Goal: Task Accomplishment & Management: Use online tool/utility

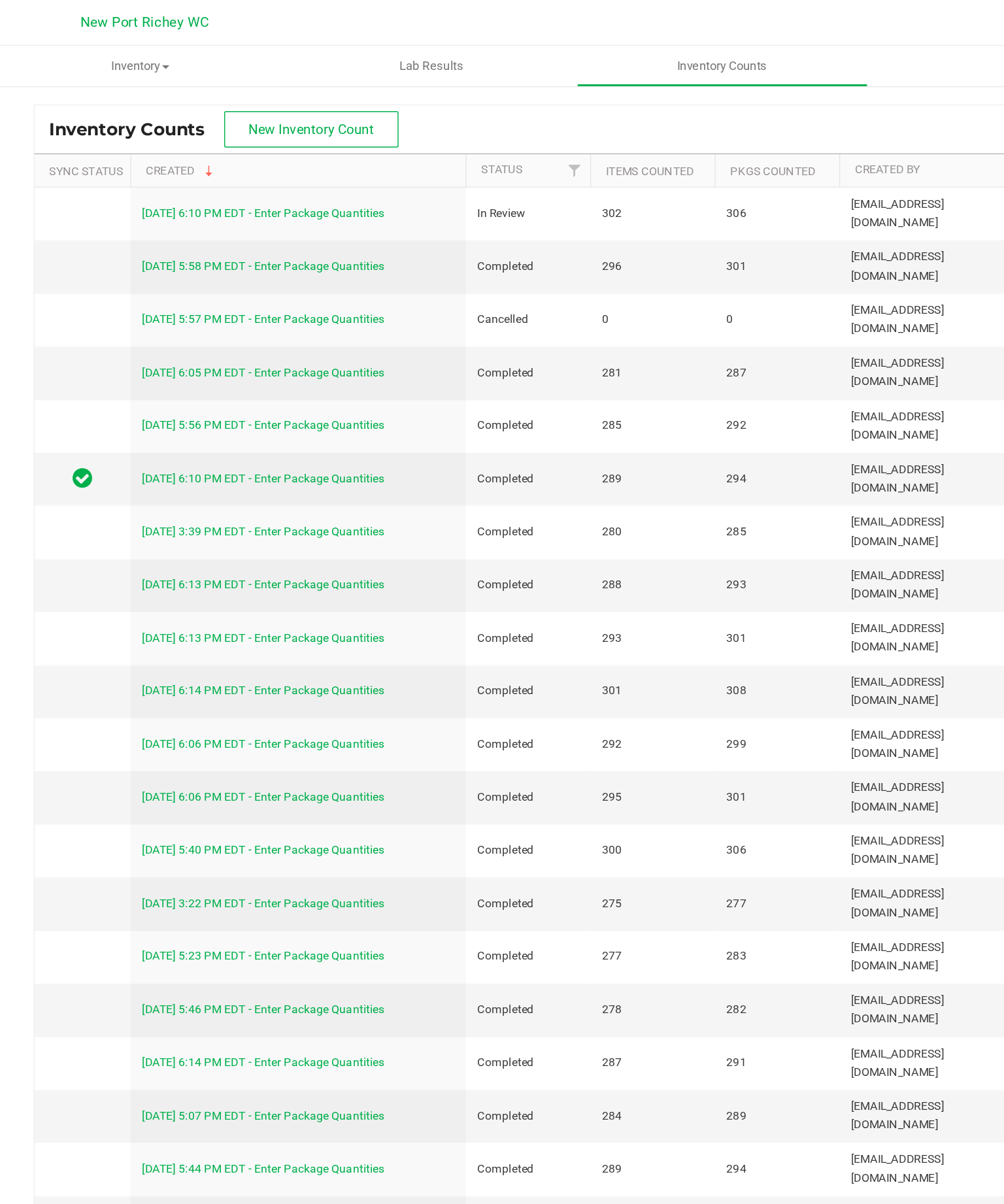
click at [227, 86] on span "New Inventory Count" at bounding box center [247, 88] width 86 height 11
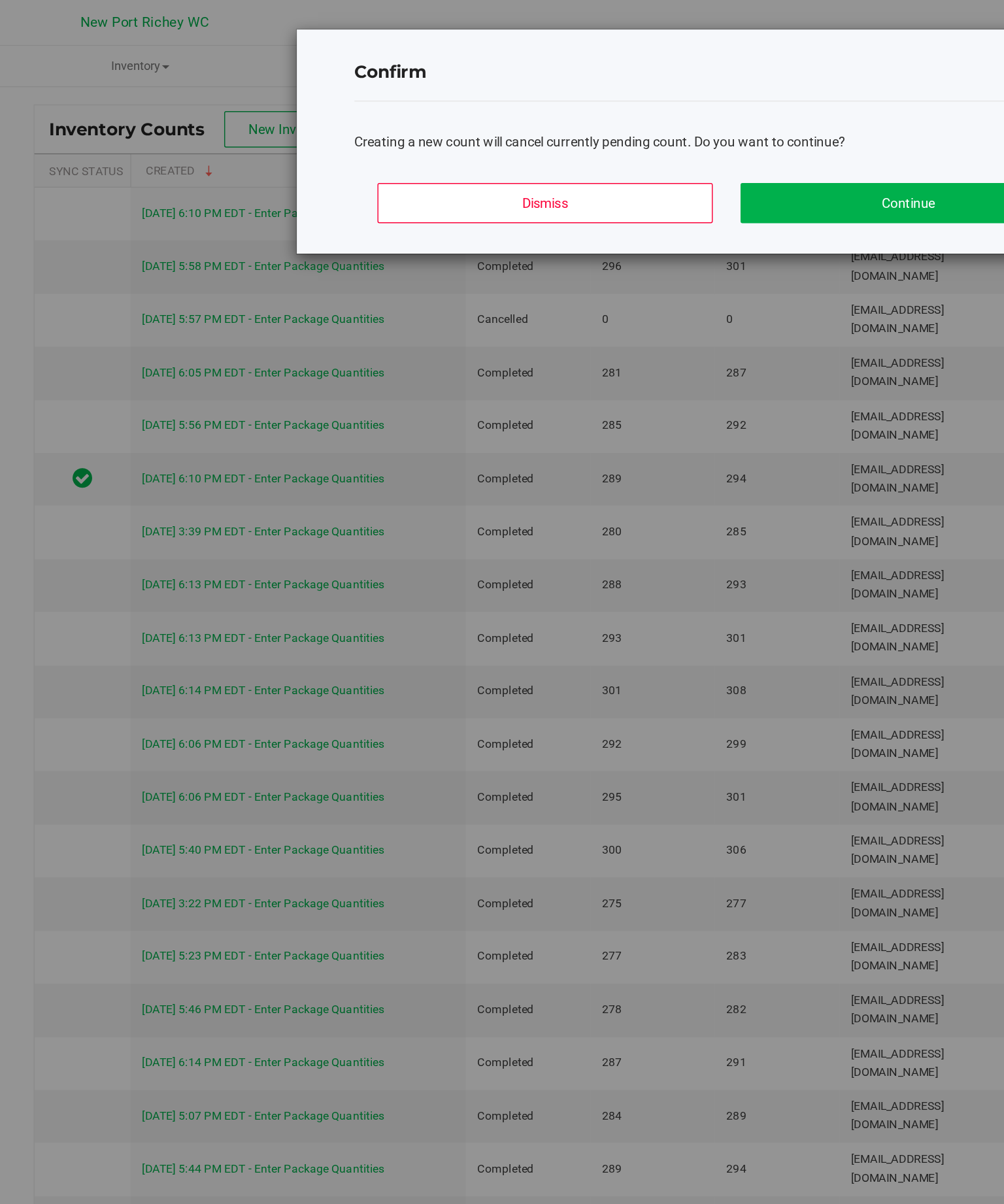
click at [400, 142] on button "Dismiss" at bounding box center [406, 138] width 229 height 28
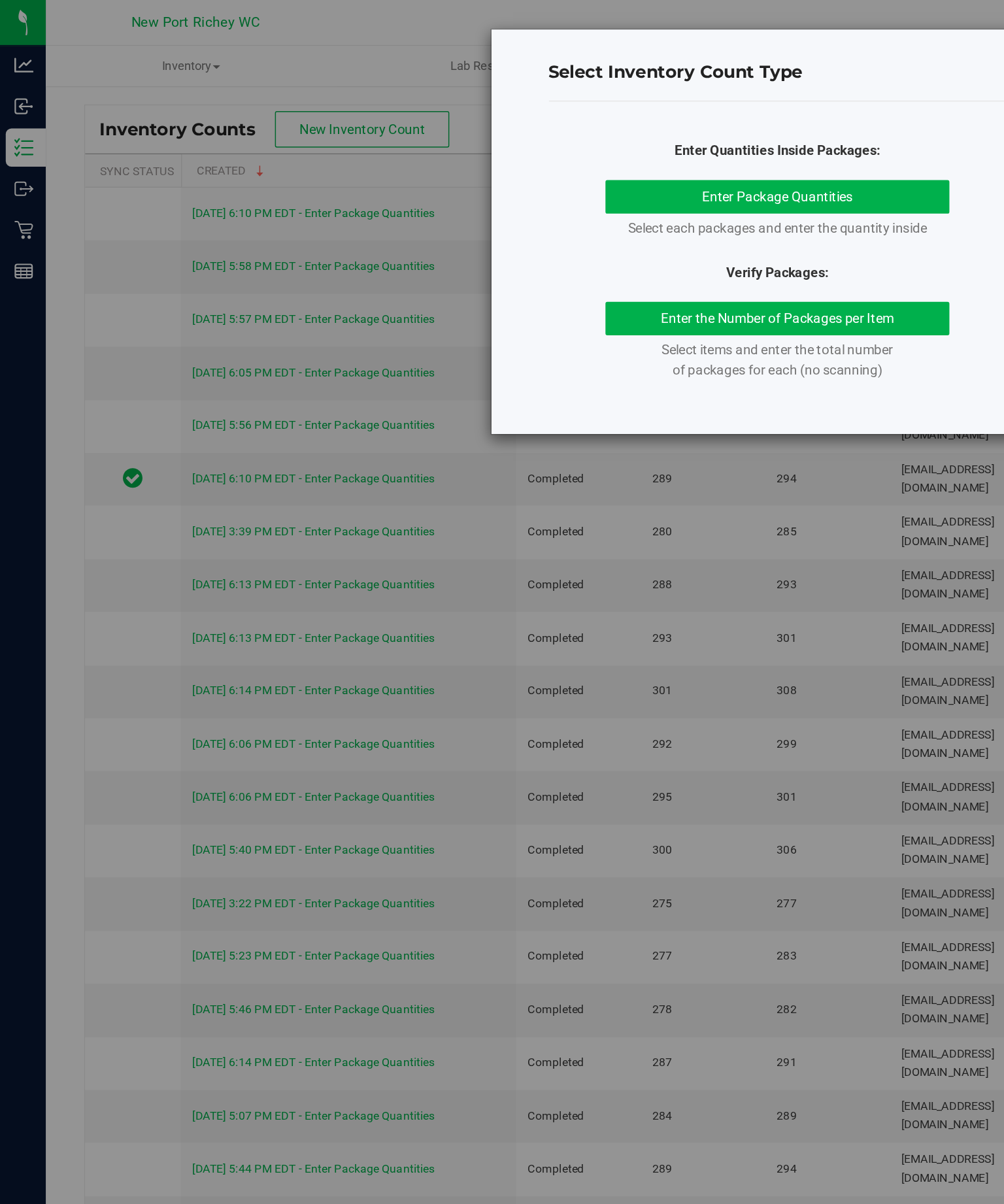
click at [21, 96] on div "Select Inventory Count Type Enter Quantities Inside Packages: Enter Package Qua…" at bounding box center [507, 602] width 1014 height 1204
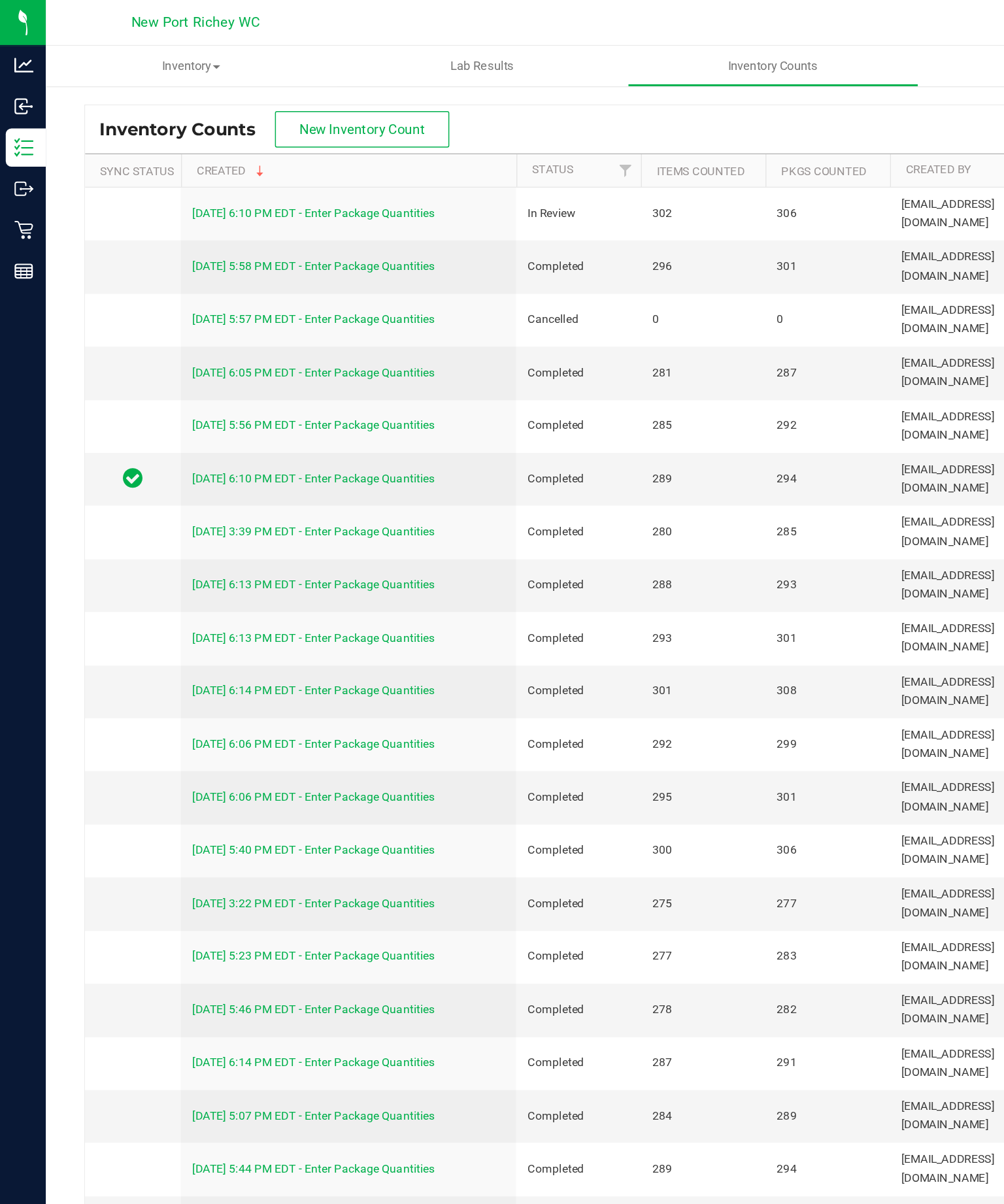
click at [0, 0] on p "Inventory" at bounding box center [0, 0] width 0 height 0
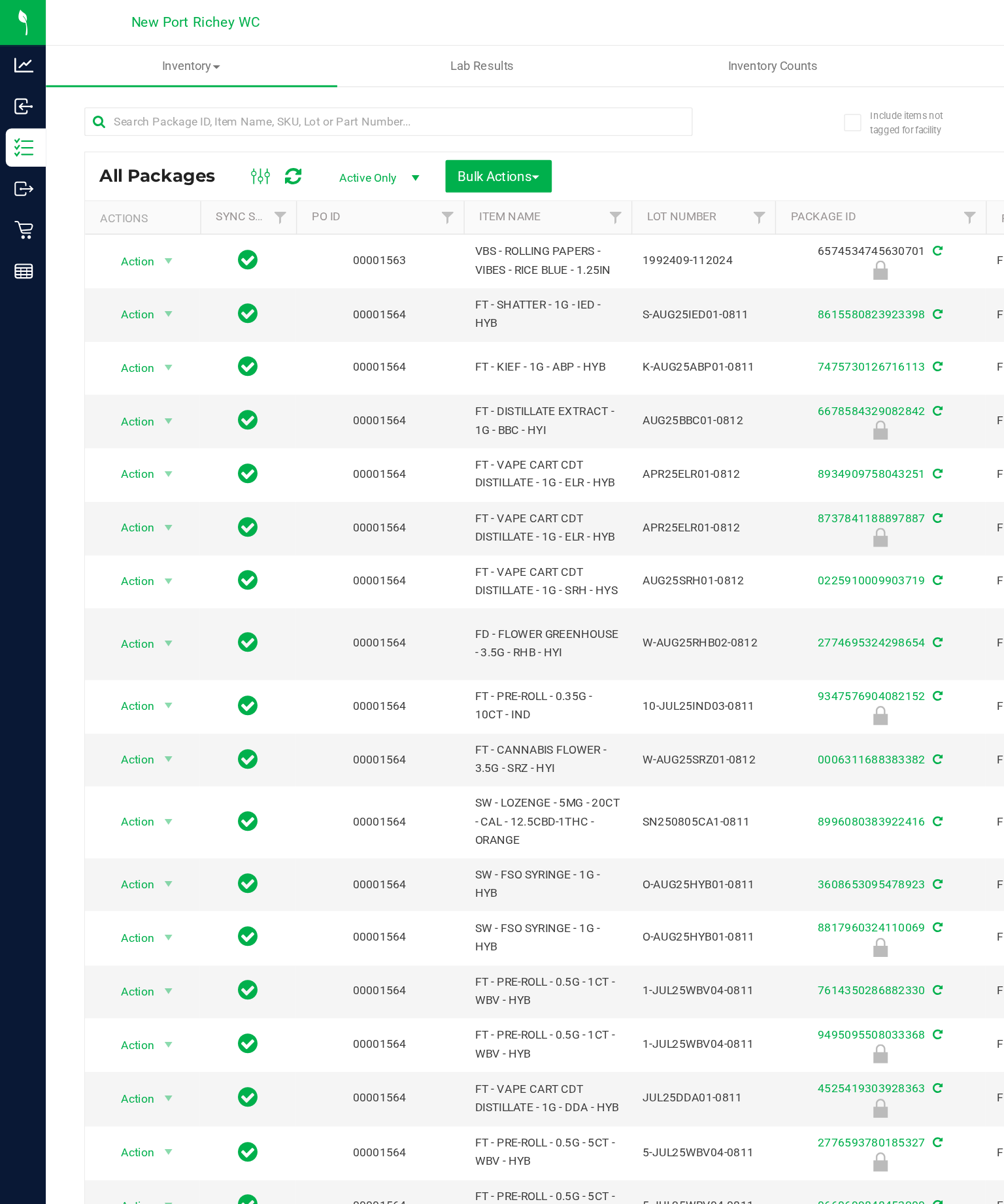
type input "[DATE]"
click at [538, 45] on span "Inventory Counts" at bounding box center [528, 45] width 96 height 12
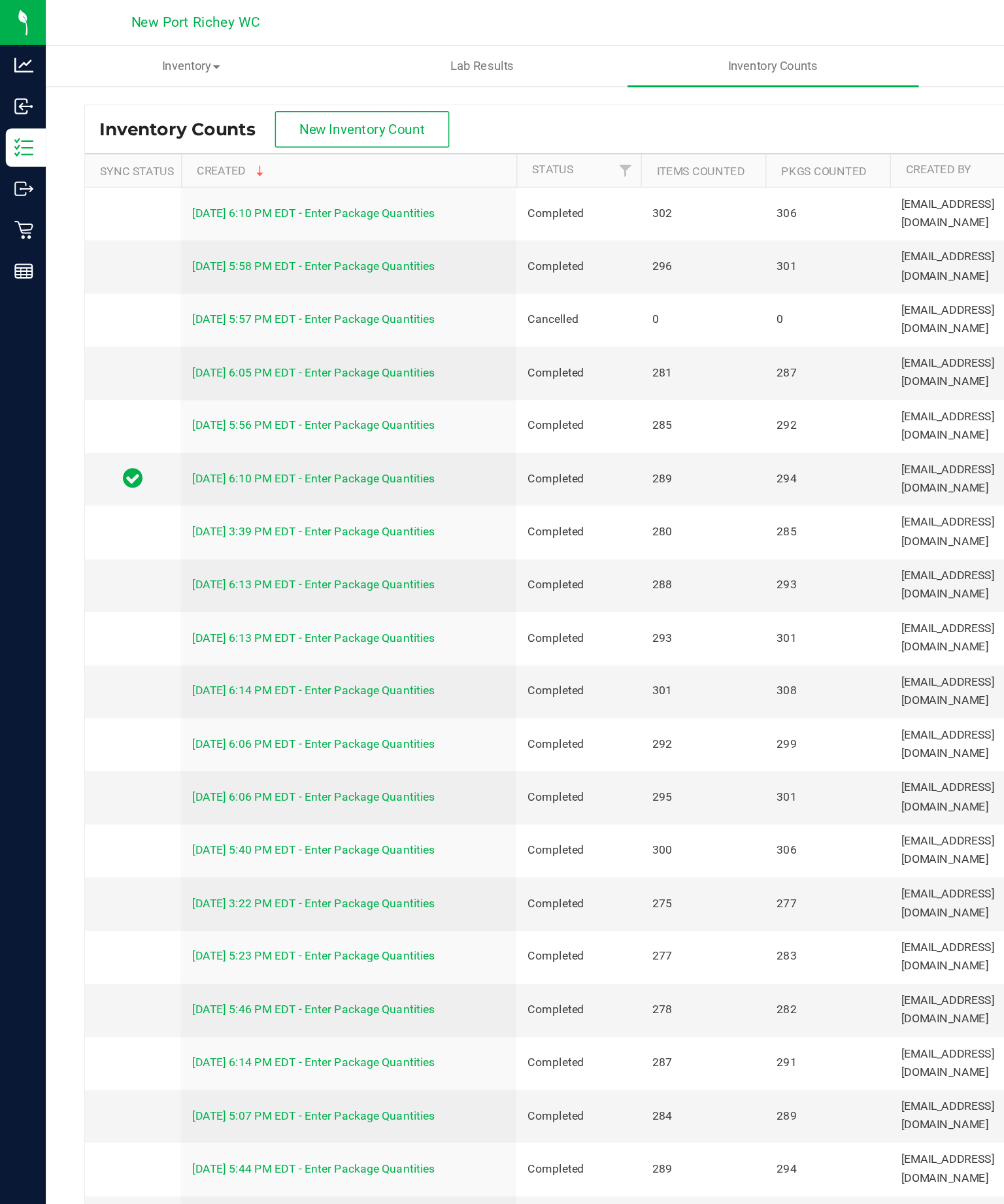
click at [247, 94] on span "New Inventory Count" at bounding box center [247, 88] width 86 height 11
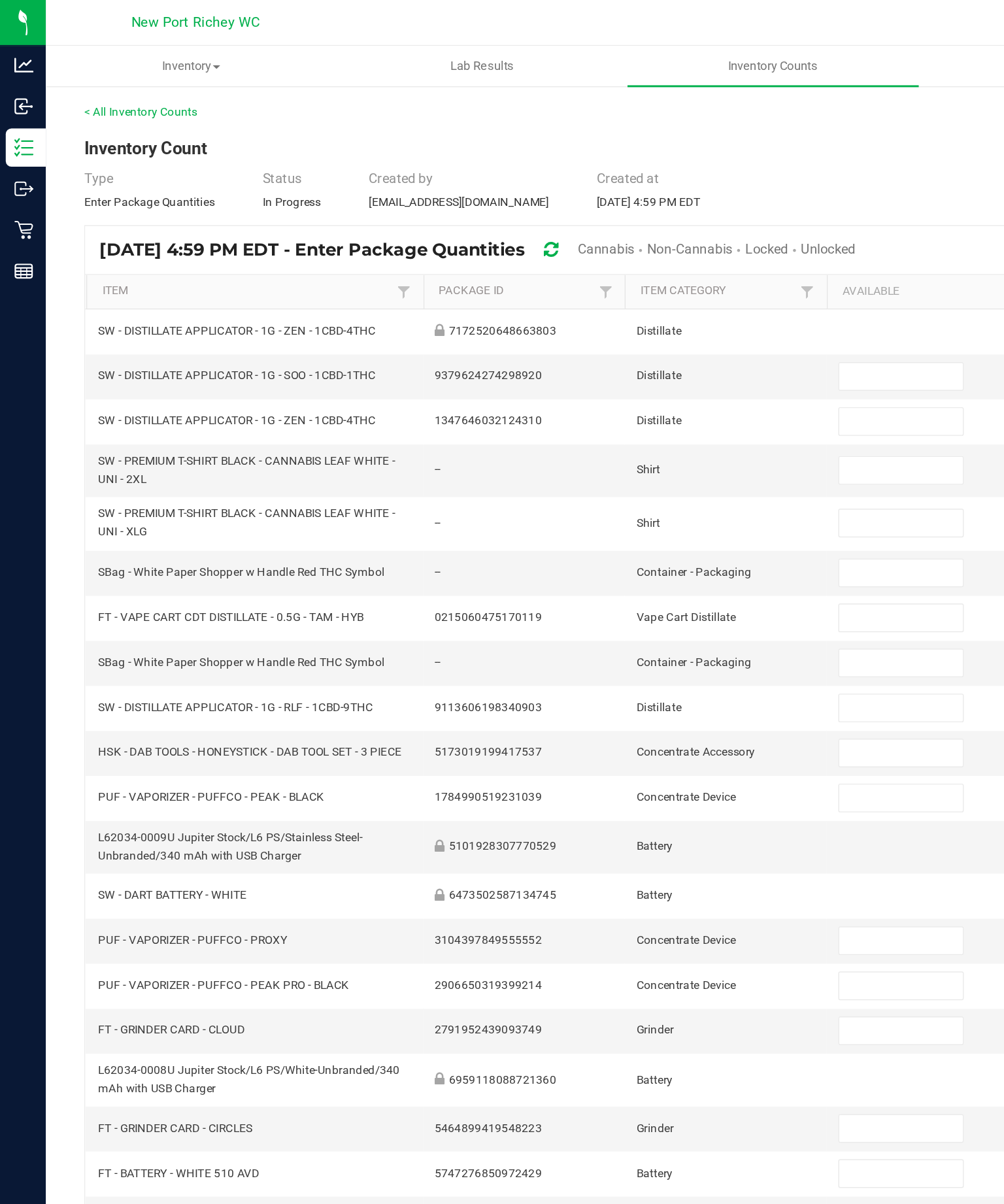
click at [433, 175] on span "Cannabis" at bounding box center [413, 169] width 38 height 11
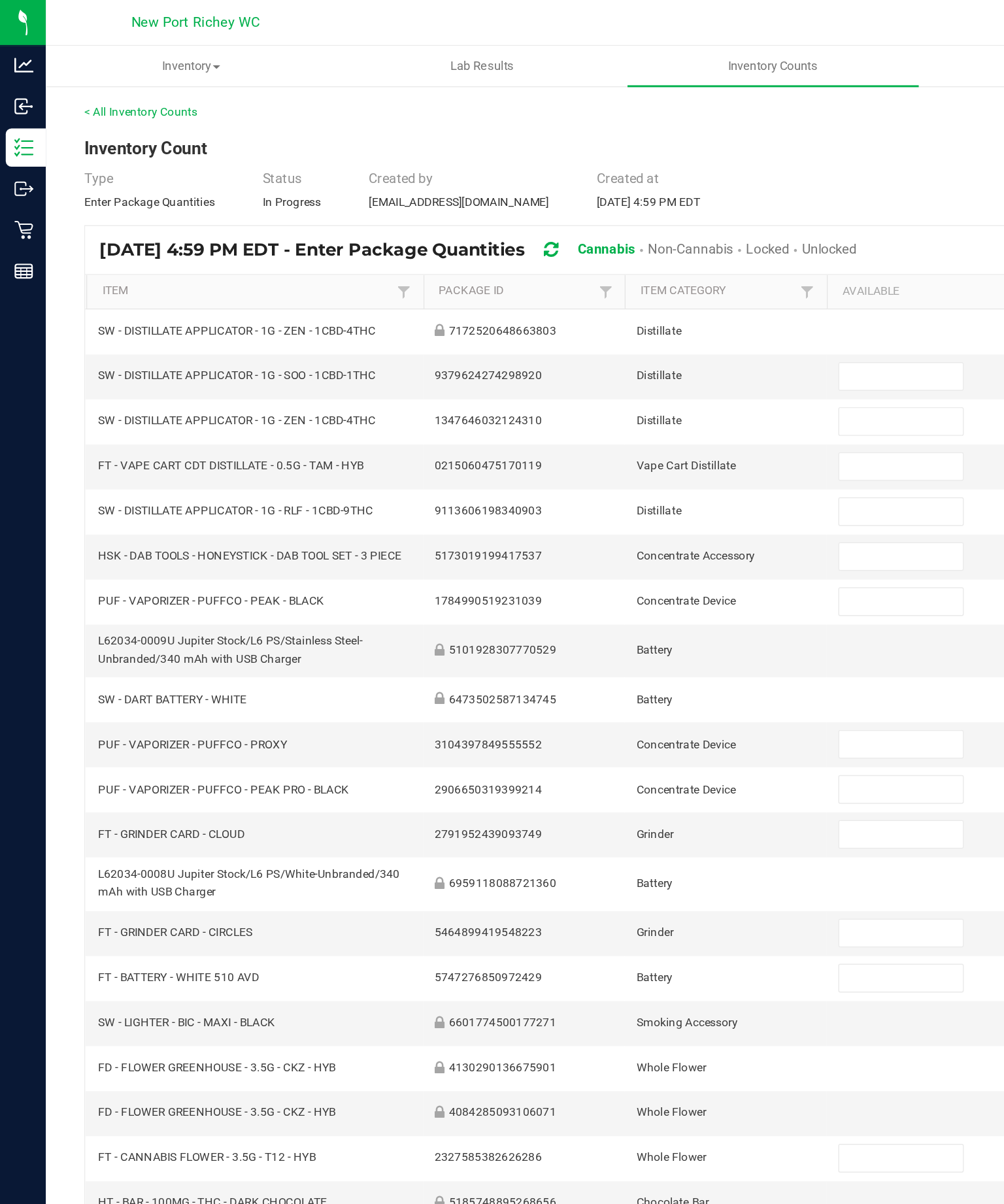
click at [584, 175] on span "Unlocked" at bounding box center [566, 169] width 38 height 11
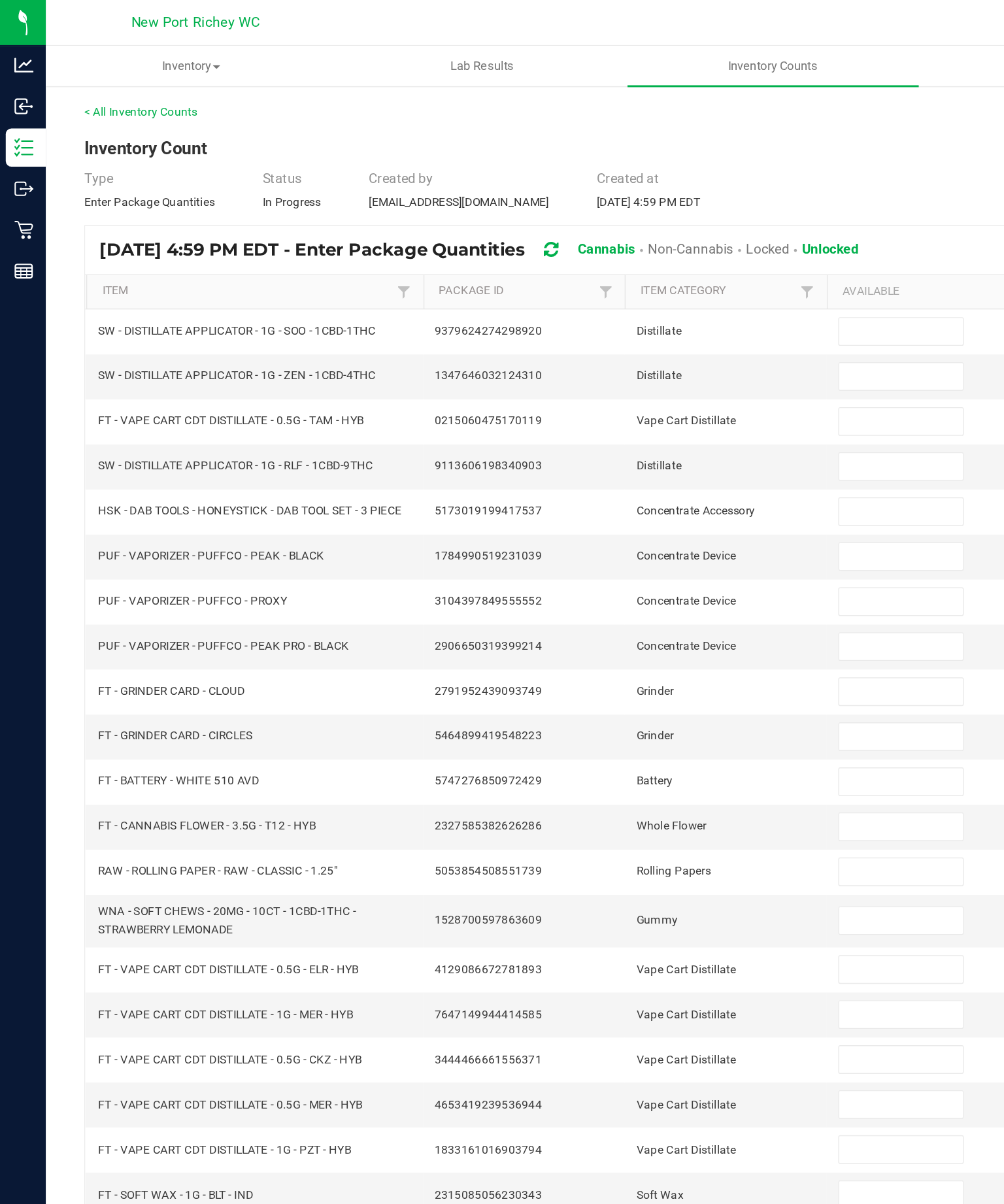
click at [94, 204] on th "Item" at bounding box center [174, 199] width 230 height 23
click at [87, 204] on link "Item" at bounding box center [169, 199] width 198 height 11
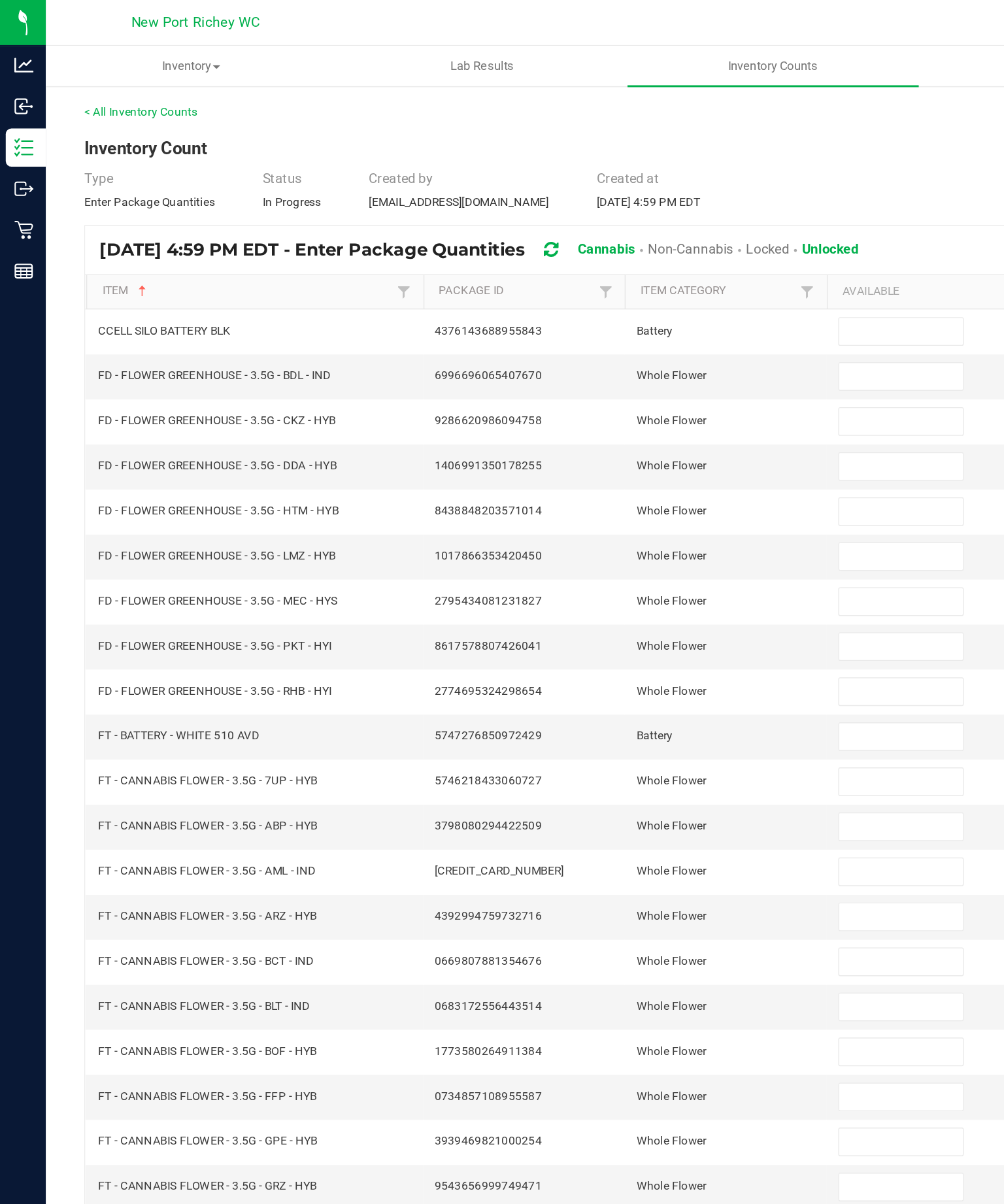
click at [625, 235] on input at bounding box center [615, 226] width 84 height 18
type input "11"
click at [611, 266] on input at bounding box center [615, 257] width 84 height 18
type input "13"
click at [611, 297] on input at bounding box center [615, 288] width 84 height 18
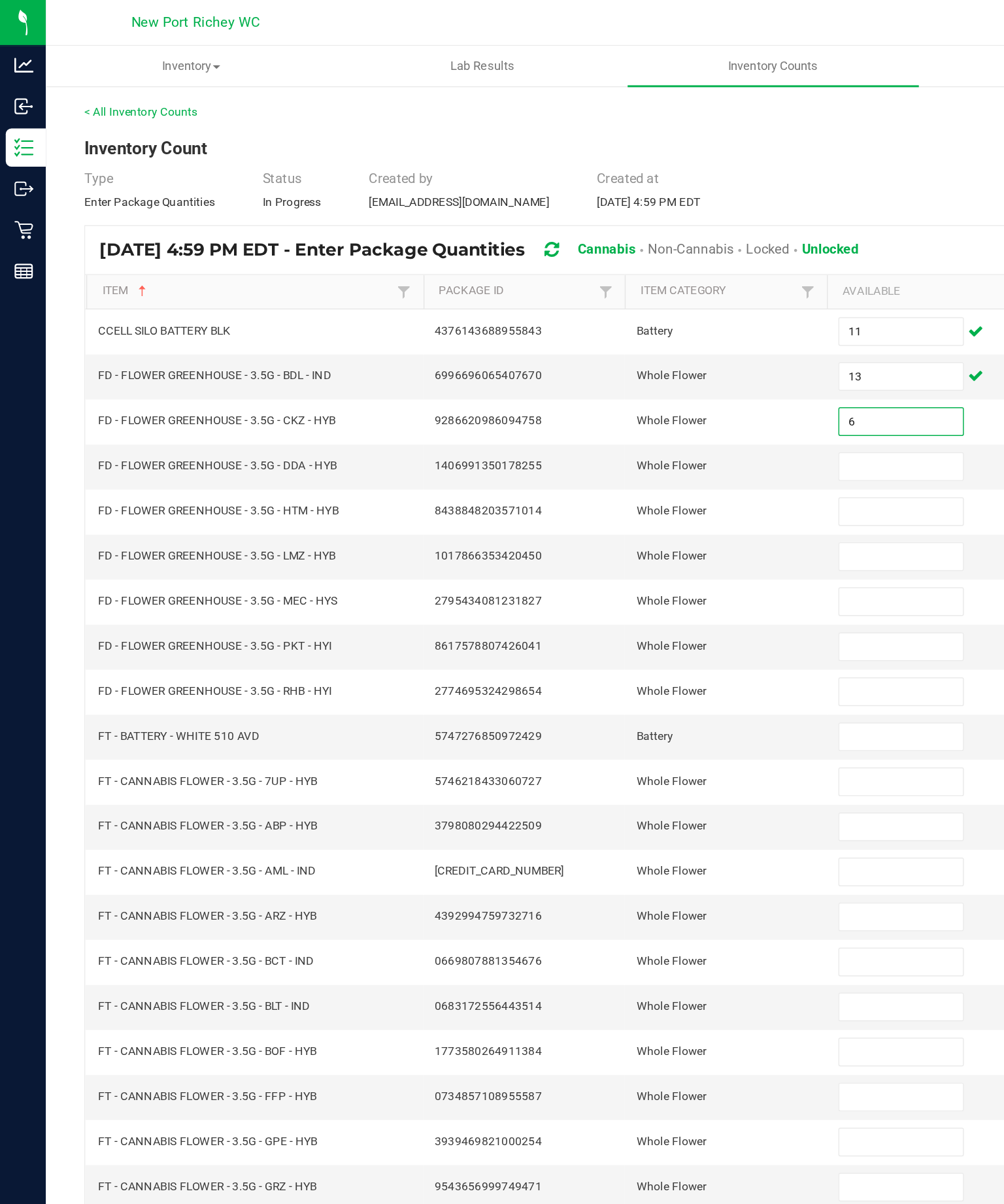
type input "6"
click at [615, 328] on input at bounding box center [615, 318] width 84 height 18
type input "10"
click at [591, 358] on input at bounding box center [615, 349] width 84 height 18
type input "1"
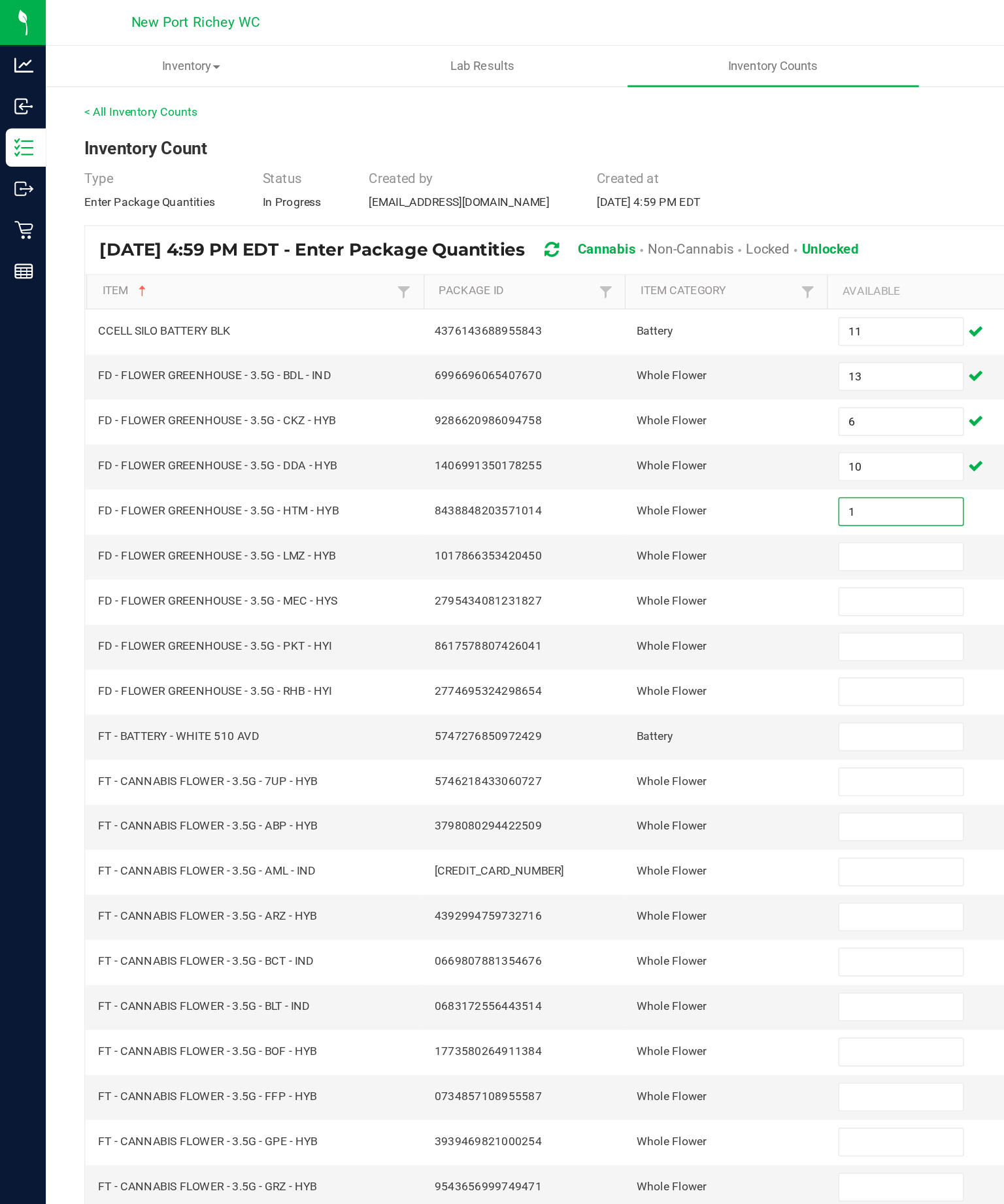
click at [630, 389] on input at bounding box center [615, 380] width 84 height 18
type input "12"
click at [619, 420] on input at bounding box center [615, 411] width 84 height 18
type input "9"
click at [620, 450] on input at bounding box center [615, 441] width 84 height 18
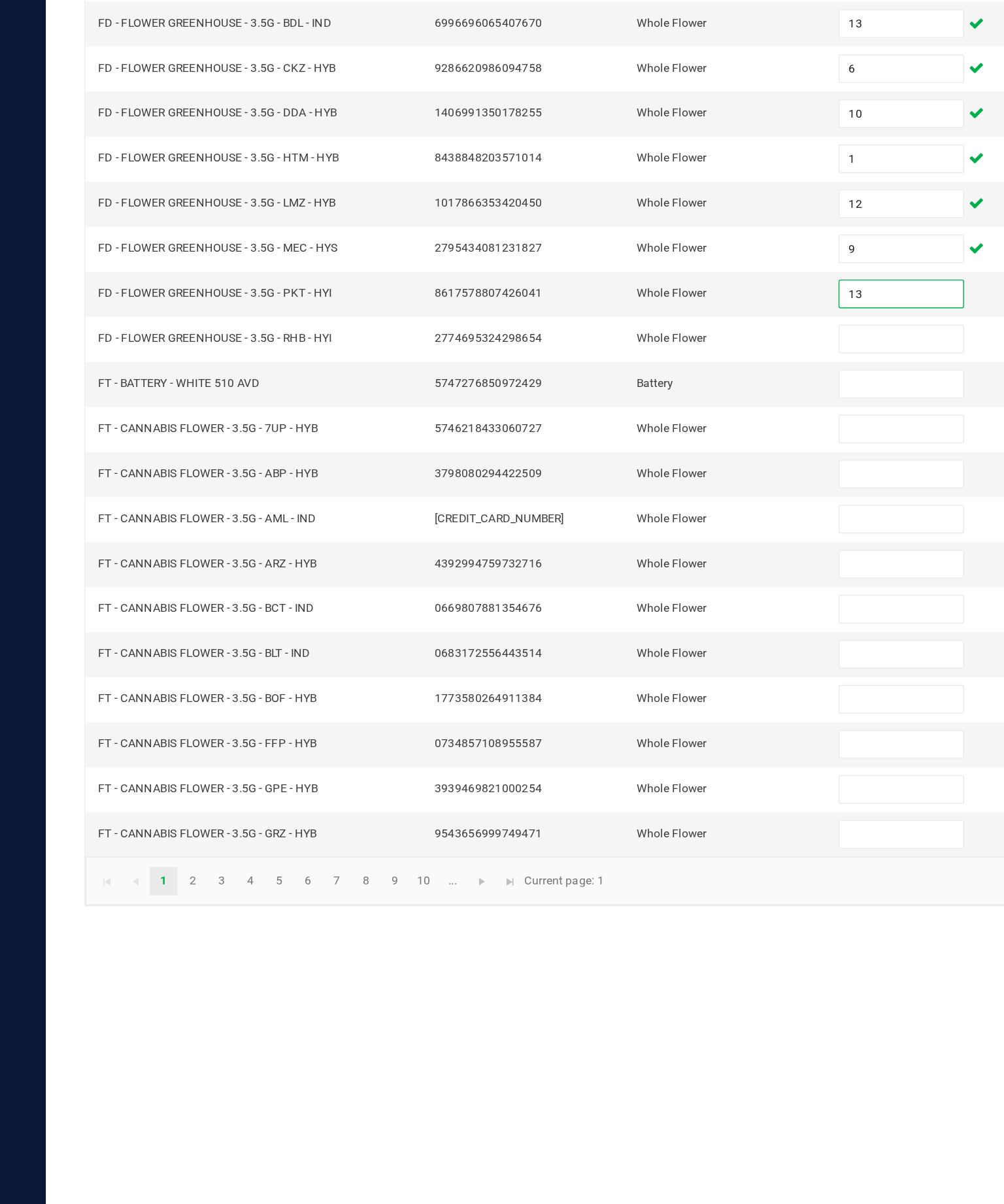
type input "13"
click at [607, 463] on input at bounding box center [615, 472] width 84 height 18
type input "14"
click at [603, 494] on input at bounding box center [615, 503] width 84 height 18
type input "33"
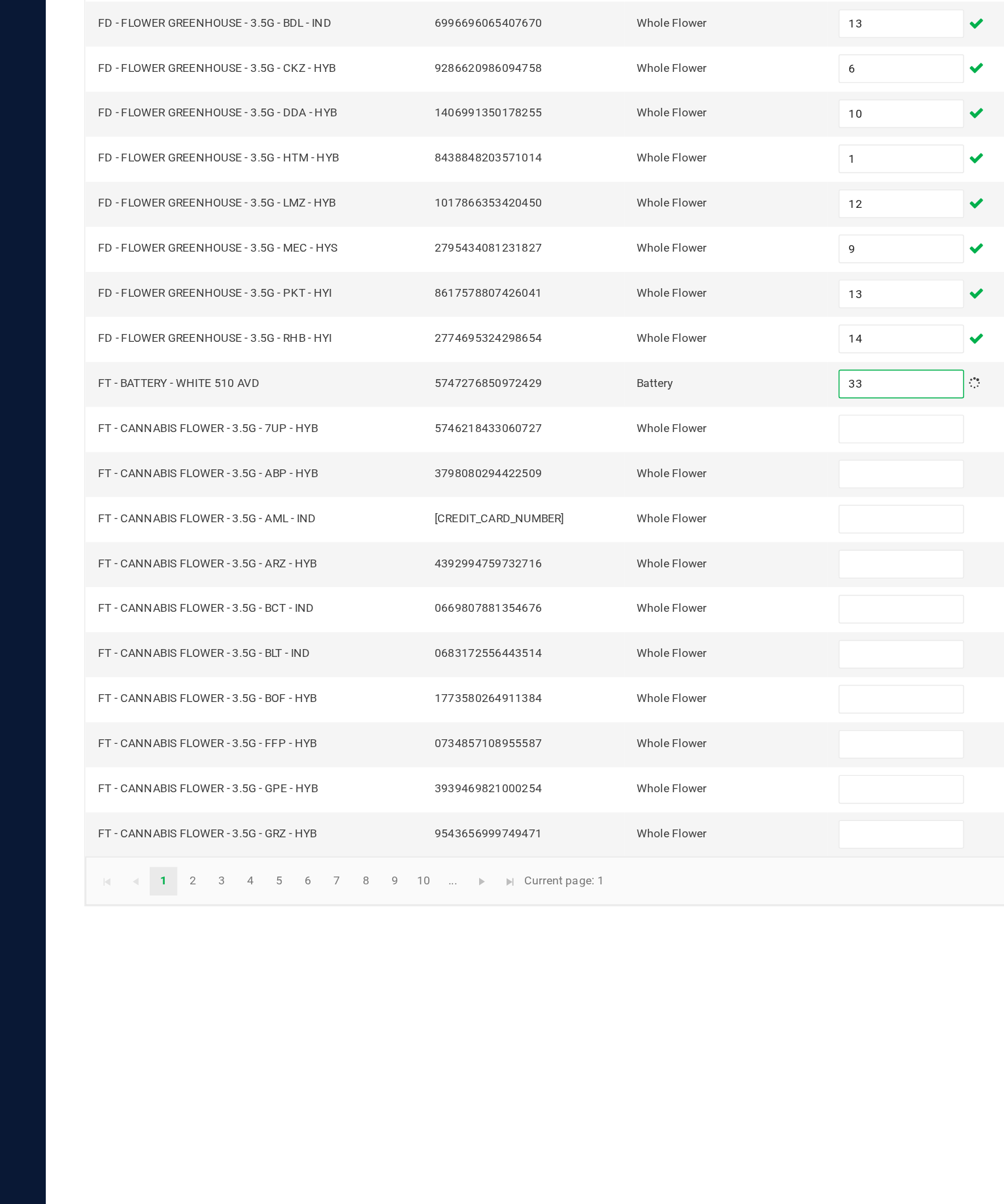
click at [628, 524] on input at bounding box center [615, 533] width 84 height 18
type input "7"
click at [614, 555] on input at bounding box center [615, 564] width 84 height 18
type input "8"
click at [589, 586] on input at bounding box center [615, 595] width 84 height 18
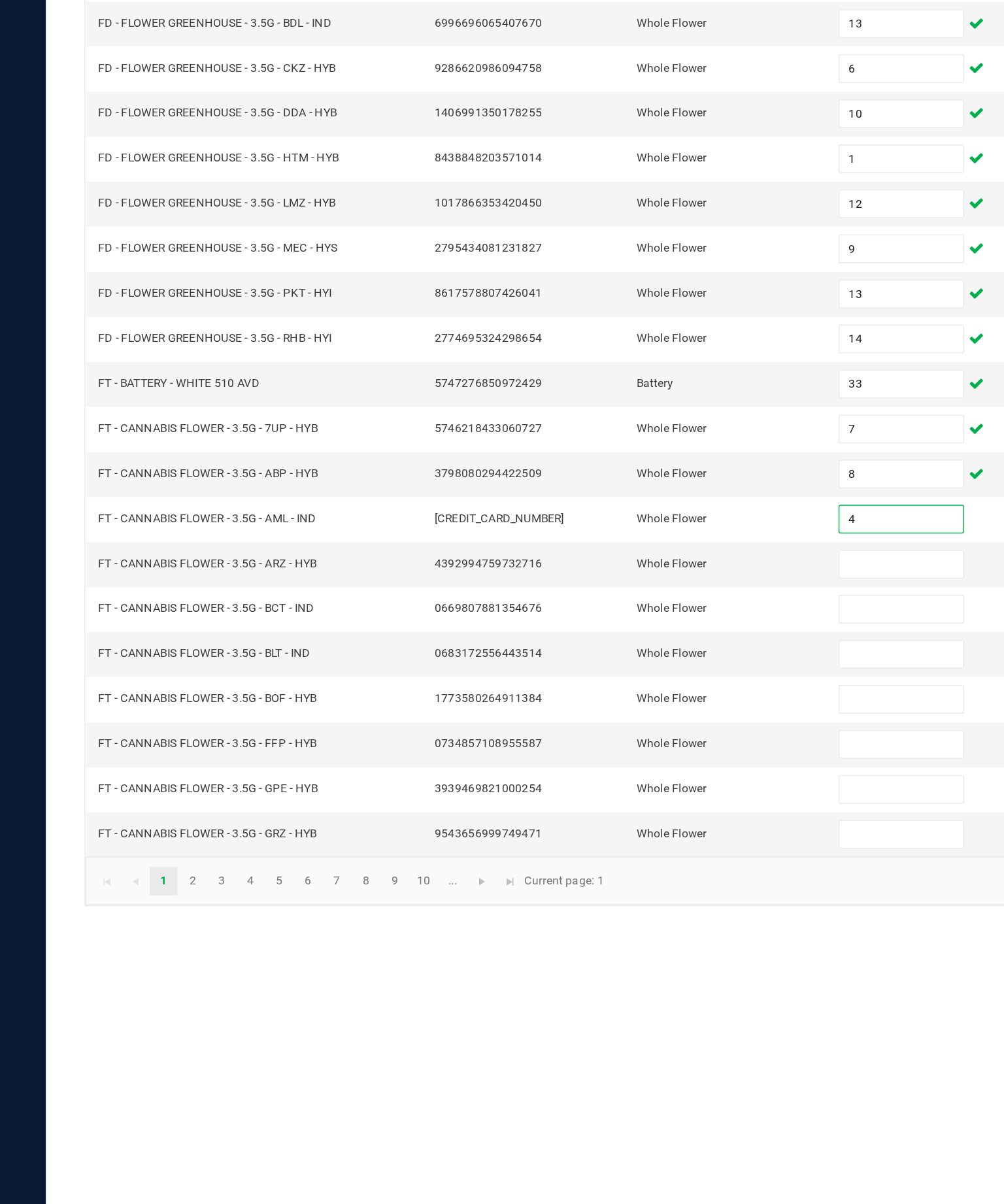
type input "4"
click at [603, 616] on input at bounding box center [615, 625] width 84 height 18
type input "10"
click at [606, 647] on input at bounding box center [615, 657] width 84 height 18
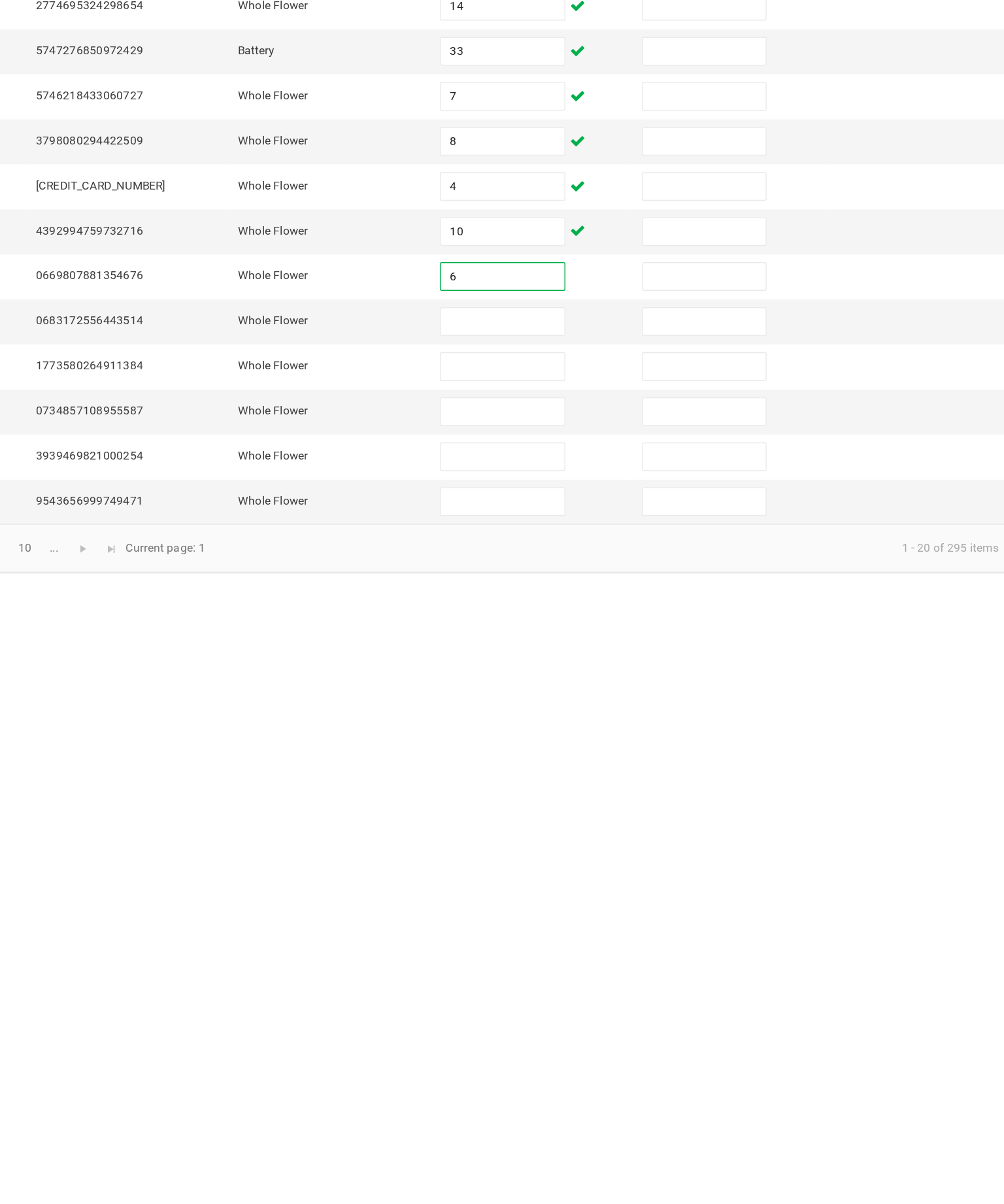
type input "6"
click at [573, 678] on input at bounding box center [615, 687] width 84 height 18
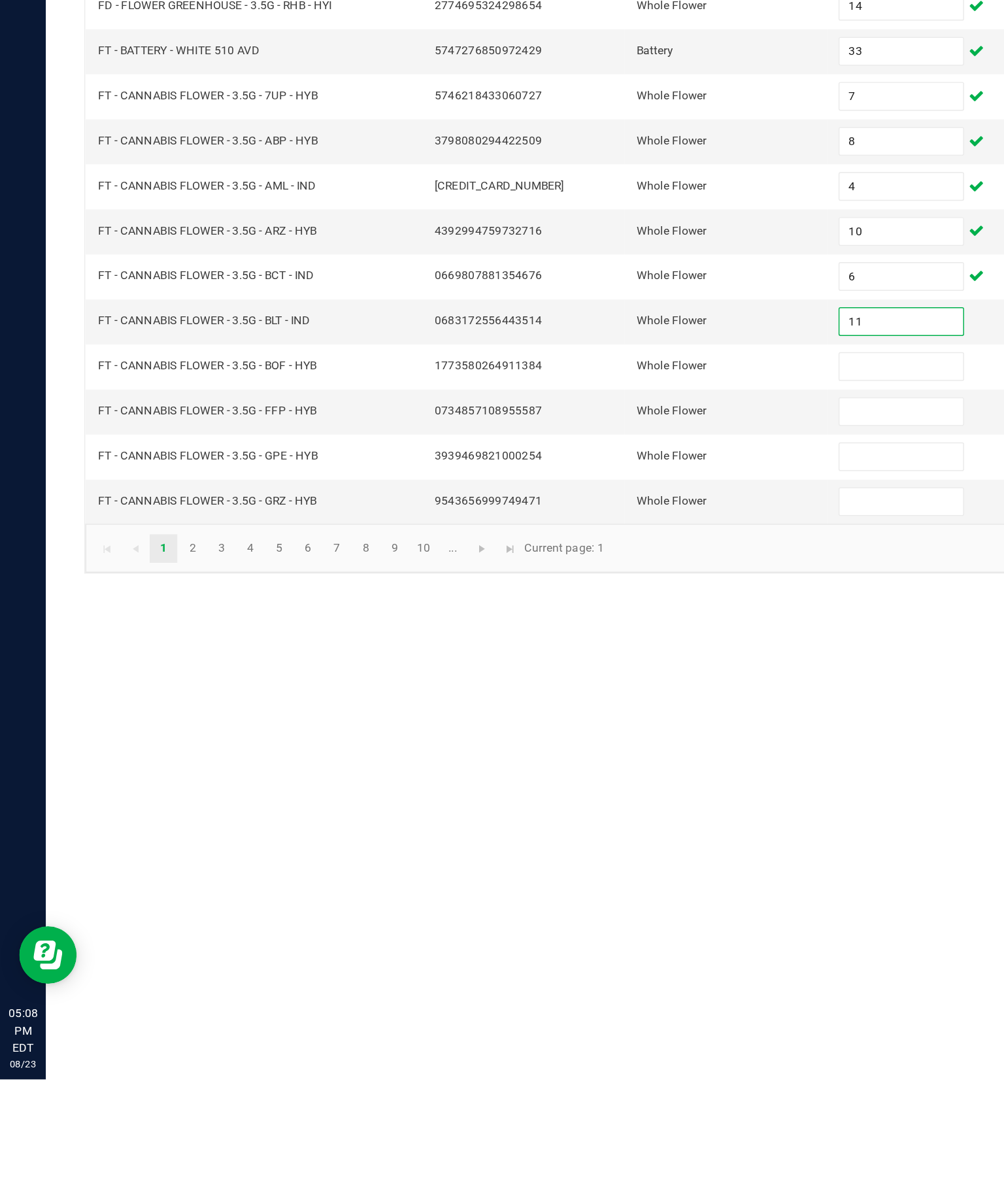
type input "11"
click at [623, 708] on input at bounding box center [615, 718] width 84 height 18
type input "7"
click at [630, 740] on input at bounding box center [615, 749] width 84 height 18
type input "13"
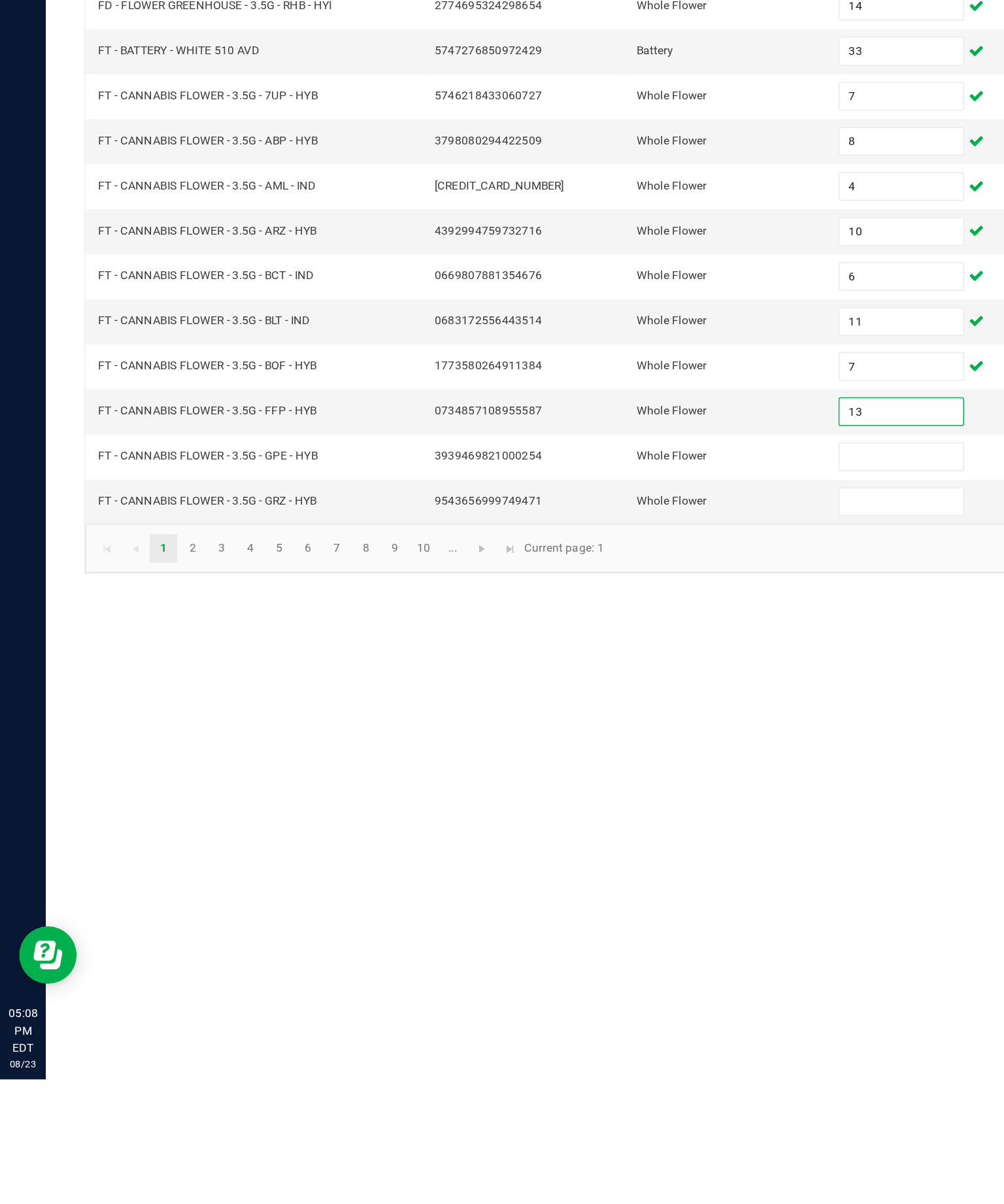
click at [620, 770] on input at bounding box center [615, 779] width 84 height 18
type input "4"
click at [616, 801] on input at bounding box center [615, 810] width 84 height 18
type input "16"
click at [334, 837] on span "Go to the next page" at bounding box center [328, 842] width 11 height 11
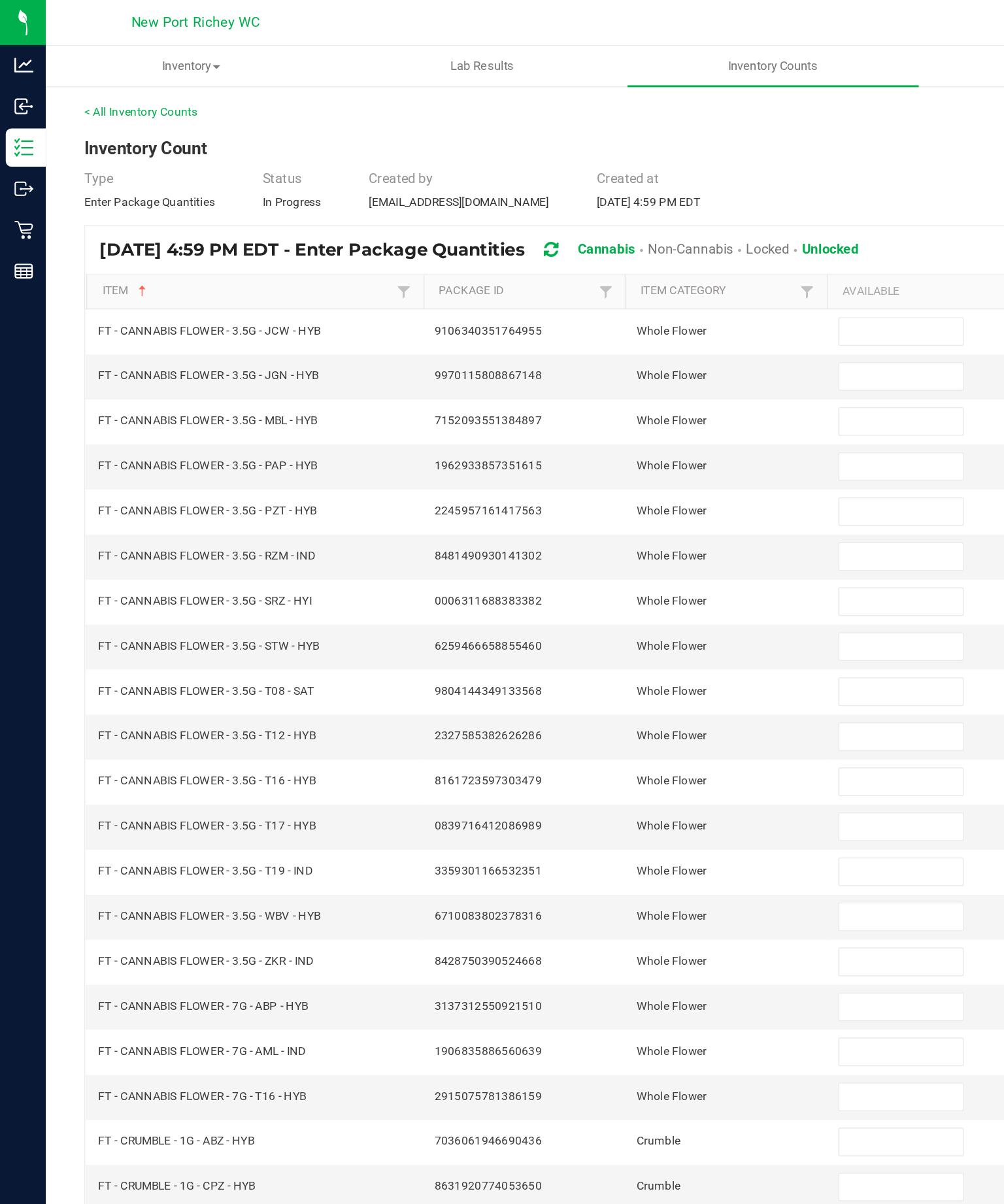
click at [623, 235] on input at bounding box center [615, 226] width 84 height 18
type input "13"
click at [609, 266] on input at bounding box center [615, 257] width 84 height 18
type input "16"
click at [623, 297] on input at bounding box center [615, 288] width 84 height 18
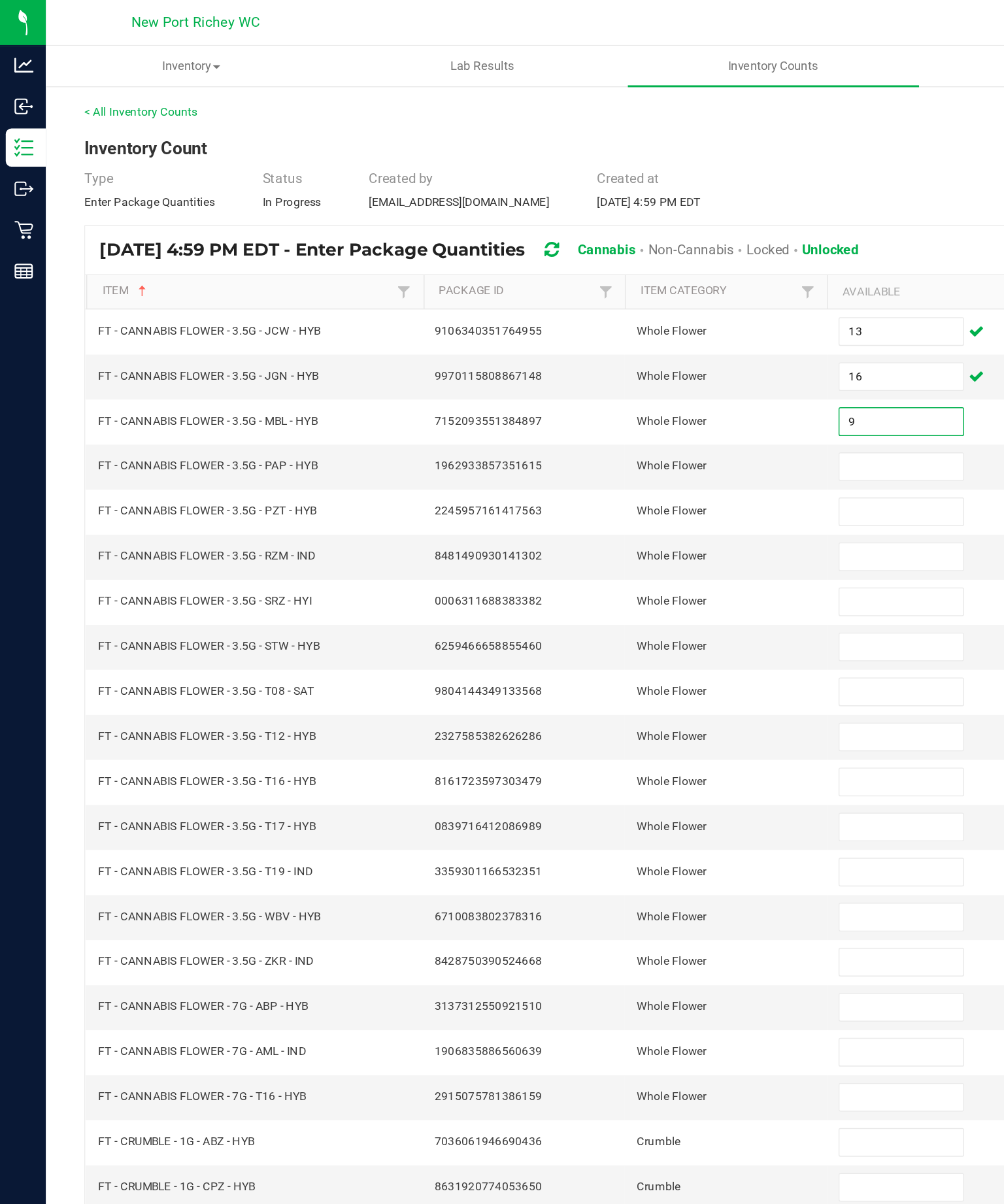
type input "9"
click at [640, 328] on input at bounding box center [615, 318] width 84 height 18
type input "20"
click at [597, 358] on input at bounding box center [615, 349] width 84 height 18
type input "12"
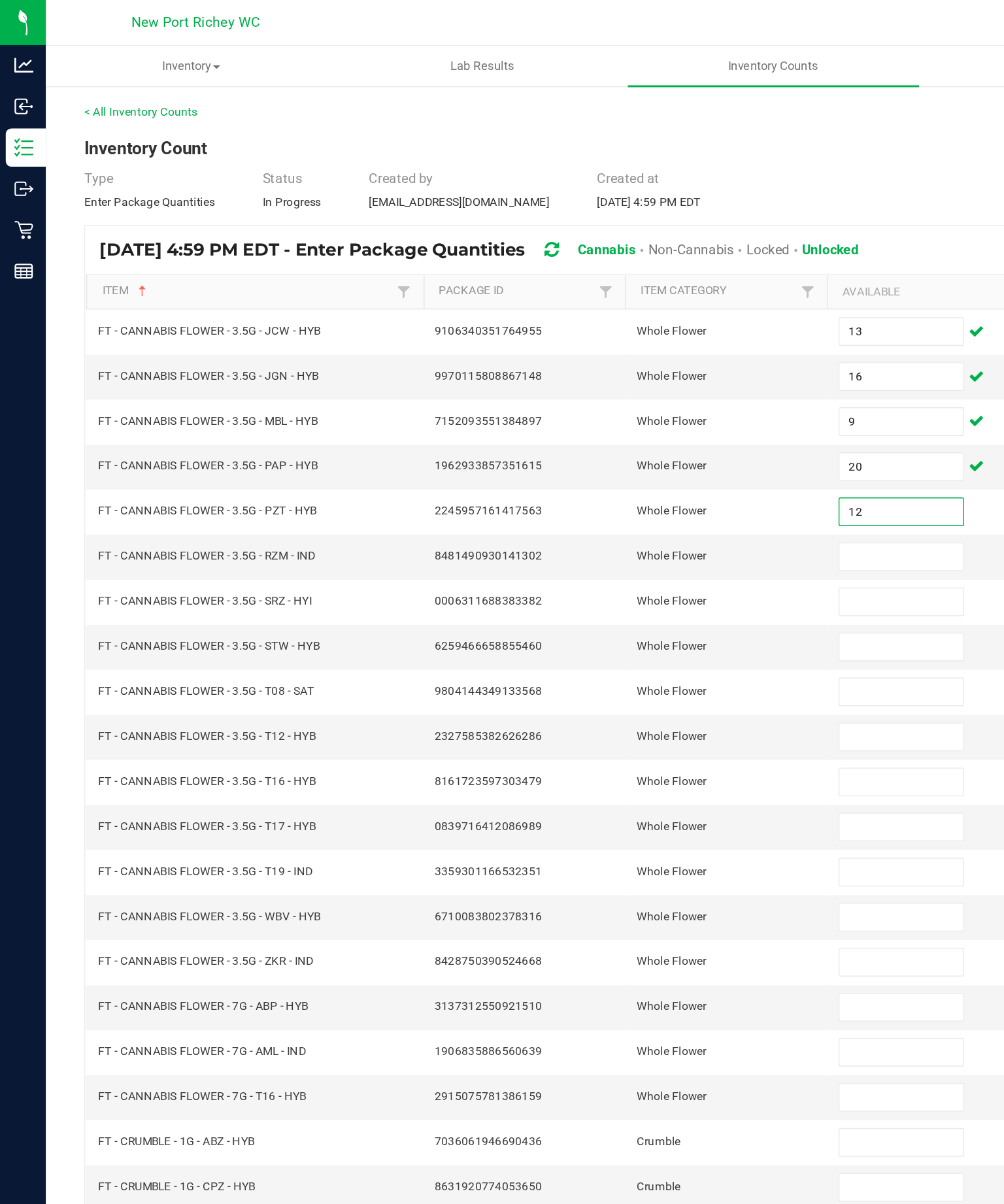
click at [610, 389] on input at bounding box center [615, 380] width 84 height 18
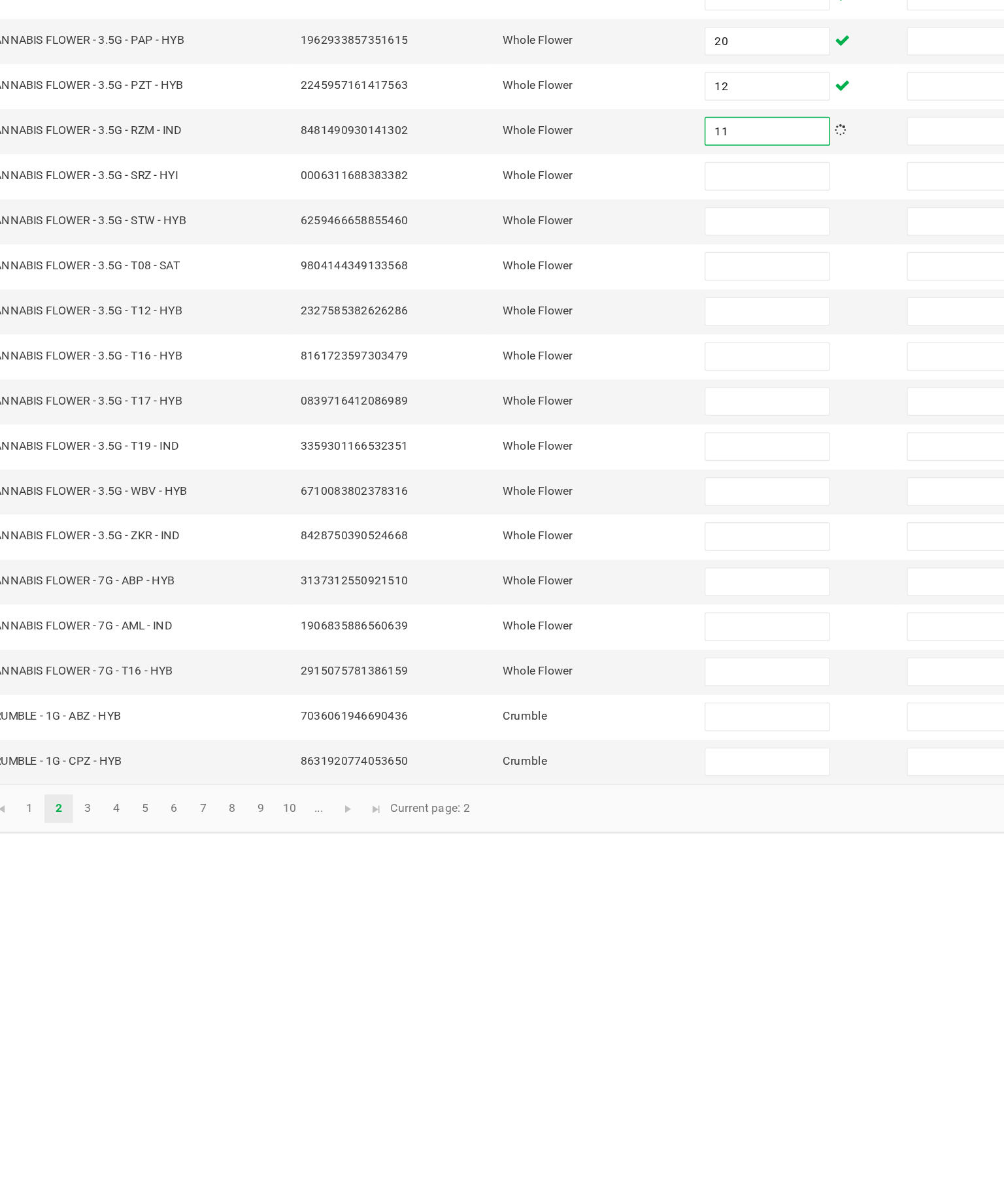
type input "11"
click at [573, 401] on input at bounding box center [615, 411] width 84 height 18
type input "5"
click at [573, 432] on input at bounding box center [615, 441] width 84 height 18
type input "19"
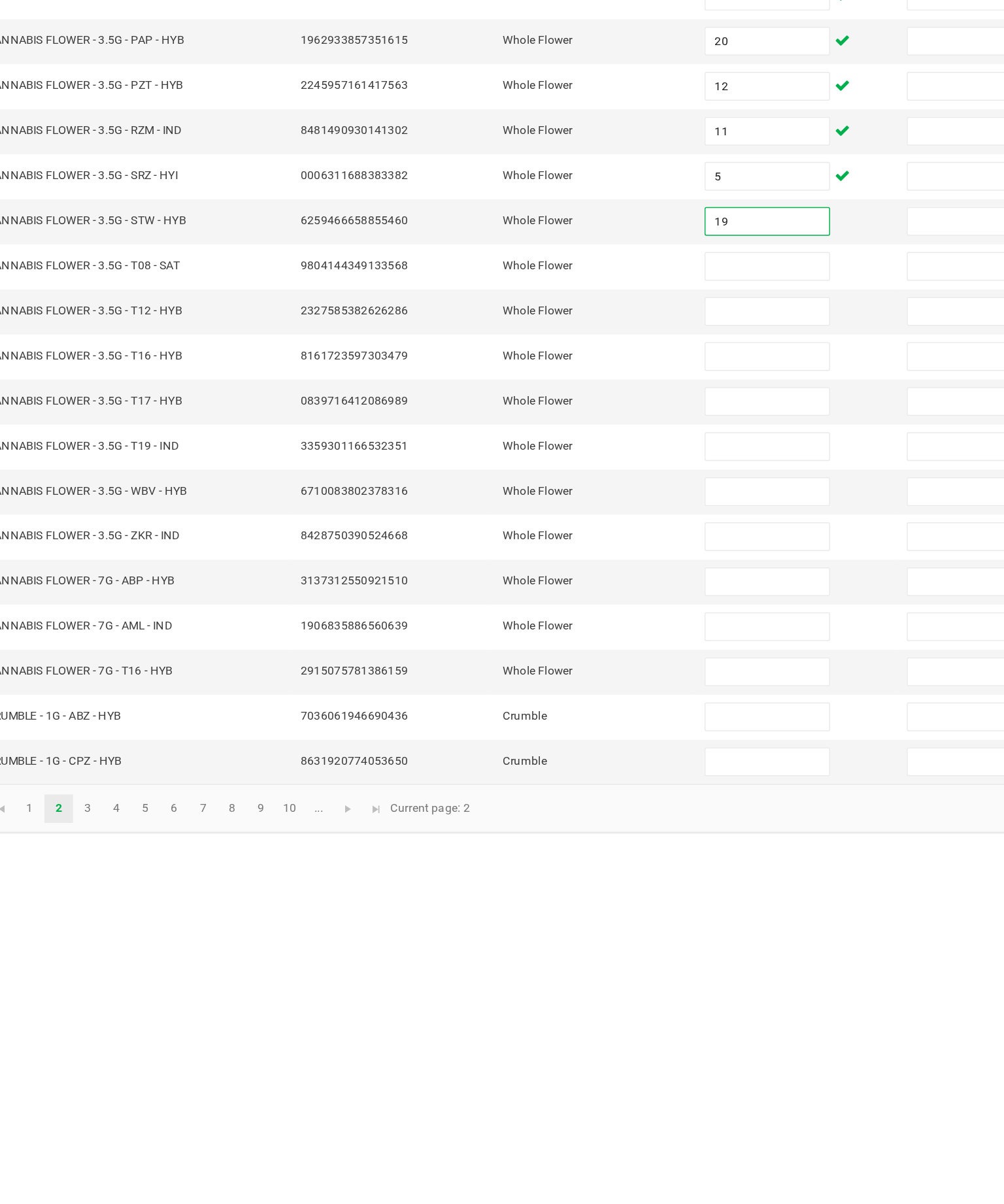
click at [573, 463] on input at bounding box center [615, 472] width 84 height 18
type input "7"
click at [573, 494] on input at bounding box center [615, 503] width 84 height 18
type input "20"
click at [573, 524] on input at bounding box center [615, 533] width 84 height 18
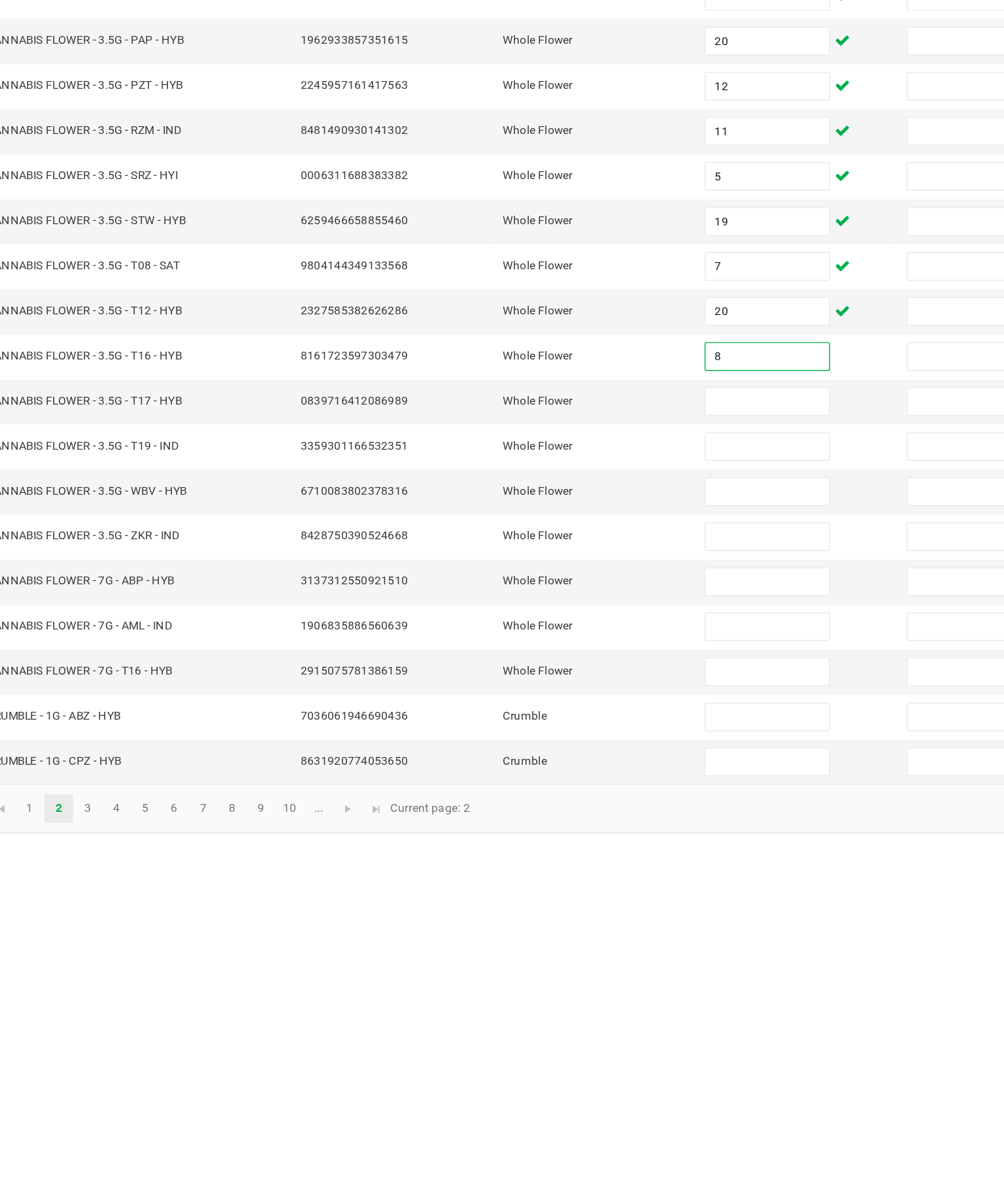
click at [573, 524] on input "8" at bounding box center [615, 533] width 84 height 18
type input "8"
click at [573, 555] on input at bounding box center [615, 564] width 84 height 18
type input "13"
click at [573, 586] on input at bounding box center [615, 595] width 84 height 18
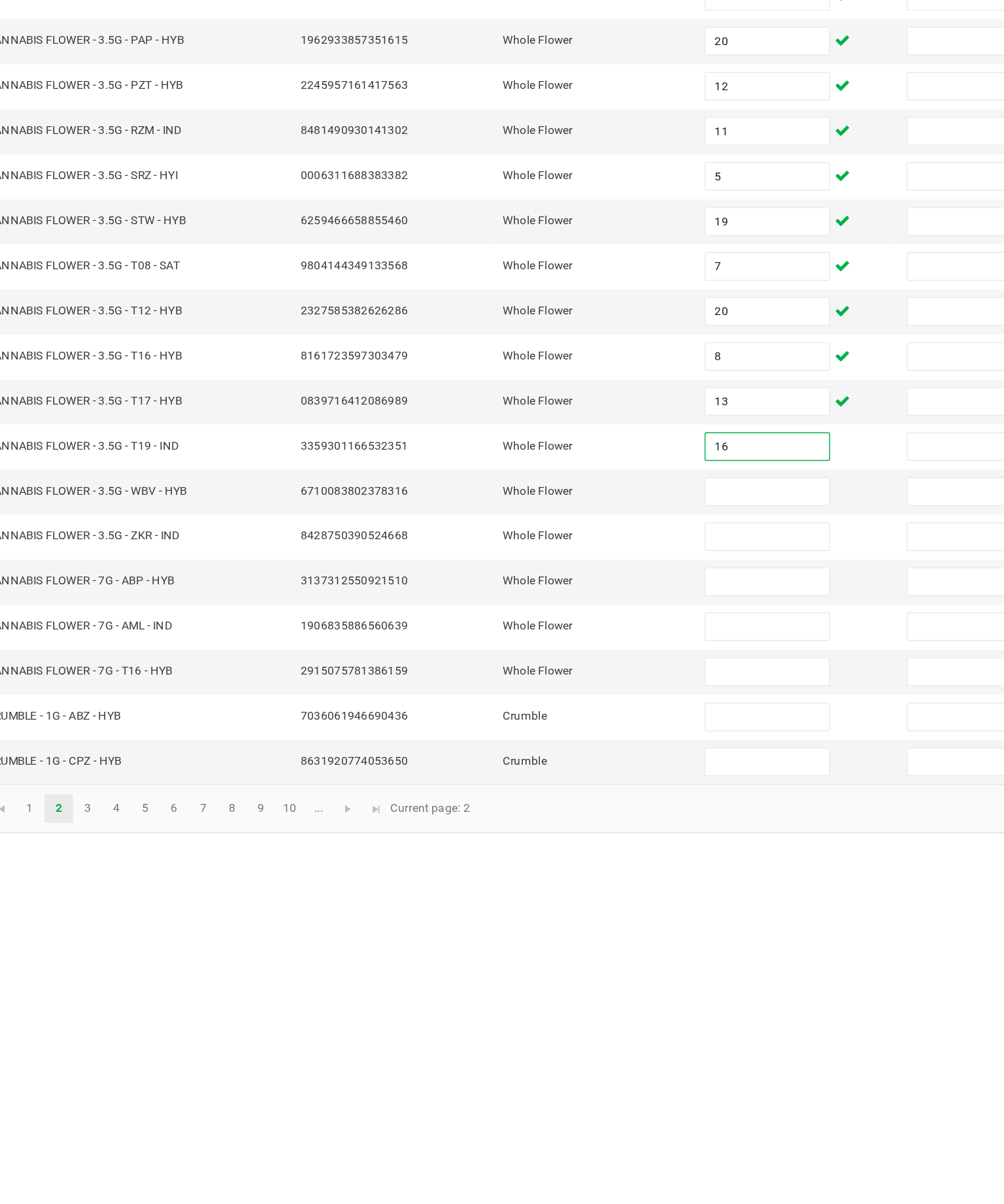
type input "16"
click at [573, 616] on input at bounding box center [615, 625] width 84 height 18
type input "9"
click at [573, 647] on input at bounding box center [615, 657] width 84 height 18
type input "14"
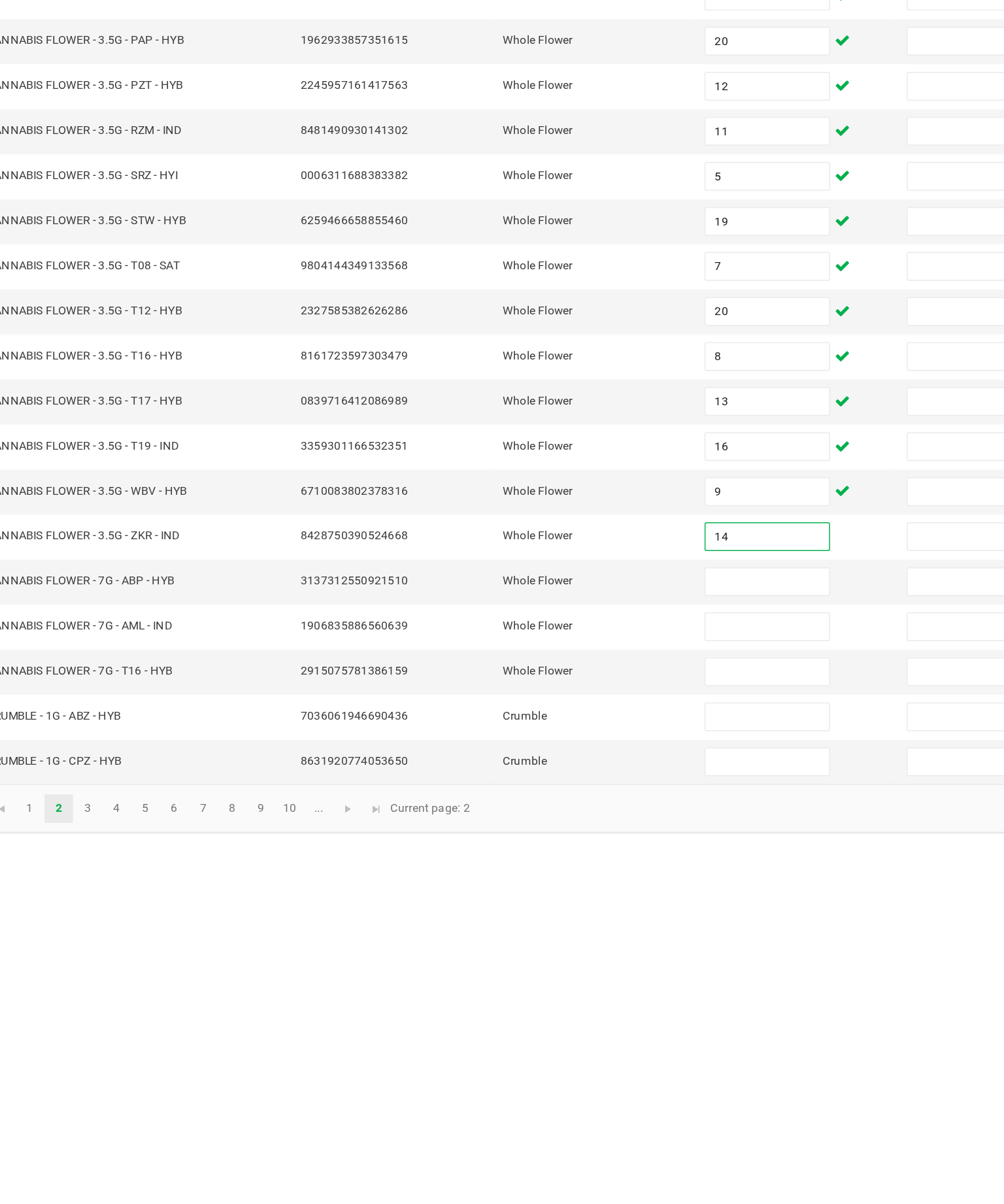
click at [573, 678] on input at bounding box center [615, 687] width 84 height 18
type input "20"
click at [573, 708] on input at bounding box center [615, 718] width 84 height 18
type input "18"
click at [573, 740] on input at bounding box center [615, 749] width 84 height 18
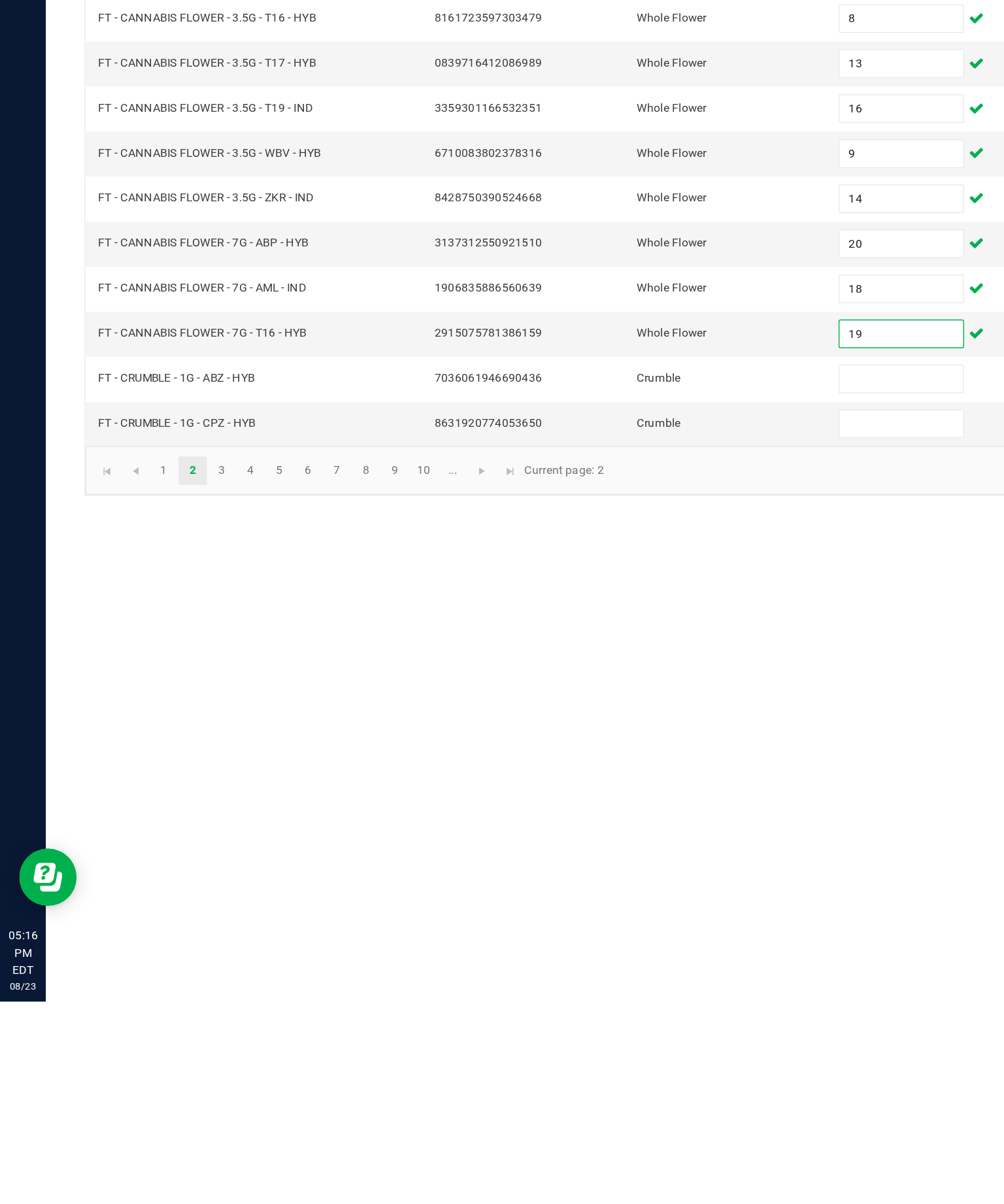
type input "19"
click at [625, 770] on input at bounding box center [615, 779] width 84 height 18
type input "6"
click at [590, 801] on input at bounding box center [615, 810] width 84 height 18
type input "1"
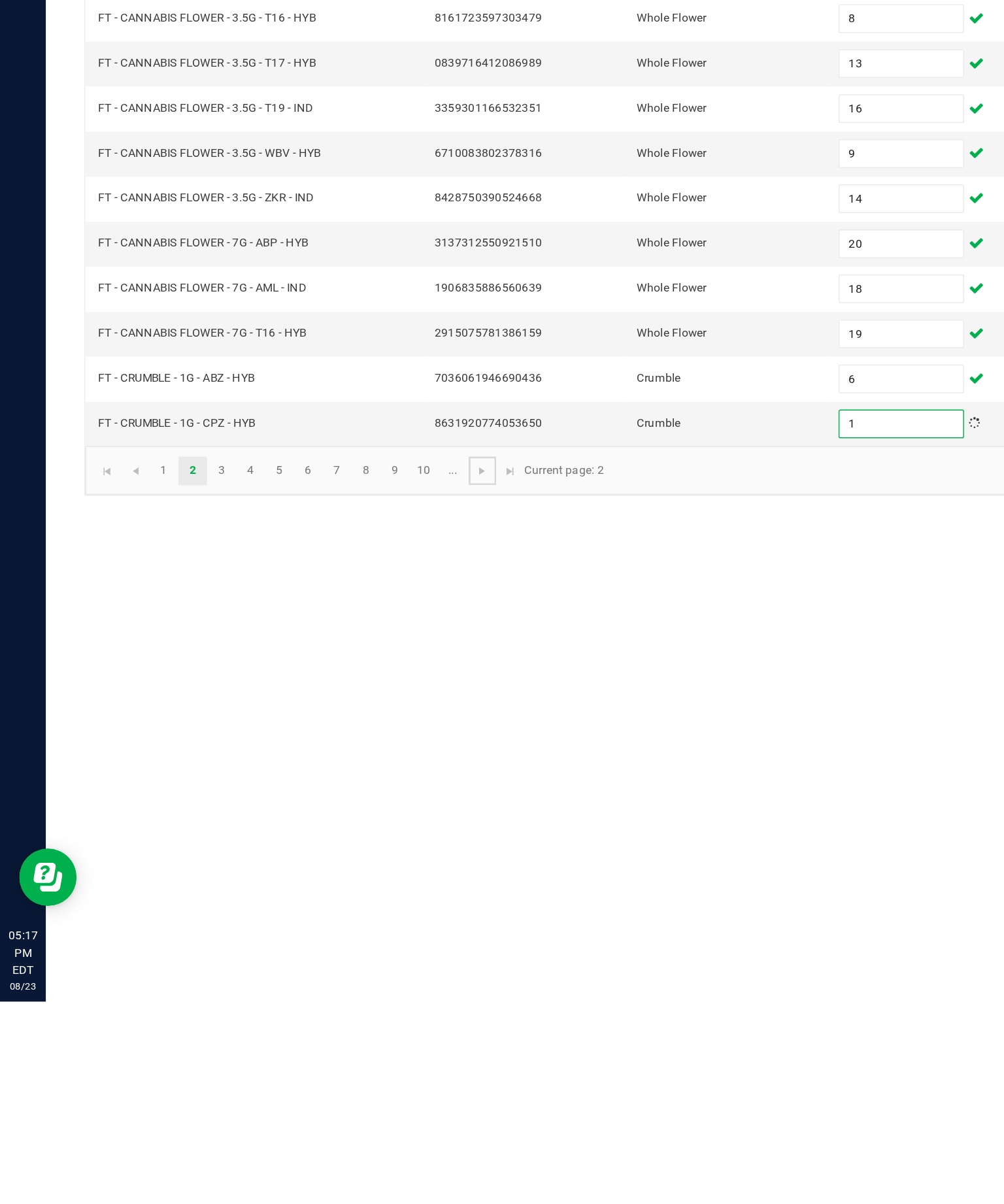
click at [334, 837] on span "Go to the next page" at bounding box center [328, 842] width 11 height 11
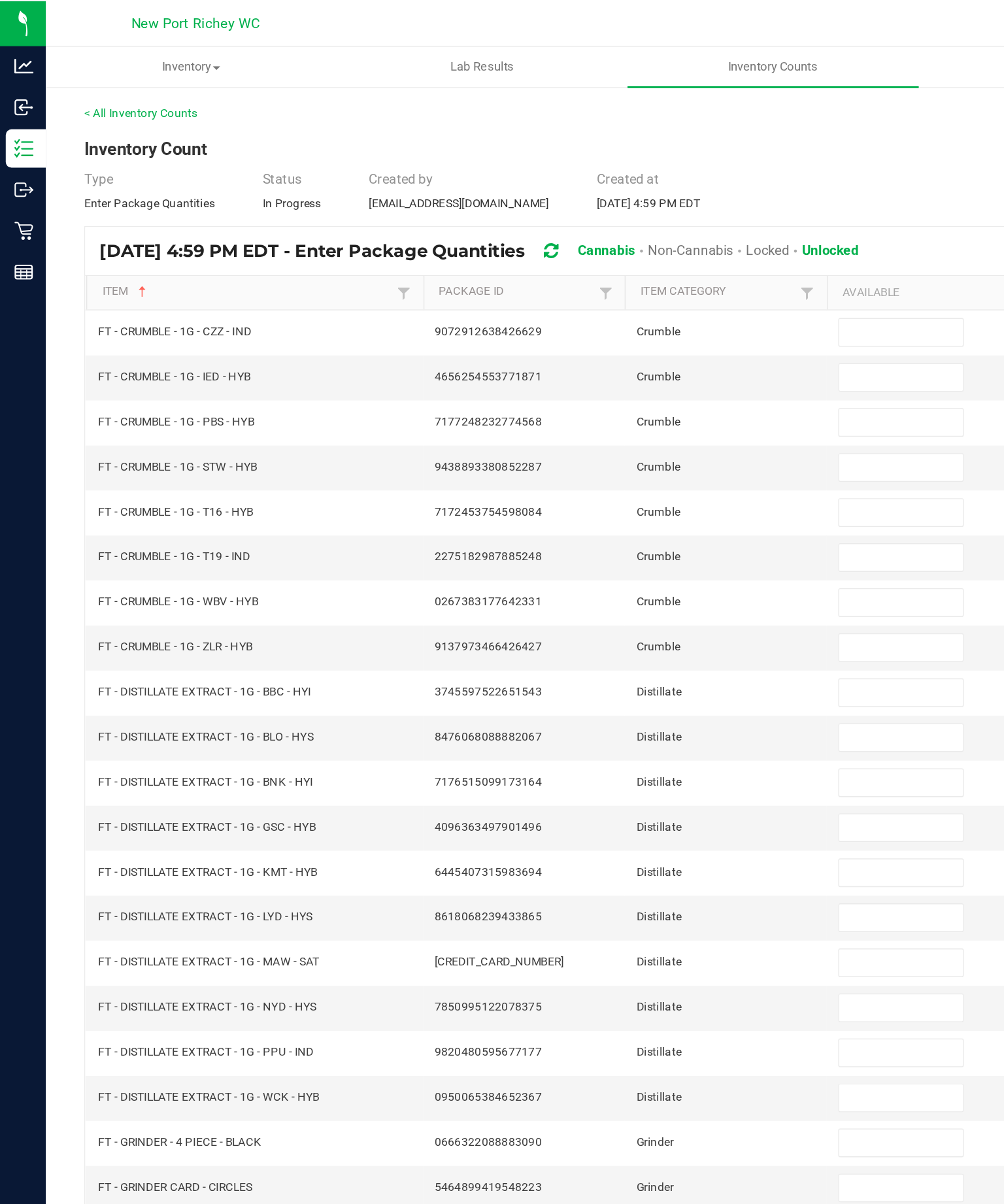
click at [612, 234] on input at bounding box center [615, 226] width 84 height 18
type input "3"
click at [611, 266] on input at bounding box center [615, 257] width 84 height 18
type input "6"
click at [606, 297] on input at bounding box center [615, 288] width 84 height 18
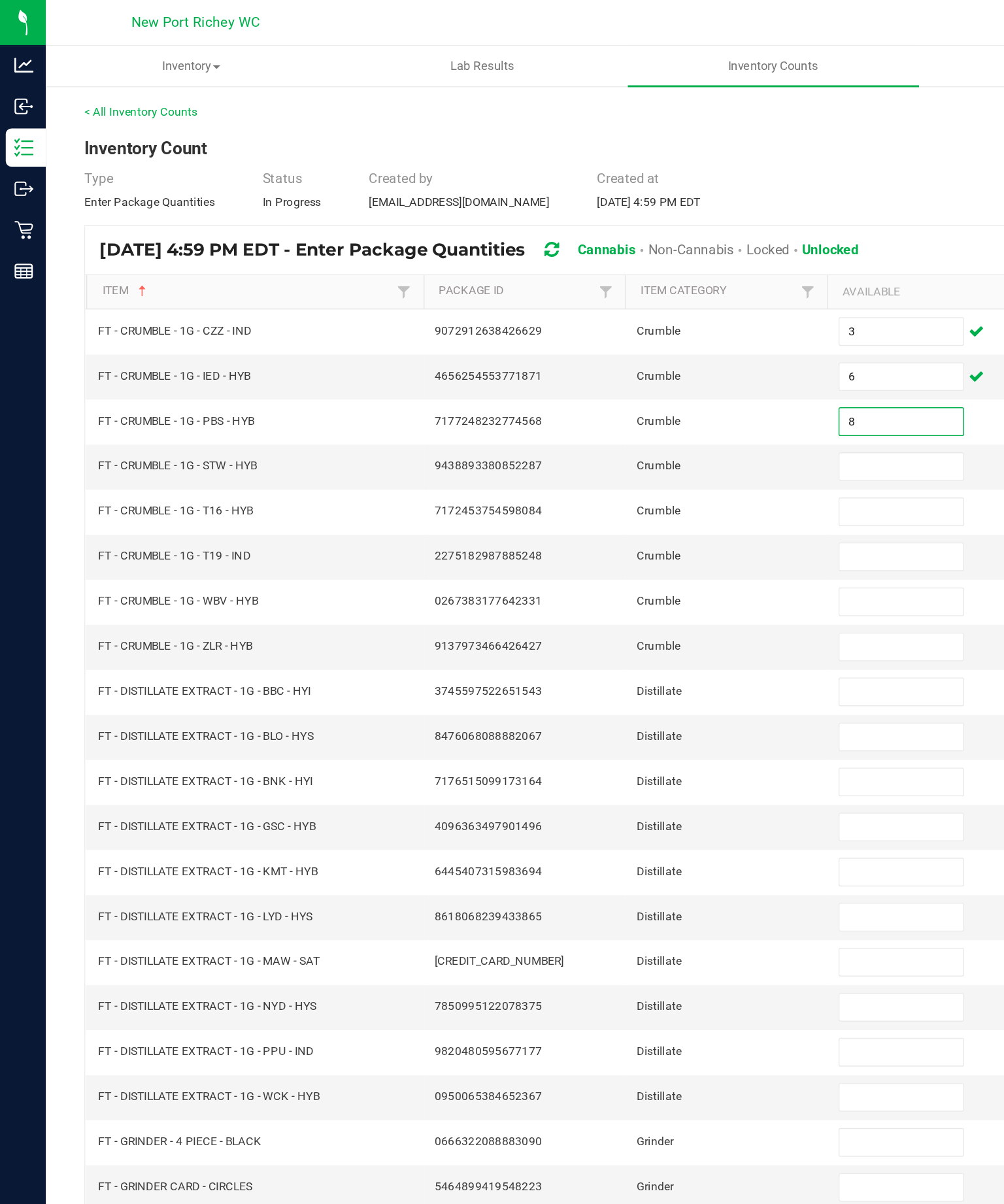
type input "8"
click at [613, 328] on input at bounding box center [615, 318] width 84 height 18
type input "7"
click at [613, 358] on input at bounding box center [615, 349] width 84 height 18
type input "3"
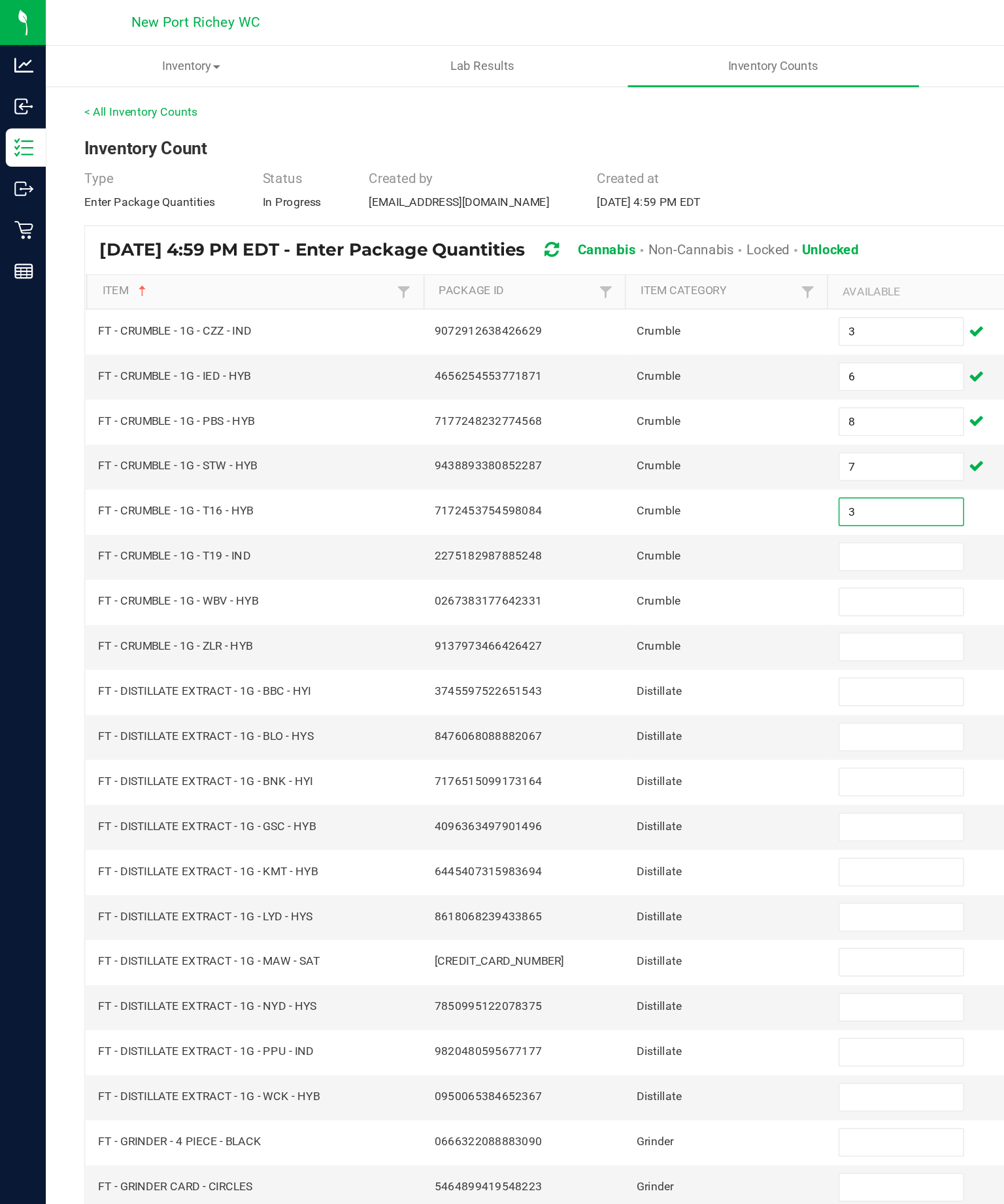
click at [611, 389] on input at bounding box center [615, 380] width 84 height 18
type input "6"
click at [623, 420] on input at bounding box center [615, 411] width 84 height 18
type input "2"
click at [598, 450] on input at bounding box center [615, 441] width 84 height 18
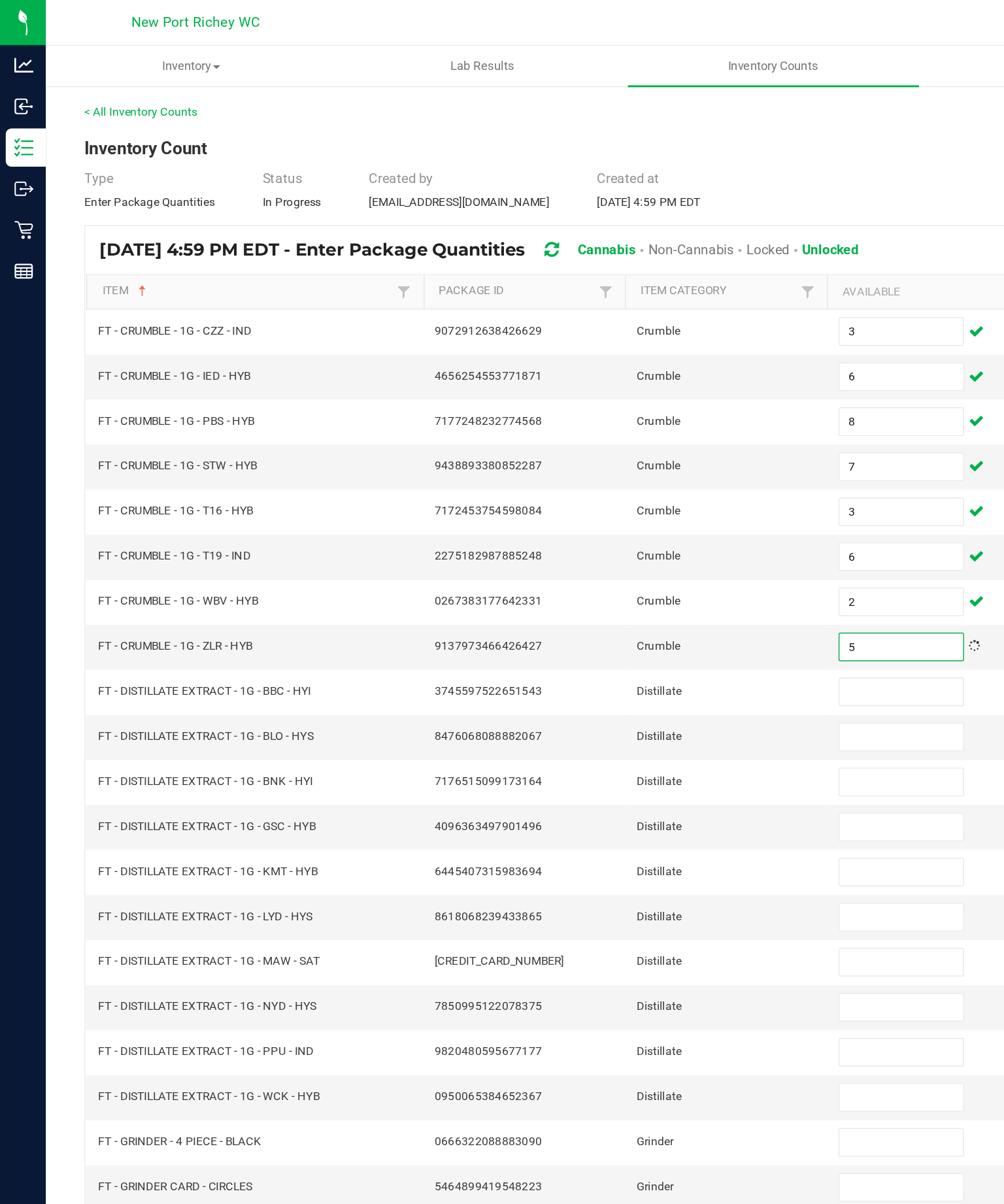
type input "5"
click at [612, 481] on input at bounding box center [615, 472] width 84 height 18
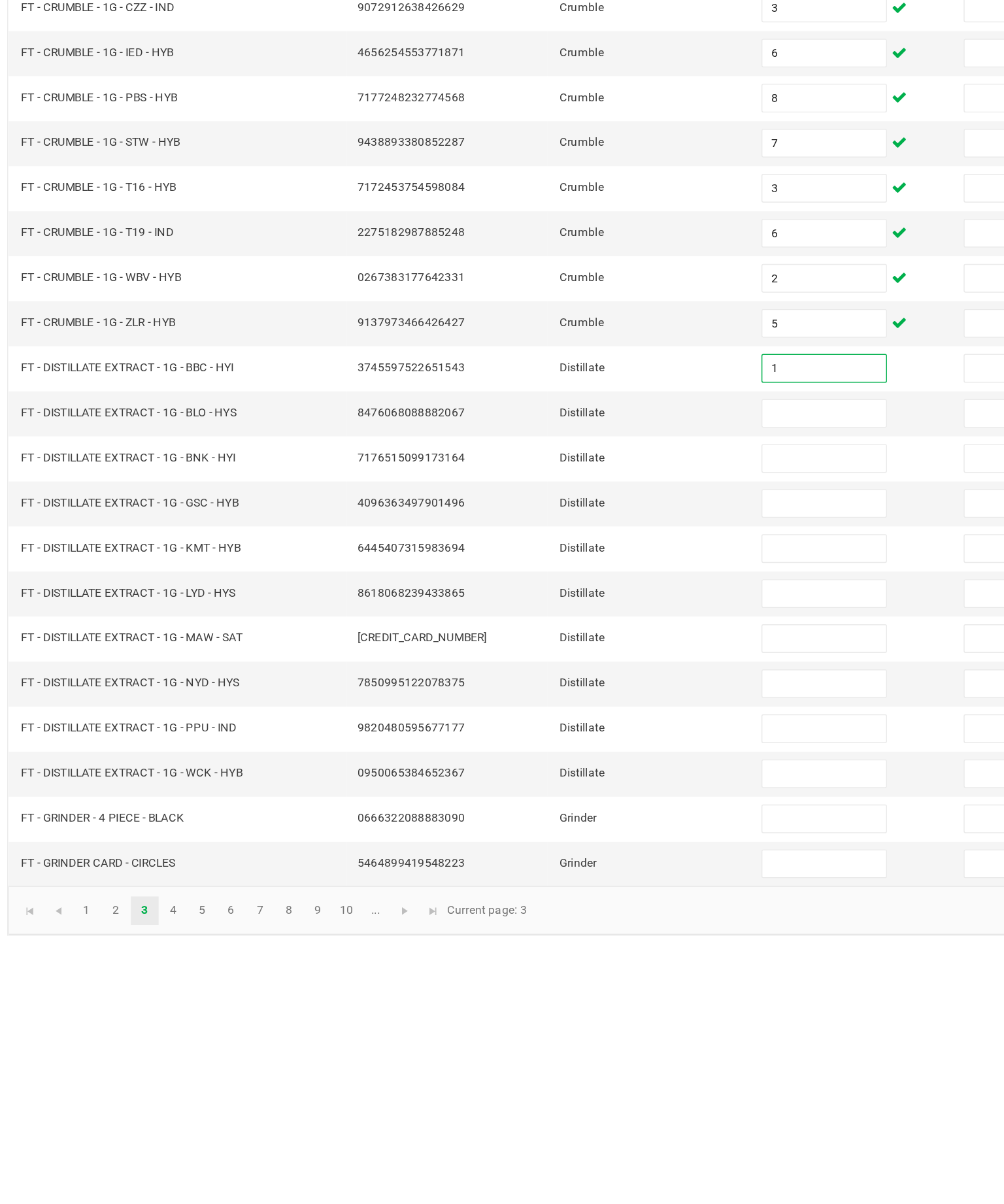
type input "1"
click at [573, 494] on input at bounding box center [615, 503] width 84 height 18
type input "11"
click at [573, 524] on input at bounding box center [615, 533] width 84 height 18
type input "2"
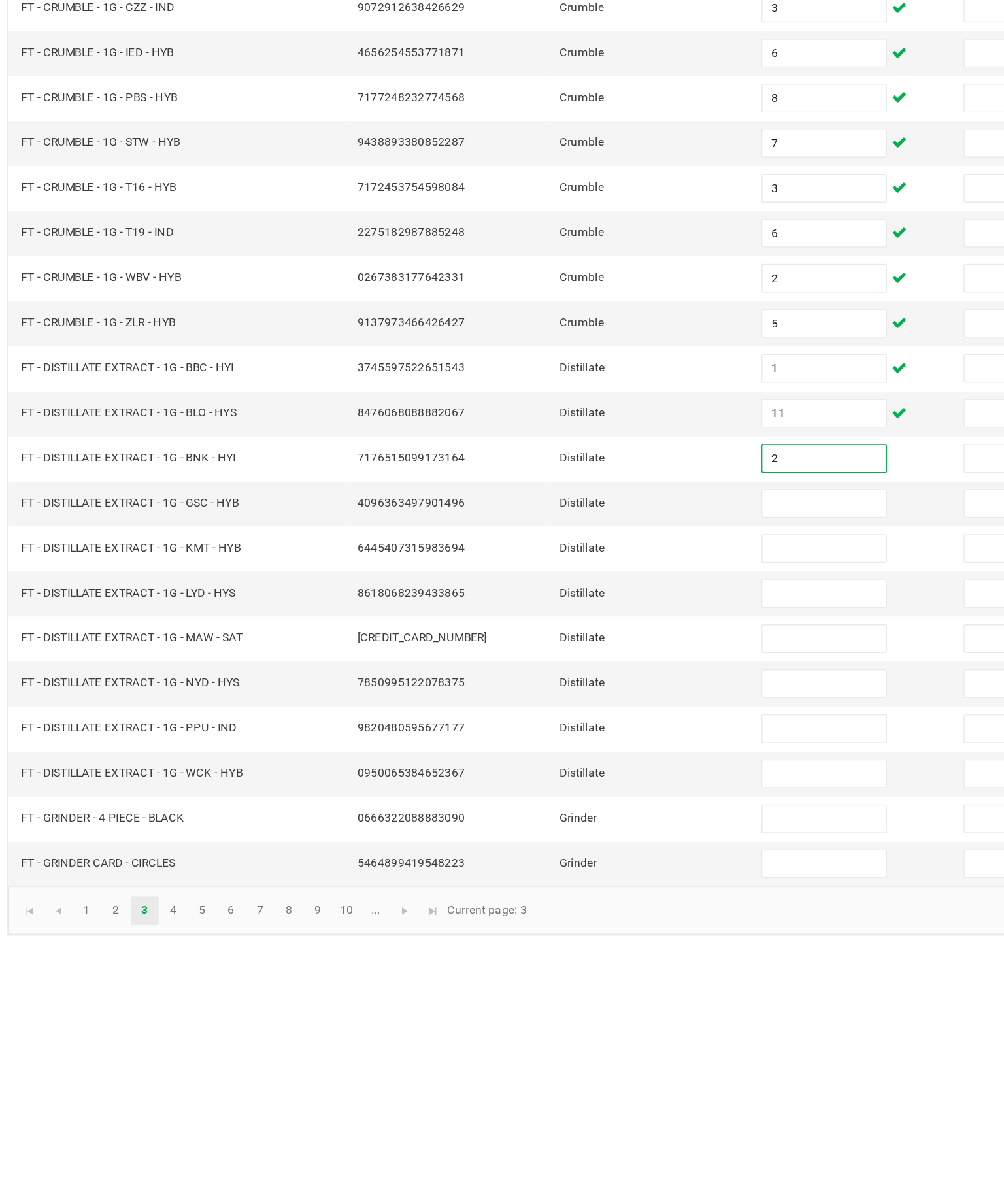
click at [573, 555] on input at bounding box center [615, 564] width 84 height 18
type input "8"
click at [573, 586] on input at bounding box center [615, 595] width 84 height 18
type input "6"
click at [573, 616] on input at bounding box center [615, 625] width 84 height 18
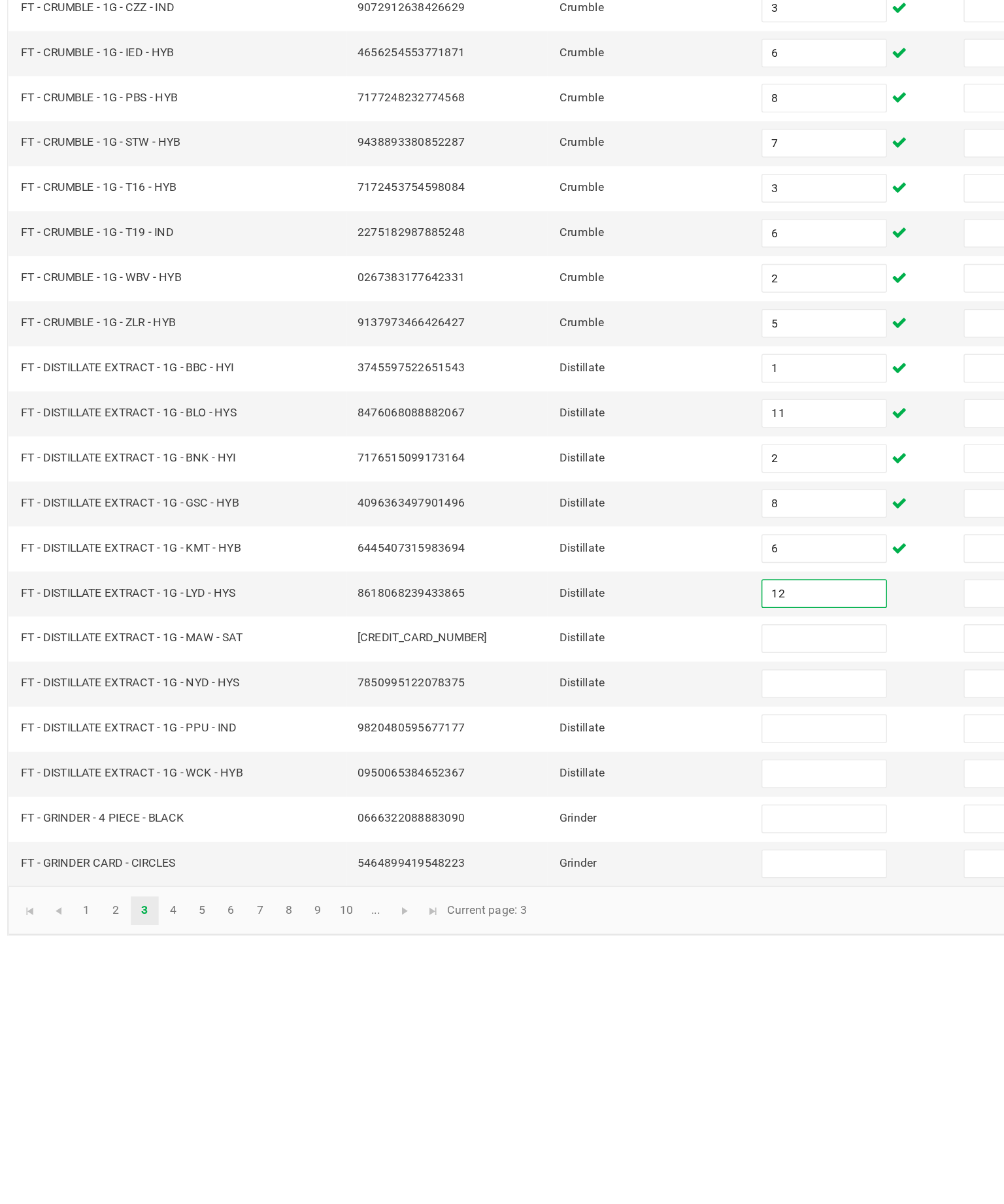
type input "12"
click at [573, 647] on input at bounding box center [615, 657] width 84 height 18
type input "4"
click at [573, 678] on input at bounding box center [615, 687] width 84 height 18
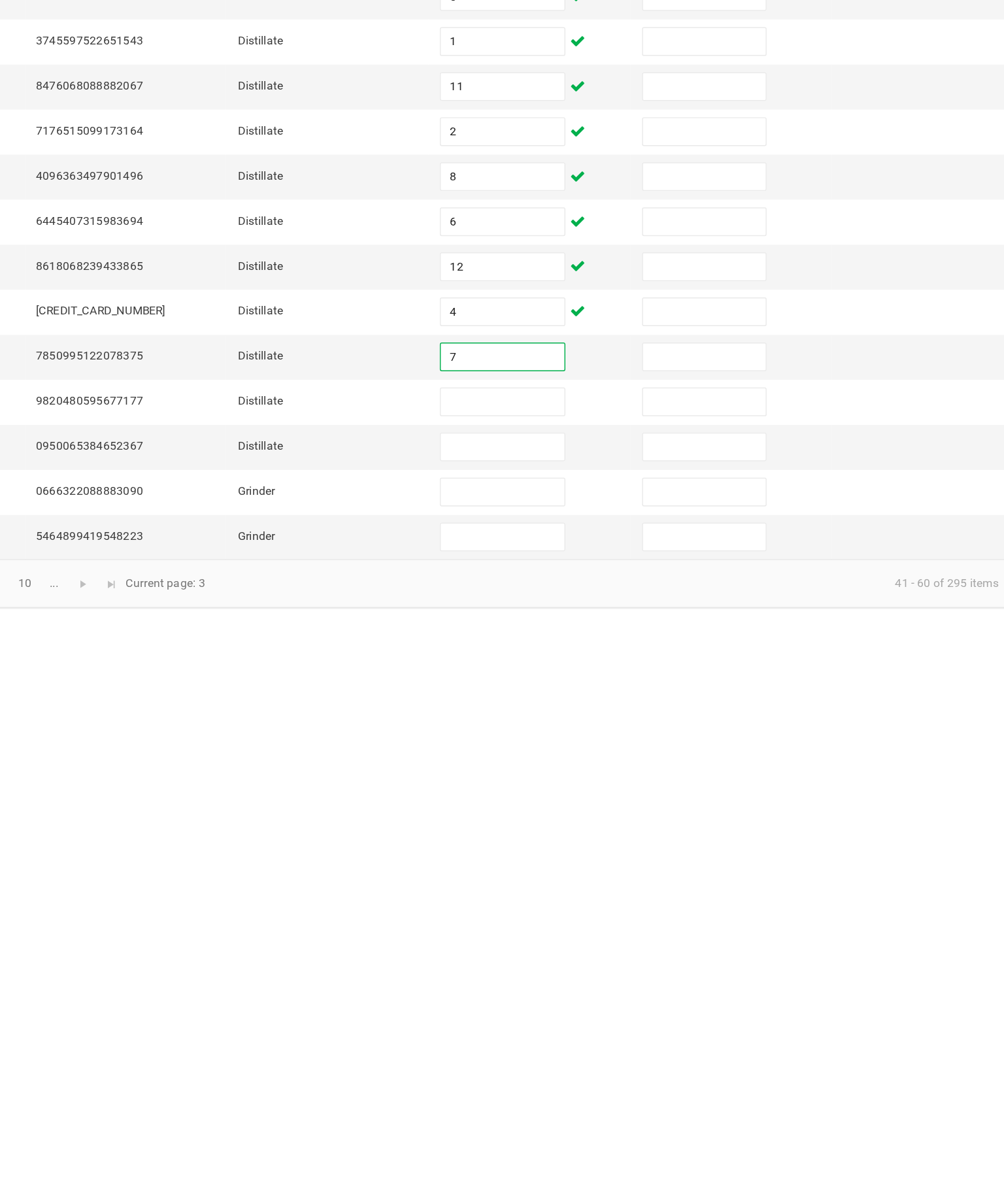
type input "7"
click at [573, 708] on input at bounding box center [615, 718] width 84 height 18
type input "7"
click at [573, 740] on input at bounding box center [615, 749] width 84 height 18
type input "2"
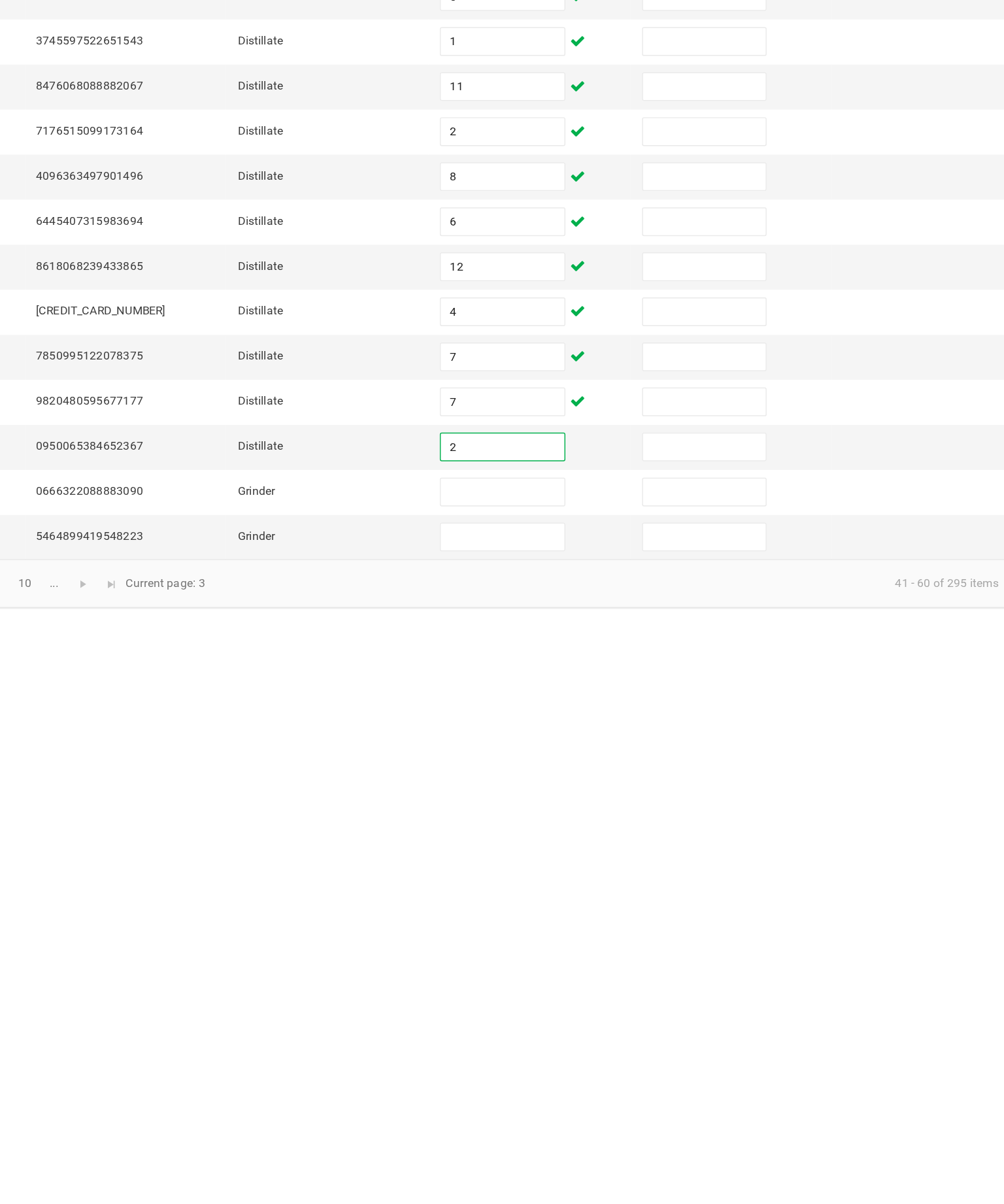
click at [573, 770] on input at bounding box center [615, 779] width 84 height 18
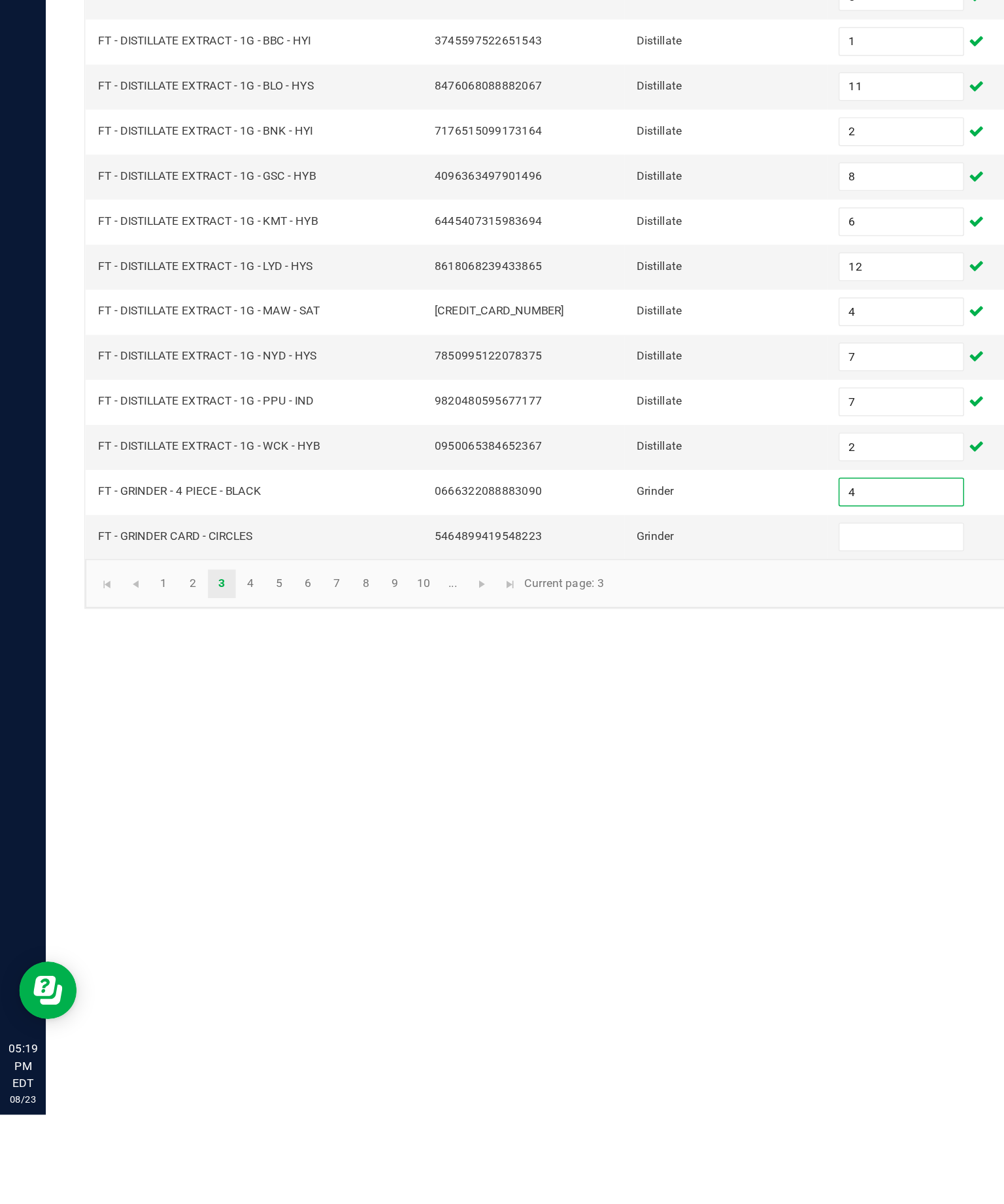
type input "4"
click at [607, 801] on input at bounding box center [615, 810] width 84 height 18
type input "1"
click at [334, 837] on span "Go to the next page" at bounding box center [328, 842] width 11 height 11
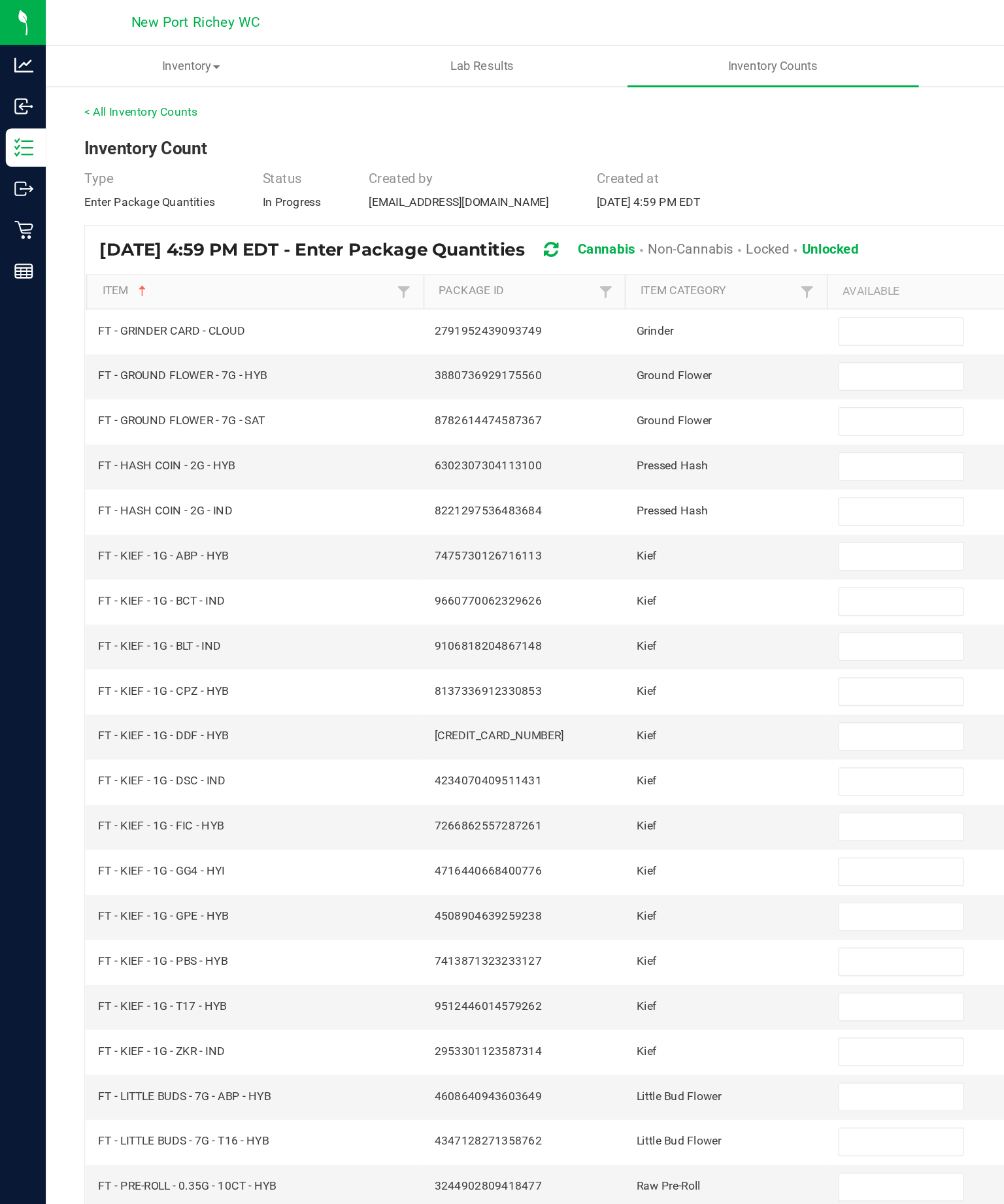
click at [625, 235] on input at bounding box center [615, 226] width 84 height 18
type input "1"
click at [610, 266] on input at bounding box center [615, 257] width 84 height 18
type input "16"
click at [611, 297] on input at bounding box center [615, 288] width 84 height 18
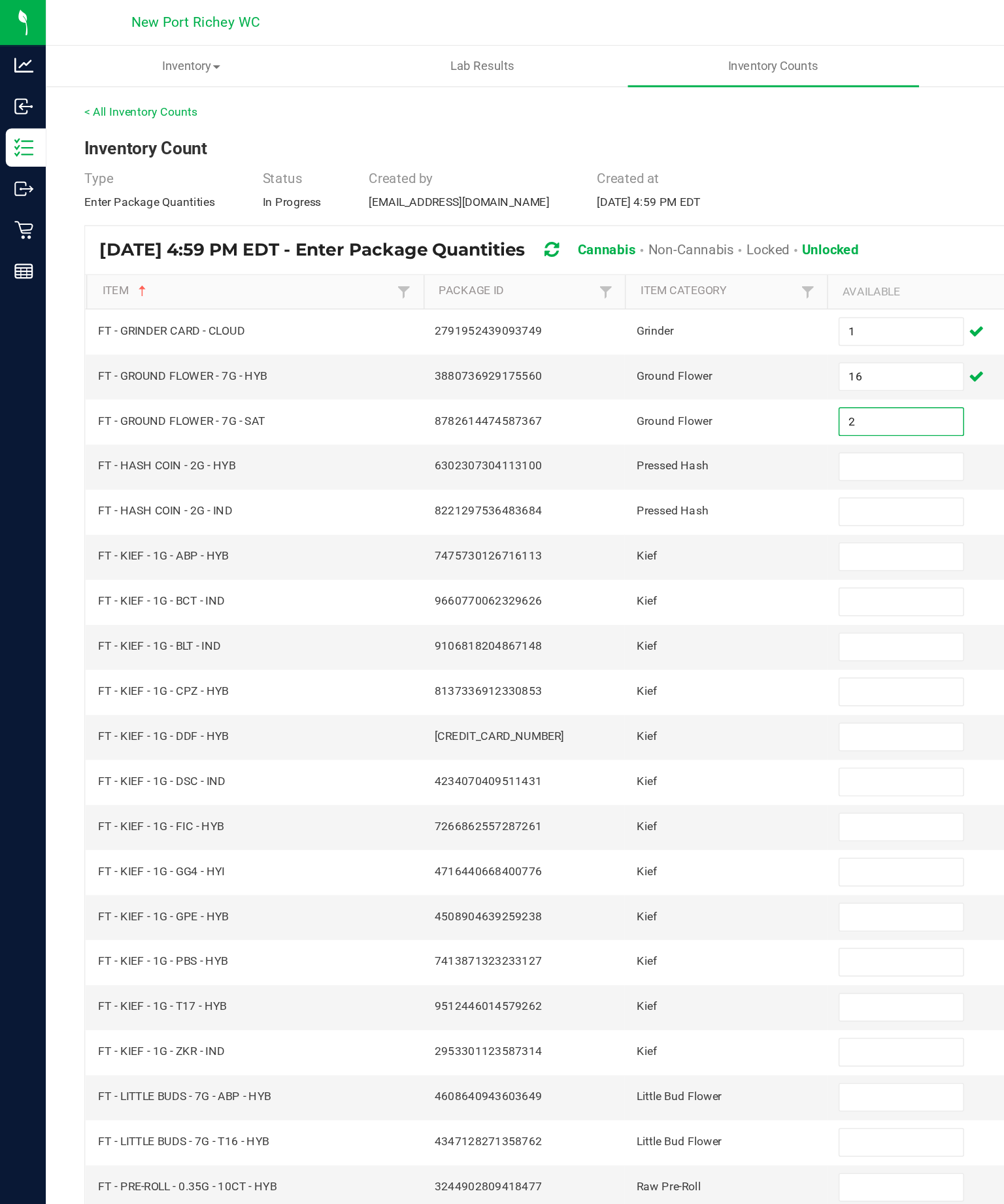
type input "2"
click at [618, 328] on input at bounding box center [615, 318] width 84 height 18
type input "1"
click at [606, 358] on input at bounding box center [615, 349] width 84 height 18
type input "1"
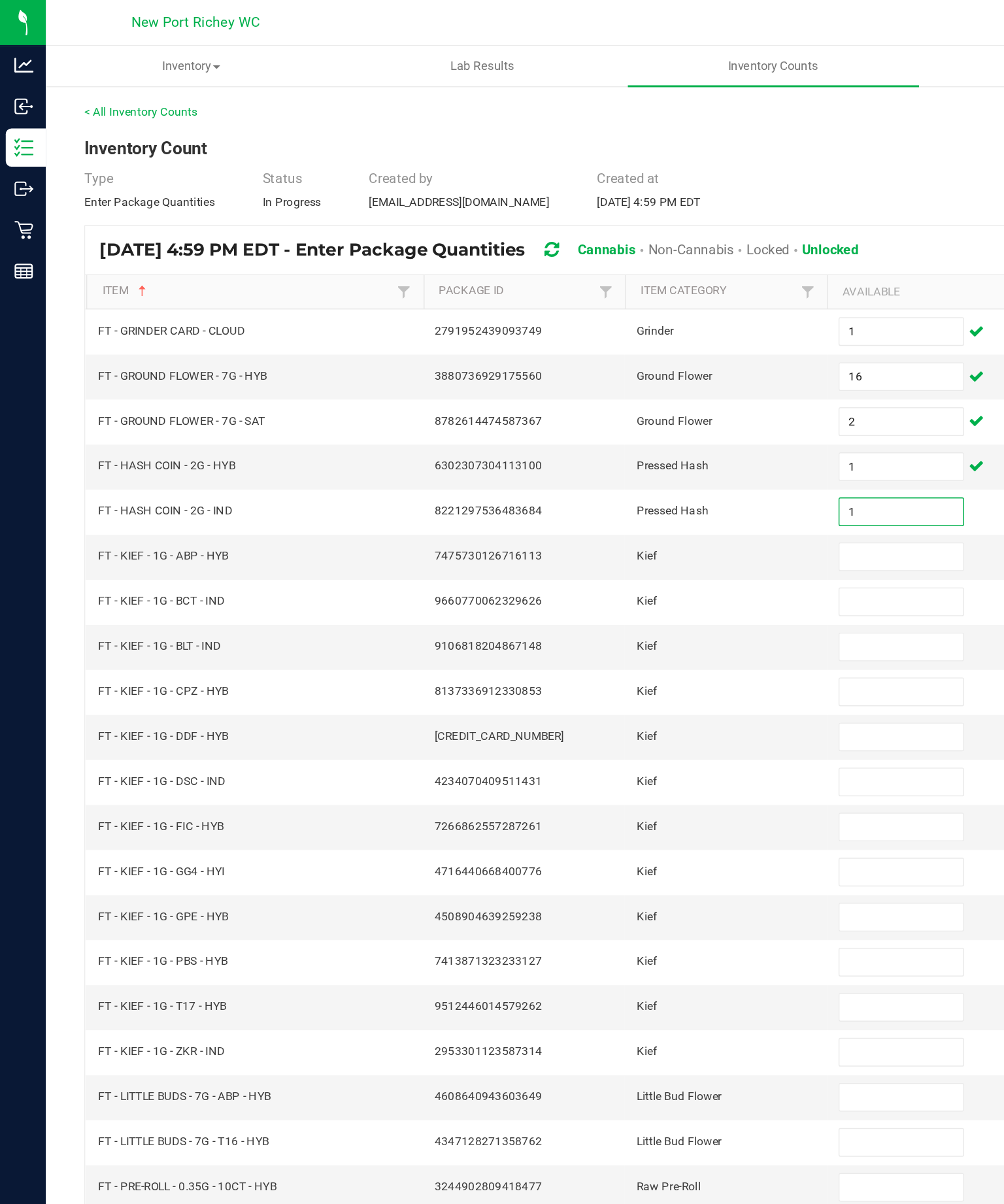
click at [610, 389] on input at bounding box center [615, 380] width 84 height 18
type input "8"
click at [612, 420] on input at bounding box center [615, 411] width 84 height 18
type input "1"
click at [600, 450] on input at bounding box center [615, 441] width 84 height 18
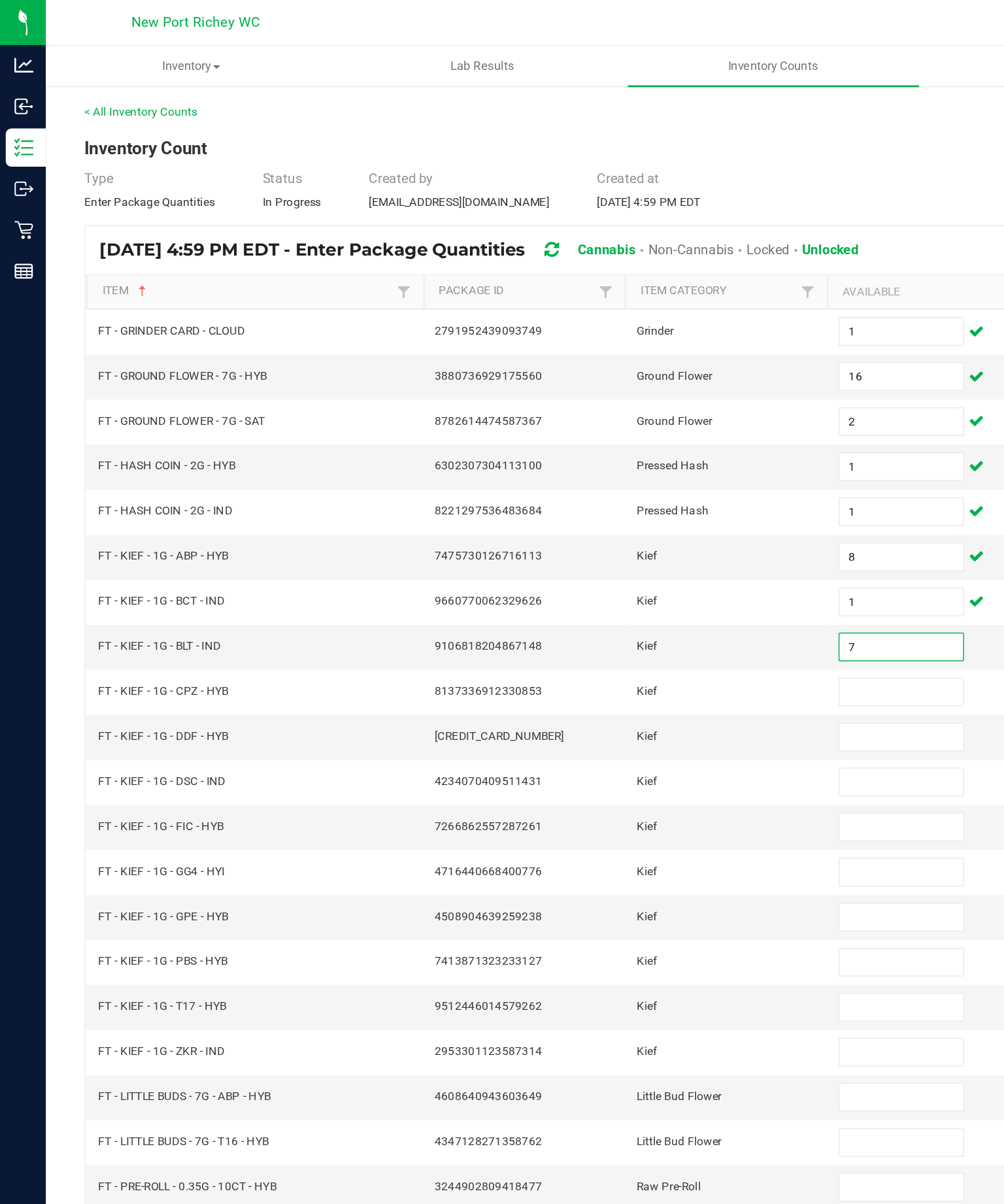
type input "7"
click at [621, 481] on input at bounding box center [615, 472] width 84 height 18
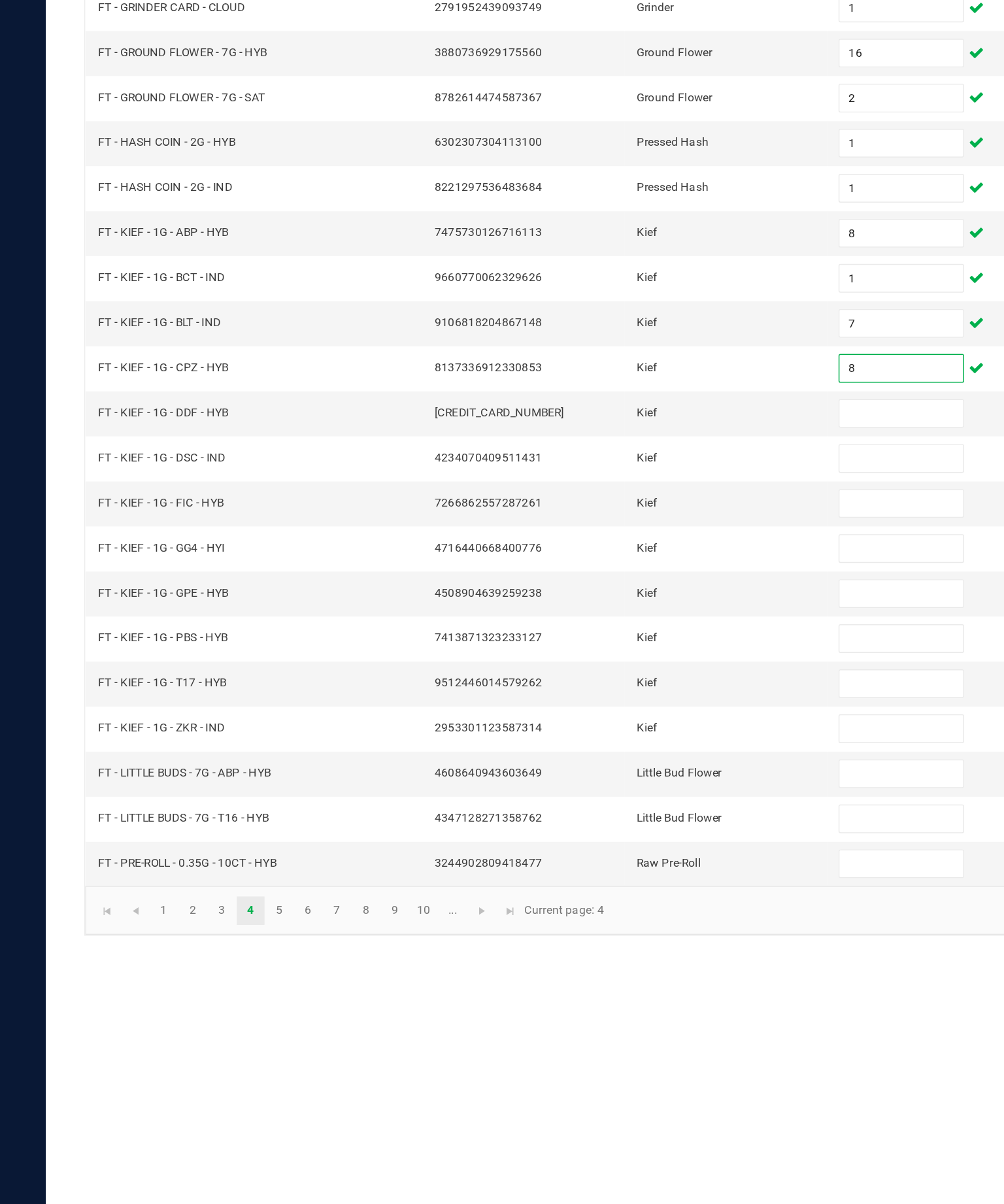
type input "8"
click at [605, 494] on input at bounding box center [615, 503] width 84 height 18
type input "3"
click at [618, 524] on input at bounding box center [615, 533] width 84 height 18
type input "2"
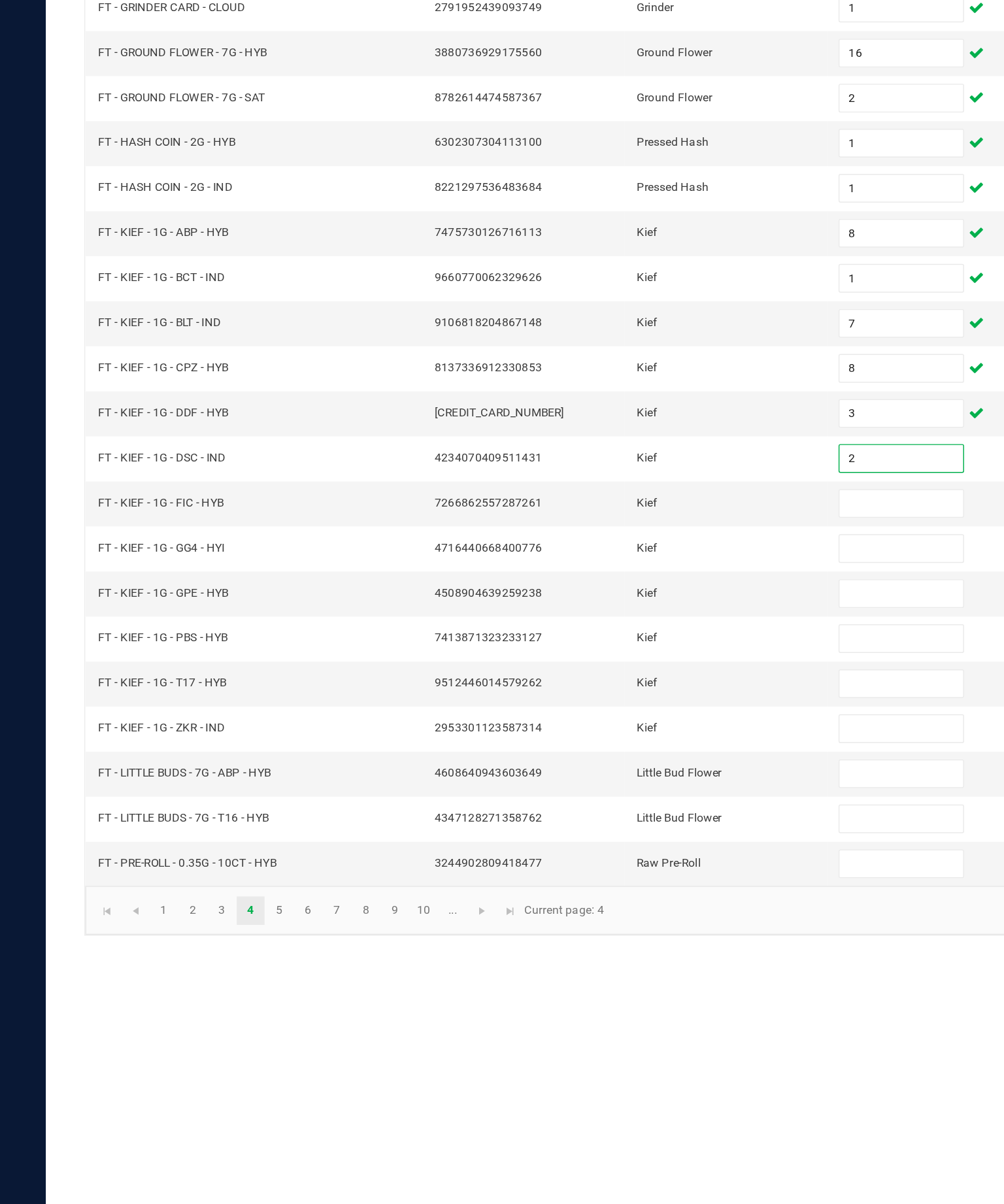
click at [610, 555] on input at bounding box center [615, 564] width 84 height 18
type input "5"
click at [610, 586] on input at bounding box center [615, 595] width 84 height 18
type input "3"
click at [619, 616] on input at bounding box center [615, 625] width 84 height 18
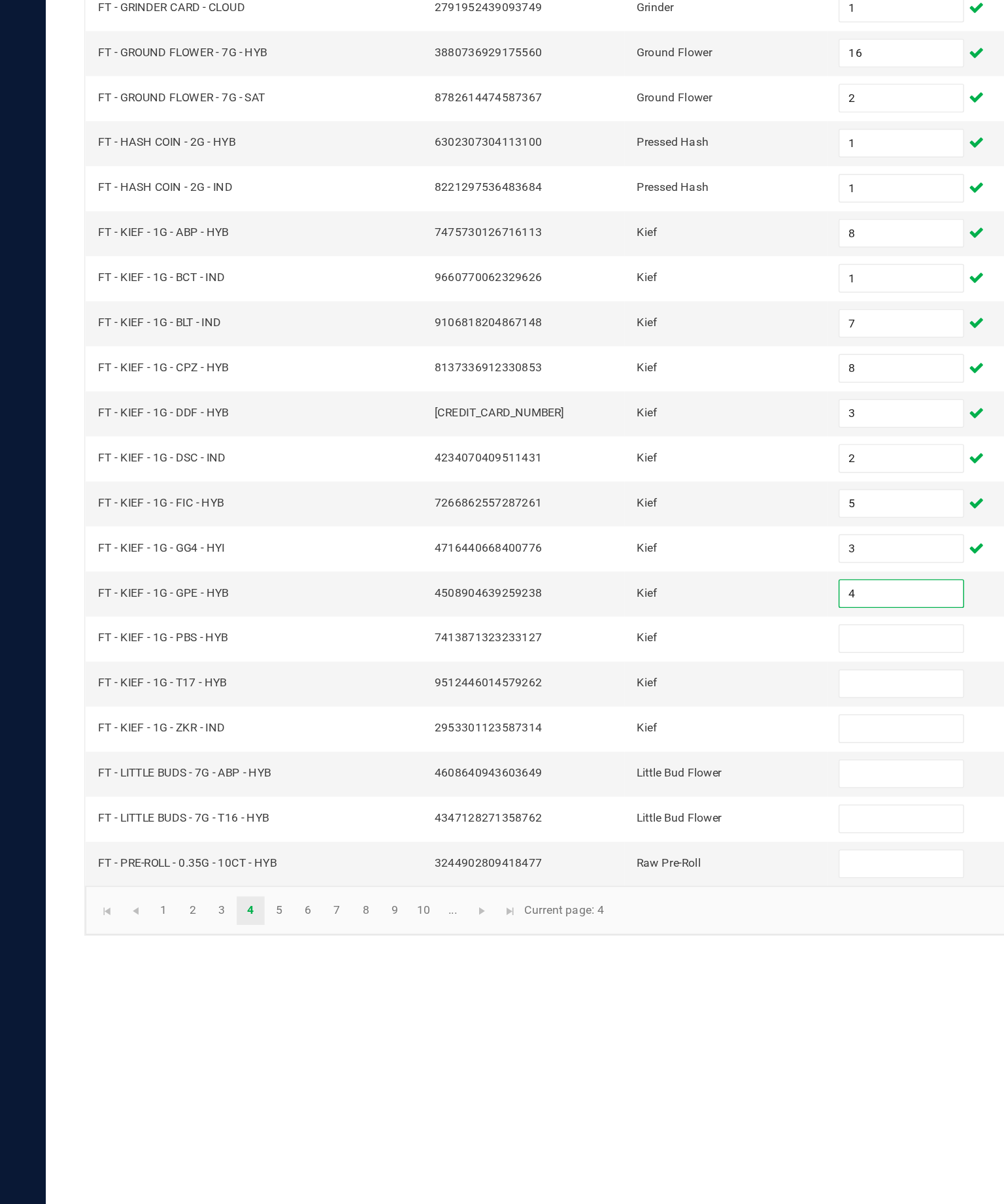
type input "4"
click at [615, 647] on input at bounding box center [615, 657] width 84 height 18
type input "6"
click at [620, 678] on input at bounding box center [615, 687] width 84 height 18
type input "8"
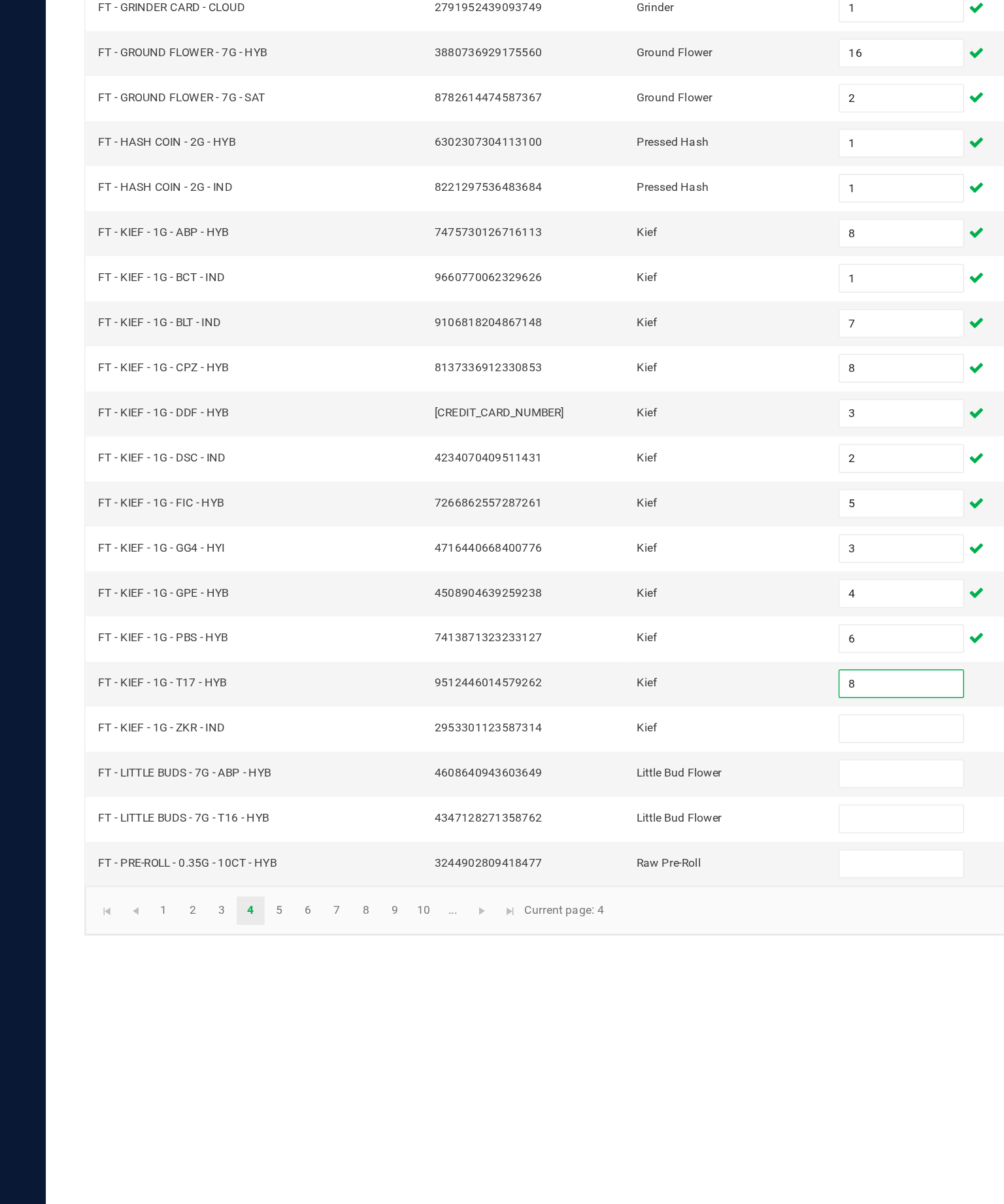
click at [612, 708] on input at bounding box center [615, 718] width 84 height 18
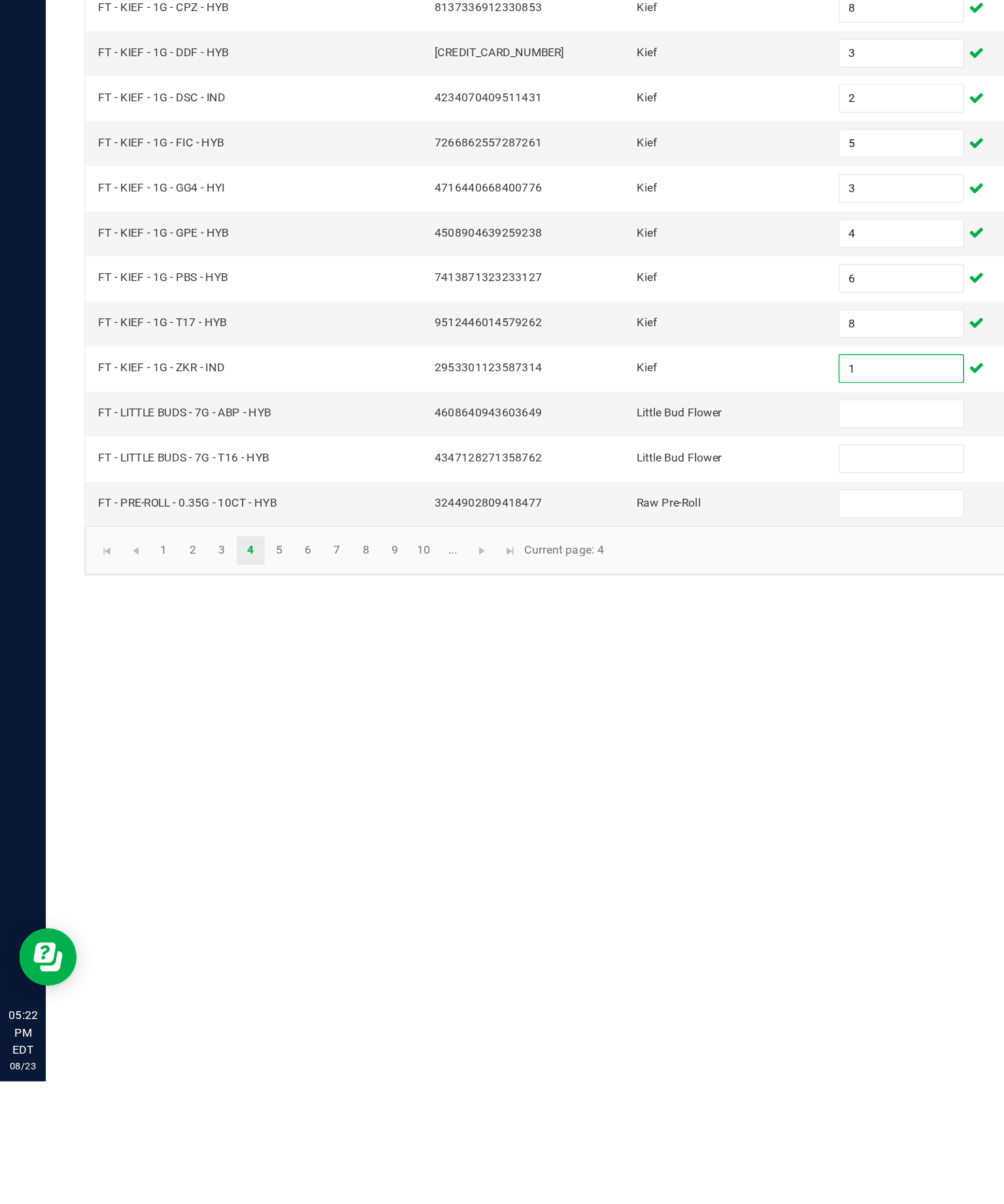
type input "1"
click at [613, 740] on input at bounding box center [615, 749] width 84 height 18
type input "7"
click at [623, 770] on input at bounding box center [615, 779] width 84 height 18
type input "6"
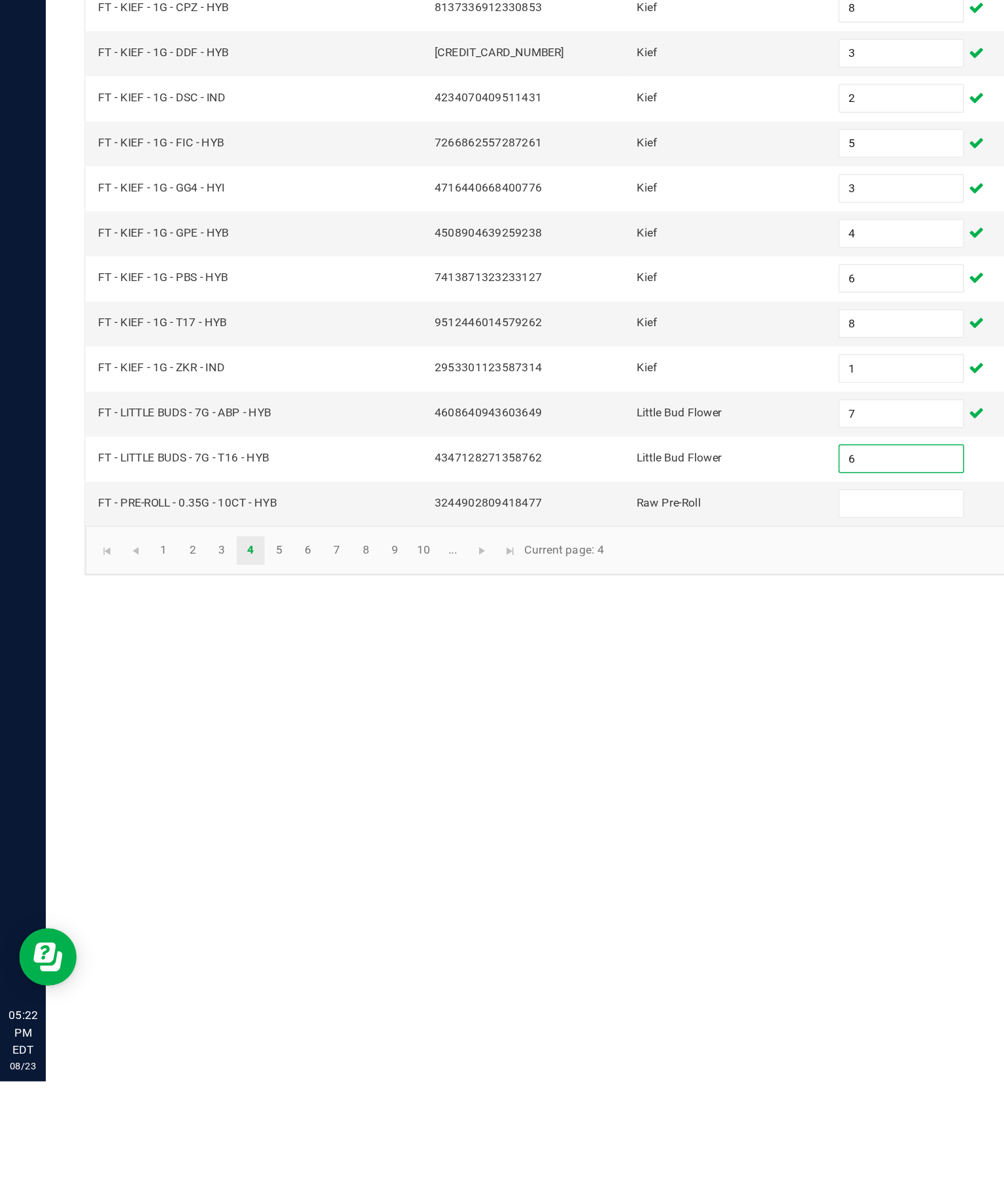
click at [625, 801] on input at bounding box center [615, 810] width 84 height 18
type input "3"
click at [334, 837] on span "Go to the next page" at bounding box center [328, 842] width 11 height 11
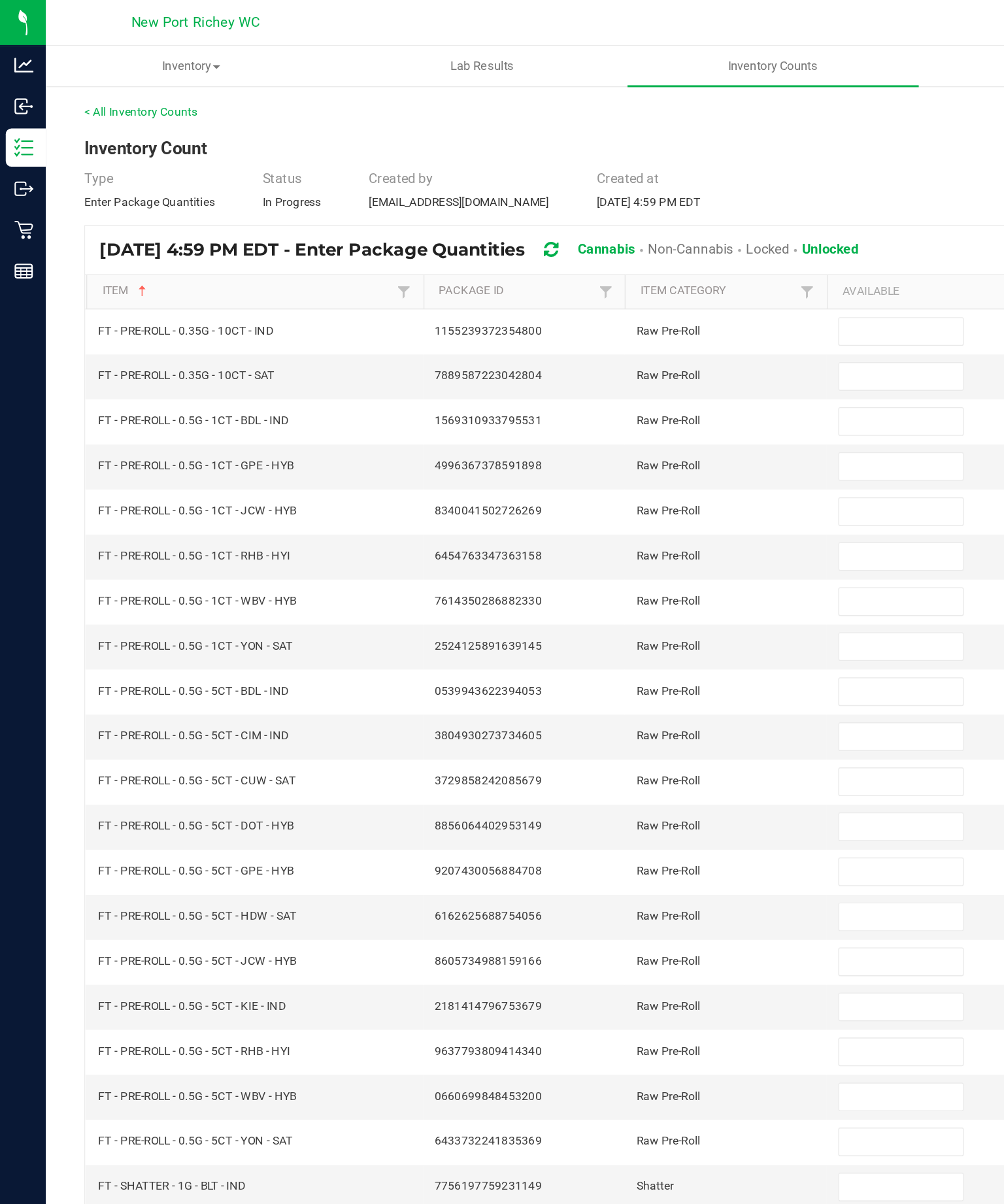
click at [614, 235] on input at bounding box center [615, 226] width 84 height 18
type input "15"
click at [610, 264] on input at bounding box center [615, 257] width 84 height 18
click at [602, 266] on input "8" at bounding box center [615, 257] width 84 height 18
type input "8"
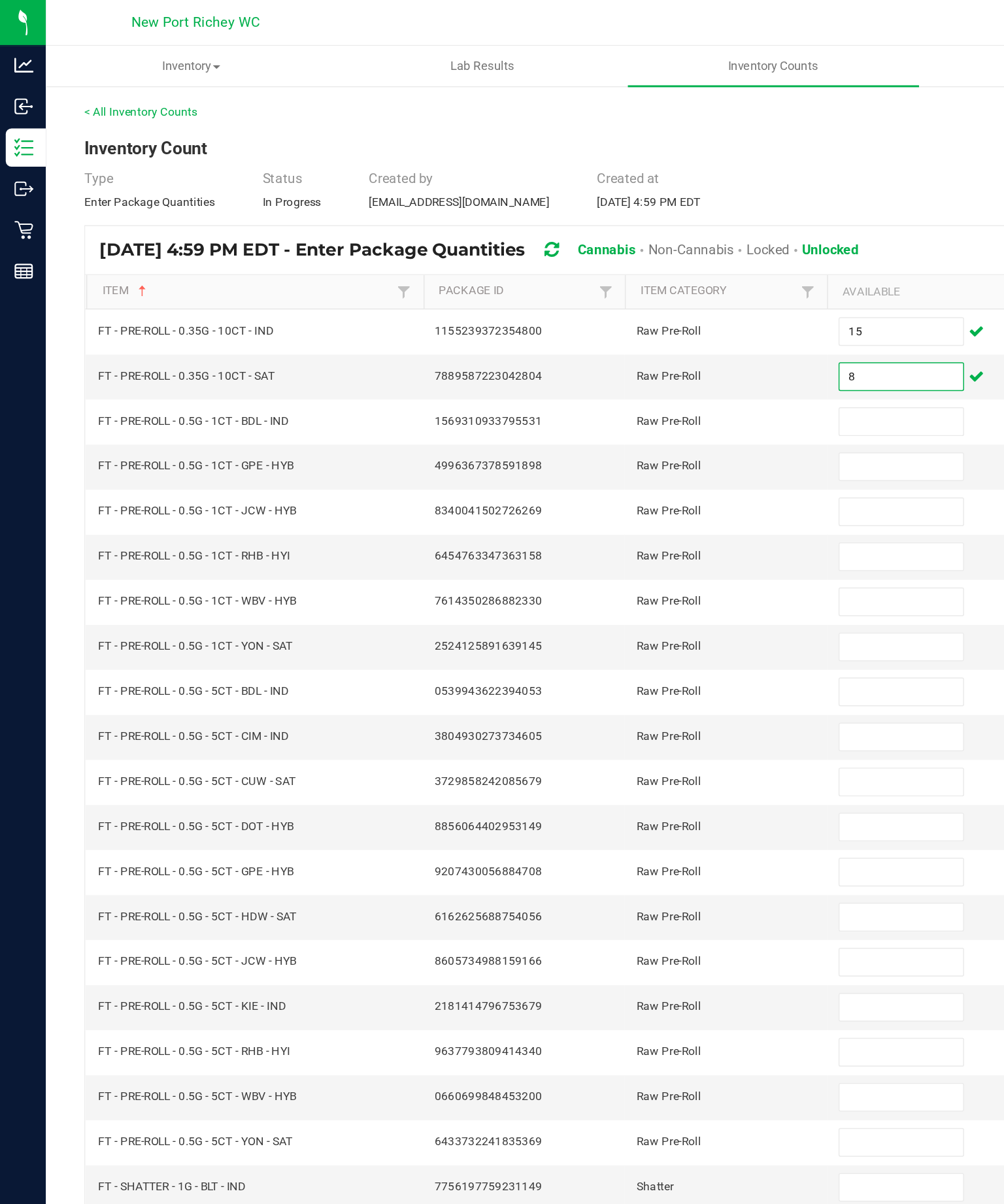
click at [610, 297] on input at bounding box center [615, 288] width 84 height 18
type input "16"
click at [628, 328] on input at bounding box center [615, 318] width 84 height 18
type input "9"
click at [604, 358] on input at bounding box center [615, 349] width 84 height 18
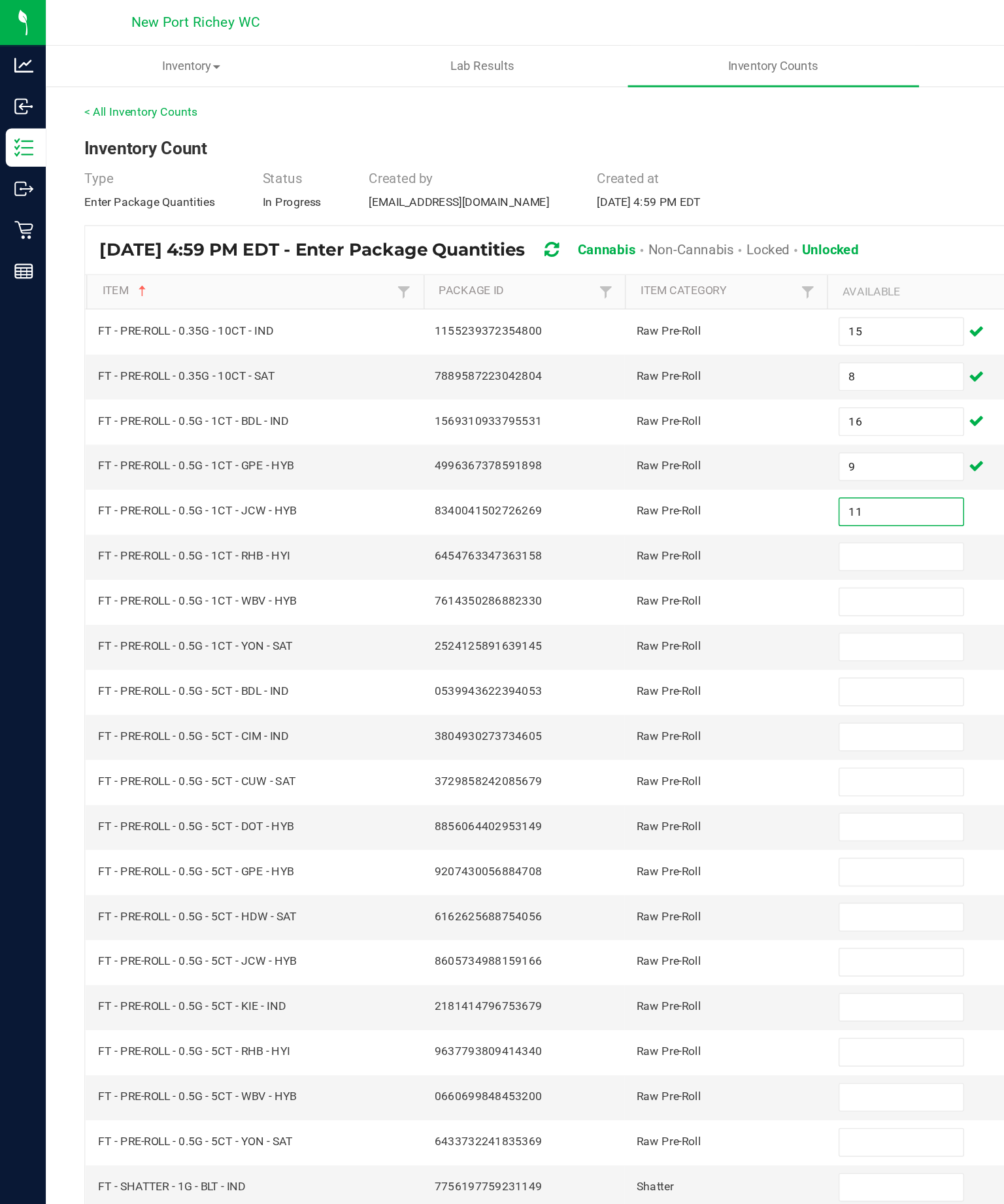
type input "11"
click at [621, 389] on input at bounding box center [615, 380] width 84 height 18
type input "24"
click at [630, 420] on input at bounding box center [615, 411] width 84 height 18
type input "22"
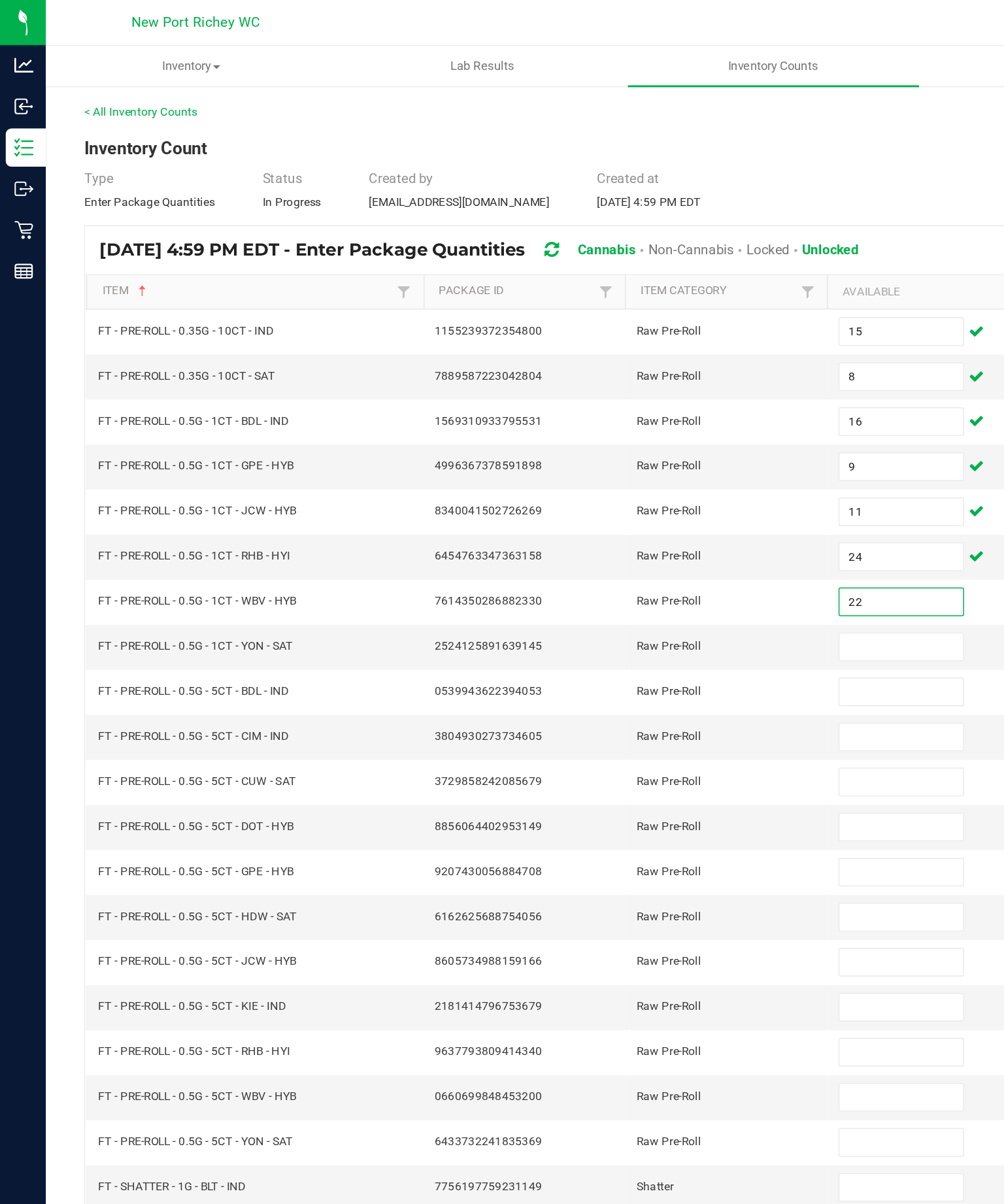
click at [617, 450] on input at bounding box center [615, 441] width 84 height 18
type input "16"
click at [616, 481] on input at bounding box center [615, 472] width 84 height 18
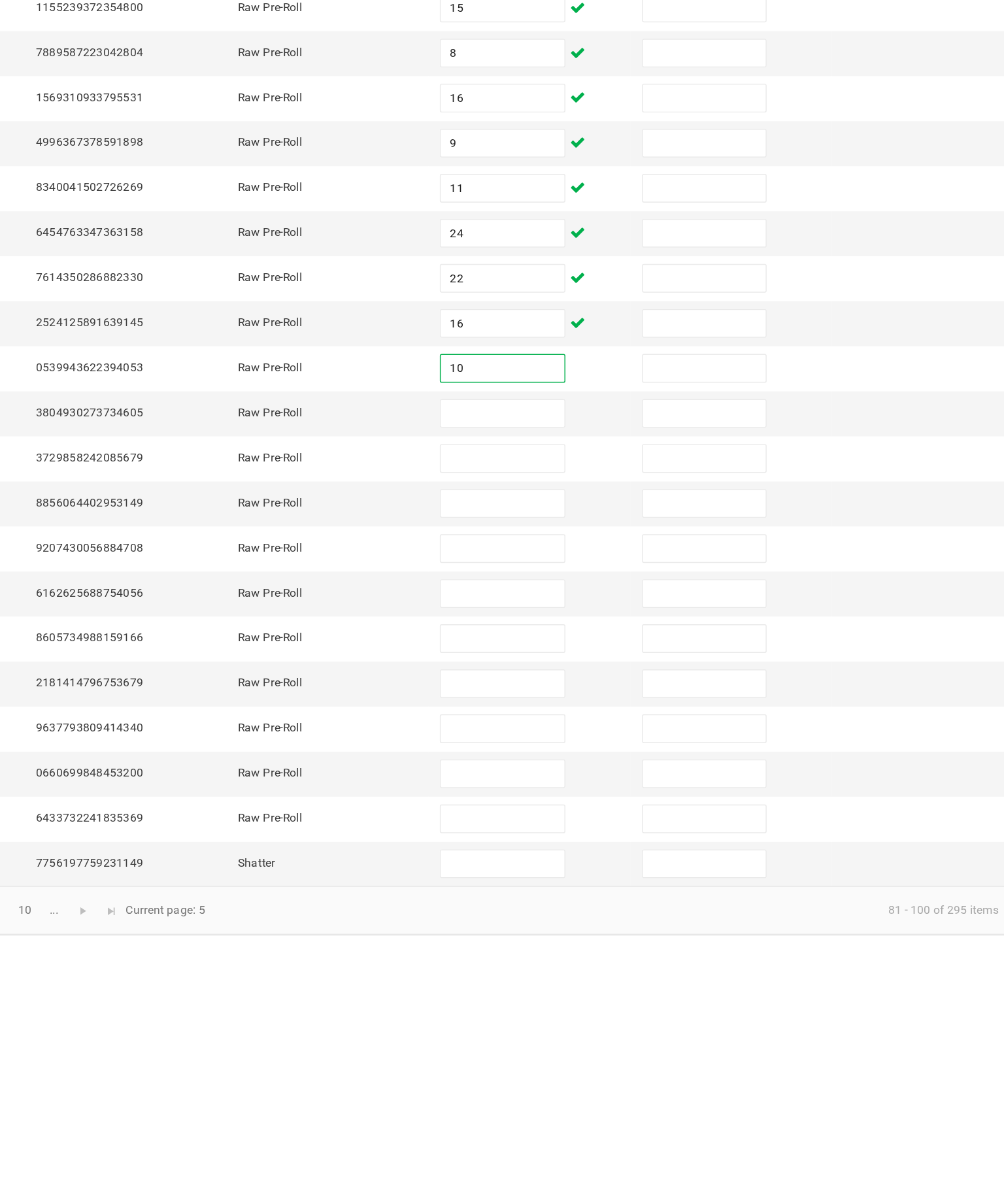
type input "10"
click at [573, 494] on input at bounding box center [615, 503] width 84 height 18
type input "10"
click at [573, 524] on input at bounding box center [615, 533] width 84 height 18
type input "2"
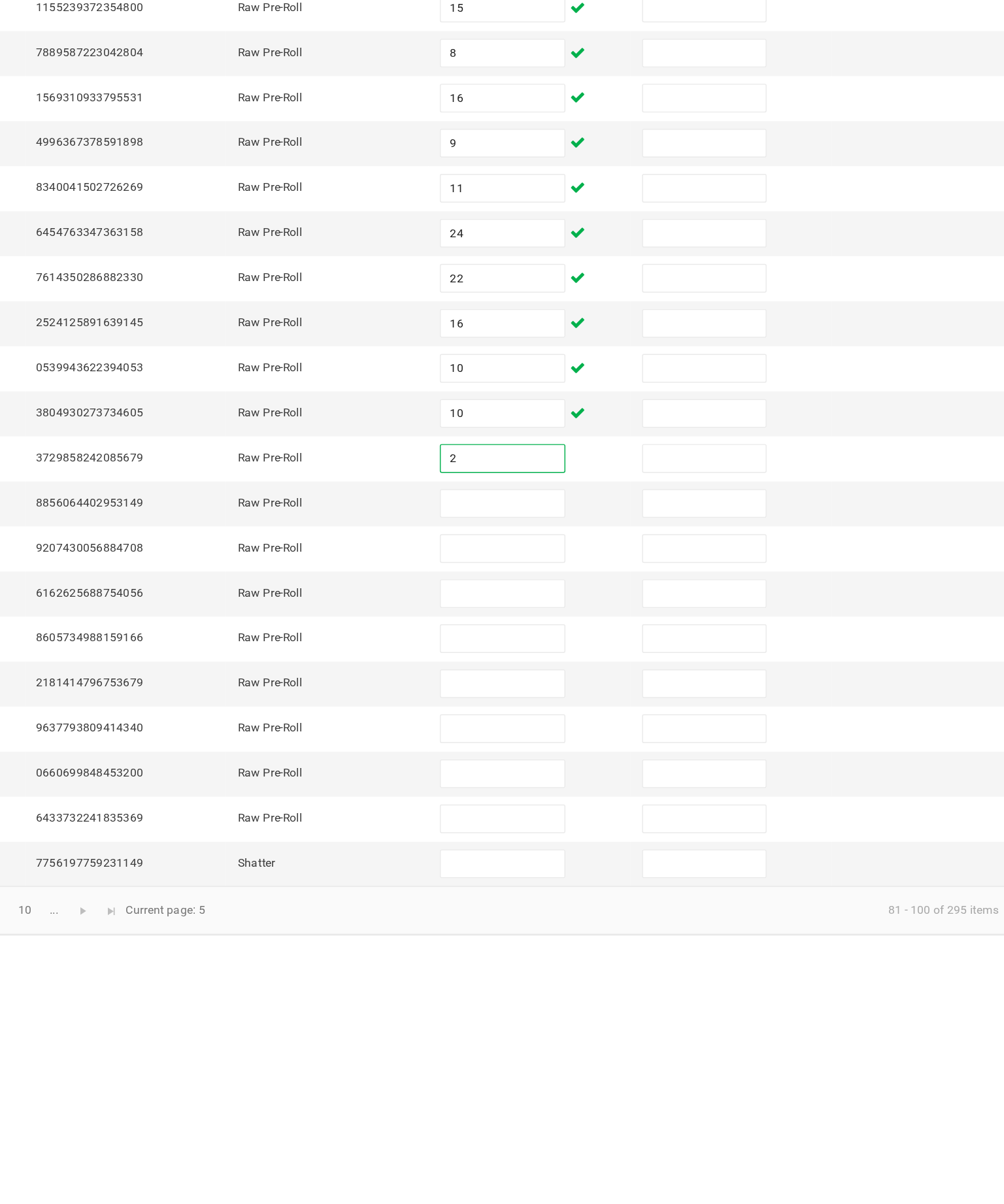
click at [573, 555] on input at bounding box center [615, 564] width 84 height 18
type input "5"
click at [573, 586] on input at bounding box center [615, 595] width 84 height 18
type input "6"
click at [573, 616] on input at bounding box center [615, 625] width 84 height 18
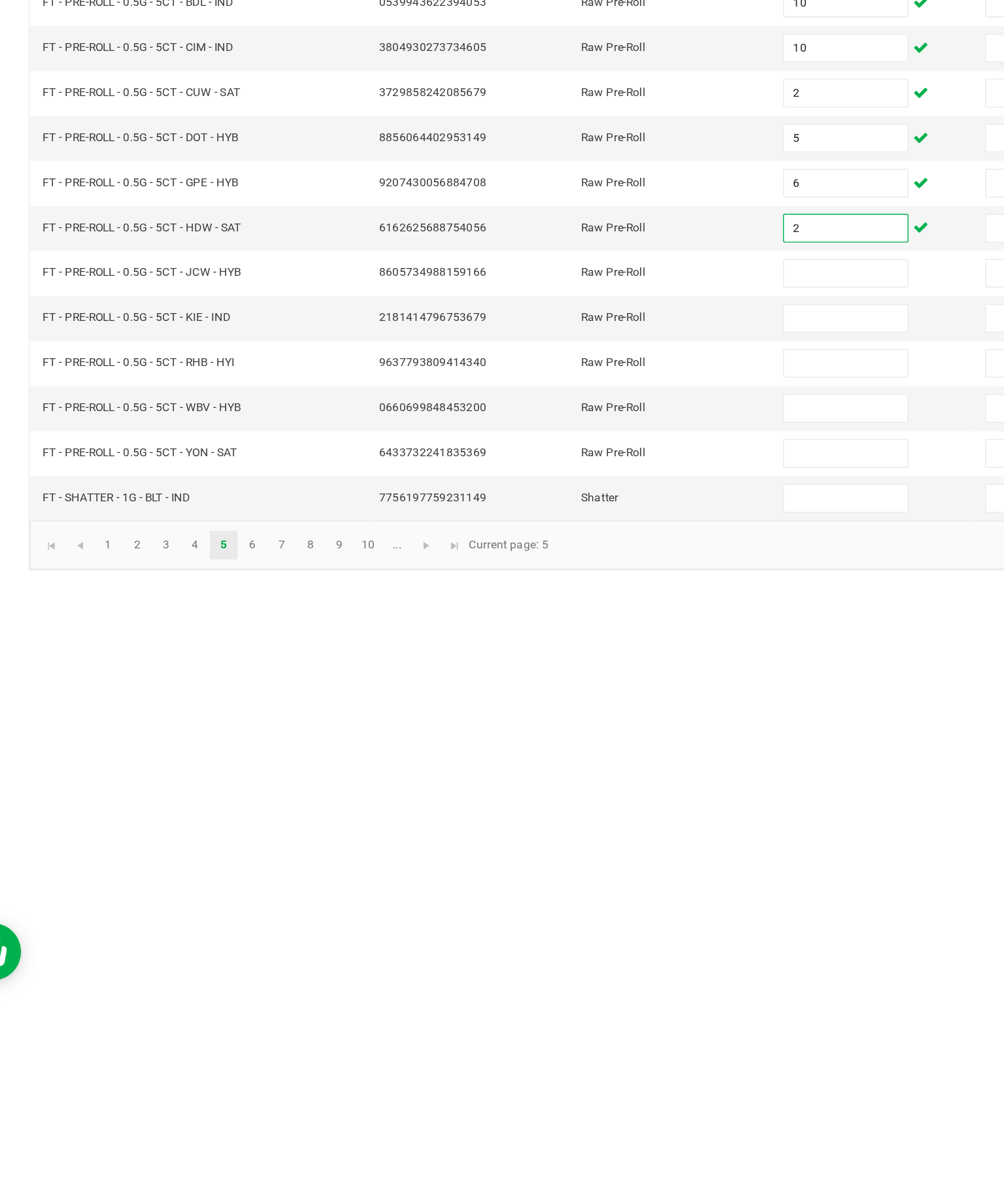
type input "2"
click at [579, 647] on input at bounding box center [615, 657] width 84 height 18
type input "5"
click at [573, 678] on input at bounding box center [615, 687] width 84 height 18
type input "9"
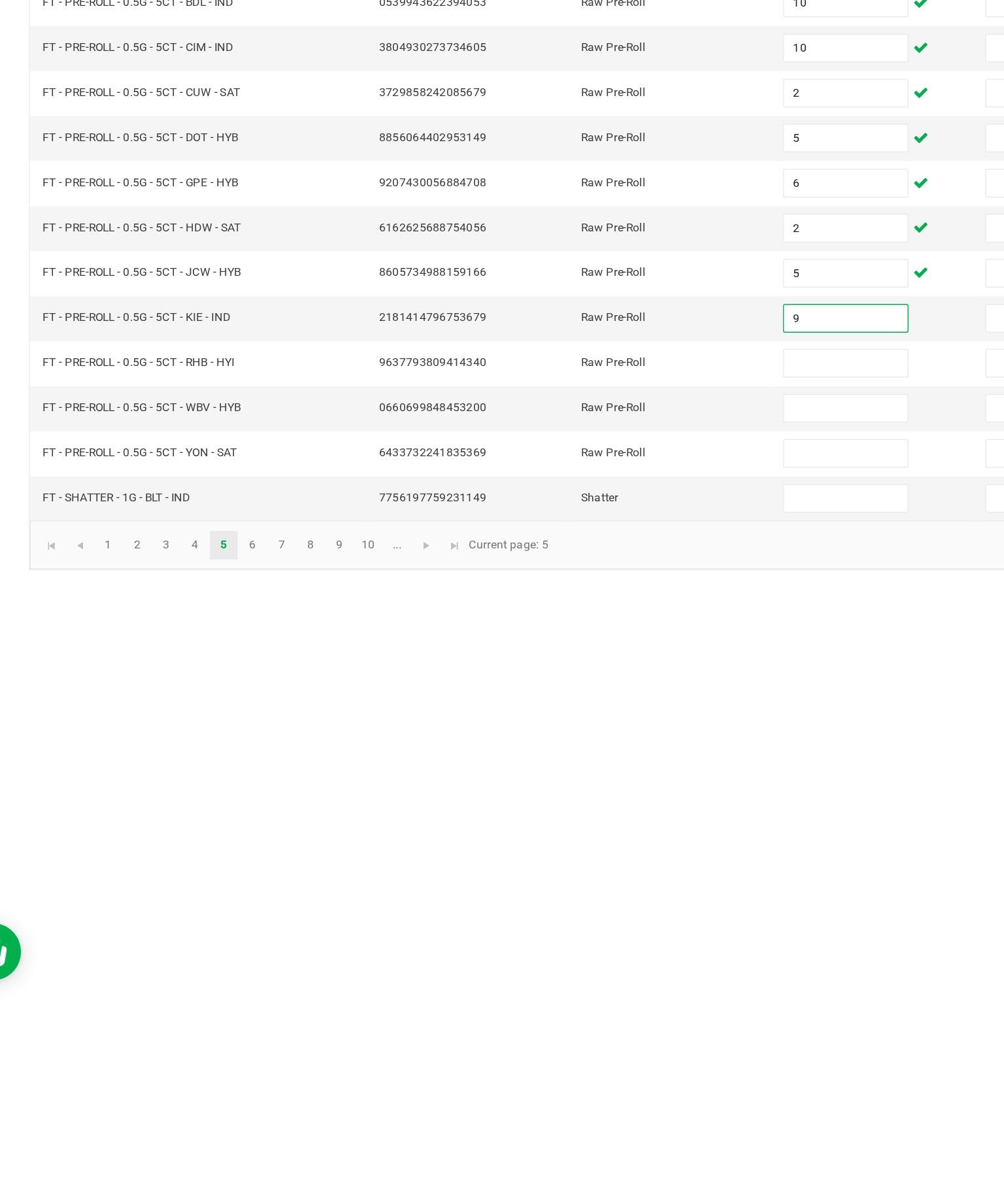
click at [573, 708] on input at bounding box center [615, 718] width 84 height 18
type input "12"
click at [574, 740] on input at bounding box center [615, 749] width 84 height 18
type input "11"
click at [589, 770] on input at bounding box center [615, 779] width 84 height 18
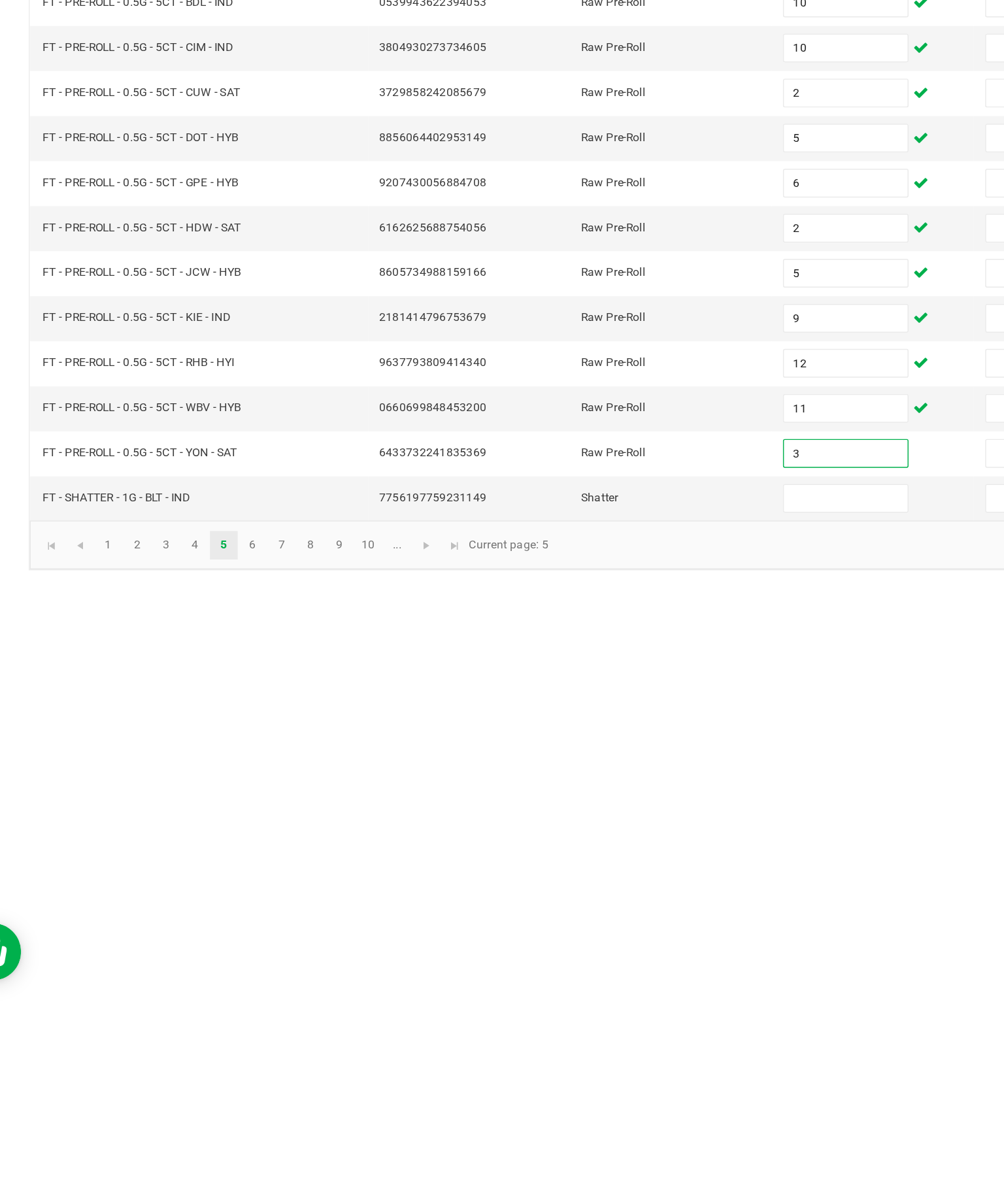
type input "3"
click at [584, 801] on input at bounding box center [615, 810] width 84 height 18
type input "7"
click at [320, 832] on link at bounding box center [329, 842] width 19 height 20
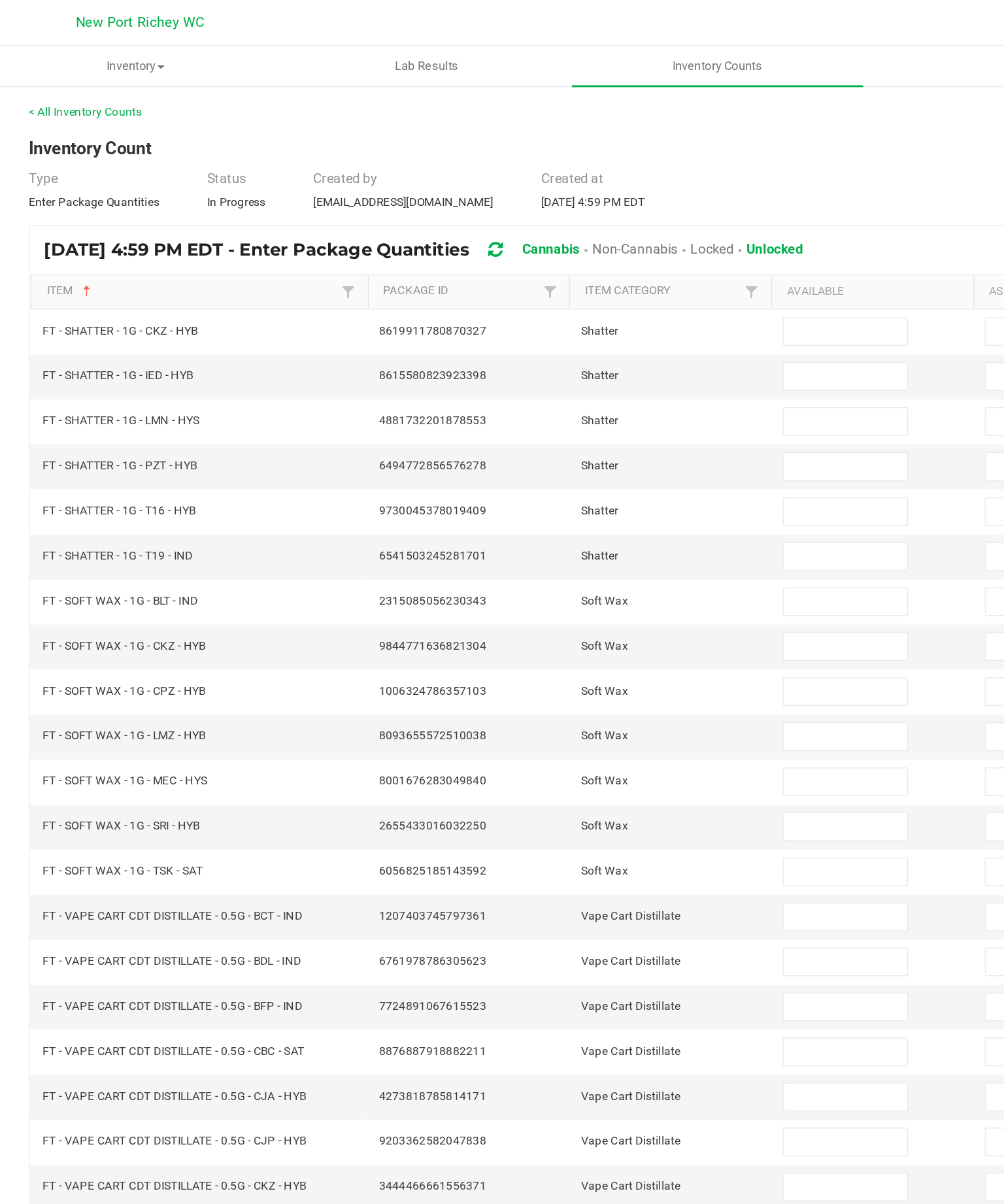
click at [586, 235] on input at bounding box center [615, 226] width 84 height 18
click at [573, 266] on input at bounding box center [615, 257] width 84 height 18
click at [573, 297] on input at bounding box center [615, 288] width 84 height 18
click at [587, 328] on input at bounding box center [615, 318] width 84 height 18
click at [589, 358] on input at bounding box center [615, 349] width 84 height 18
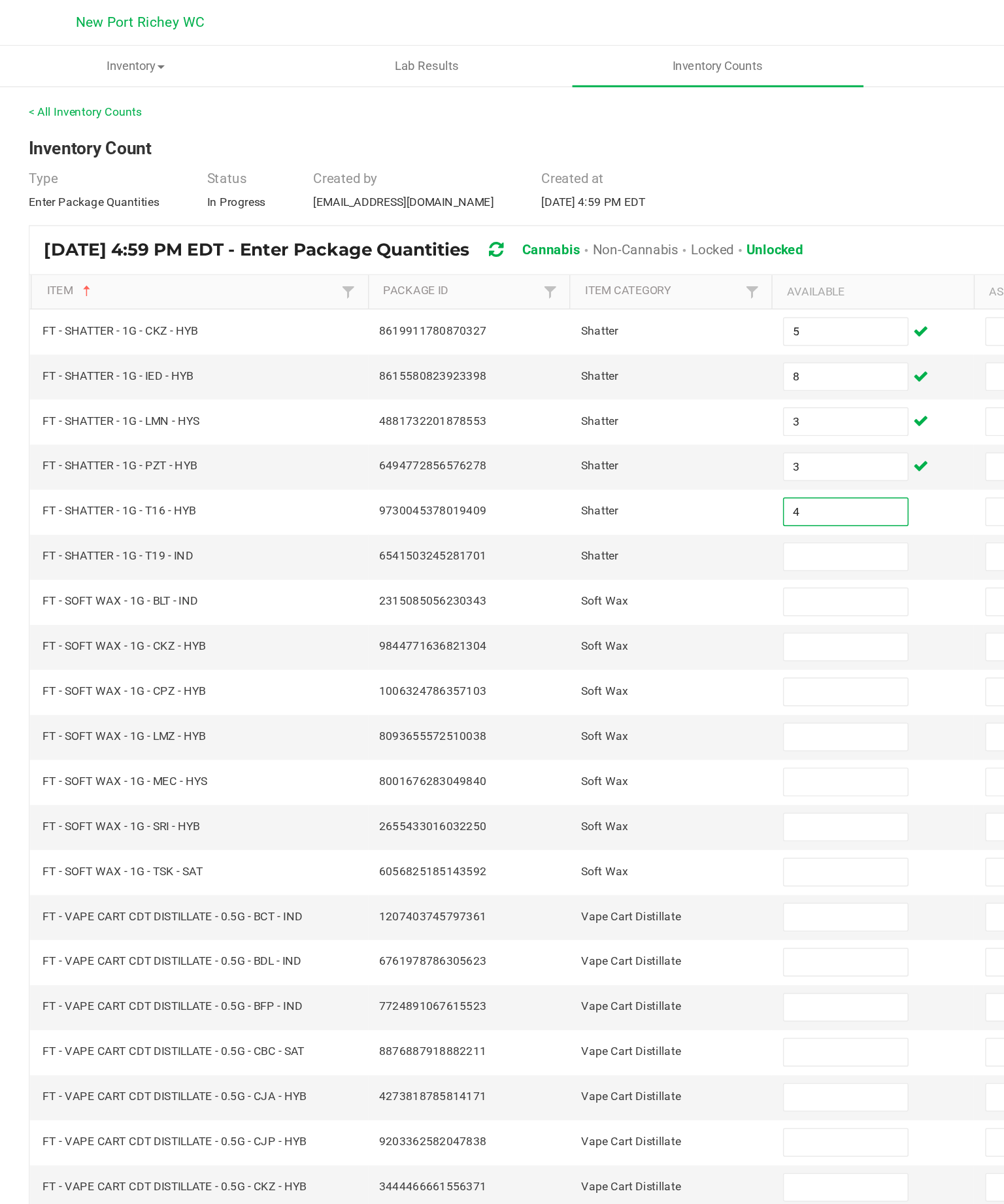
click at [595, 389] on input at bounding box center [615, 380] width 84 height 18
click at [587, 420] on input at bounding box center [615, 411] width 84 height 18
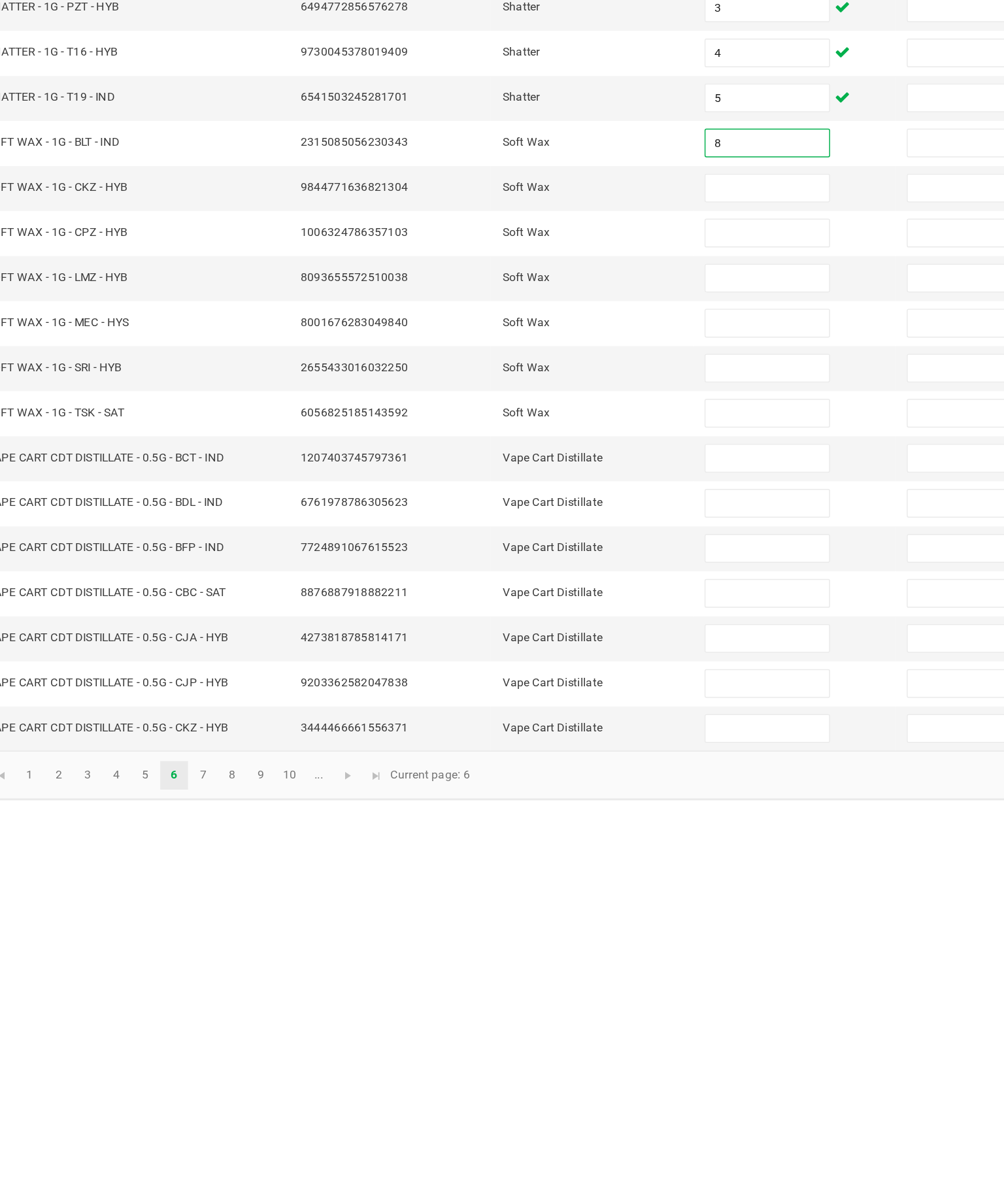
click at [573, 432] on input at bounding box center [615, 441] width 84 height 18
click at [573, 463] on input at bounding box center [615, 472] width 84 height 18
click at [573, 494] on input at bounding box center [615, 503] width 84 height 18
click at [573, 524] on input at bounding box center [615, 533] width 84 height 18
click at [573, 555] on input at bounding box center [615, 564] width 84 height 18
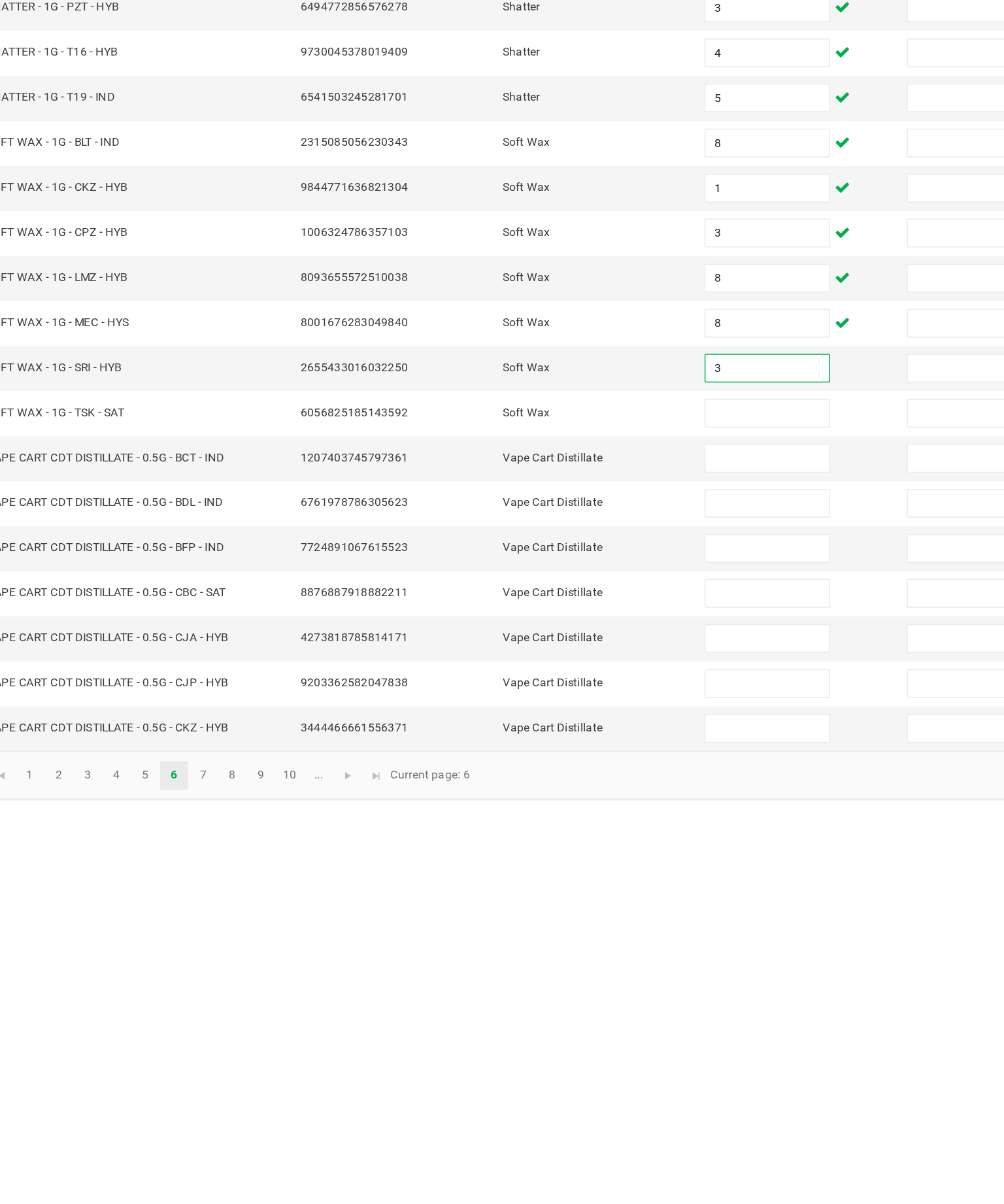
click at [573, 586] on input at bounding box center [615, 595] width 84 height 18
click at [573, 616] on input at bounding box center [615, 625] width 84 height 18
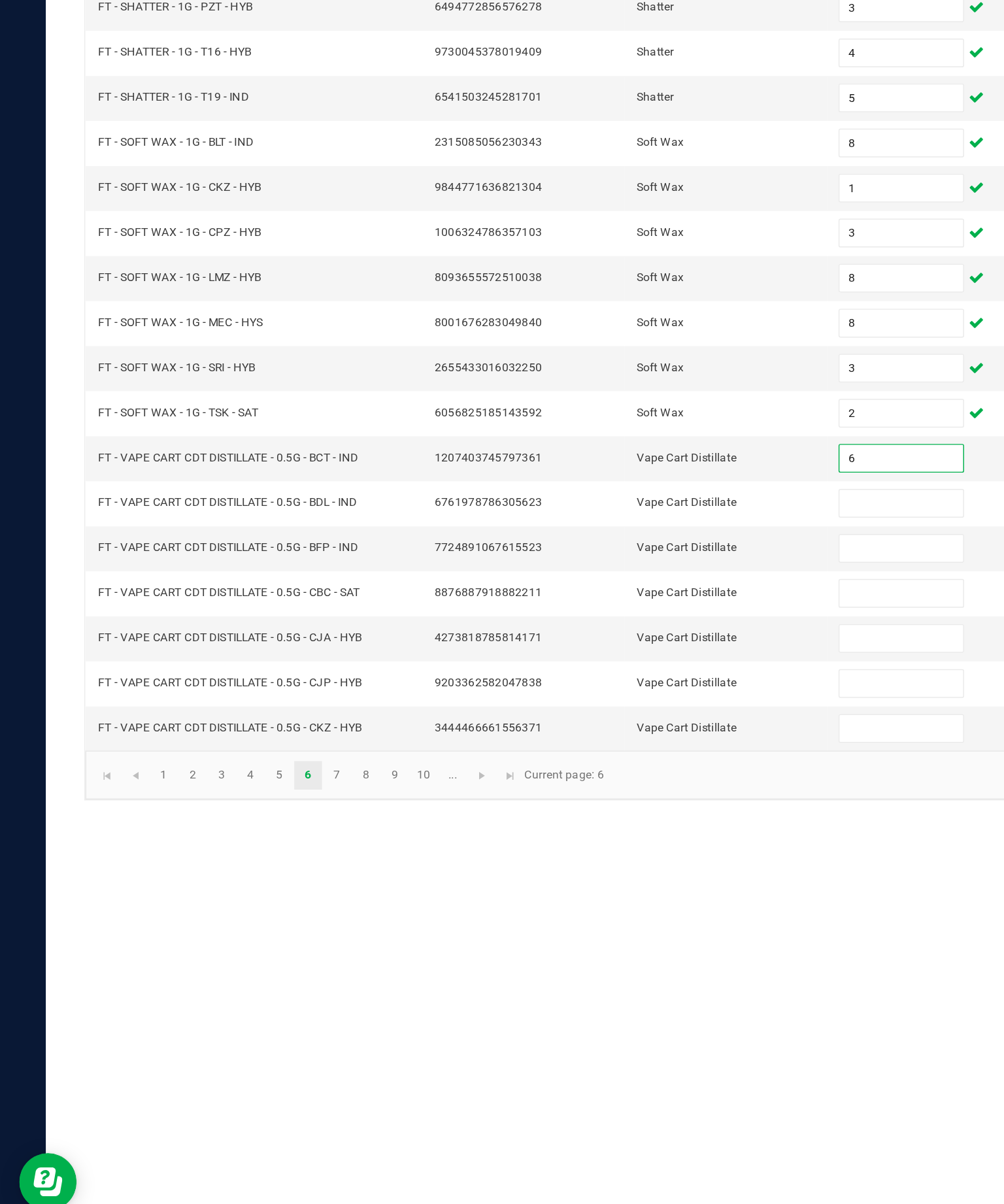
click at [627, 647] on input at bounding box center [615, 657] width 84 height 18
click at [626, 678] on input at bounding box center [615, 687] width 84 height 18
click at [632, 708] on input at bounding box center [615, 718] width 84 height 18
click at [621, 740] on input at bounding box center [615, 749] width 84 height 18
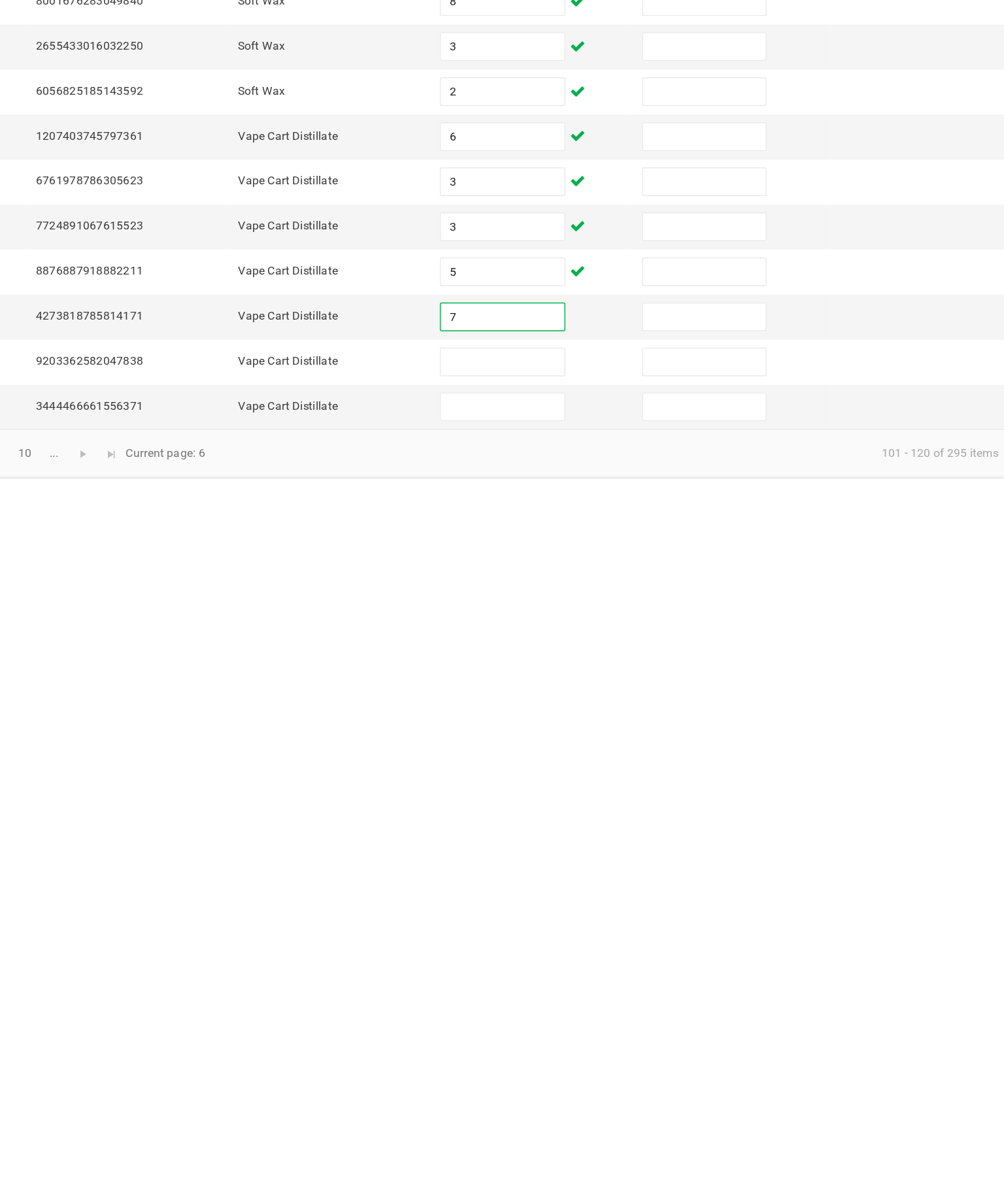
click at [573, 770] on input at bounding box center [615, 779] width 84 height 18
click at [573, 801] on input at bounding box center [615, 810] width 84 height 18
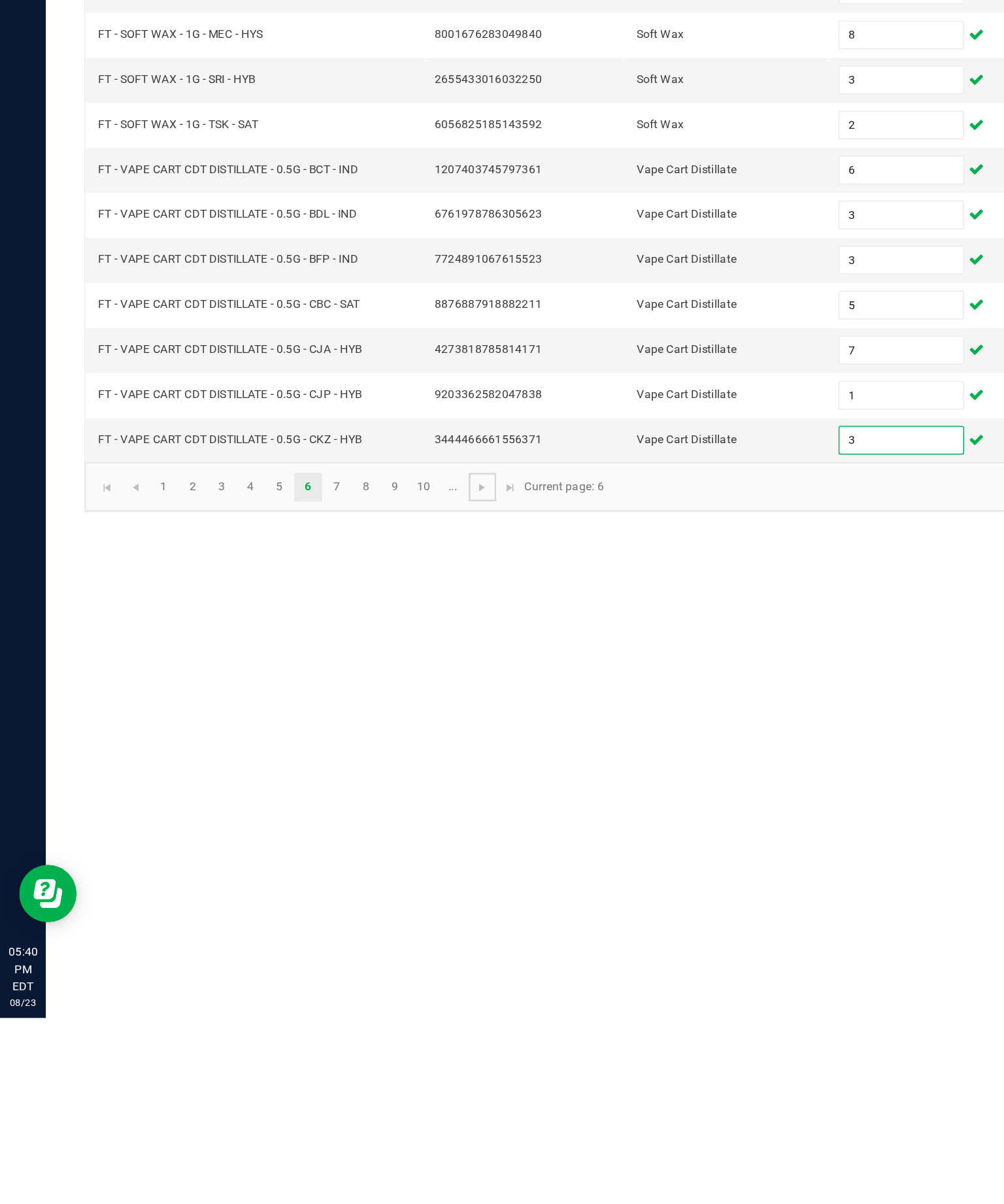
click at [334, 837] on span "Go to the next page" at bounding box center [328, 842] width 11 height 11
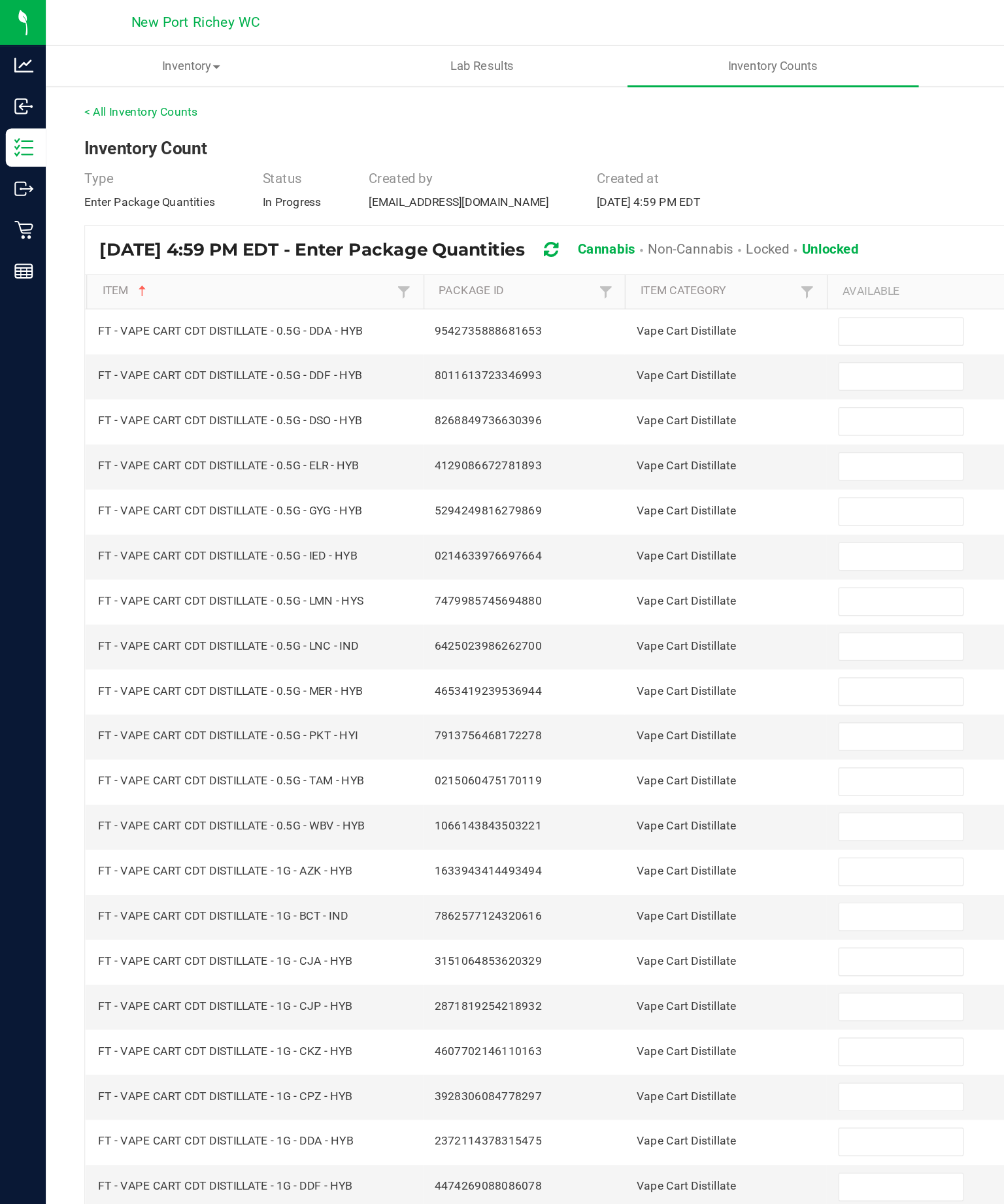
click at [612, 235] on input at bounding box center [615, 226] width 84 height 18
click at [630, 266] on input at bounding box center [615, 257] width 84 height 18
click at [618, 297] on input at bounding box center [615, 288] width 84 height 18
click at [617, 328] on input at bounding box center [615, 318] width 84 height 18
click at [619, 358] on input at bounding box center [615, 349] width 84 height 18
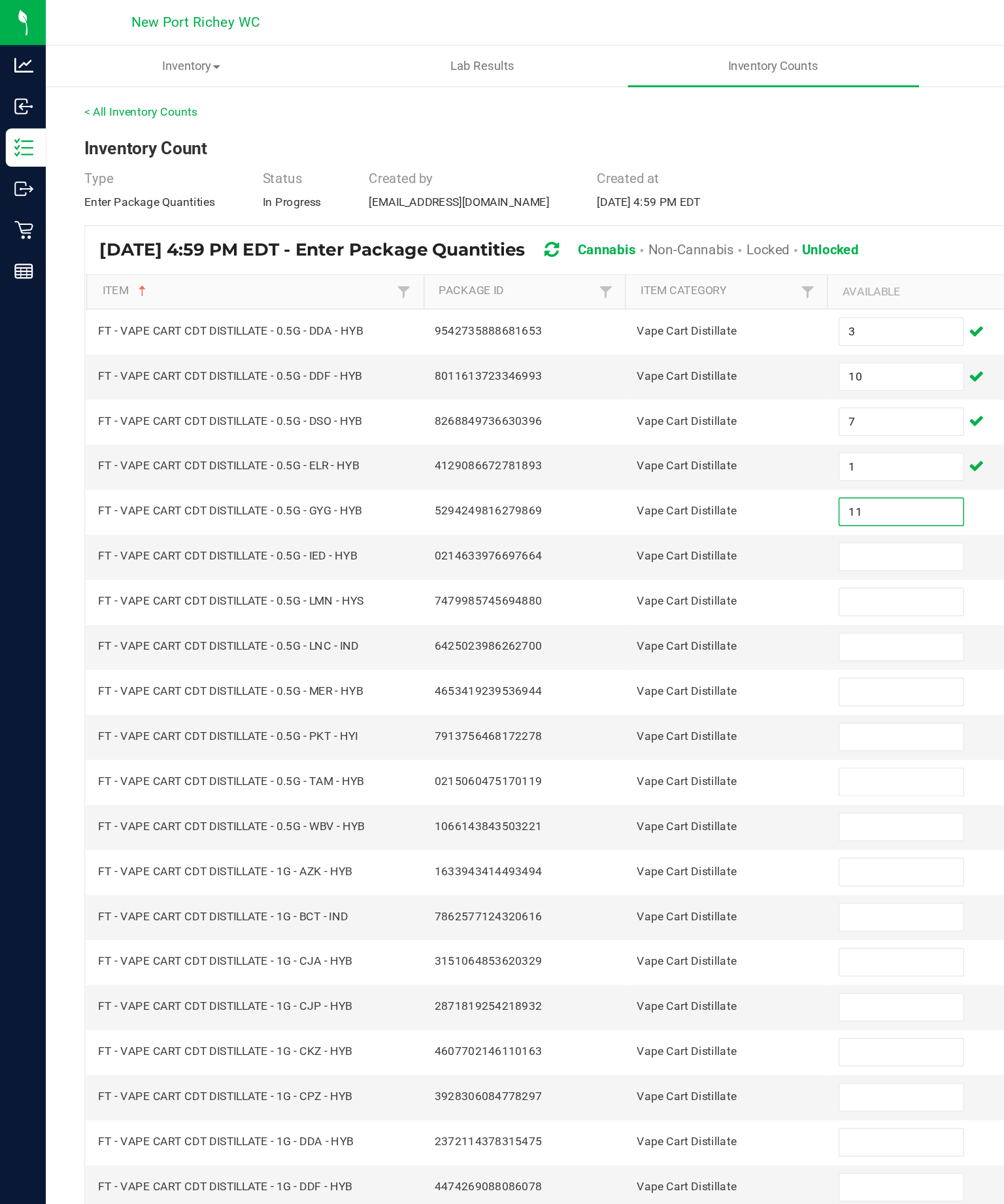
click at [625, 389] on input at bounding box center [615, 380] width 84 height 18
click at [618, 420] on input at bounding box center [615, 411] width 84 height 18
click at [629, 450] on input at bounding box center [615, 441] width 84 height 18
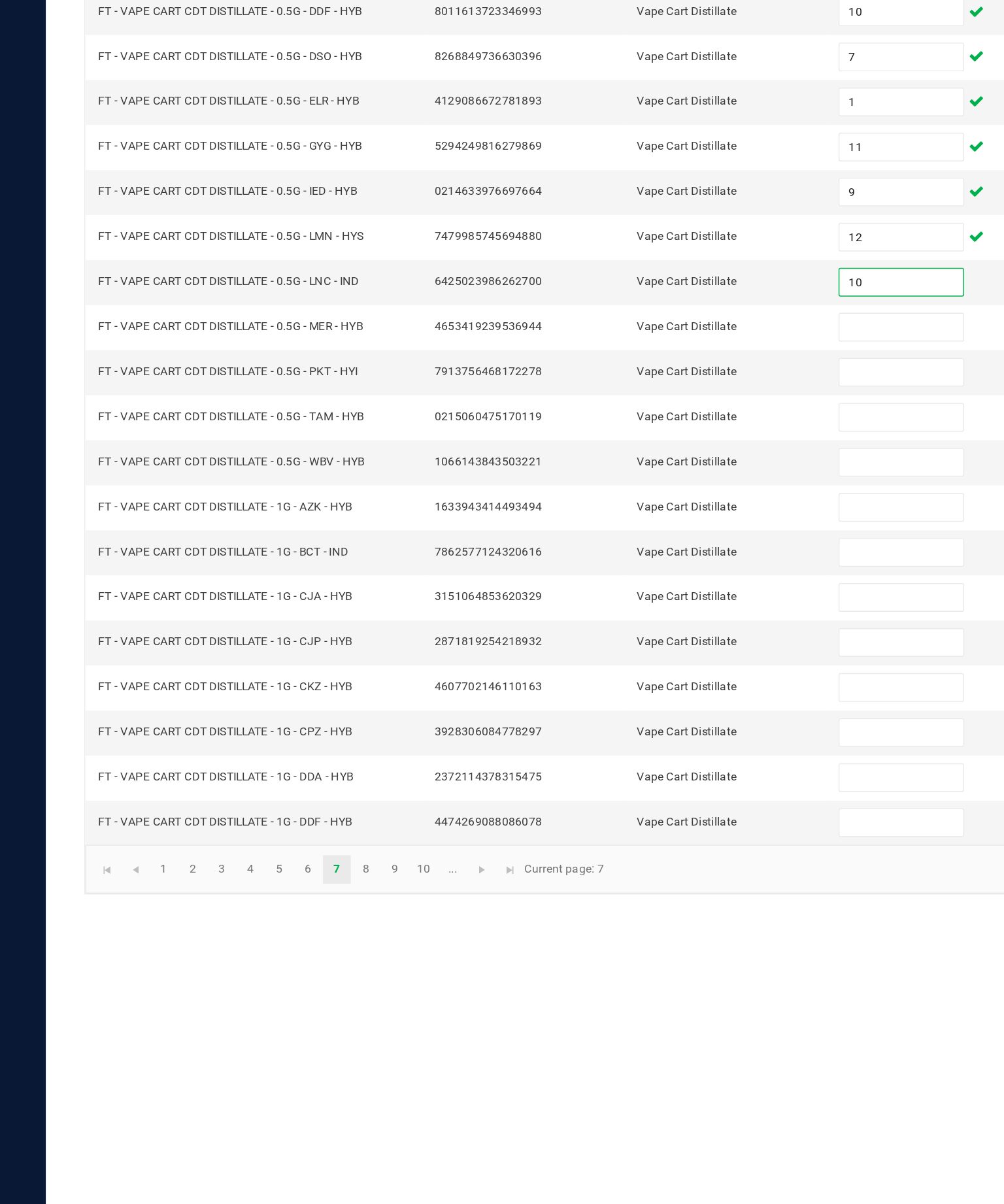
click at [609, 463] on input at bounding box center [615, 472] width 84 height 18
click at [614, 494] on input at bounding box center [615, 503] width 84 height 18
click at [618, 524] on input at bounding box center [615, 533] width 84 height 18
click at [606, 555] on input at bounding box center [615, 564] width 84 height 18
click at [623, 586] on input at bounding box center [615, 595] width 84 height 18
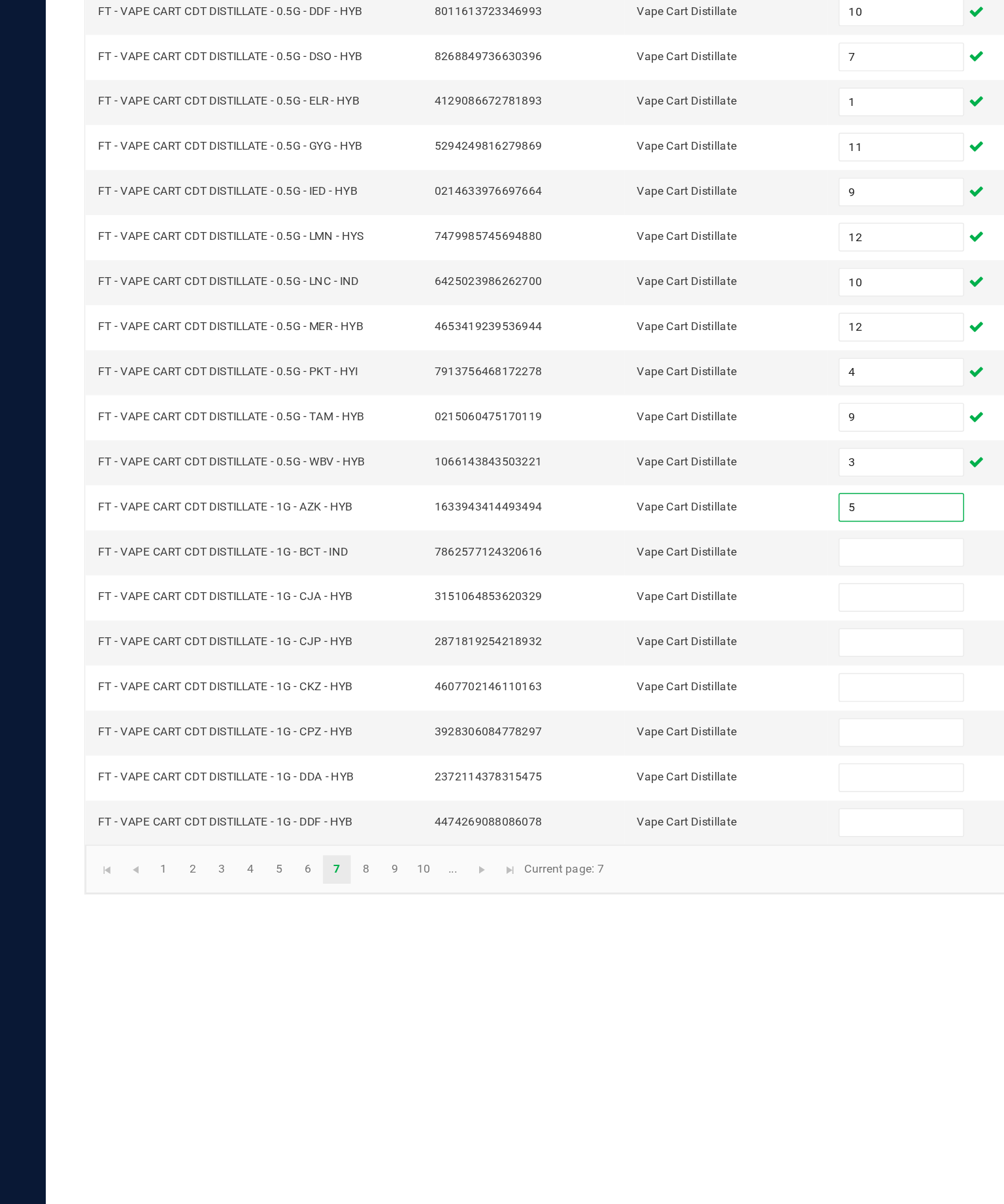
click at [604, 616] on input at bounding box center [615, 625] width 84 height 18
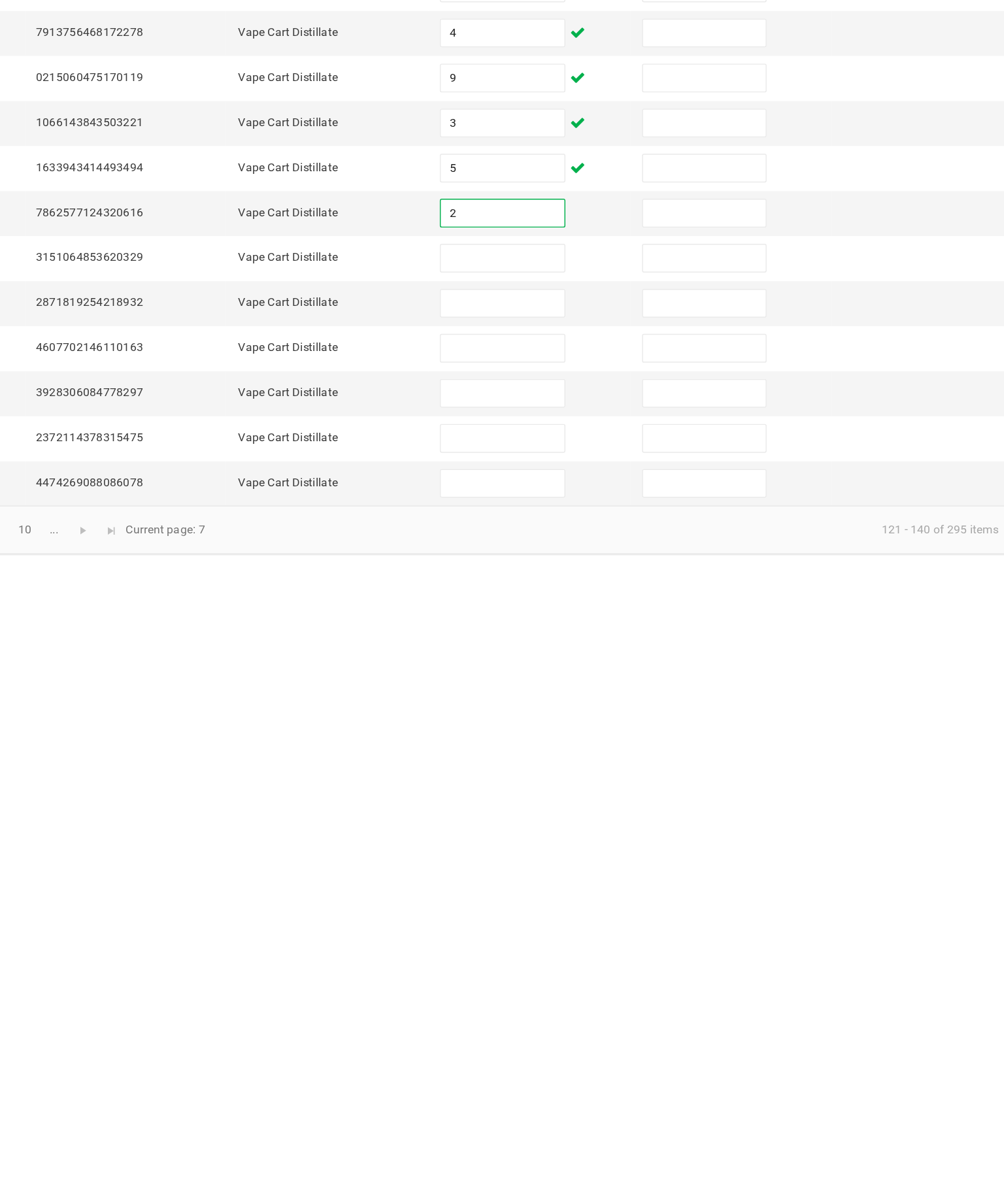
click at [573, 647] on input at bounding box center [615, 657] width 84 height 18
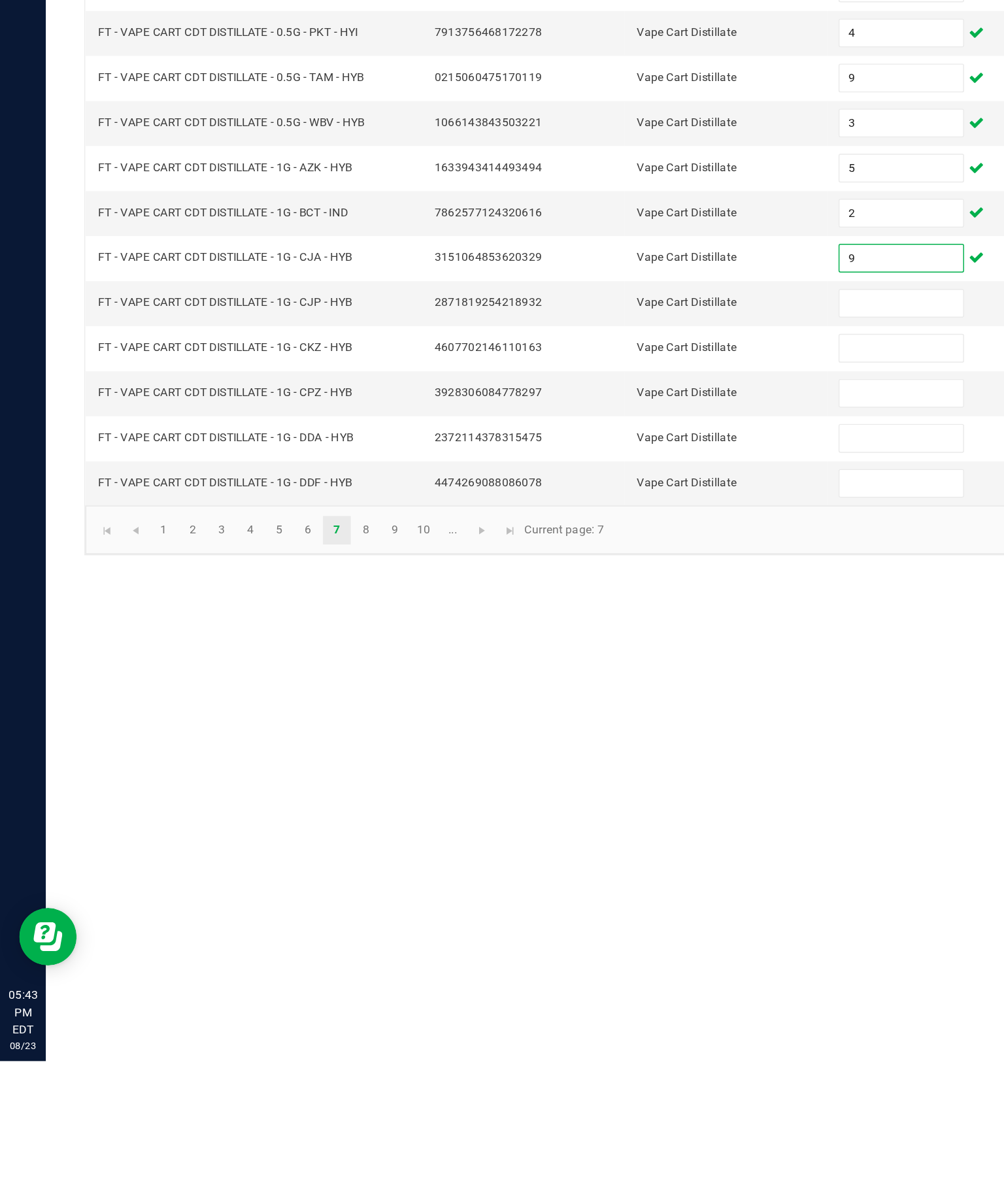
click at [617, 678] on input at bounding box center [615, 687] width 84 height 18
click at [626, 708] on input at bounding box center [615, 718] width 84 height 18
click at [630, 740] on input at bounding box center [615, 749] width 84 height 18
click at [617, 770] on input at bounding box center [615, 779] width 84 height 18
click at [626, 801] on input at bounding box center [615, 810] width 84 height 18
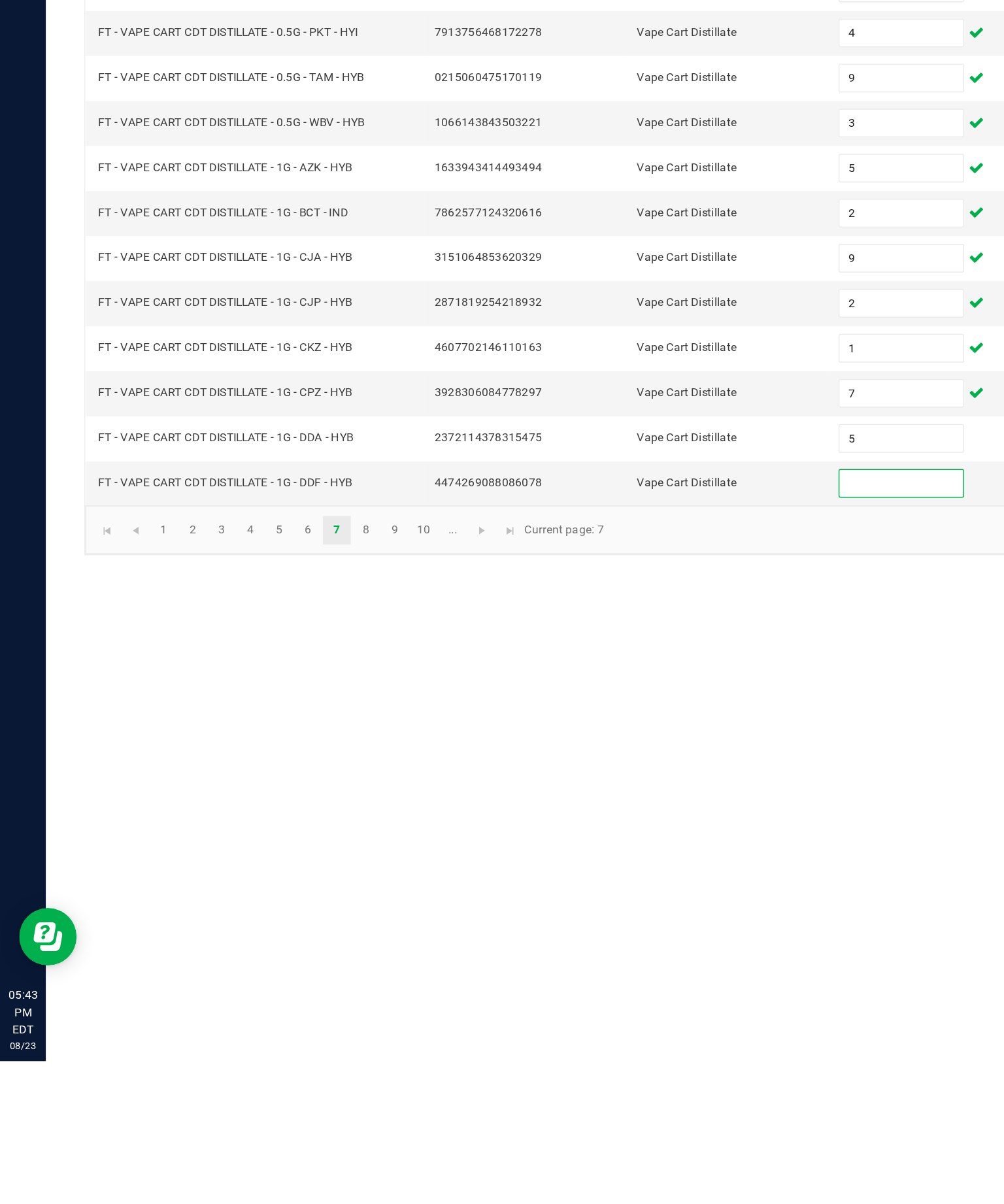
scroll to position [43, 0]
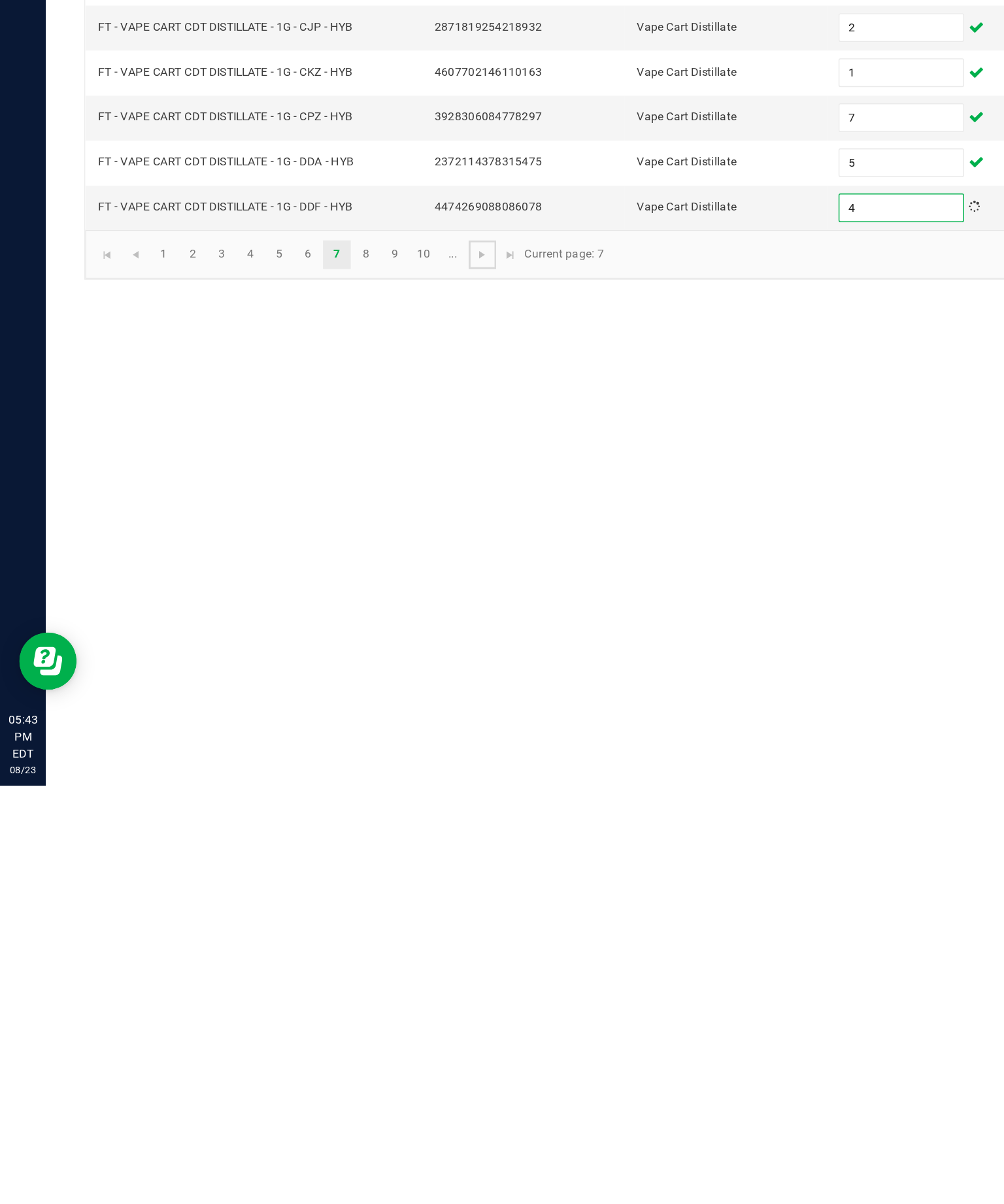
click at [339, 832] on link at bounding box center [329, 842] width 19 height 20
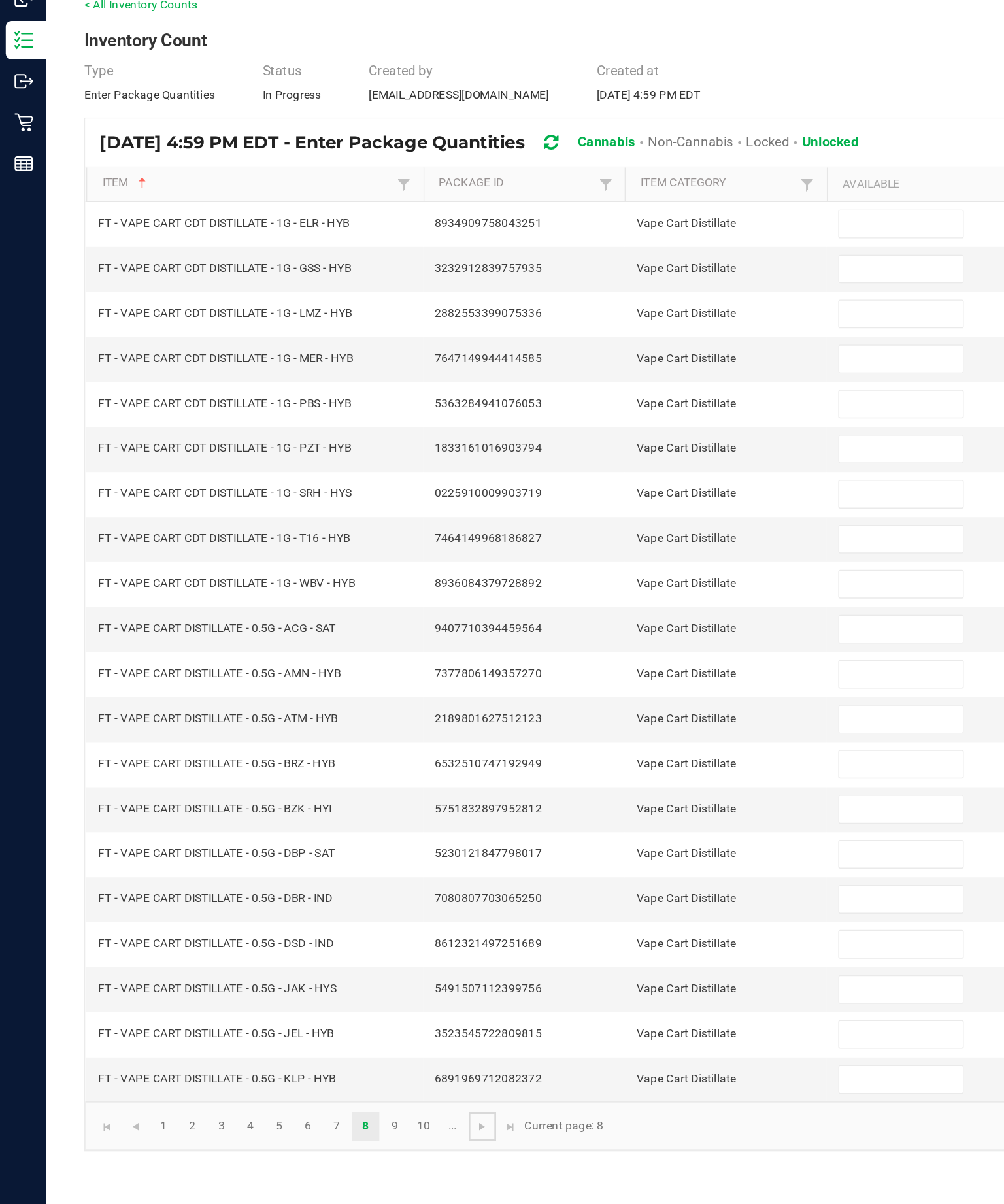
scroll to position [0, 0]
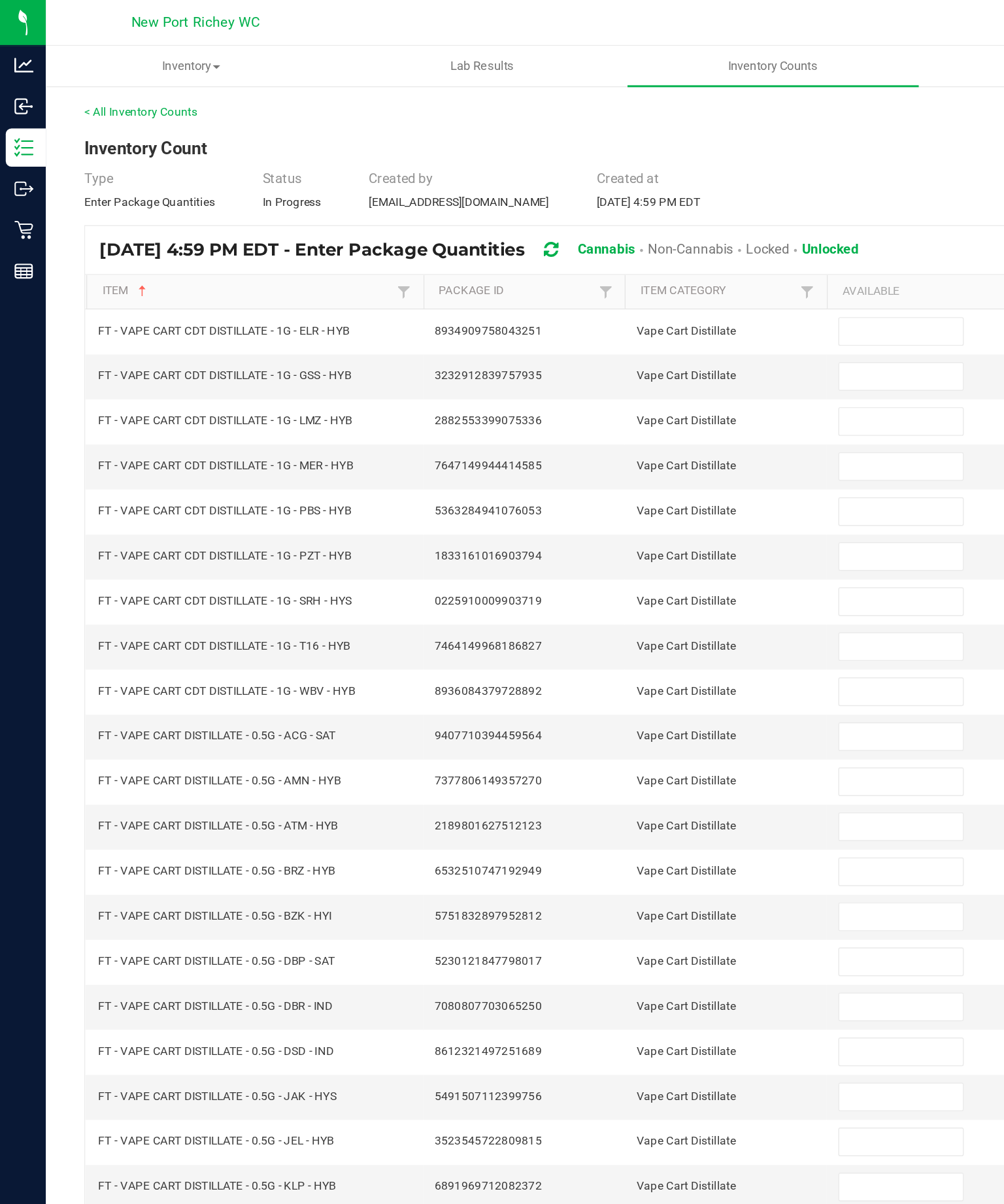
click at [625, 235] on input at bounding box center [615, 226] width 84 height 18
click at [623, 266] on input at bounding box center [615, 257] width 84 height 18
click at [624, 297] on input at bounding box center [615, 288] width 84 height 18
click at [623, 328] on input at bounding box center [615, 318] width 84 height 18
click at [623, 358] on input at bounding box center [615, 349] width 84 height 18
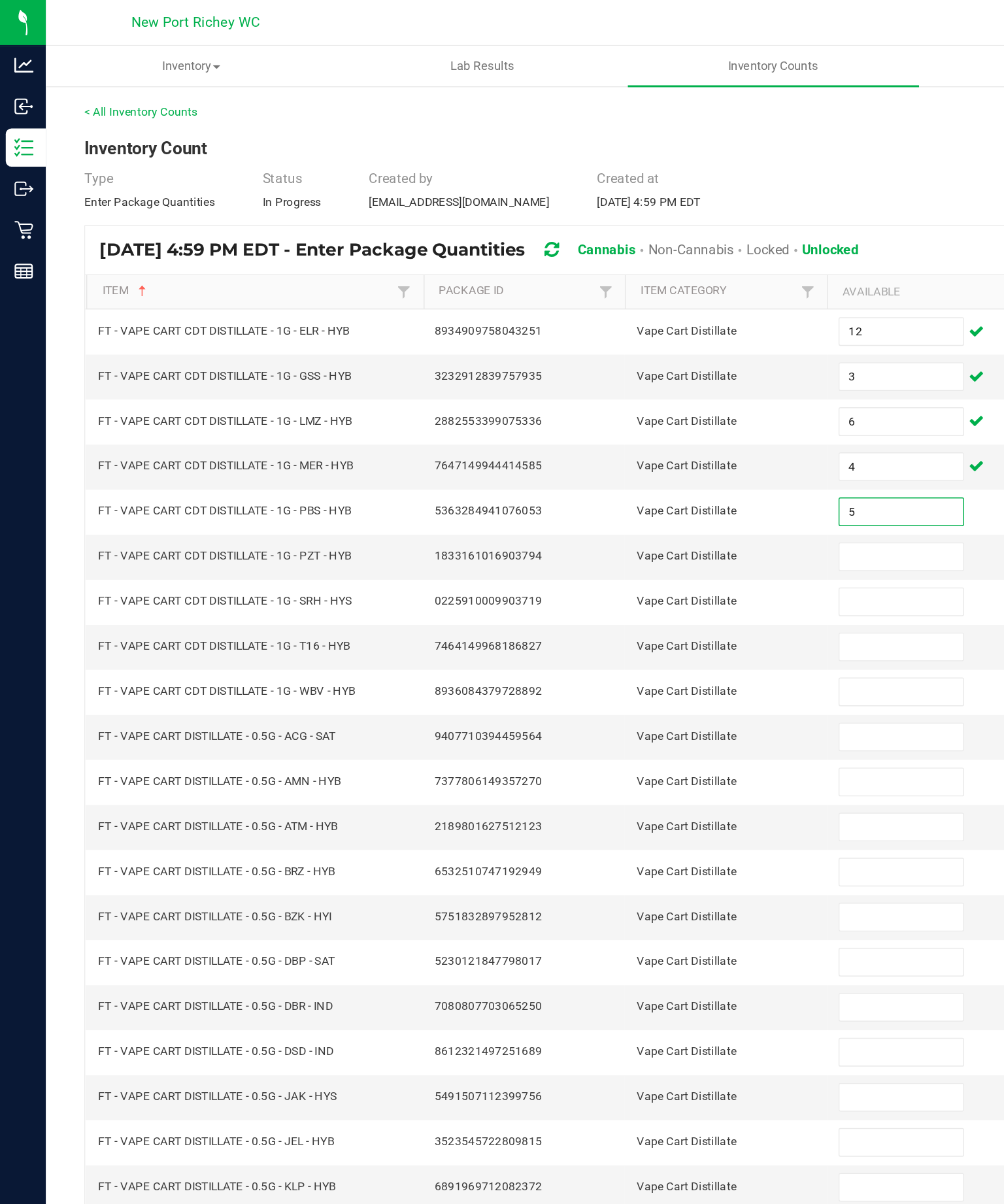
click at [594, 389] on input at bounding box center [615, 380] width 84 height 18
click at [621, 420] on input at bounding box center [615, 411] width 84 height 18
click at [608, 450] on input at bounding box center [615, 441] width 84 height 18
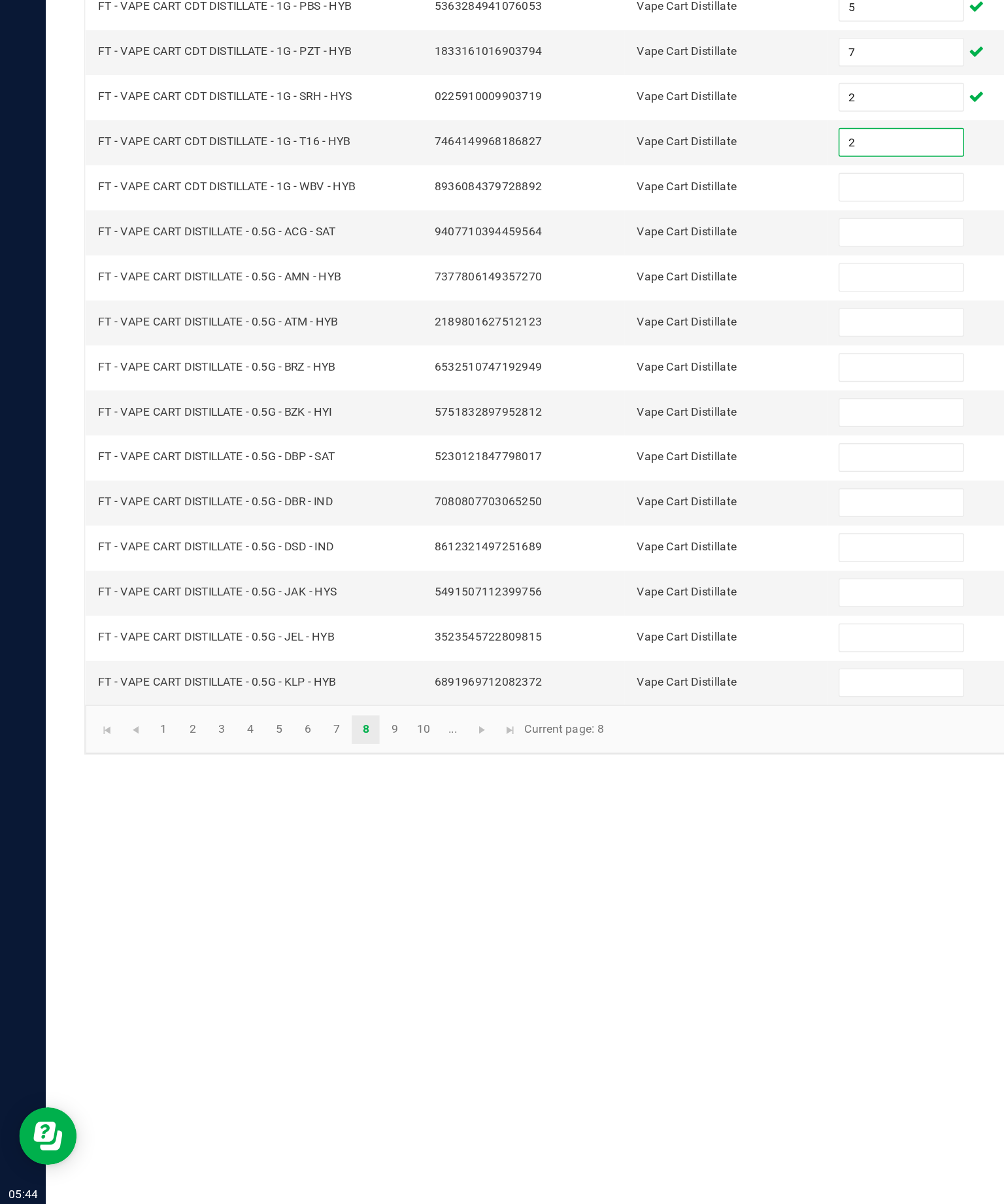
click at [632, 463] on input at bounding box center [615, 472] width 84 height 18
click at [615, 494] on input at bounding box center [615, 503] width 84 height 18
click at [634, 524] on input at bounding box center [615, 533] width 84 height 18
click at [598, 555] on input at bounding box center [615, 564] width 84 height 18
click at [625, 586] on input at bounding box center [615, 595] width 84 height 18
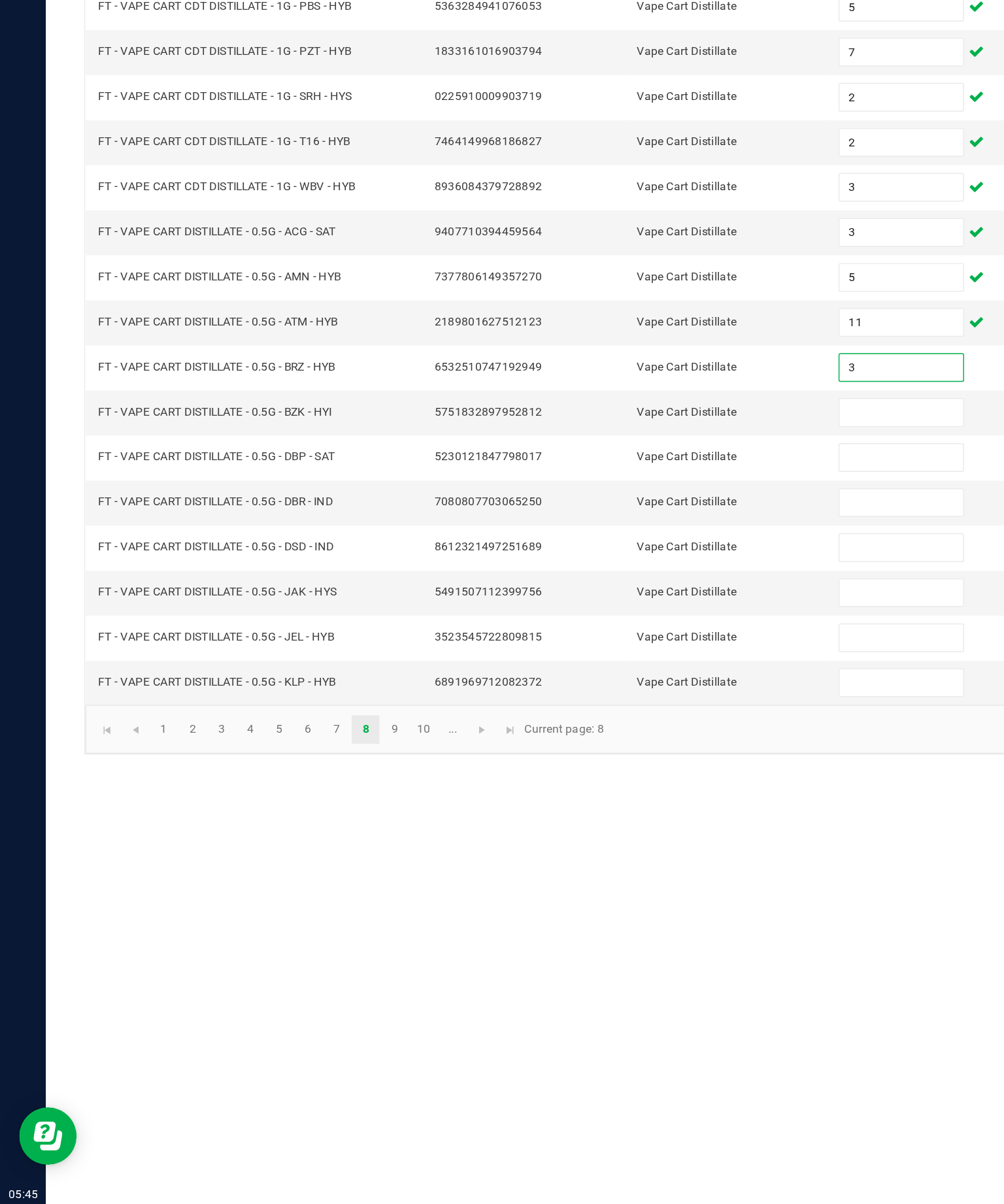
click at [613, 616] on input at bounding box center [615, 625] width 84 height 18
click at [609, 647] on input at bounding box center [615, 657] width 84 height 18
click at [626, 678] on input at bounding box center [615, 687] width 84 height 18
click at [623, 708] on input at bounding box center [615, 718] width 84 height 18
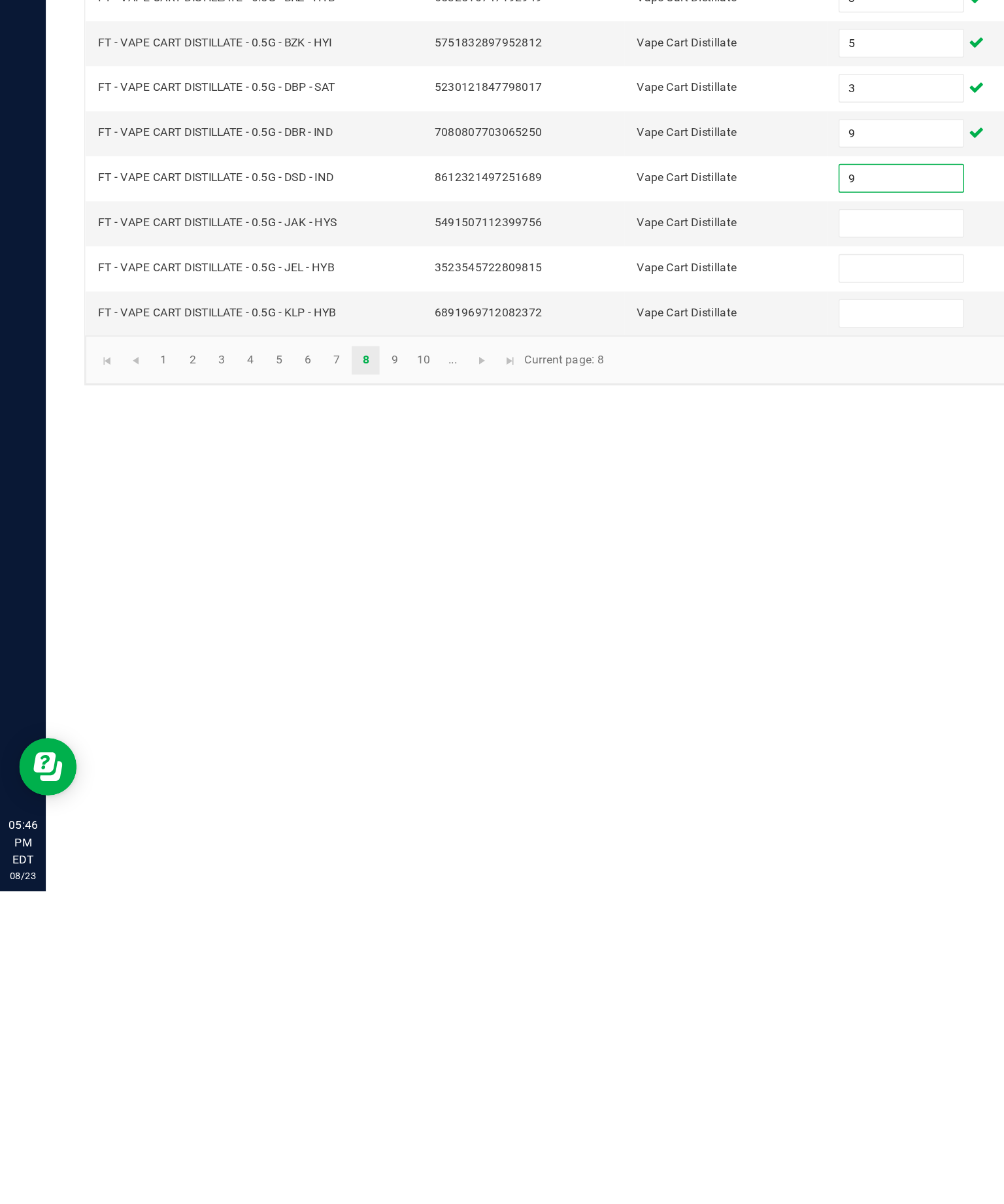
click at [621, 740] on input at bounding box center [615, 749] width 84 height 18
click at [623, 770] on input at bounding box center [615, 779] width 84 height 18
click at [616, 801] on input at bounding box center [615, 810] width 84 height 18
click at [334, 837] on span "Go to the next page" at bounding box center [328, 842] width 11 height 11
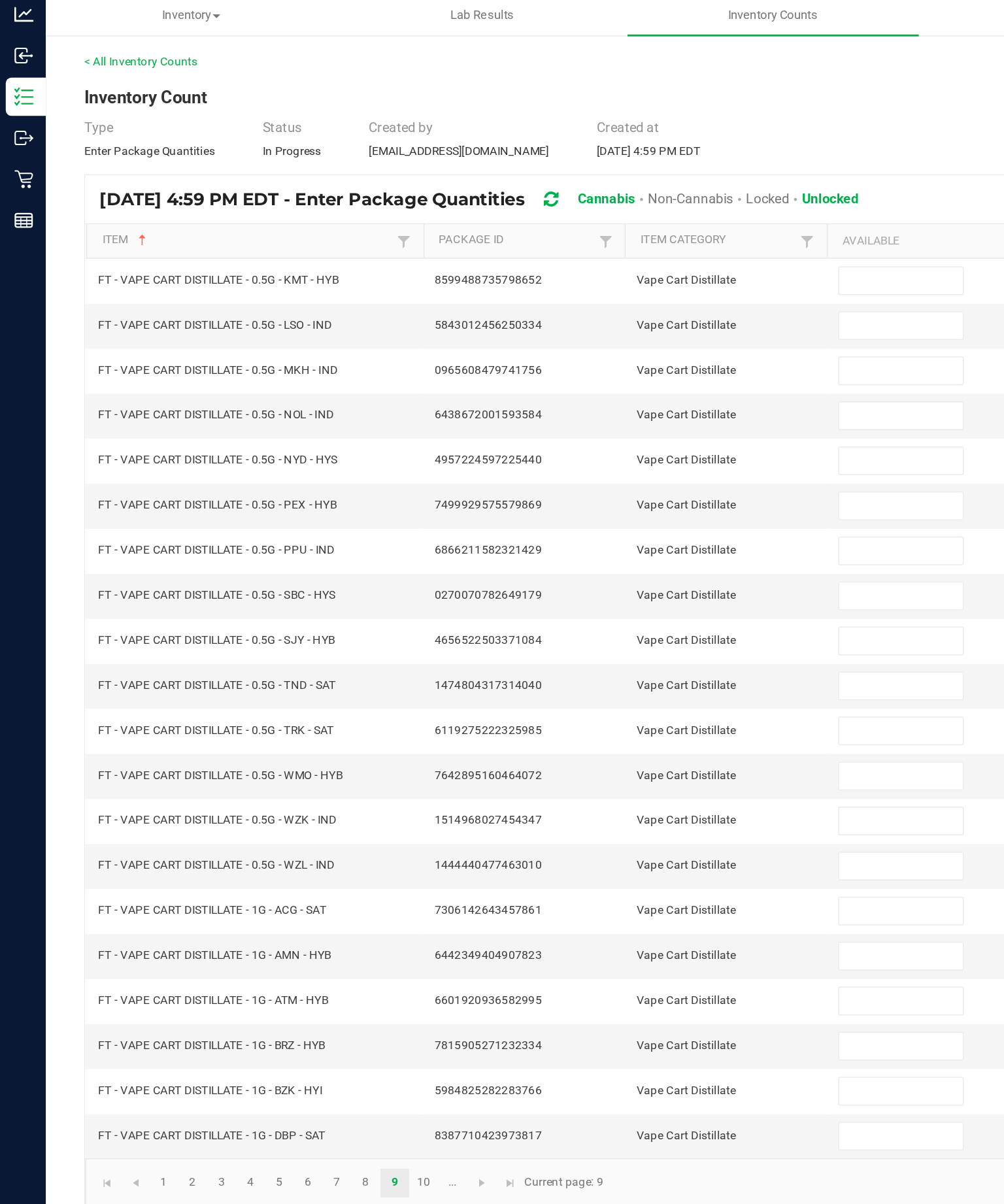
click at [614, 217] on input at bounding box center [615, 226] width 84 height 18
click at [628, 252] on input at bounding box center [615, 257] width 84 height 18
click at [633, 291] on input at bounding box center [615, 288] width 84 height 18
click at [623, 328] on input at bounding box center [615, 318] width 84 height 18
click at [607, 358] on input at bounding box center [615, 349] width 84 height 18
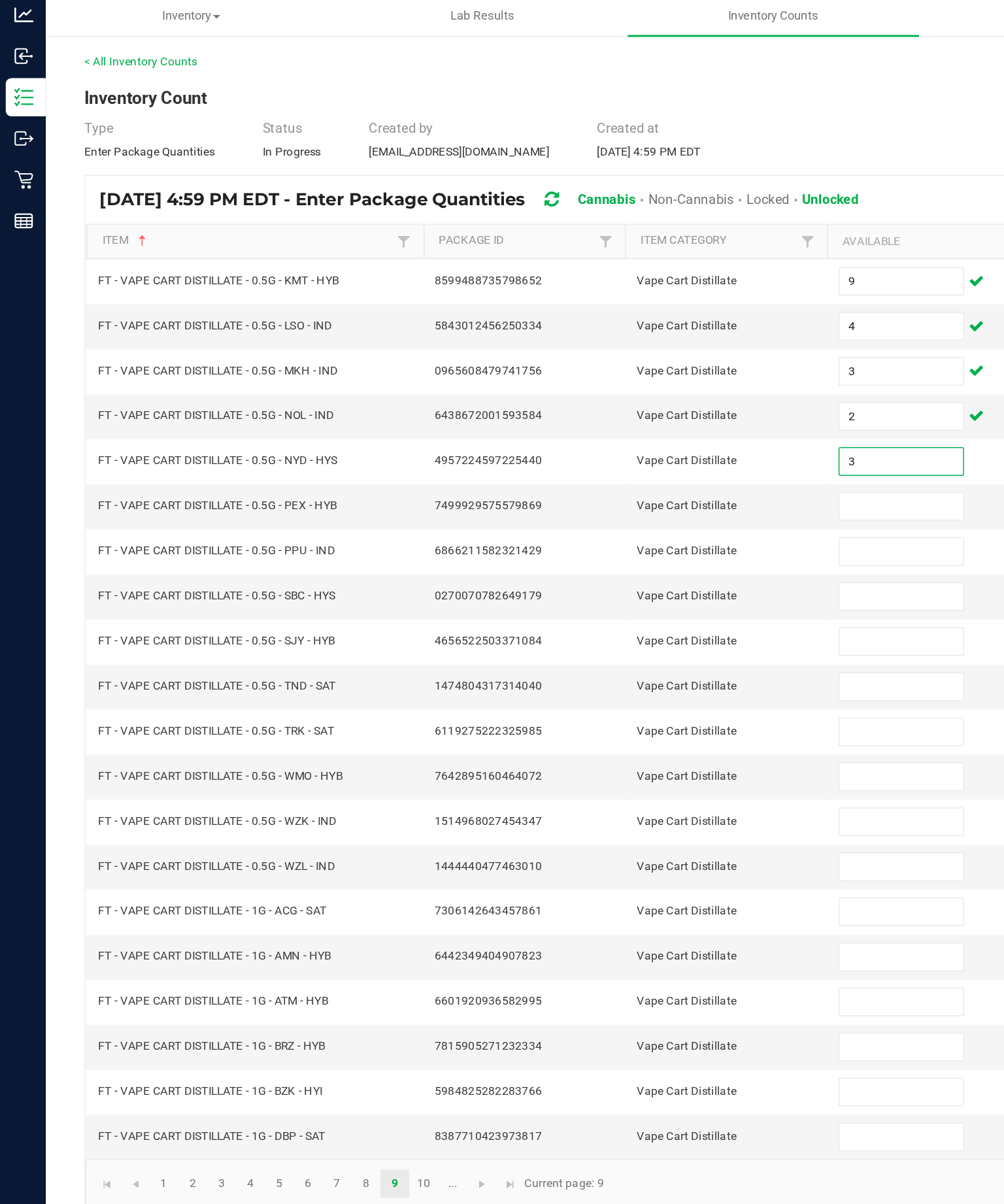
click at [623, 389] on input at bounding box center [615, 380] width 84 height 18
click at [613, 420] on input at bounding box center [615, 411] width 84 height 18
click at [620, 450] on input at bounding box center [615, 441] width 84 height 18
click at [615, 481] on input at bounding box center [615, 472] width 84 height 18
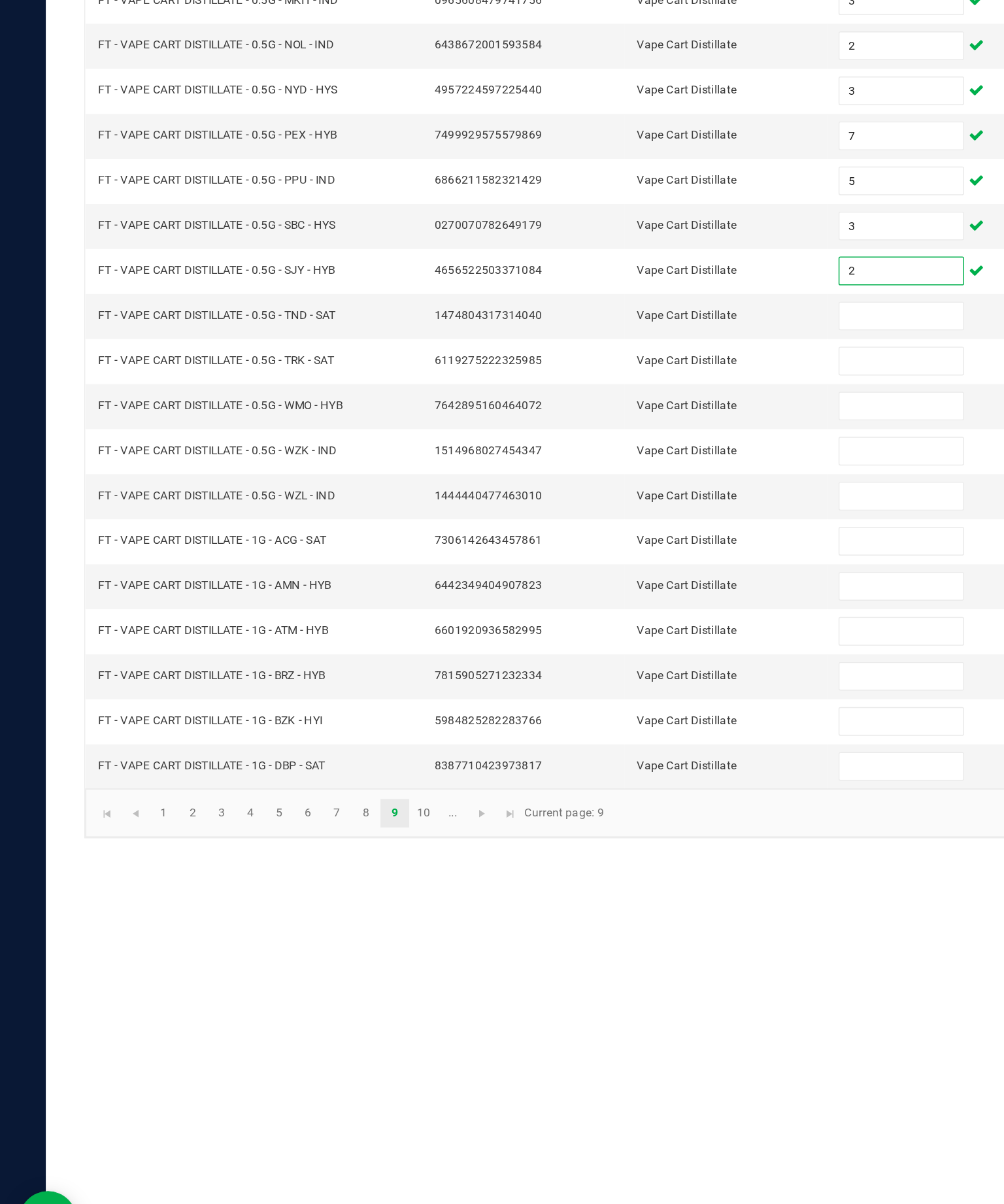
click at [599, 494] on input at bounding box center [615, 503] width 84 height 18
click at [634, 524] on input at bounding box center [615, 533] width 84 height 18
click at [612, 555] on input at bounding box center [615, 564] width 84 height 18
click at [620, 586] on input at bounding box center [615, 595] width 84 height 18
click at [612, 616] on input at bounding box center [615, 625] width 84 height 18
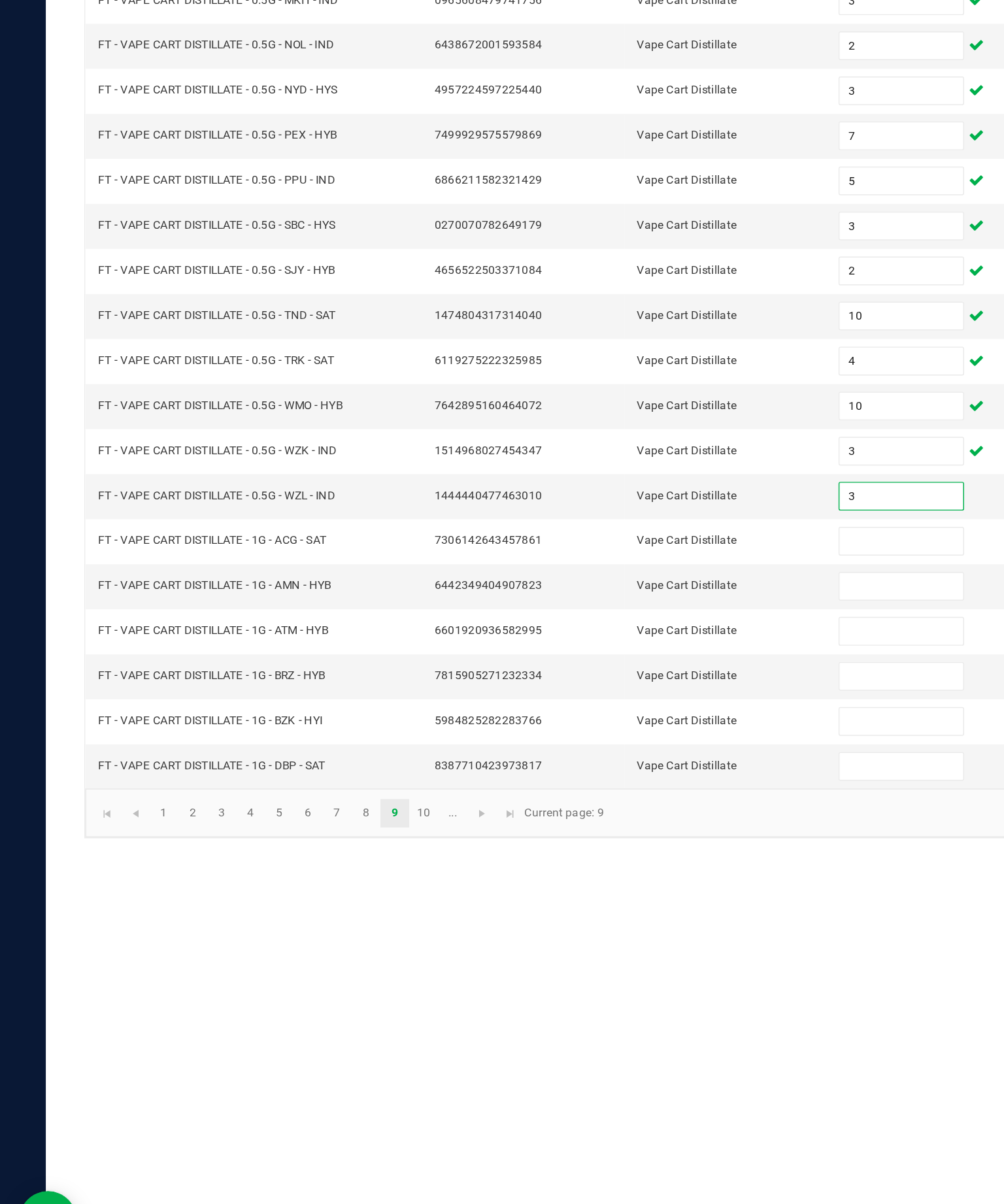
click at [623, 647] on input at bounding box center [615, 657] width 84 height 18
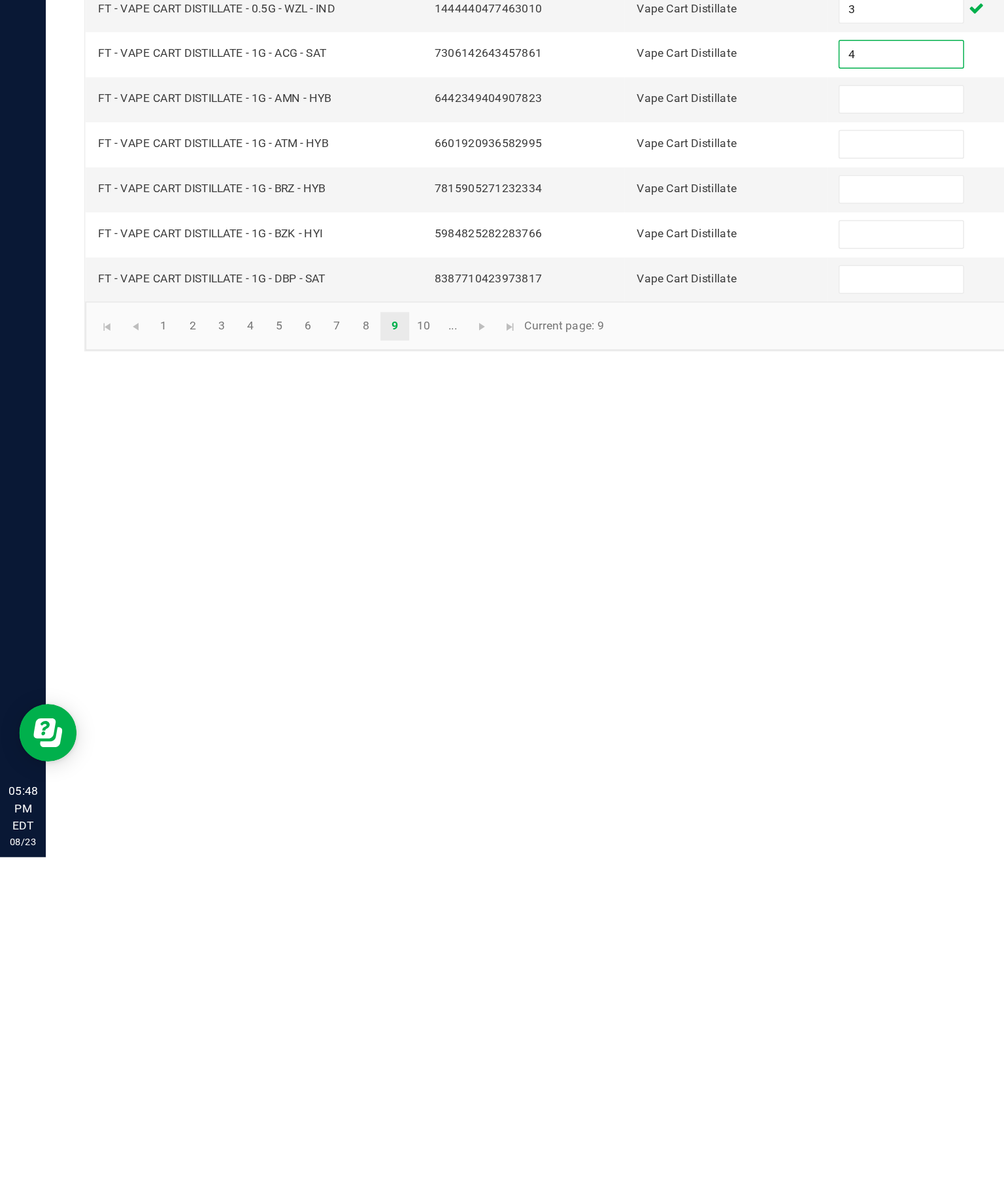
click at [608, 678] on input at bounding box center [615, 687] width 84 height 18
click at [618, 708] on input at bounding box center [615, 718] width 84 height 18
click at [628, 740] on input at bounding box center [615, 749] width 84 height 18
click at [636, 770] on input at bounding box center [615, 779] width 84 height 18
click at [620, 801] on input at bounding box center [615, 810] width 84 height 18
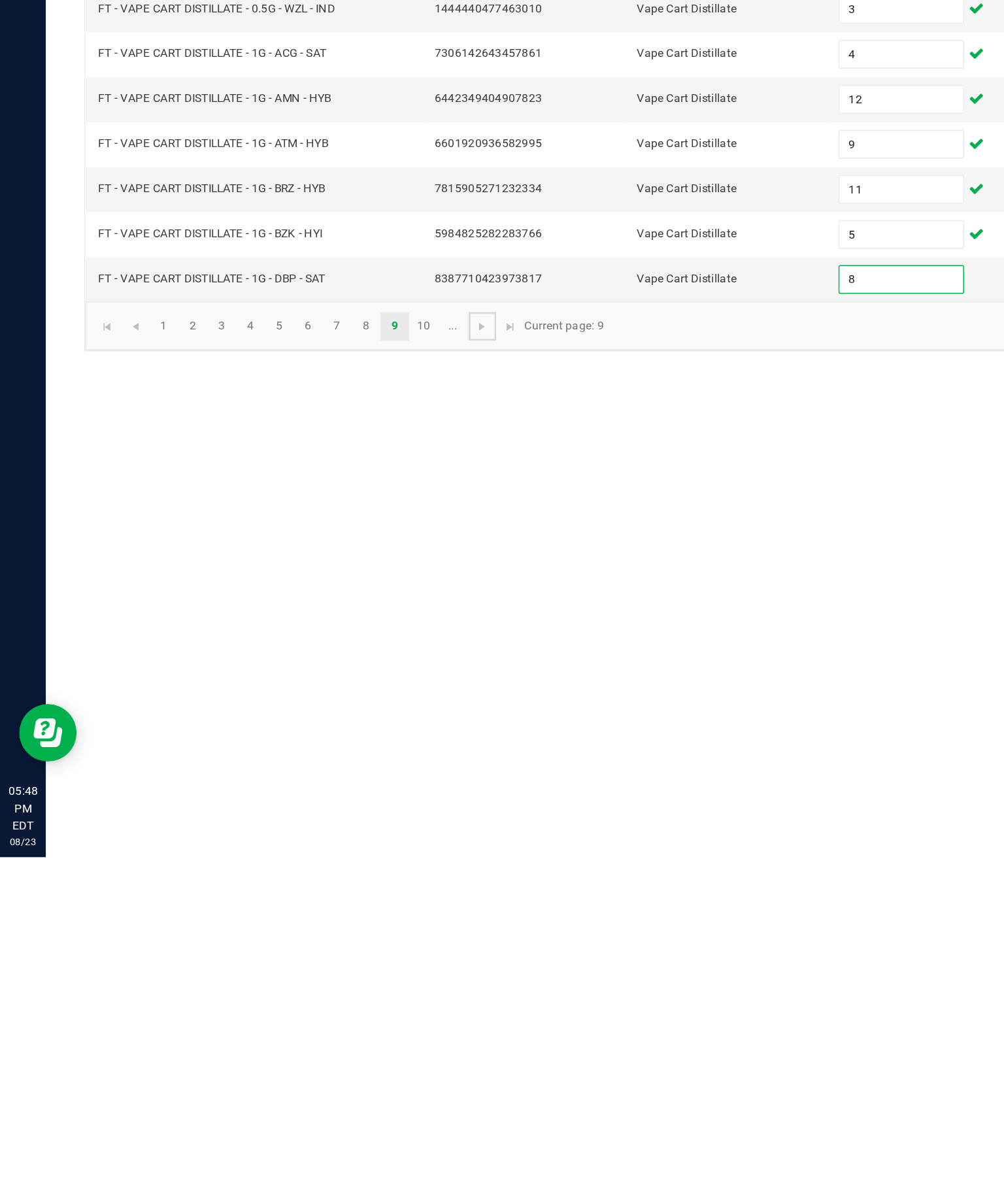
click at [334, 837] on span "Go to the next page" at bounding box center [328, 842] width 11 height 11
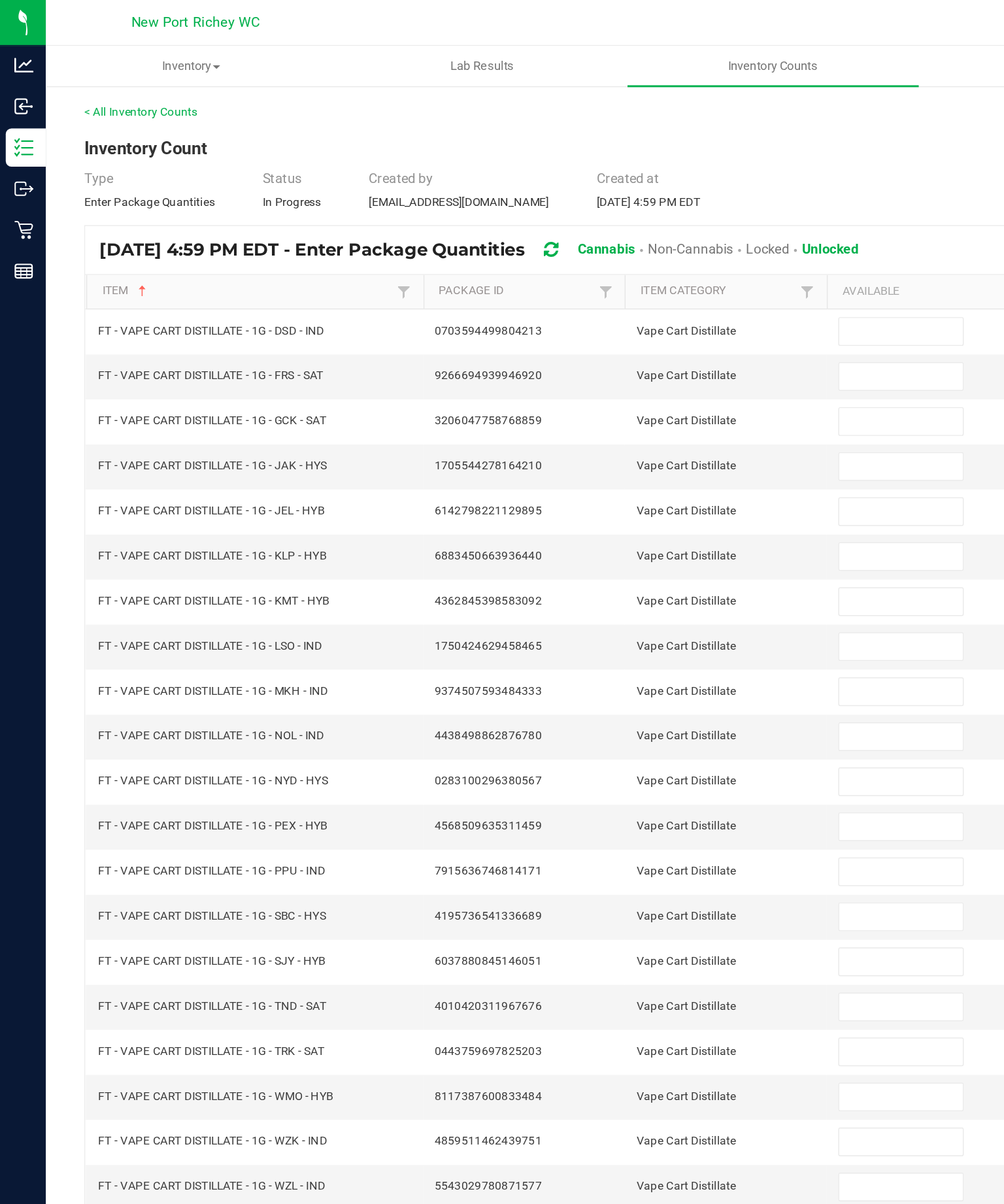
click at [629, 232] on td at bounding box center [633, 226] width 138 height 30
click at [609, 235] on input at bounding box center [615, 226] width 84 height 18
click at [617, 266] on input at bounding box center [615, 257] width 84 height 18
click at [620, 297] on input at bounding box center [615, 288] width 84 height 18
click at [633, 328] on input at bounding box center [615, 318] width 84 height 18
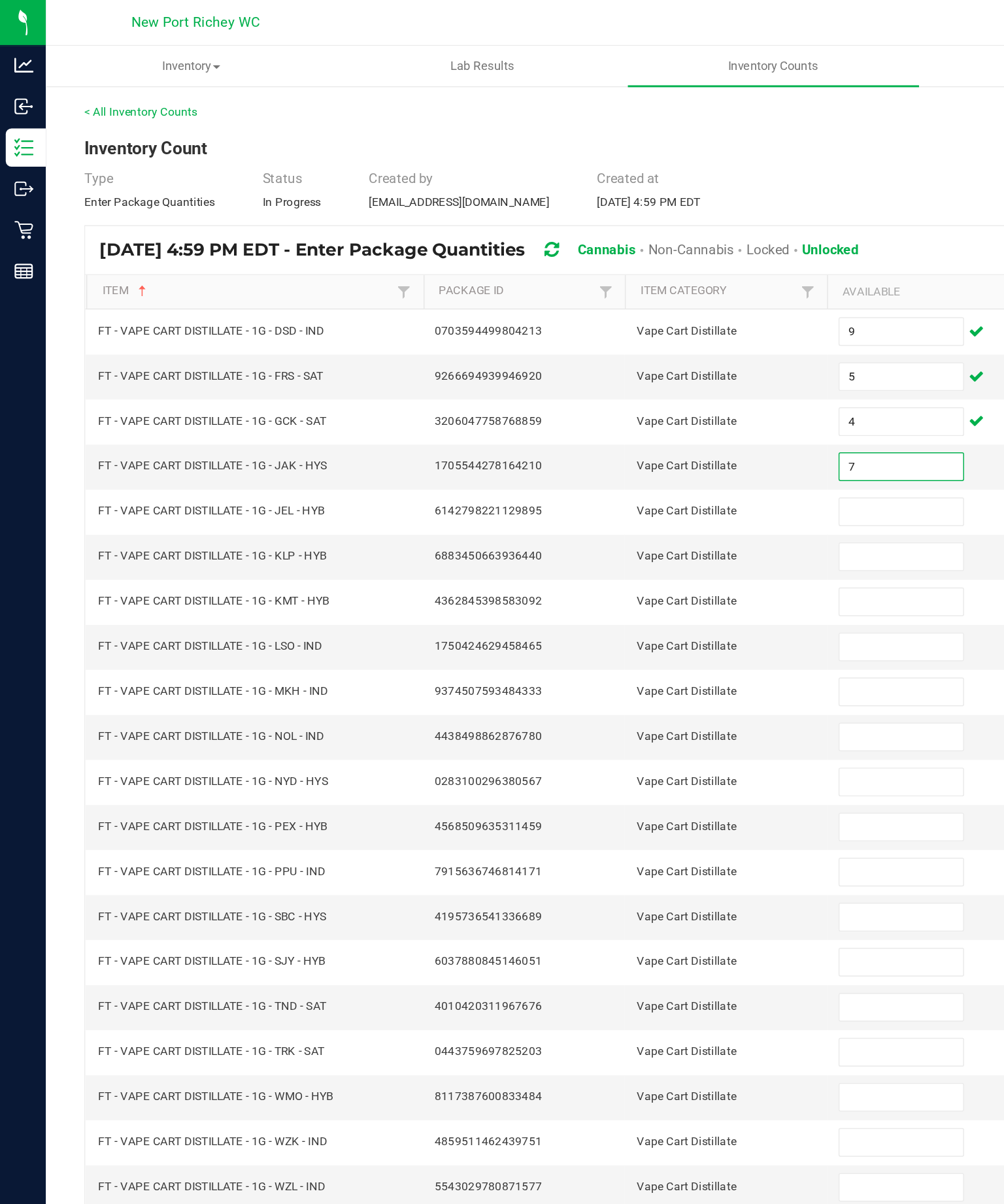
click at [618, 358] on input at bounding box center [615, 349] width 84 height 18
click at [634, 389] on input at bounding box center [615, 380] width 84 height 18
click at [625, 420] on input at bounding box center [615, 411] width 84 height 18
click at [627, 450] on input at bounding box center [615, 441] width 84 height 18
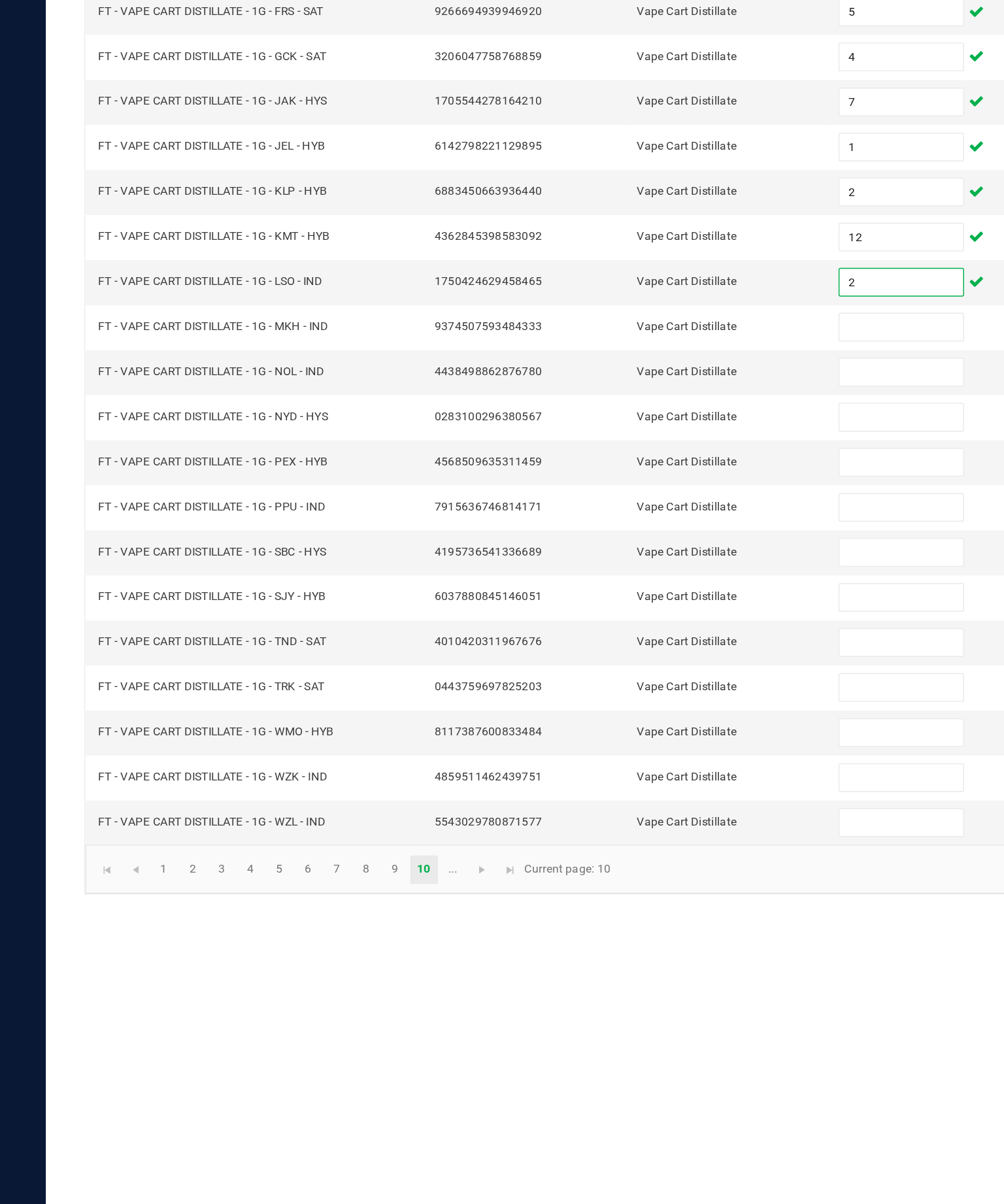
click at [617, 463] on input at bounding box center [615, 472] width 84 height 18
click at [620, 494] on input at bounding box center [615, 503] width 84 height 18
click at [608, 524] on input at bounding box center [615, 533] width 84 height 18
click at [607, 555] on input at bounding box center [615, 564] width 84 height 18
click at [616, 586] on input at bounding box center [615, 595] width 84 height 18
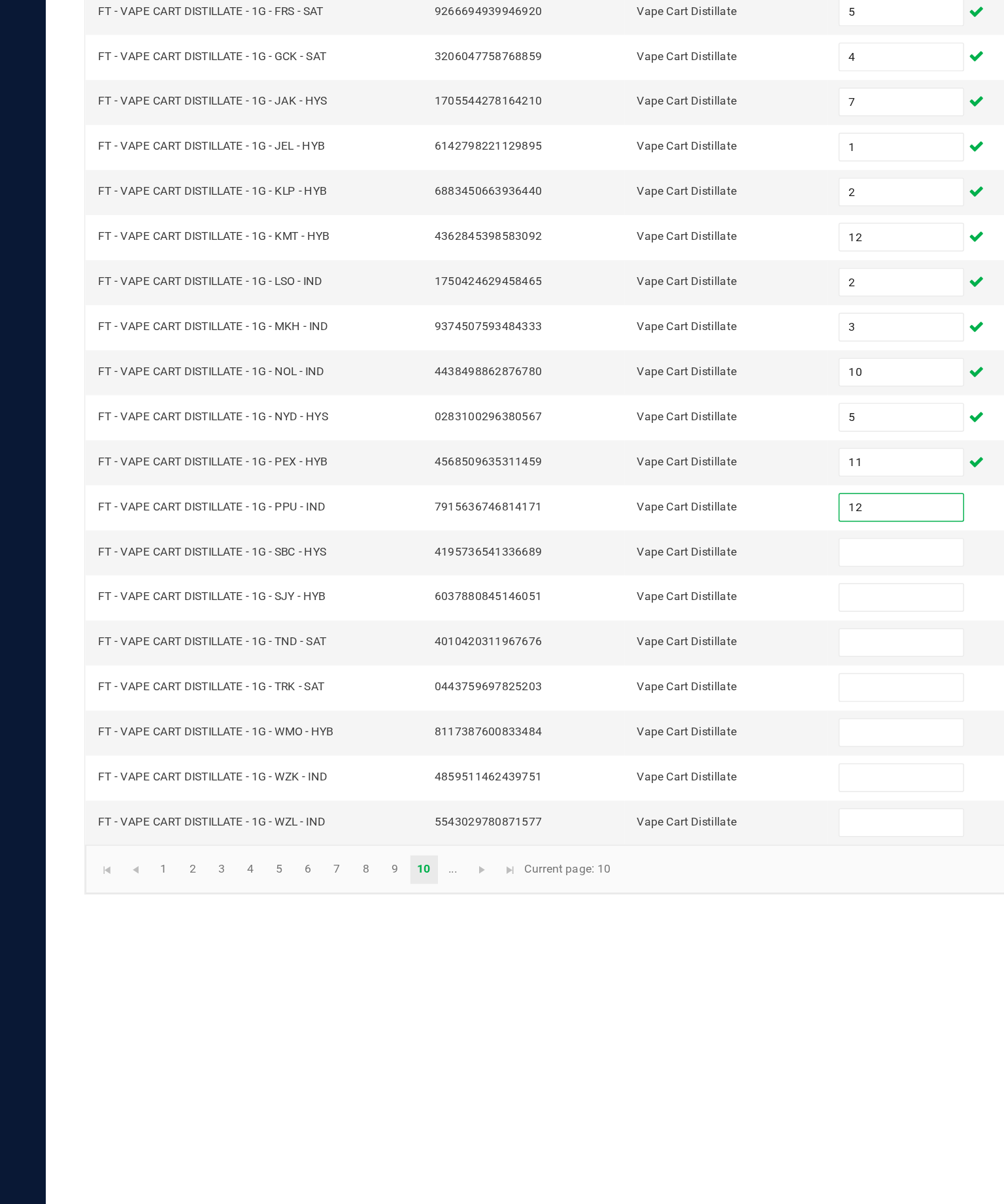
click at [631, 616] on input at bounding box center [615, 625] width 84 height 18
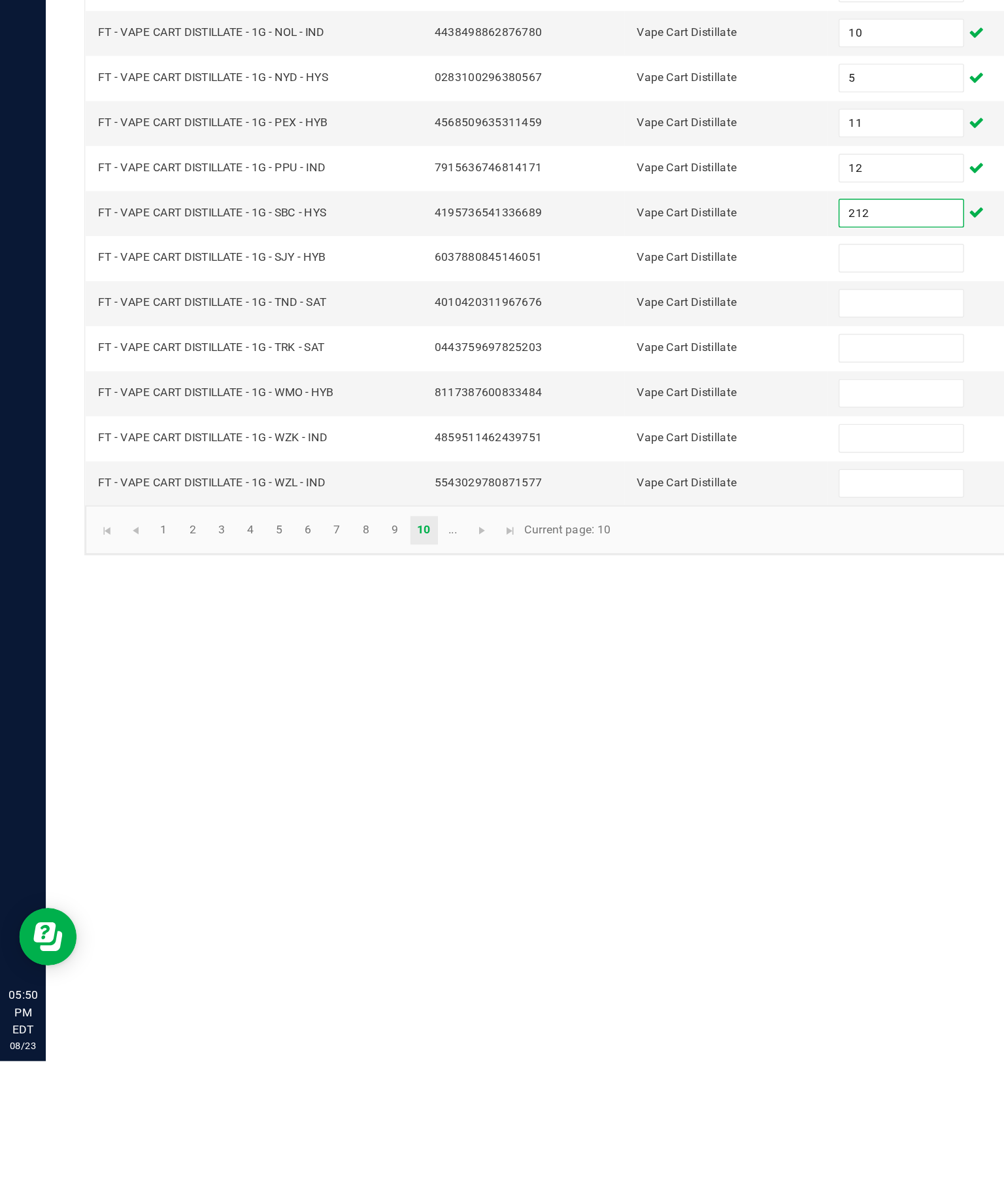
click at [619, 647] on input at bounding box center [615, 657] width 84 height 18
click at [623, 616] on input "212" at bounding box center [615, 625] width 84 height 18
click at [619, 647] on input at bounding box center [615, 657] width 84 height 18
click at [623, 678] on input at bounding box center [615, 687] width 84 height 18
click at [609, 708] on input at bounding box center [615, 718] width 84 height 18
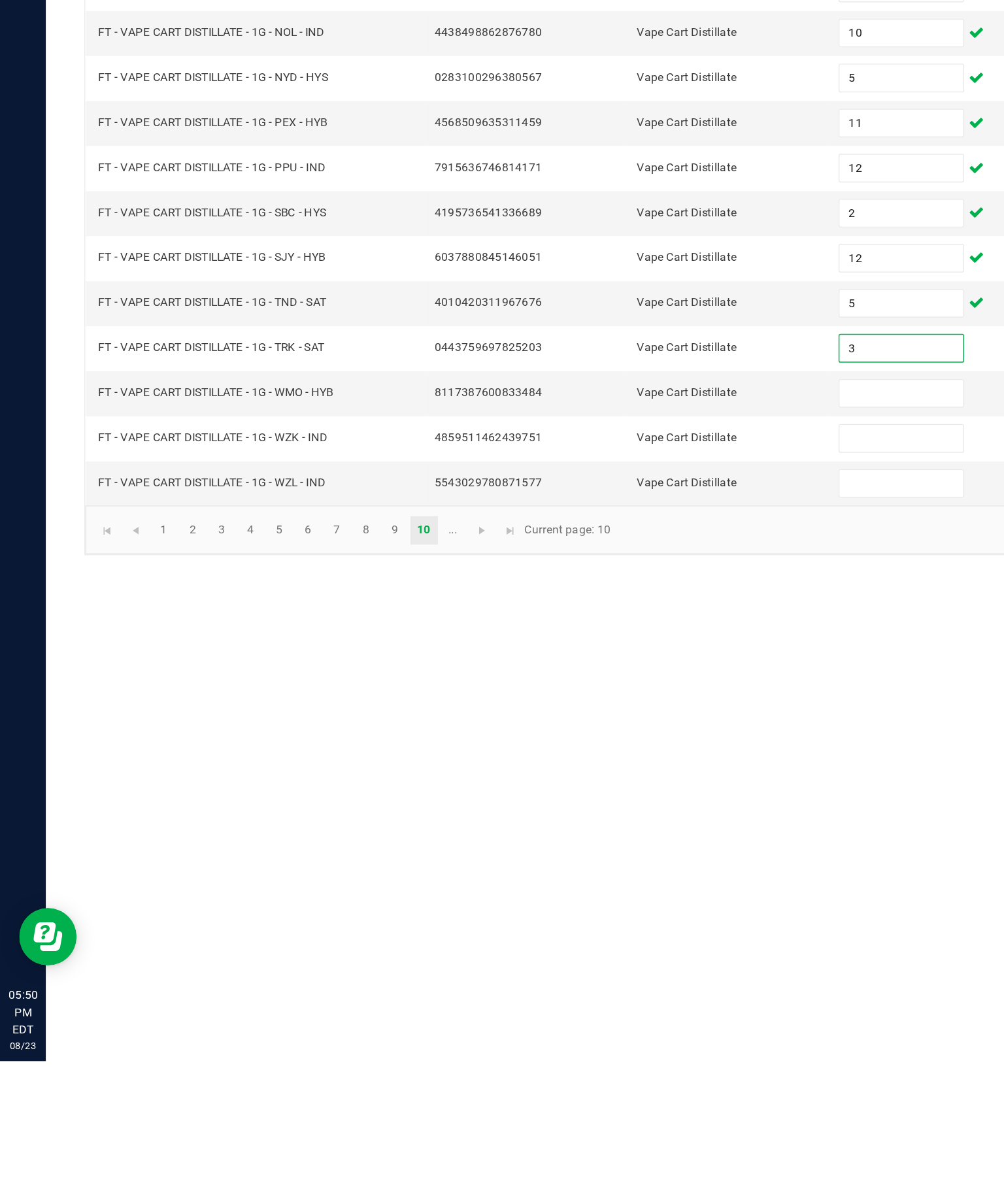
click at [603, 740] on input at bounding box center [615, 749] width 84 height 18
click at [622, 770] on input at bounding box center [615, 779] width 84 height 18
click at [630, 801] on input at bounding box center [615, 810] width 84 height 18
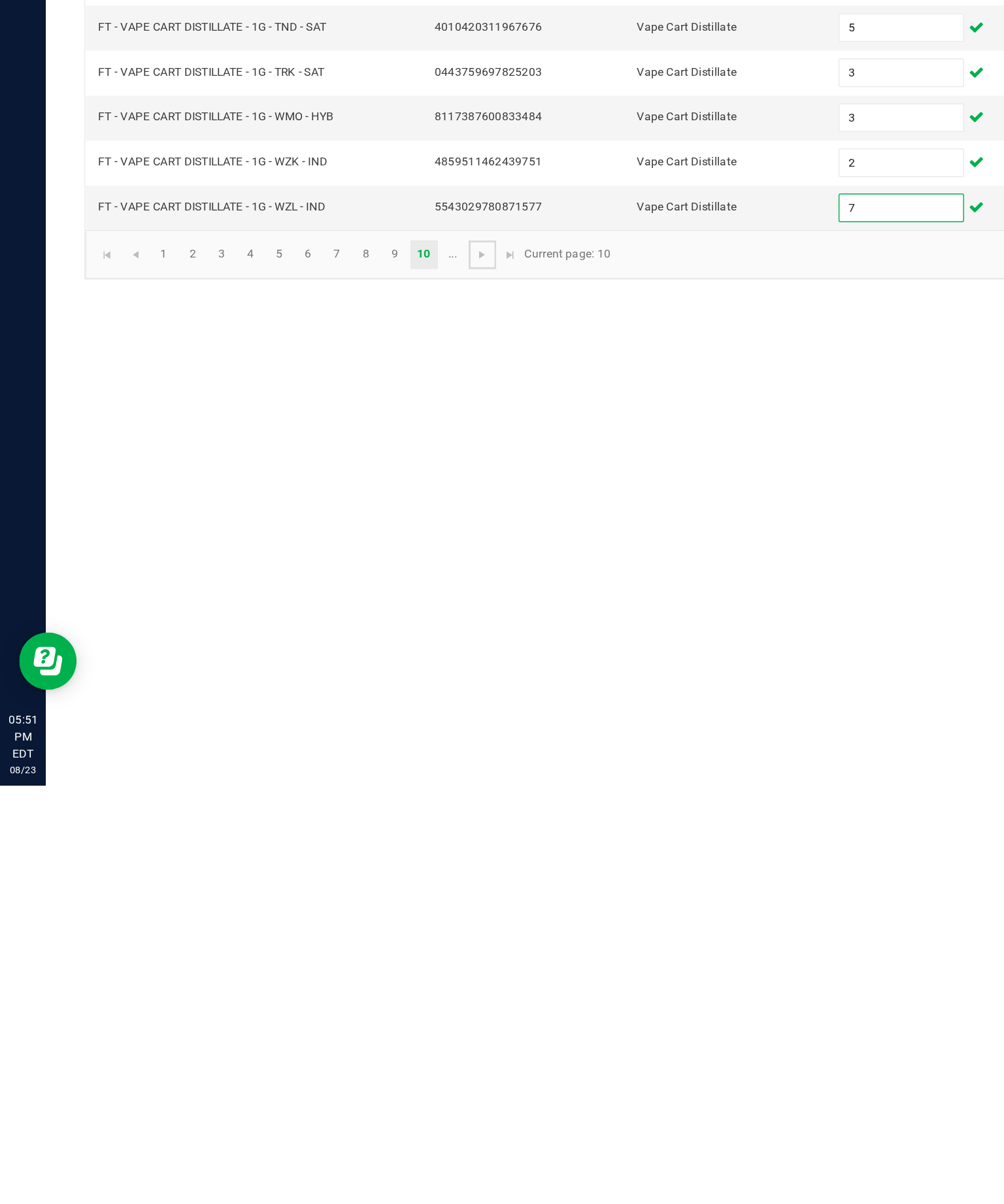
click at [339, 832] on link at bounding box center [329, 842] width 19 height 20
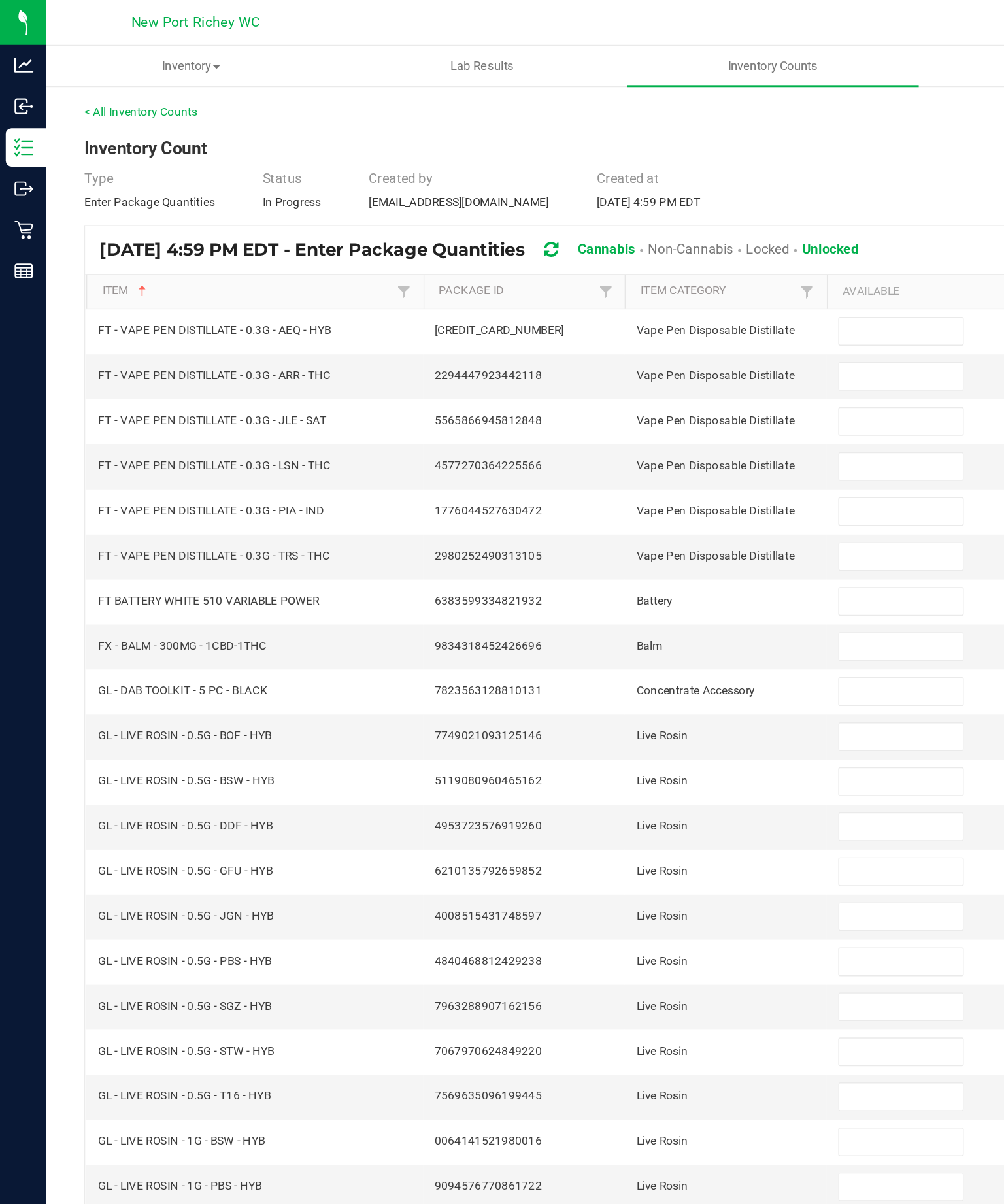
scroll to position [0, 0]
click at [622, 235] on input at bounding box center [615, 226] width 84 height 18
click at [623, 266] on input at bounding box center [615, 257] width 84 height 18
click at [629, 297] on input at bounding box center [615, 288] width 84 height 18
click at [627, 328] on input at bounding box center [615, 318] width 84 height 18
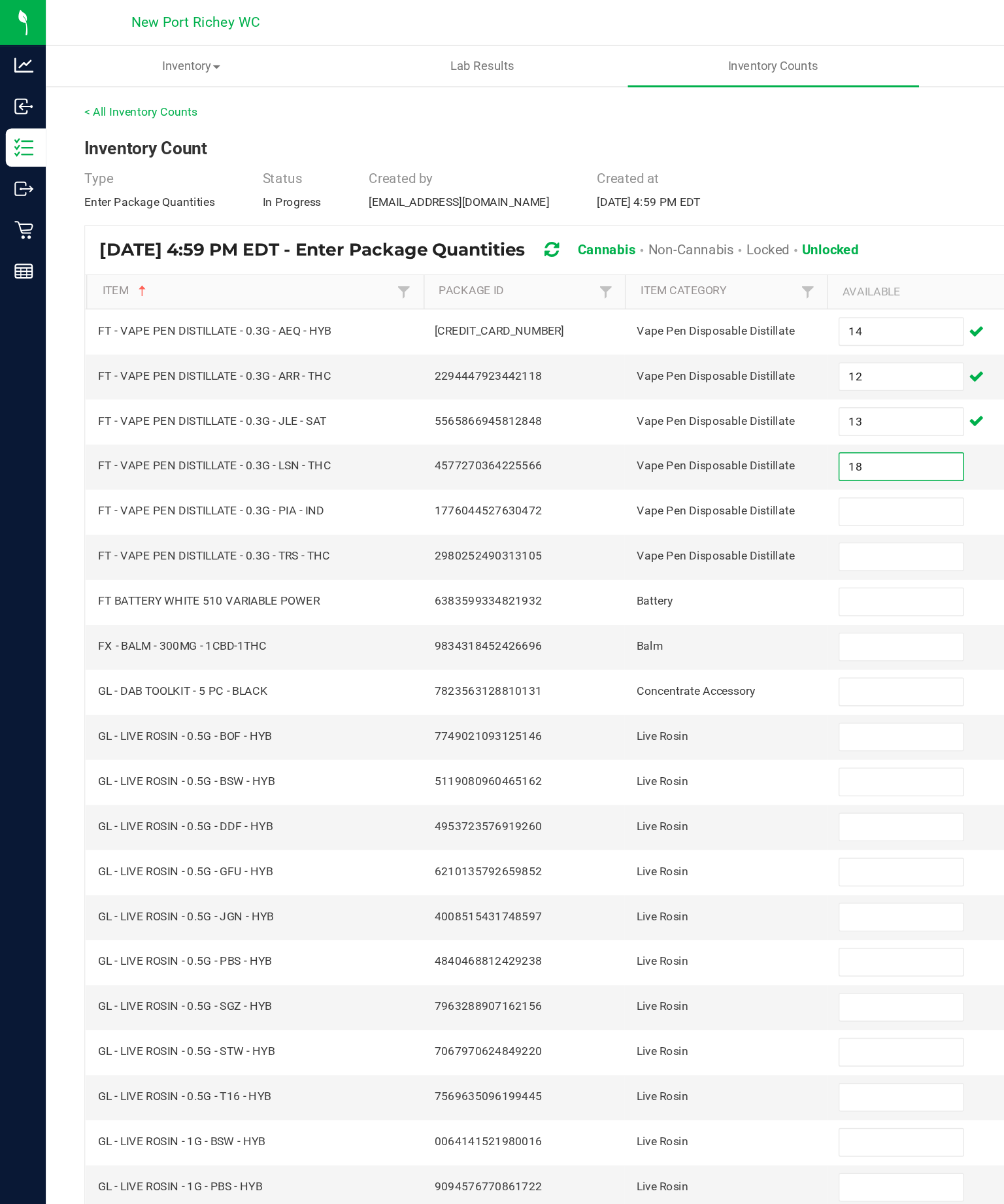
click at [618, 358] on input at bounding box center [615, 349] width 84 height 18
click at [627, 389] on input at bounding box center [615, 380] width 84 height 18
click at [615, 420] on input at bounding box center [615, 411] width 84 height 18
click at [613, 450] on input at bounding box center [615, 441] width 84 height 18
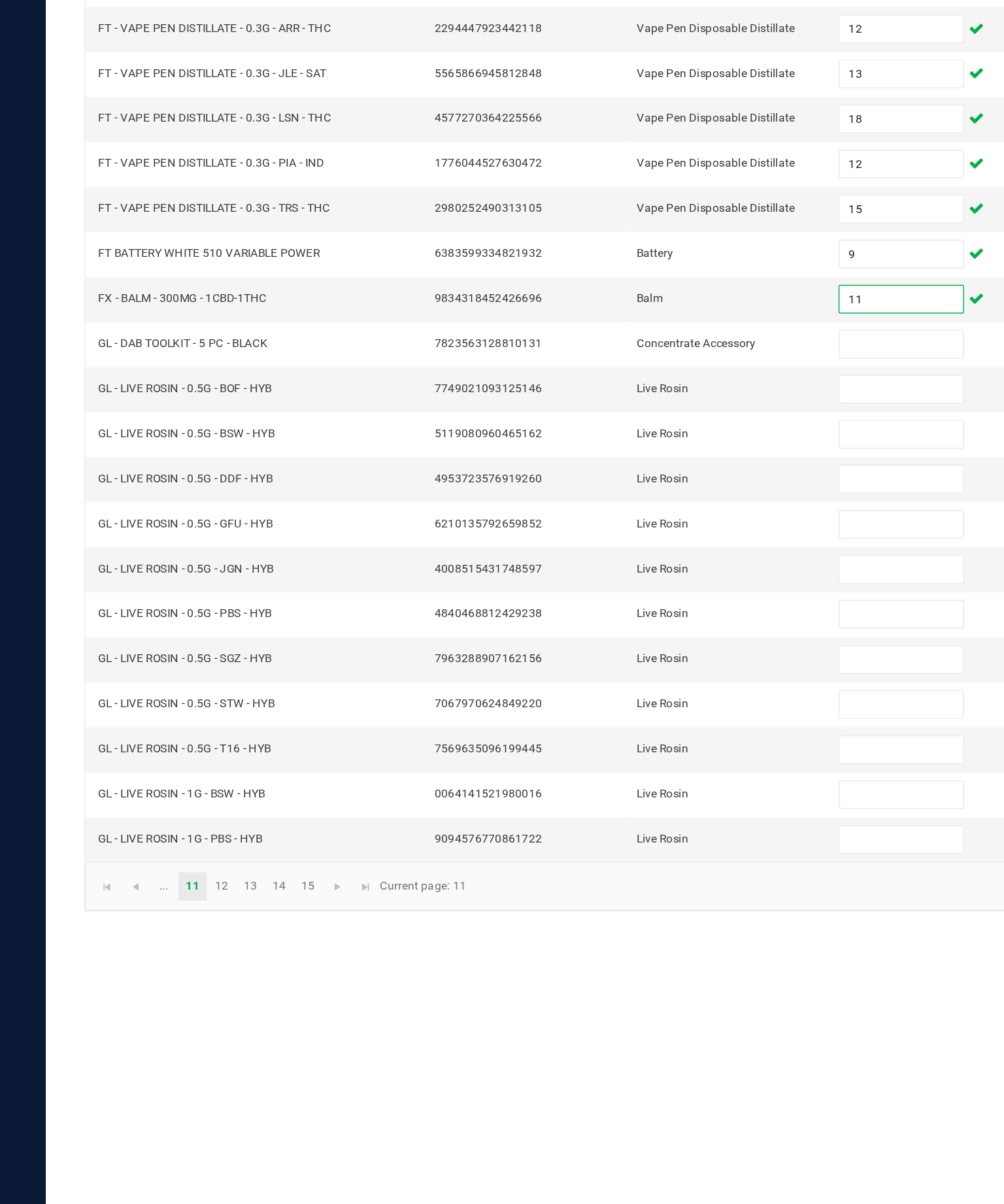
click at [613, 463] on input at bounding box center [615, 472] width 84 height 18
click at [614, 494] on input at bounding box center [615, 503] width 84 height 18
click at [606, 524] on input at bounding box center [615, 533] width 84 height 18
click at [601, 555] on input at bounding box center [615, 564] width 84 height 18
click at [605, 586] on input at bounding box center [615, 595] width 84 height 18
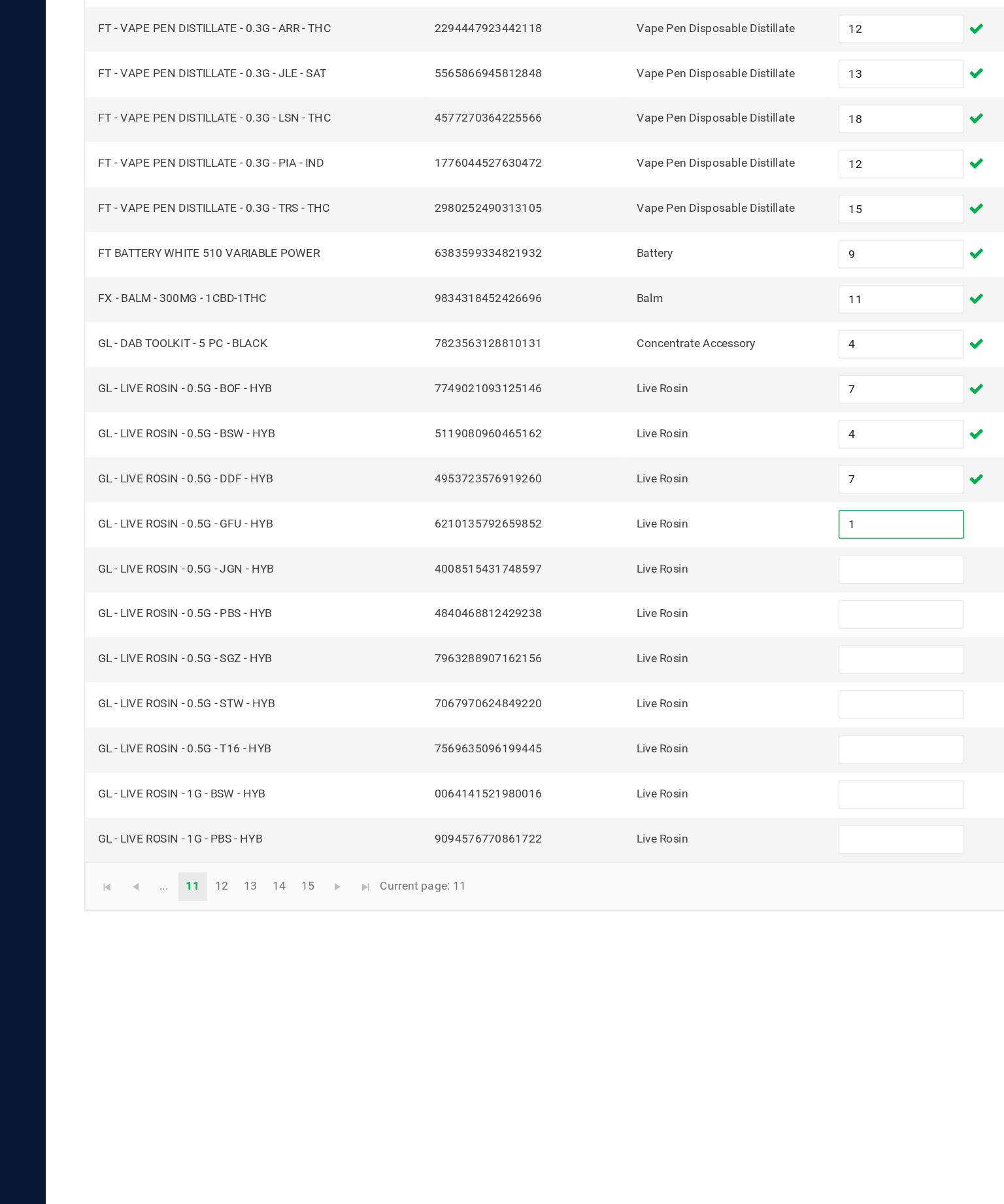
click at [615, 616] on input at bounding box center [615, 625] width 84 height 18
click at [605, 647] on input at bounding box center [615, 657] width 84 height 18
click at [615, 678] on input at bounding box center [615, 687] width 84 height 18
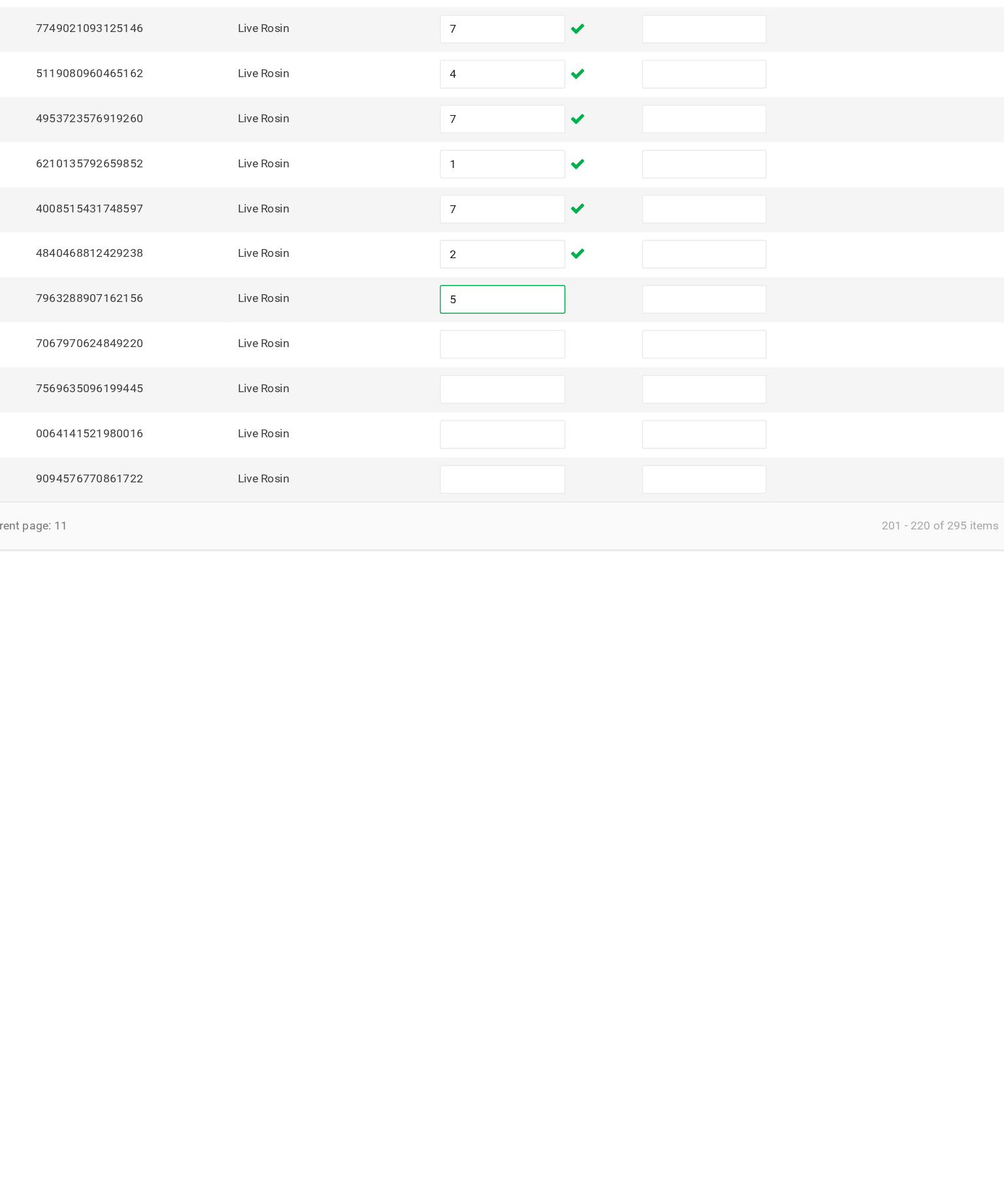
click at [573, 708] on input at bounding box center [615, 718] width 84 height 18
click at [573, 740] on input at bounding box center [615, 749] width 84 height 18
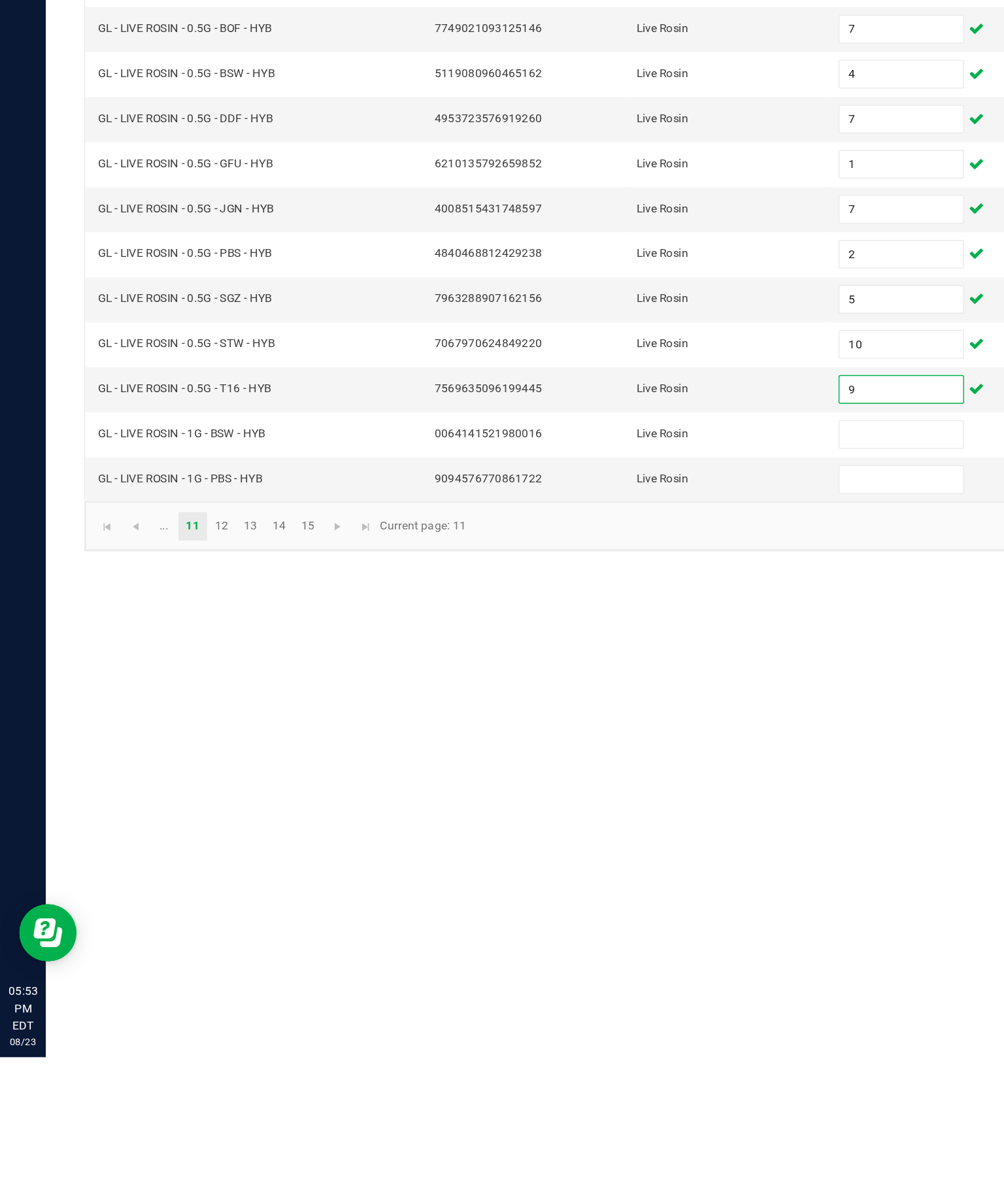
click at [612, 770] on input at bounding box center [615, 779] width 84 height 18
click at [606, 801] on input at bounding box center [615, 810] width 84 height 18
click at [236, 837] on span "Go to the next page" at bounding box center [230, 842] width 11 height 11
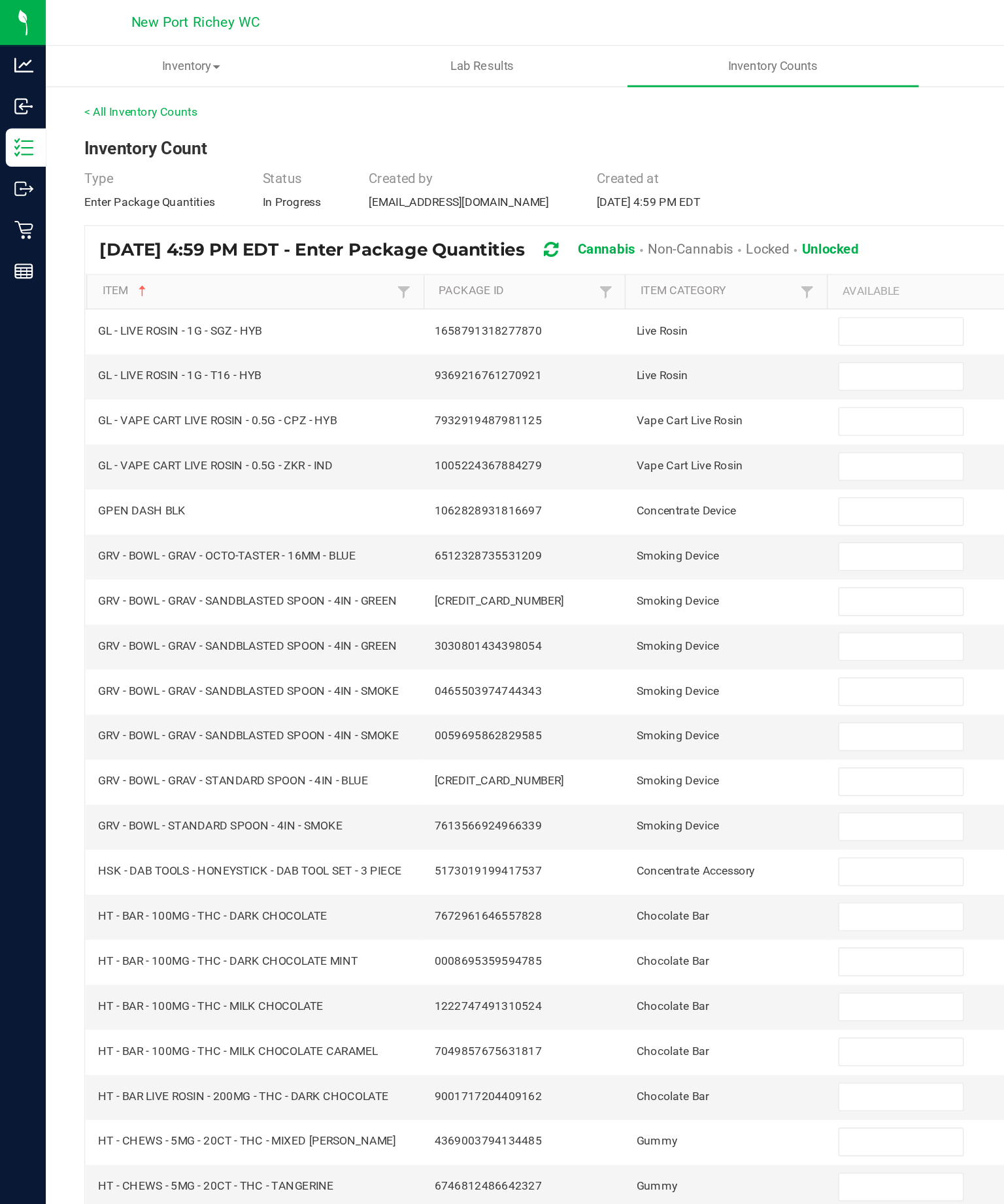
click at [609, 235] on input at bounding box center [615, 226] width 84 height 18
click at [611, 266] on input at bounding box center [615, 257] width 84 height 18
click at [617, 297] on input at bounding box center [615, 288] width 84 height 18
click at [629, 328] on input at bounding box center [615, 318] width 84 height 18
click at [625, 358] on input at bounding box center [615, 349] width 84 height 18
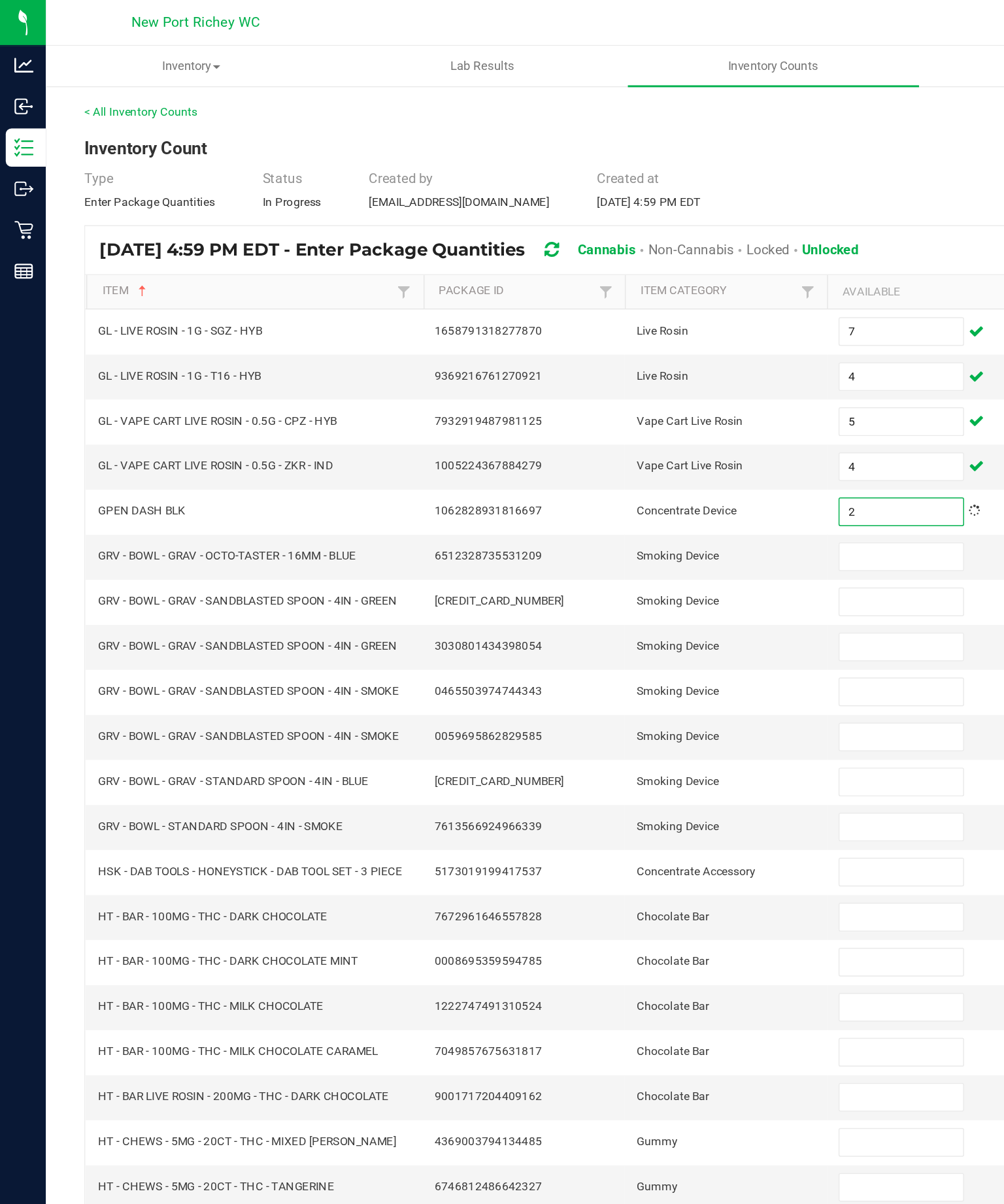
click at [627, 389] on input at bounding box center [615, 380] width 84 height 18
click at [640, 420] on input at bounding box center [615, 411] width 84 height 18
click at [630, 389] on input "6" at bounding box center [615, 380] width 84 height 18
click at [617, 420] on input at bounding box center [615, 411] width 84 height 18
click at [620, 450] on input at bounding box center [615, 441] width 84 height 18
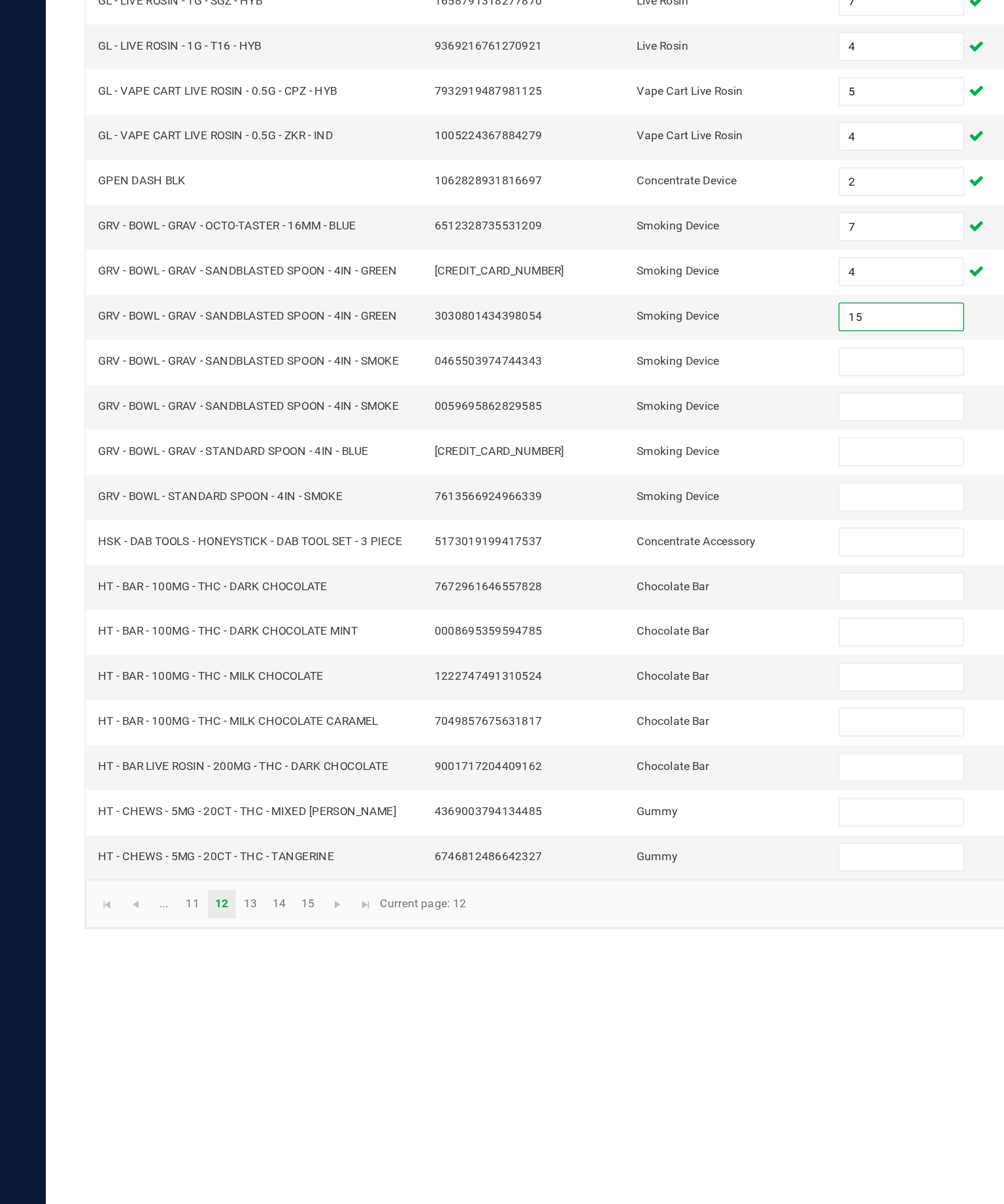
click at [612, 463] on input at bounding box center [615, 472] width 84 height 18
click at [616, 494] on input at bounding box center [615, 503] width 84 height 18
click at [615, 524] on input at bounding box center [615, 533] width 84 height 18
click at [611, 555] on input at bounding box center [615, 564] width 84 height 18
click at [615, 586] on input at bounding box center [615, 595] width 84 height 18
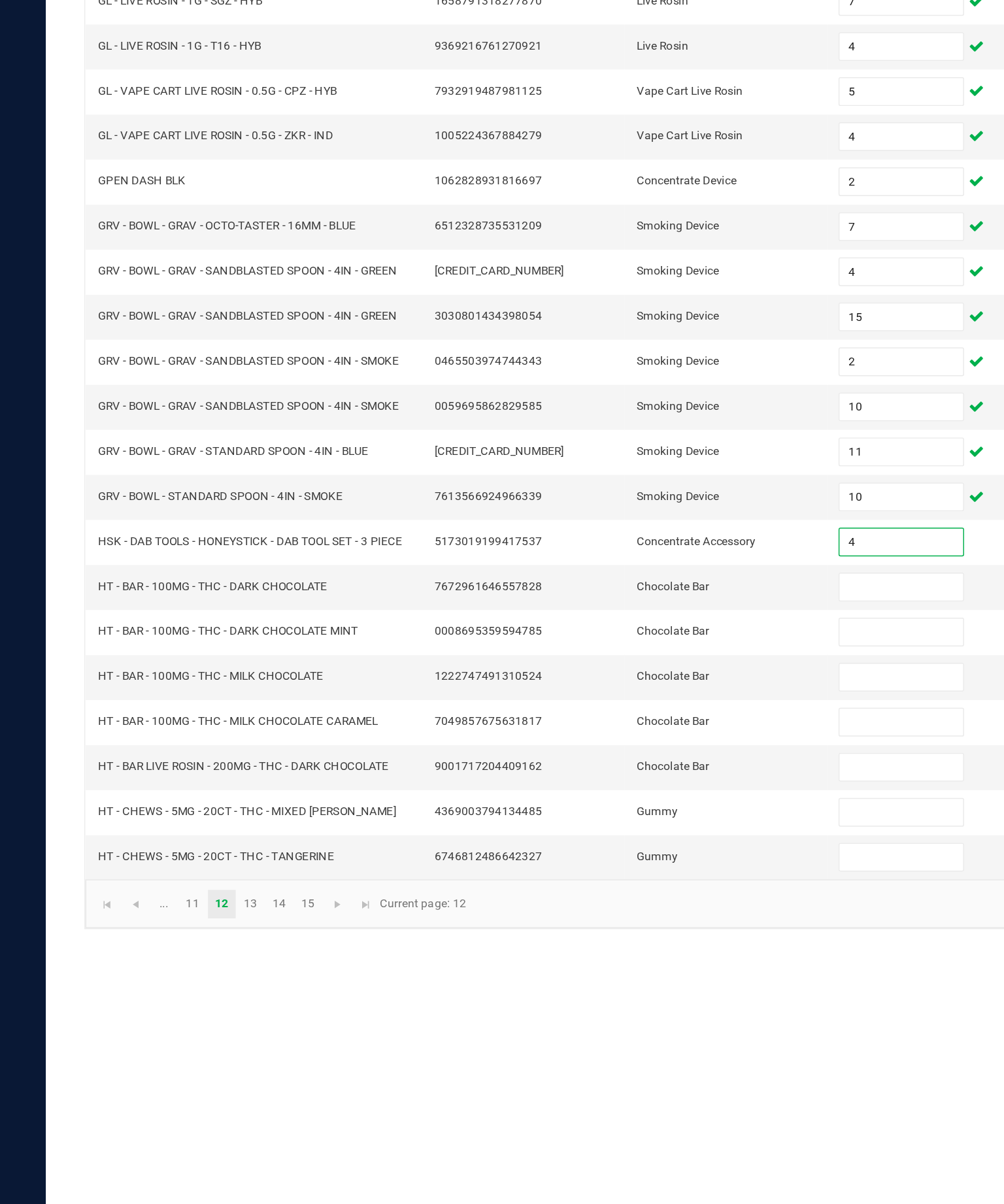
click at [608, 616] on input at bounding box center [615, 625] width 84 height 18
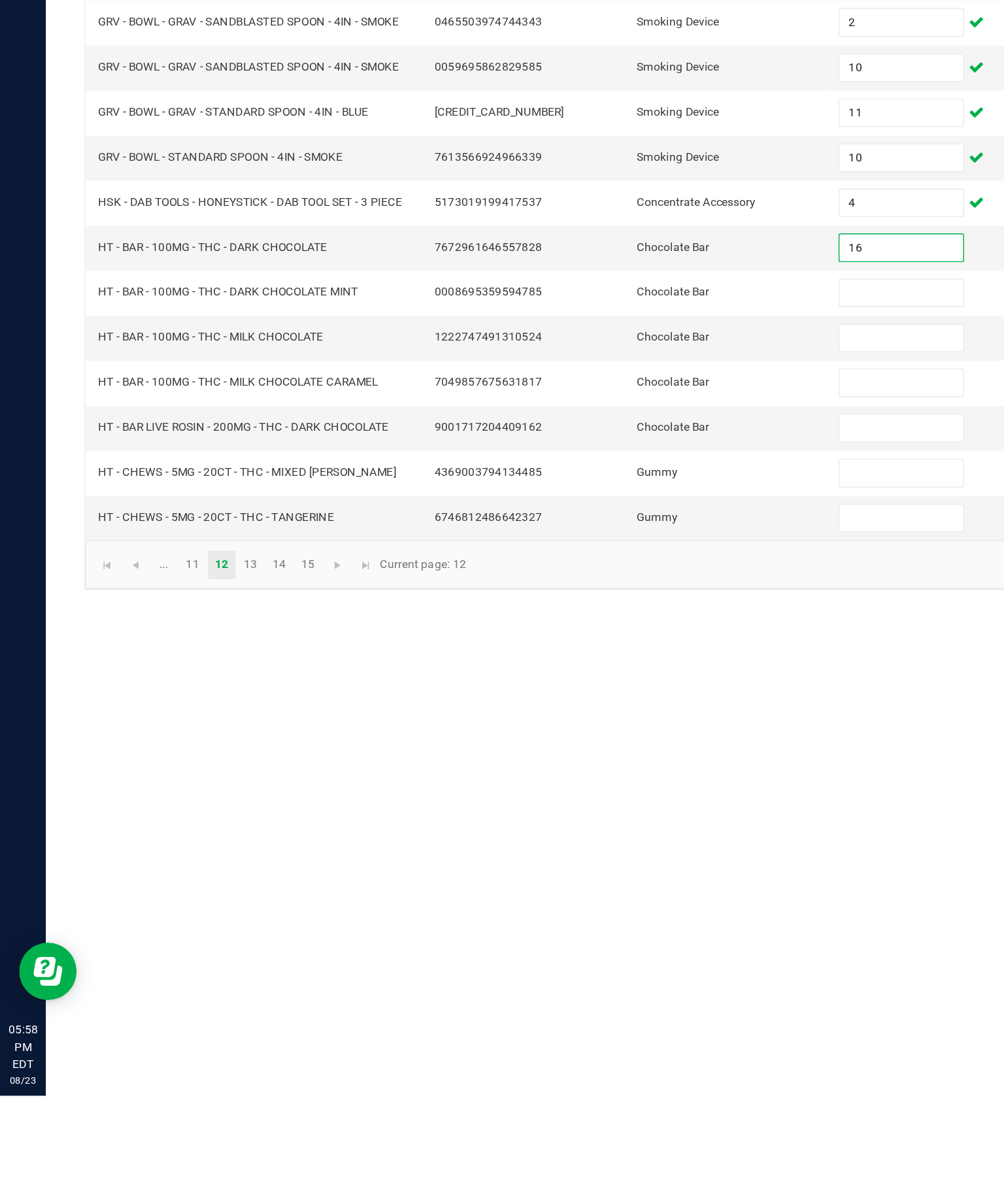
click at [609, 647] on input at bounding box center [615, 657] width 84 height 18
click at [608, 678] on input at bounding box center [615, 687] width 84 height 18
click at [620, 740] on input at bounding box center [615, 749] width 84 height 18
click at [616, 678] on input at bounding box center [615, 687] width 84 height 18
click at [623, 708] on input at bounding box center [615, 718] width 84 height 18
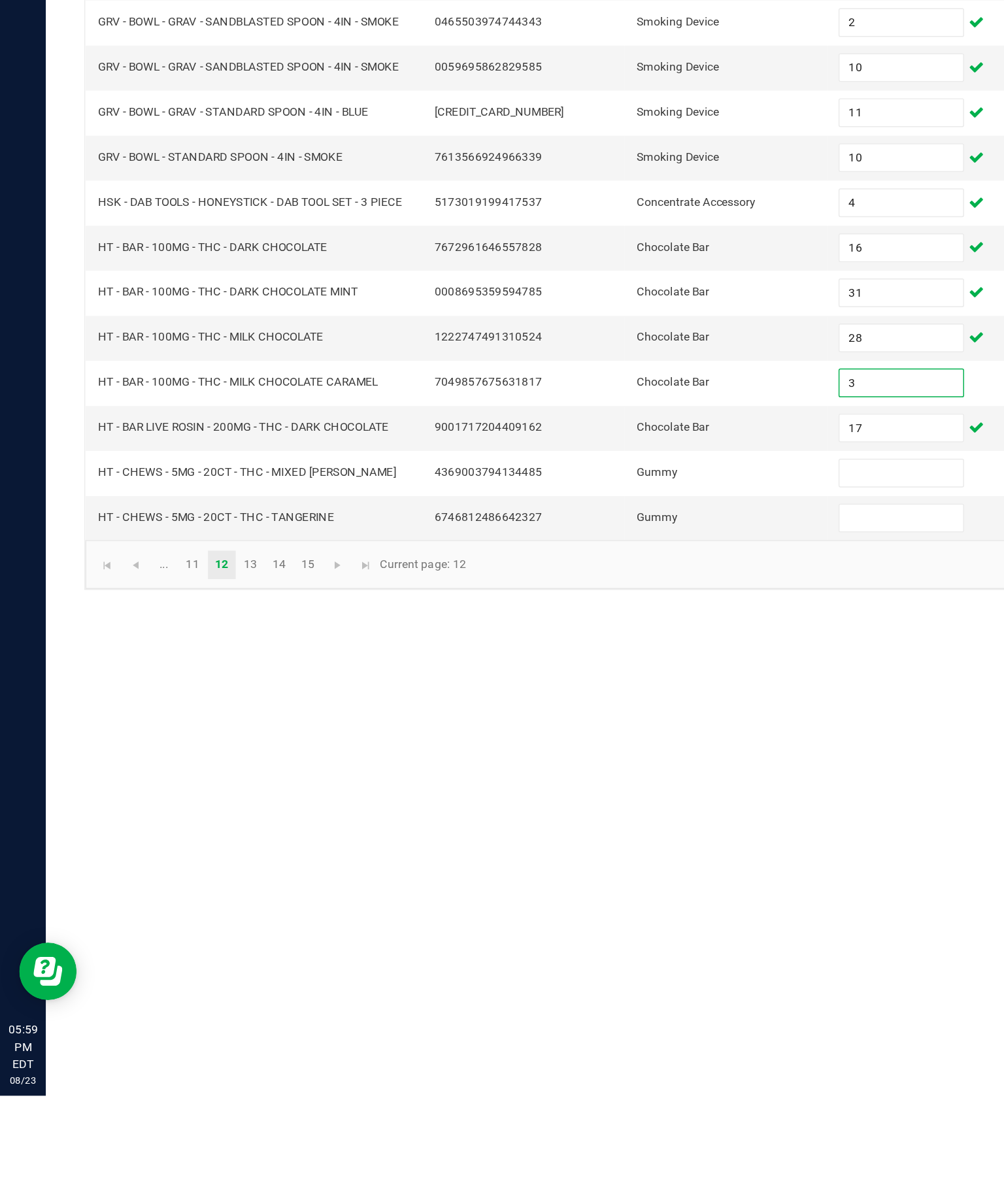
click at [619, 770] on input at bounding box center [615, 779] width 84 height 18
click at [625, 801] on input at bounding box center [615, 810] width 84 height 18
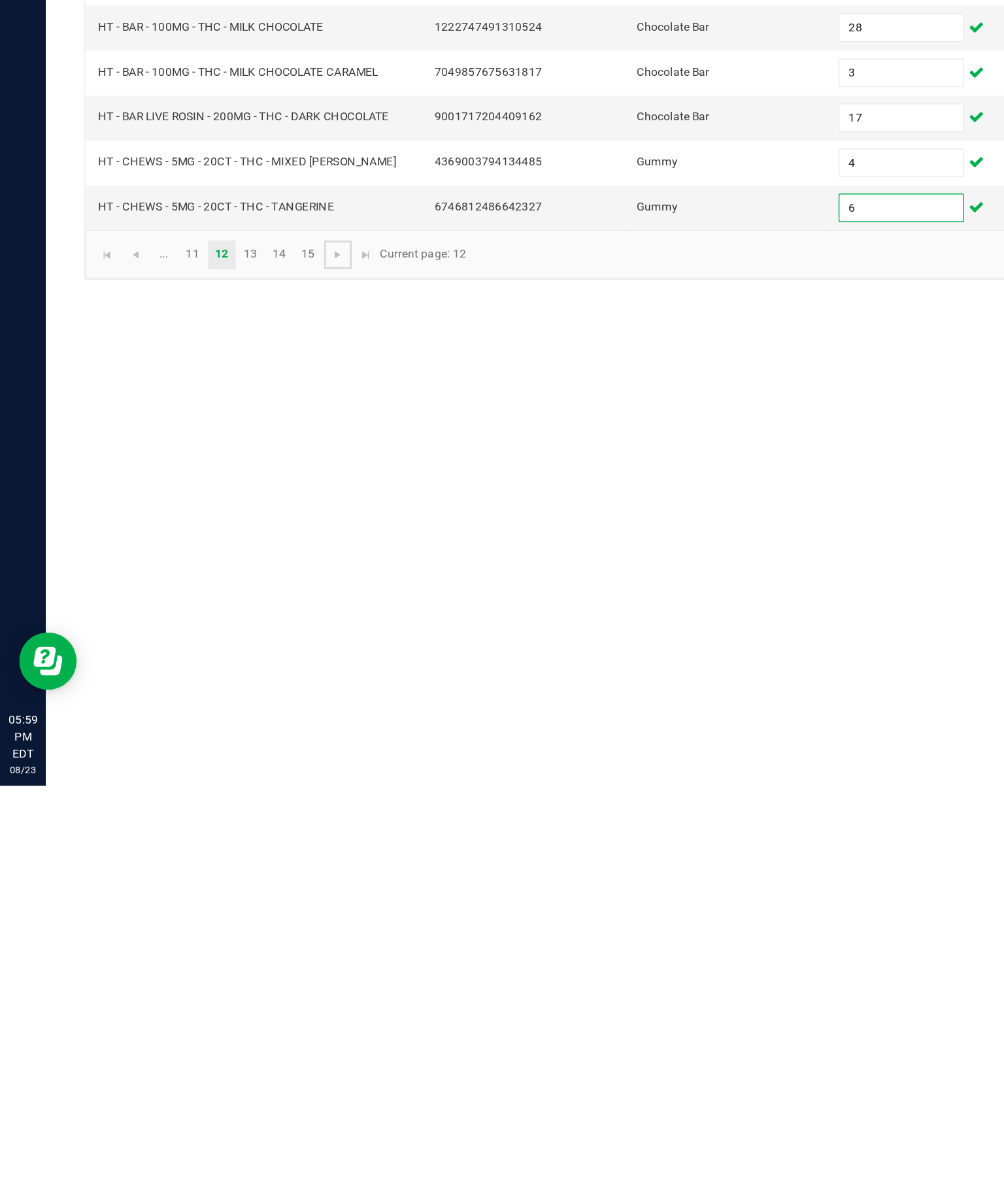
click at [236, 837] on span "Go to the next page" at bounding box center [230, 842] width 11 height 11
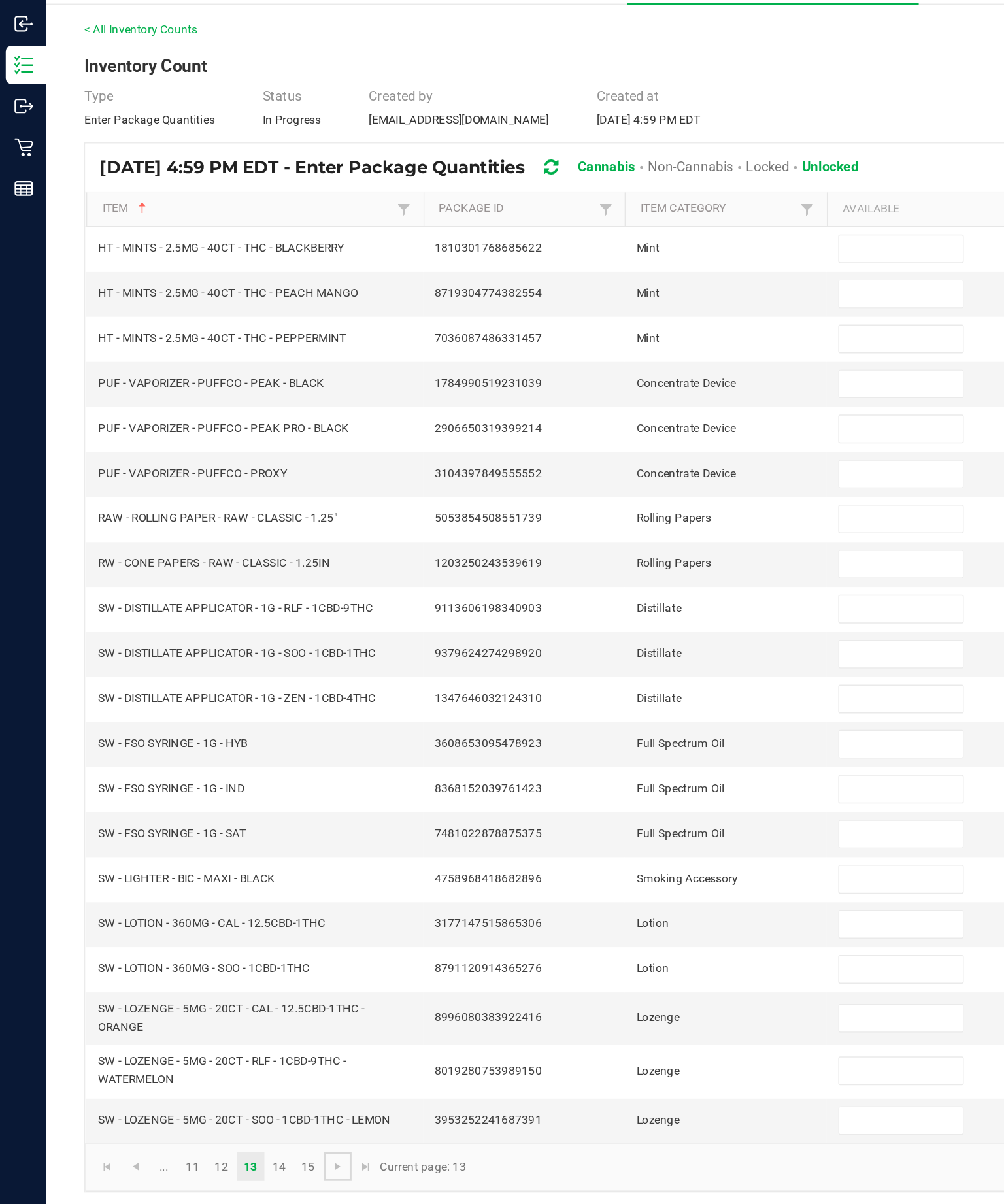
scroll to position [0, 0]
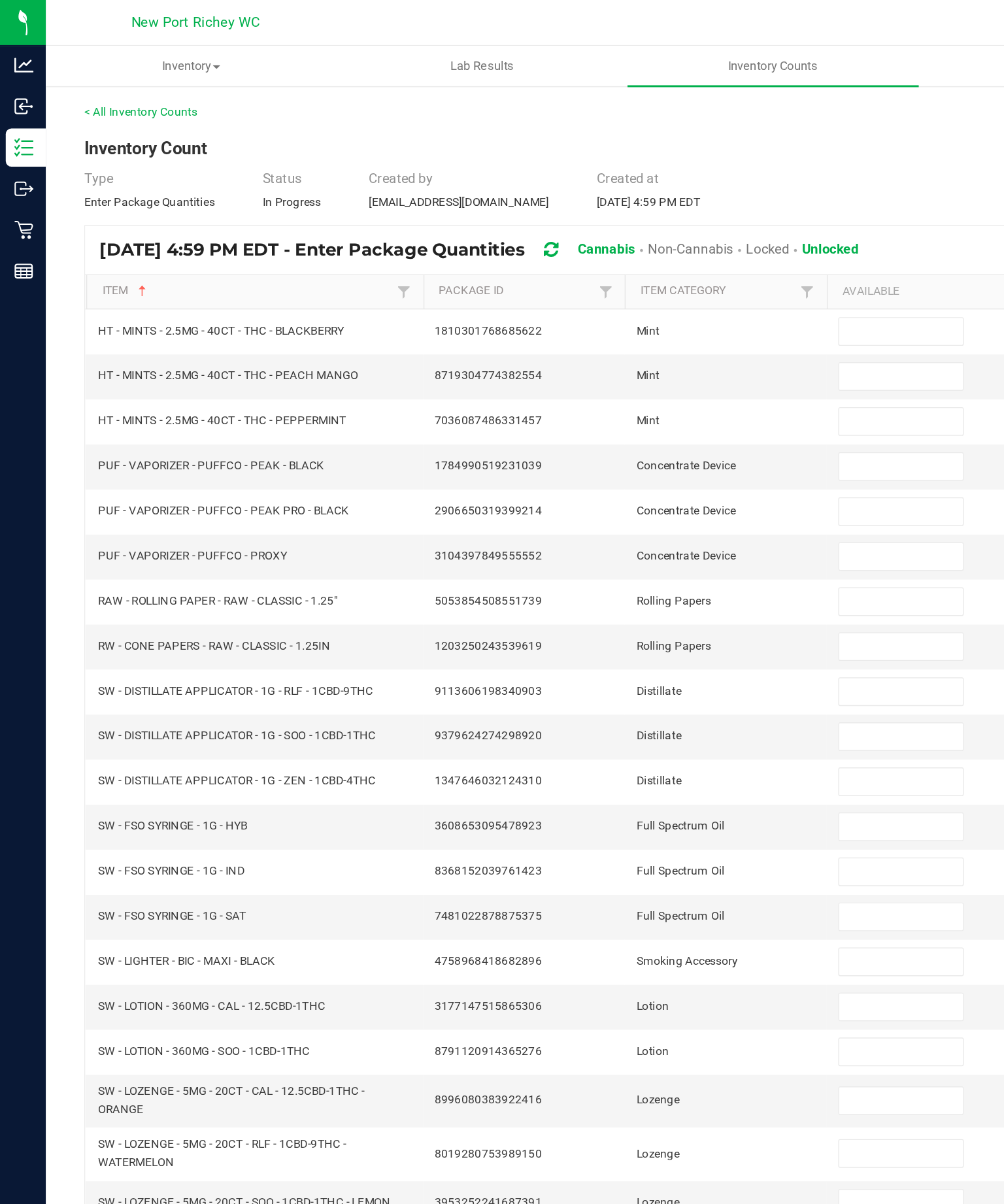
click at [615, 235] on input at bounding box center [615, 226] width 84 height 18
click at [608, 266] on input at bounding box center [615, 257] width 84 height 18
click at [607, 297] on input at bounding box center [615, 288] width 84 height 18
click at [601, 328] on input at bounding box center [615, 318] width 84 height 18
click at [607, 358] on input at bounding box center [615, 349] width 84 height 18
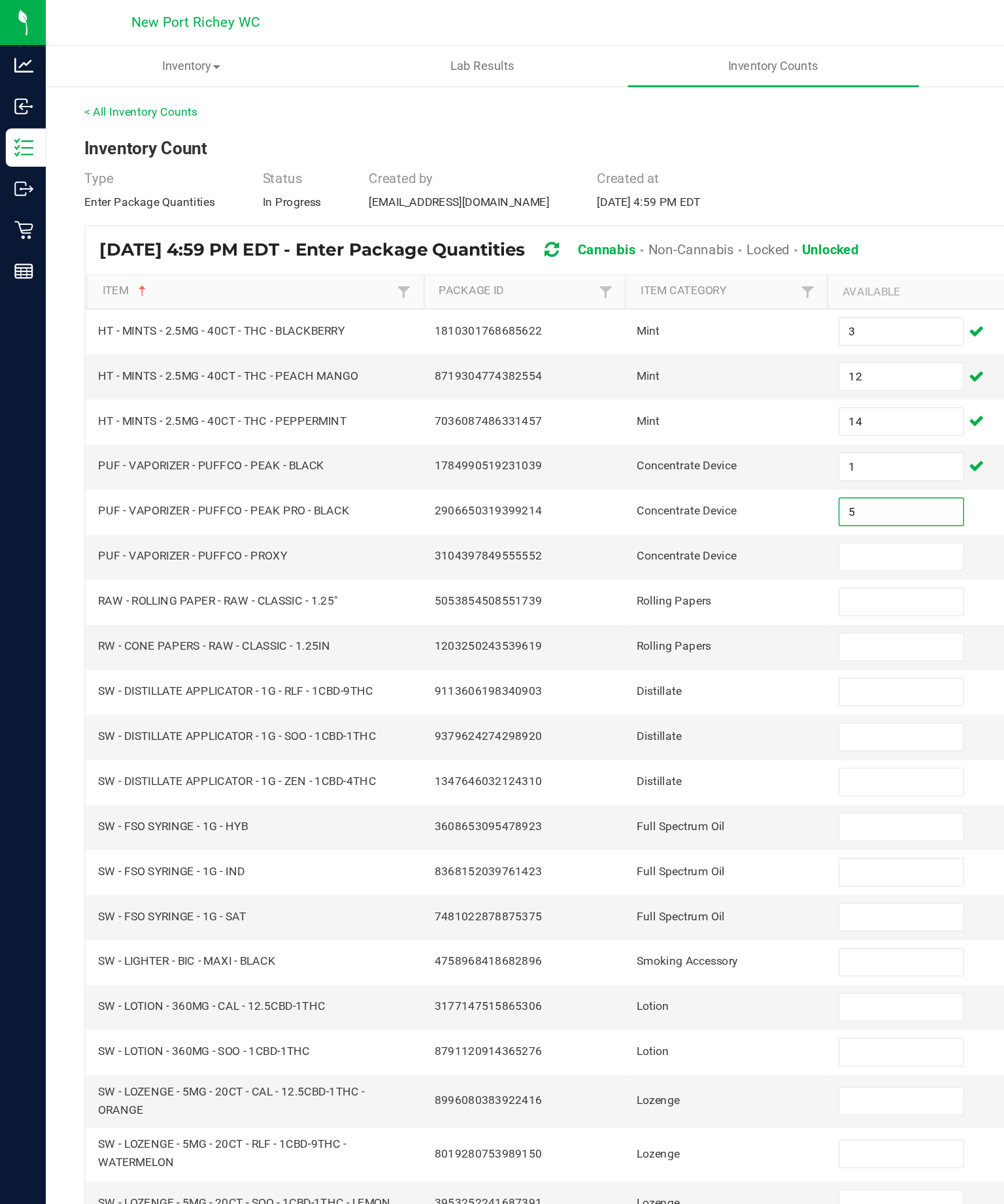
click at [599, 389] on input at bounding box center [615, 380] width 84 height 18
click at [603, 420] on input at bounding box center [615, 411] width 84 height 18
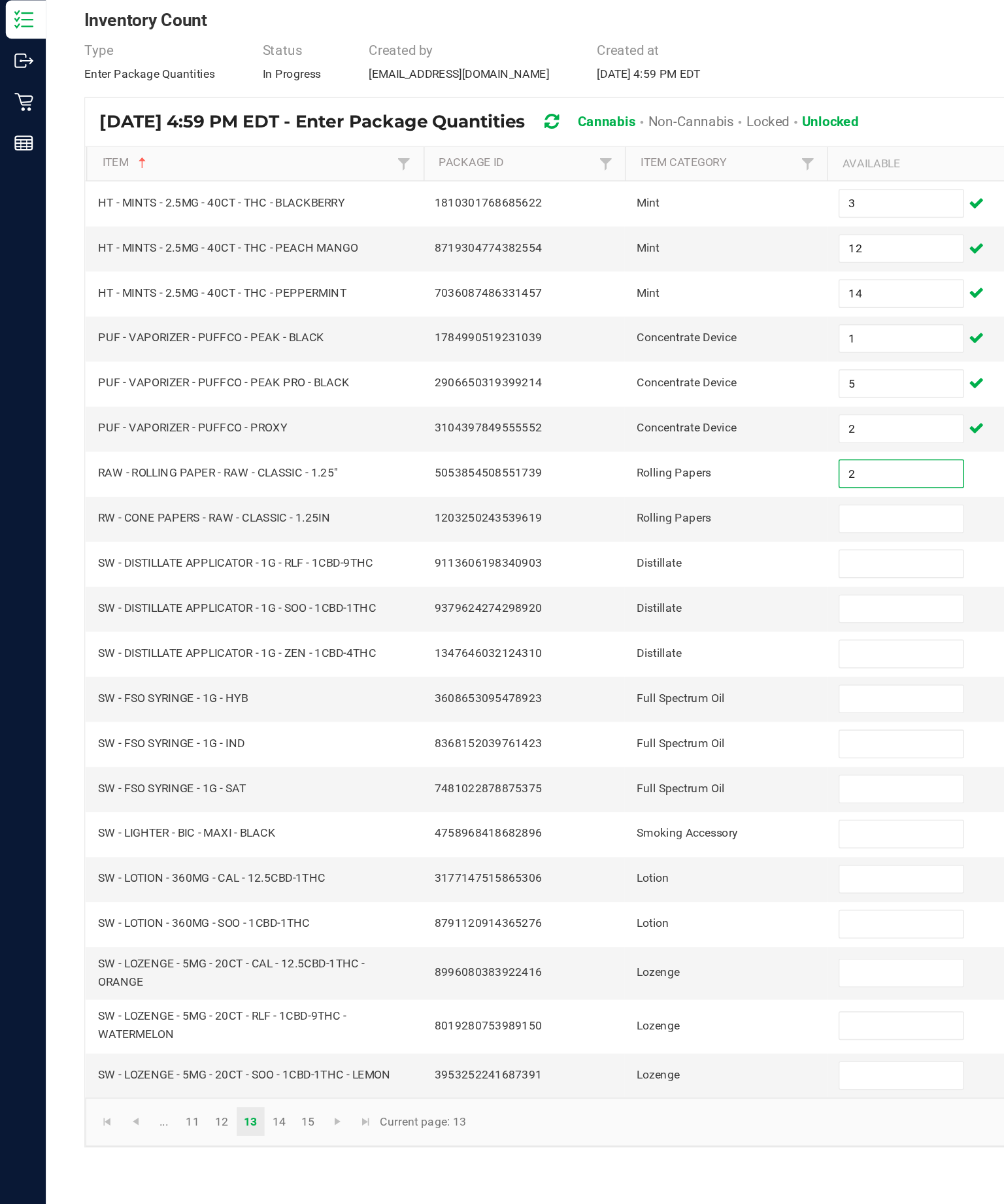
click at [631, 432] on input at bounding box center [615, 441] width 84 height 18
click at [616, 463] on input at bounding box center [615, 472] width 84 height 18
click at [611, 500] on input at bounding box center [615, 503] width 84 height 18
click at [594, 537] on input at bounding box center [615, 533] width 84 height 18
click at [619, 572] on input at bounding box center [615, 564] width 84 height 18
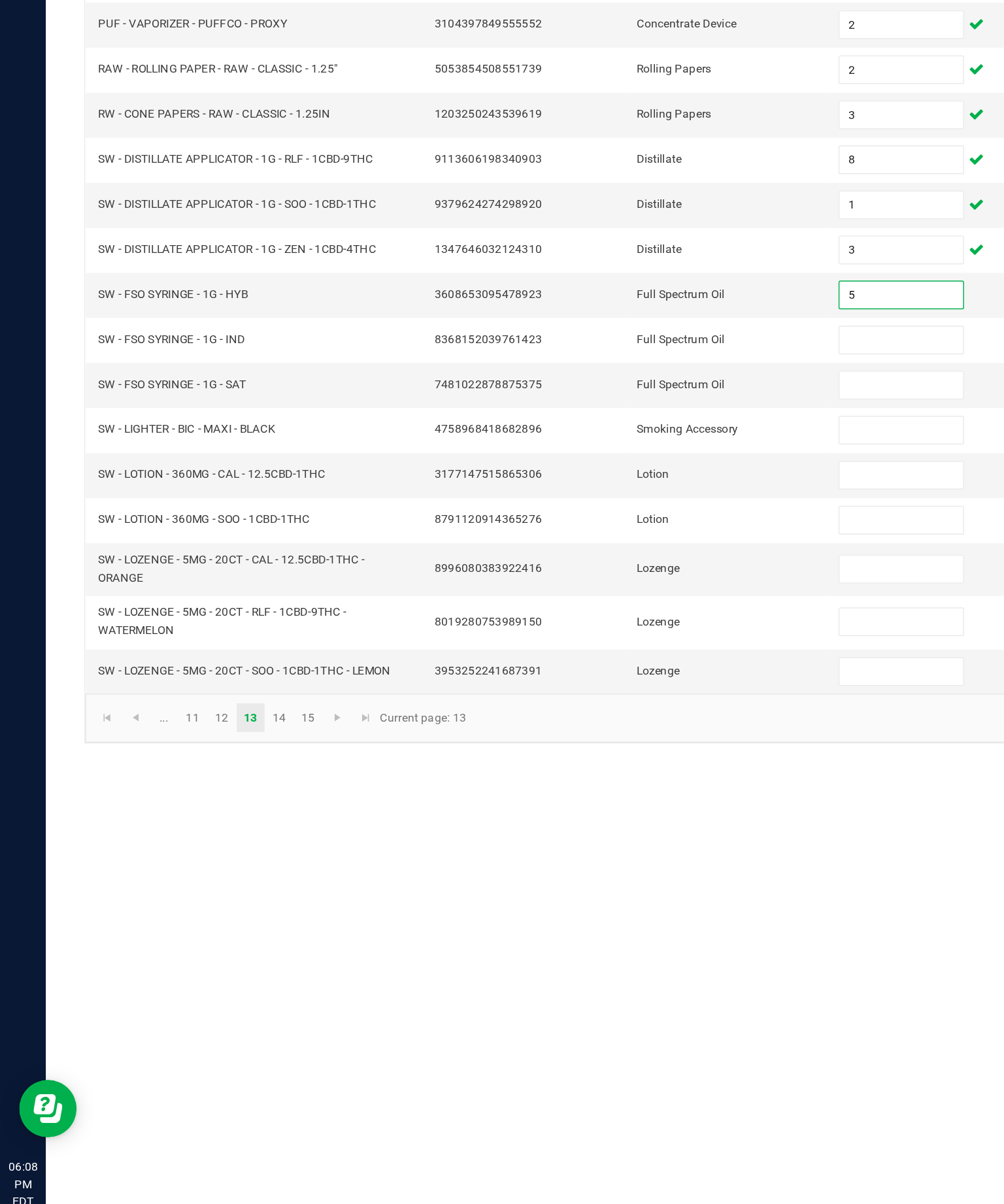
click at [598, 586] on input at bounding box center [615, 595] width 84 height 18
click at [596, 616] on input at bounding box center [615, 625] width 84 height 18
click at [606, 647] on input at bounding box center [615, 657] width 84 height 18
click at [612, 678] on input at bounding box center [615, 687] width 84 height 18
click at [610, 708] on input at bounding box center [615, 718] width 84 height 18
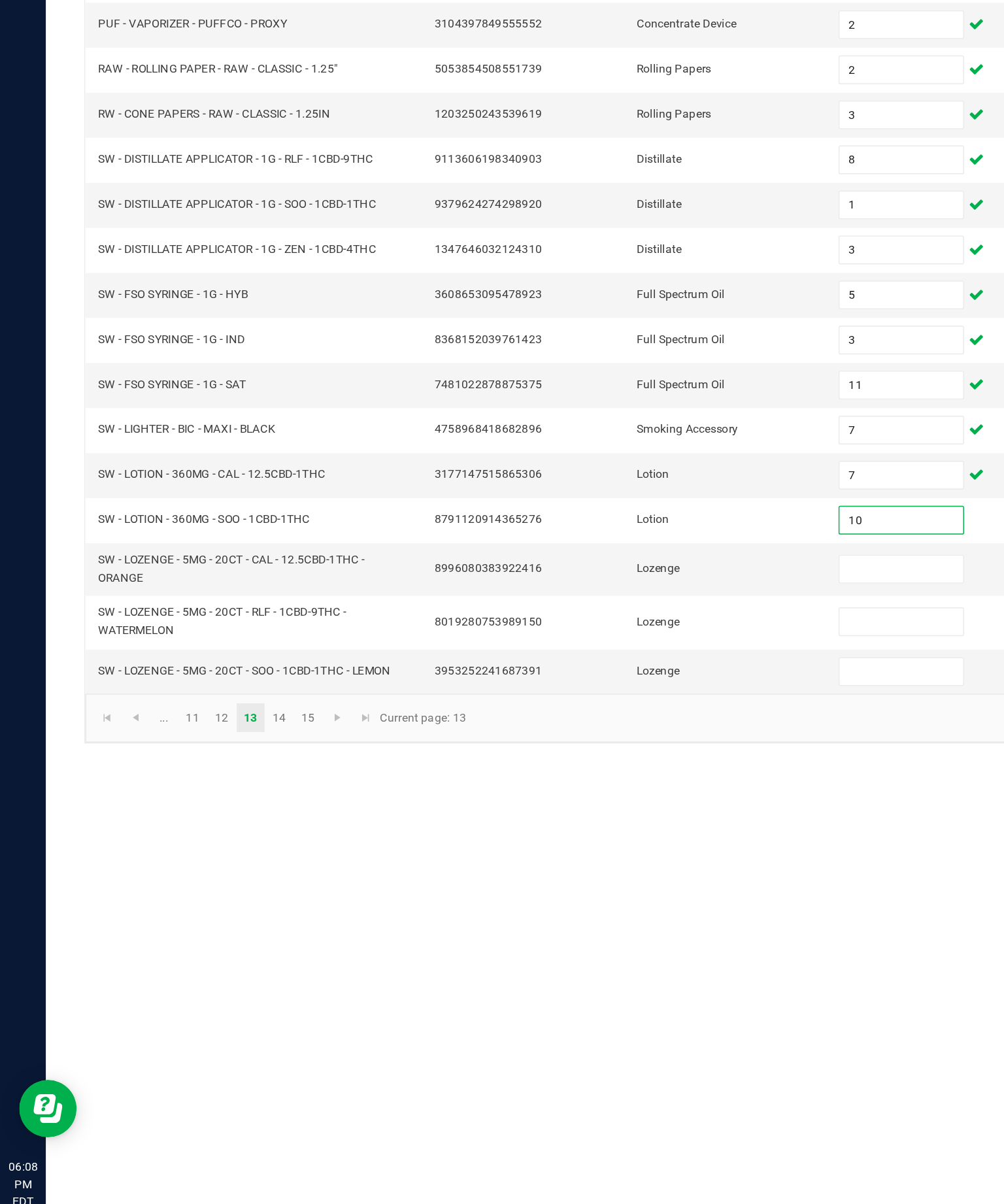
click at [614, 742] on input at bounding box center [615, 751] width 84 height 18
click at [606, 778] on input at bounding box center [615, 787] width 84 height 18
click at [610, 812] on input at bounding box center [615, 821] width 84 height 18
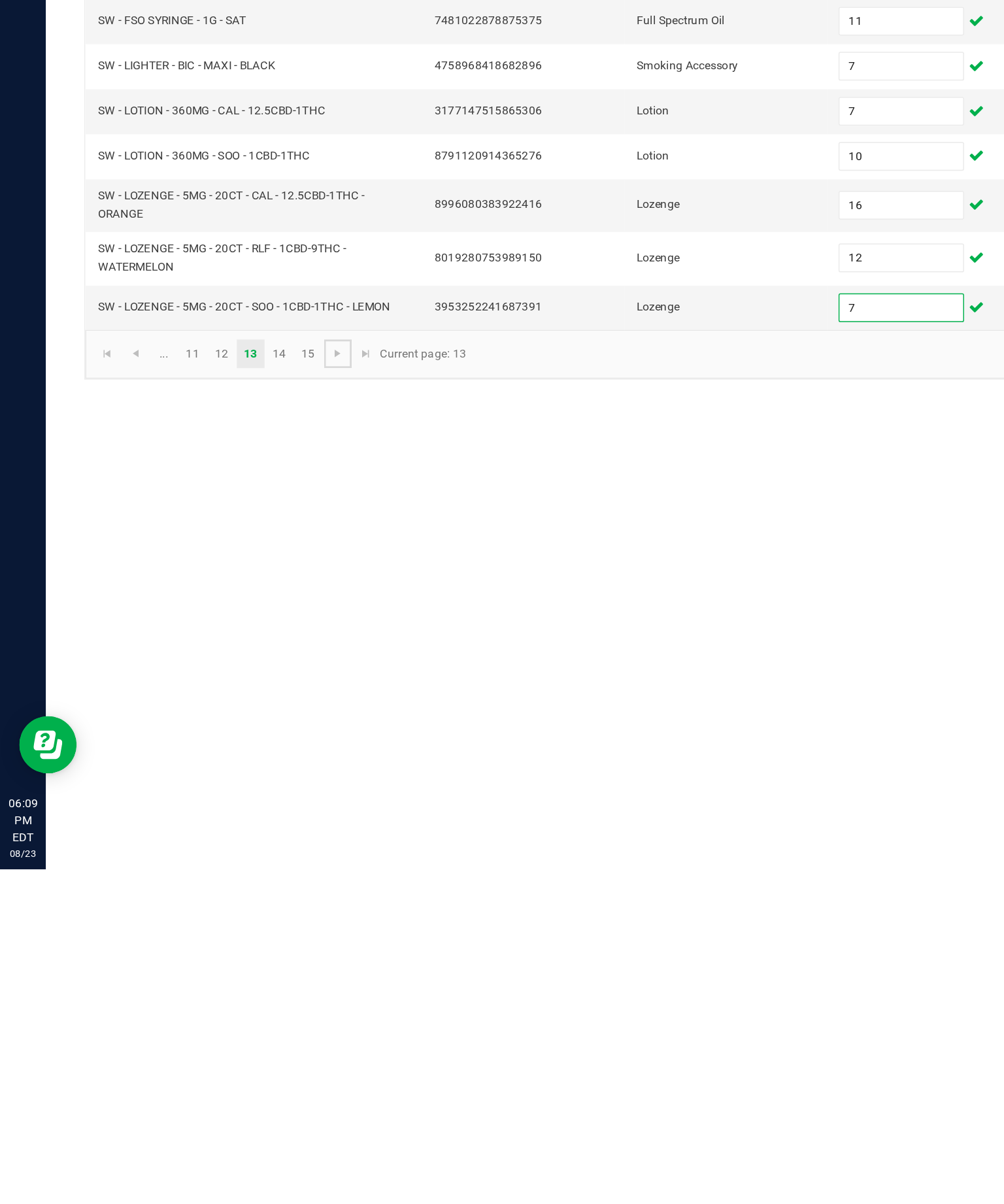
click at [236, 847] on span "Go to the next page" at bounding box center [230, 852] width 11 height 11
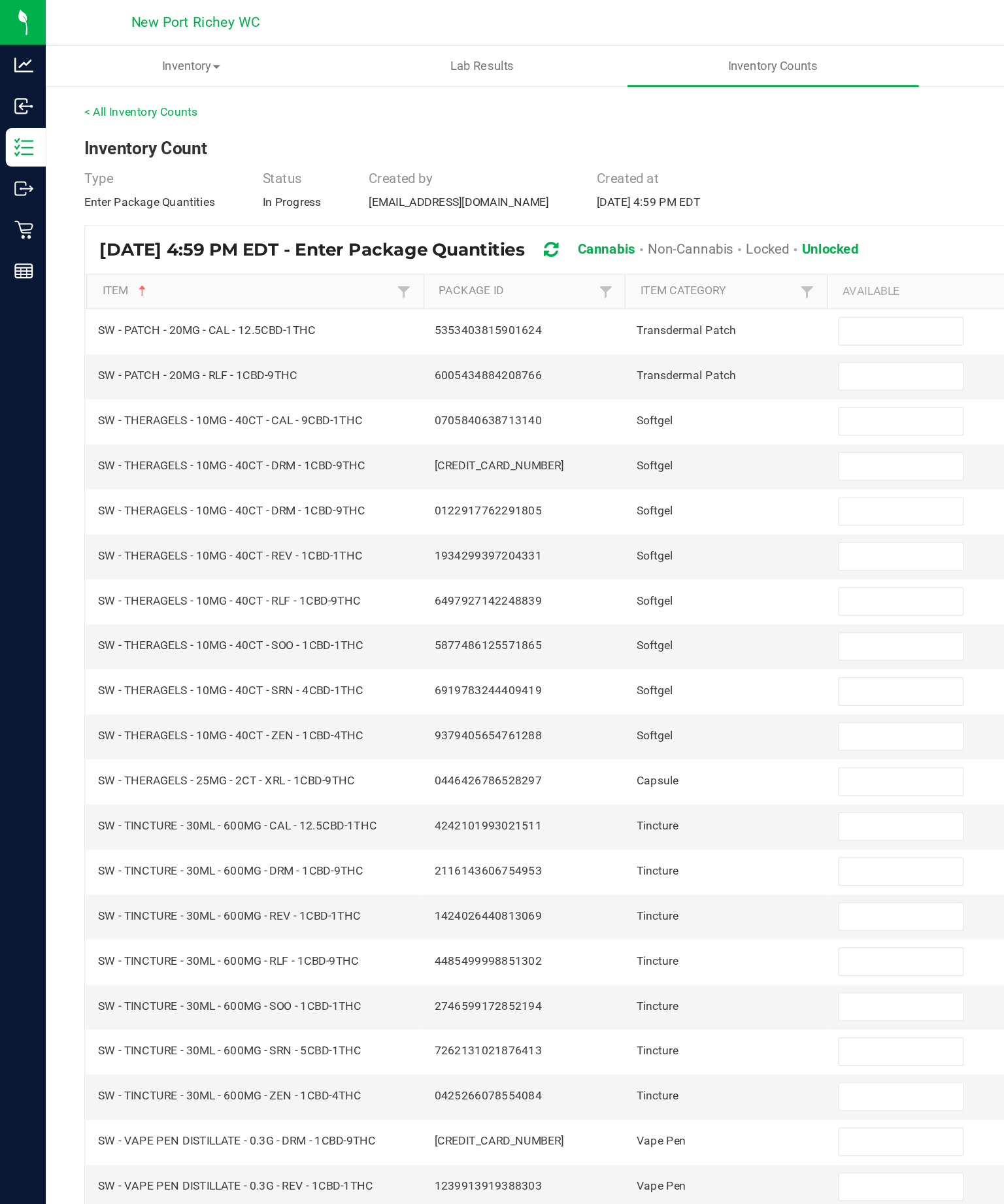
scroll to position [0, 0]
click at [616, 235] on input at bounding box center [615, 226] width 84 height 18
click at [637, 266] on input at bounding box center [615, 257] width 84 height 18
click at [637, 297] on input at bounding box center [615, 288] width 84 height 18
click at [618, 328] on input at bounding box center [615, 318] width 84 height 18
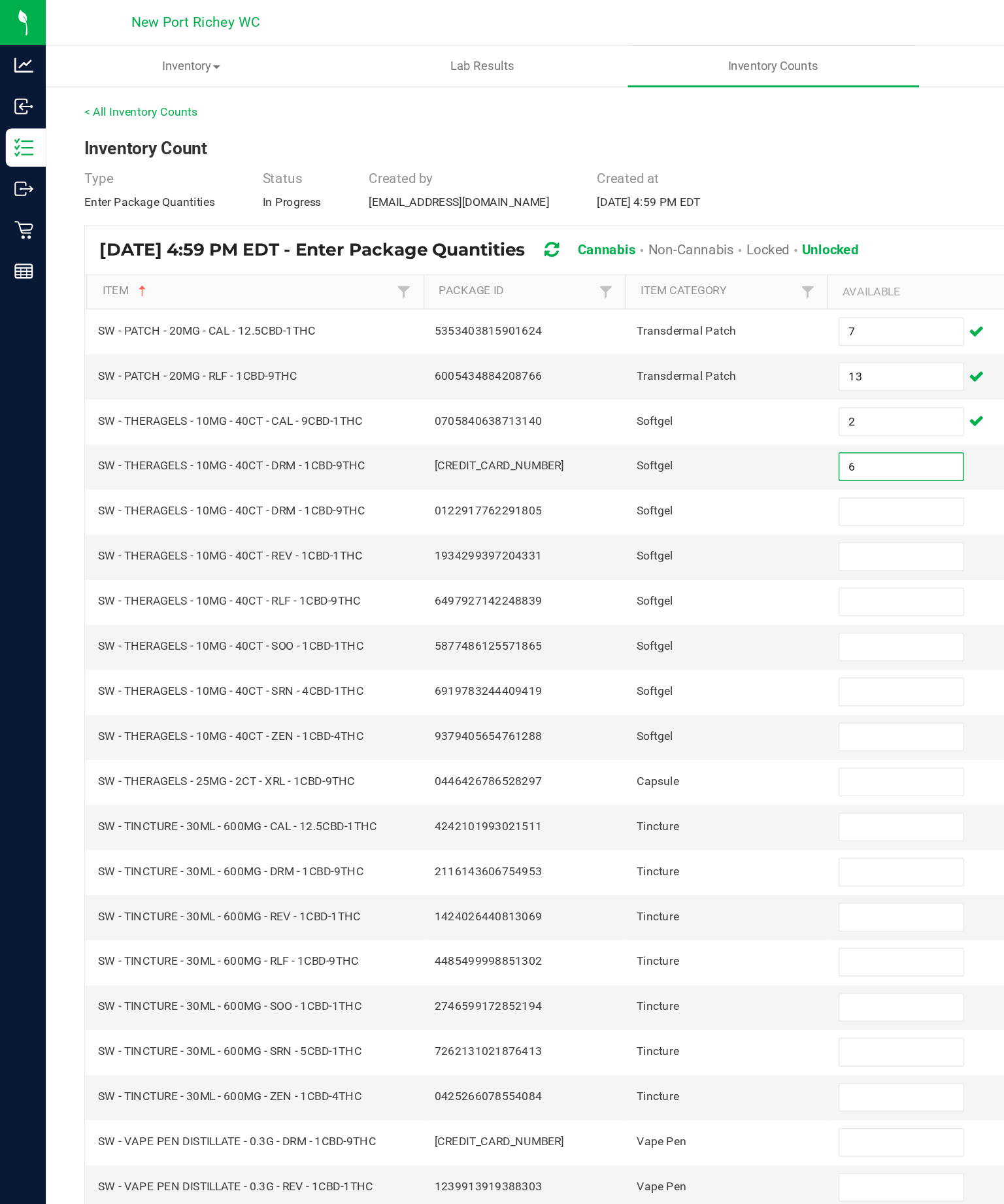
click at [627, 358] on input at bounding box center [615, 349] width 84 height 18
click at [612, 389] on input at bounding box center [615, 380] width 84 height 18
click at [606, 420] on input at bounding box center [615, 411] width 84 height 18
click at [606, 450] on input at bounding box center [615, 441] width 84 height 18
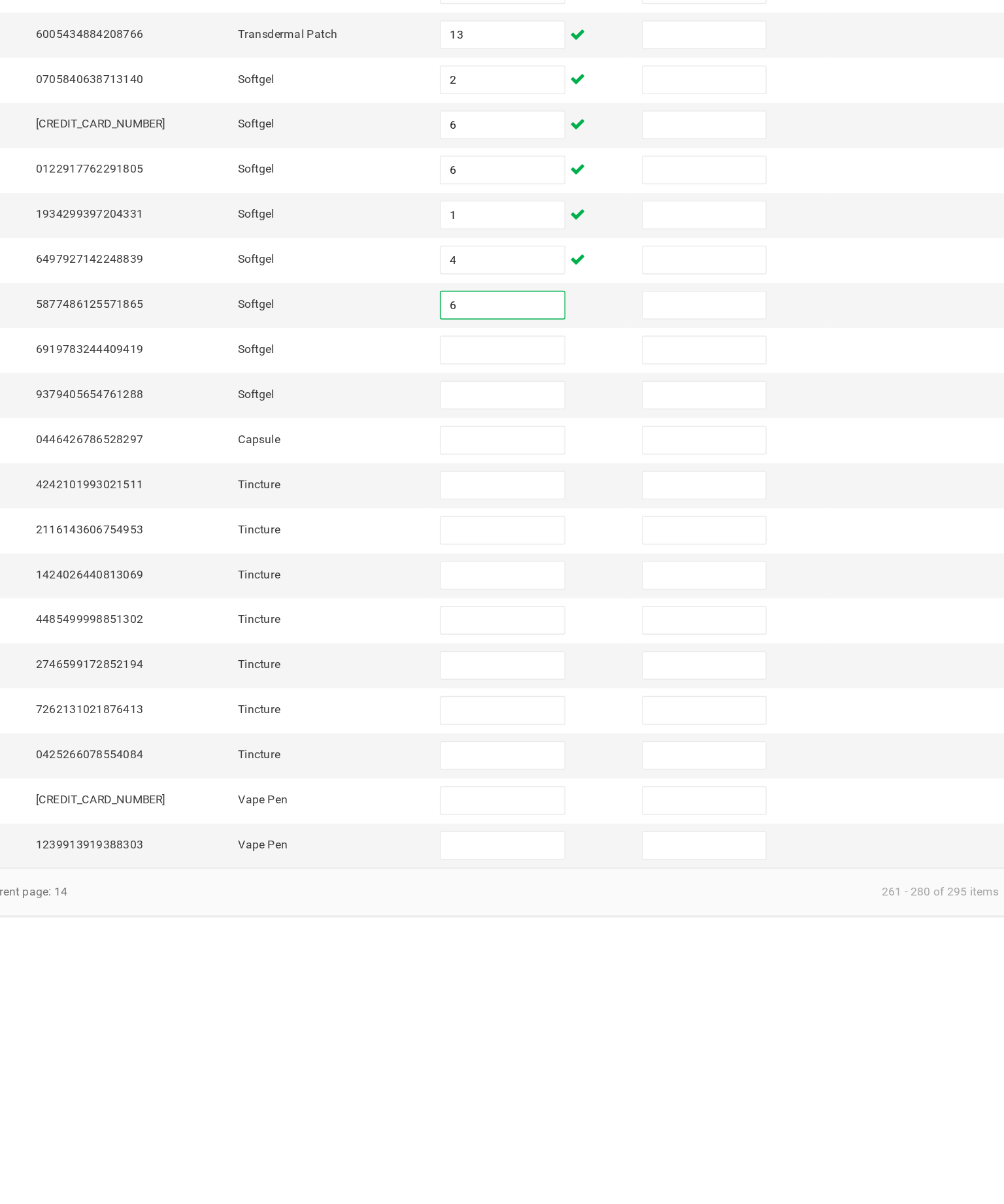
click at [573, 463] on input at bounding box center [615, 472] width 84 height 18
click at [573, 494] on input at bounding box center [615, 503] width 84 height 18
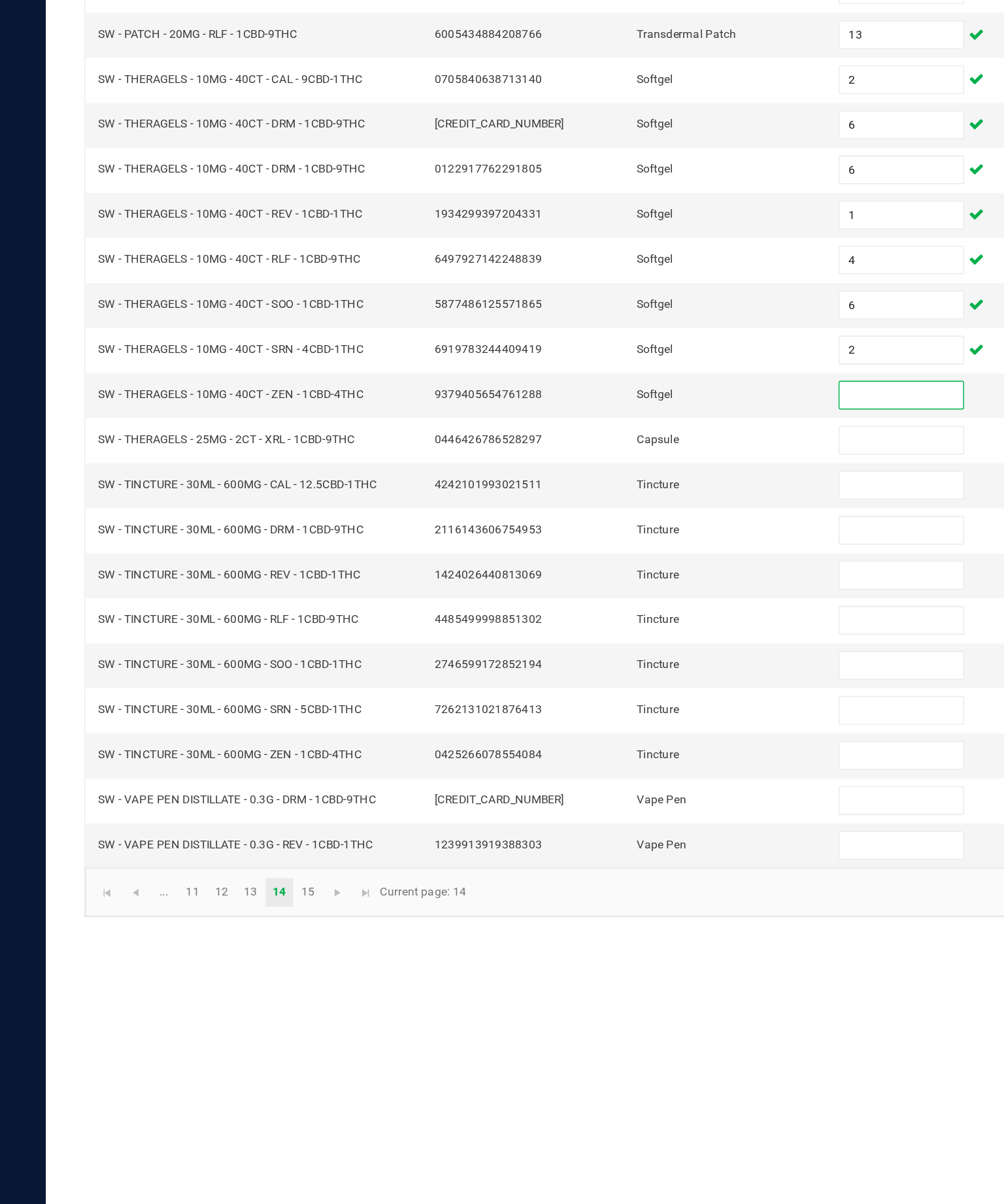
click at [614, 340] on input "6" at bounding box center [615, 349] width 84 height 18
click at [626, 371] on input "1" at bounding box center [615, 380] width 84 height 18
click at [611, 401] on input "4" at bounding box center [615, 411] width 84 height 18
click at [601, 432] on input "6" at bounding box center [615, 441] width 84 height 18
click at [616, 463] on input "2" at bounding box center [615, 472] width 84 height 18
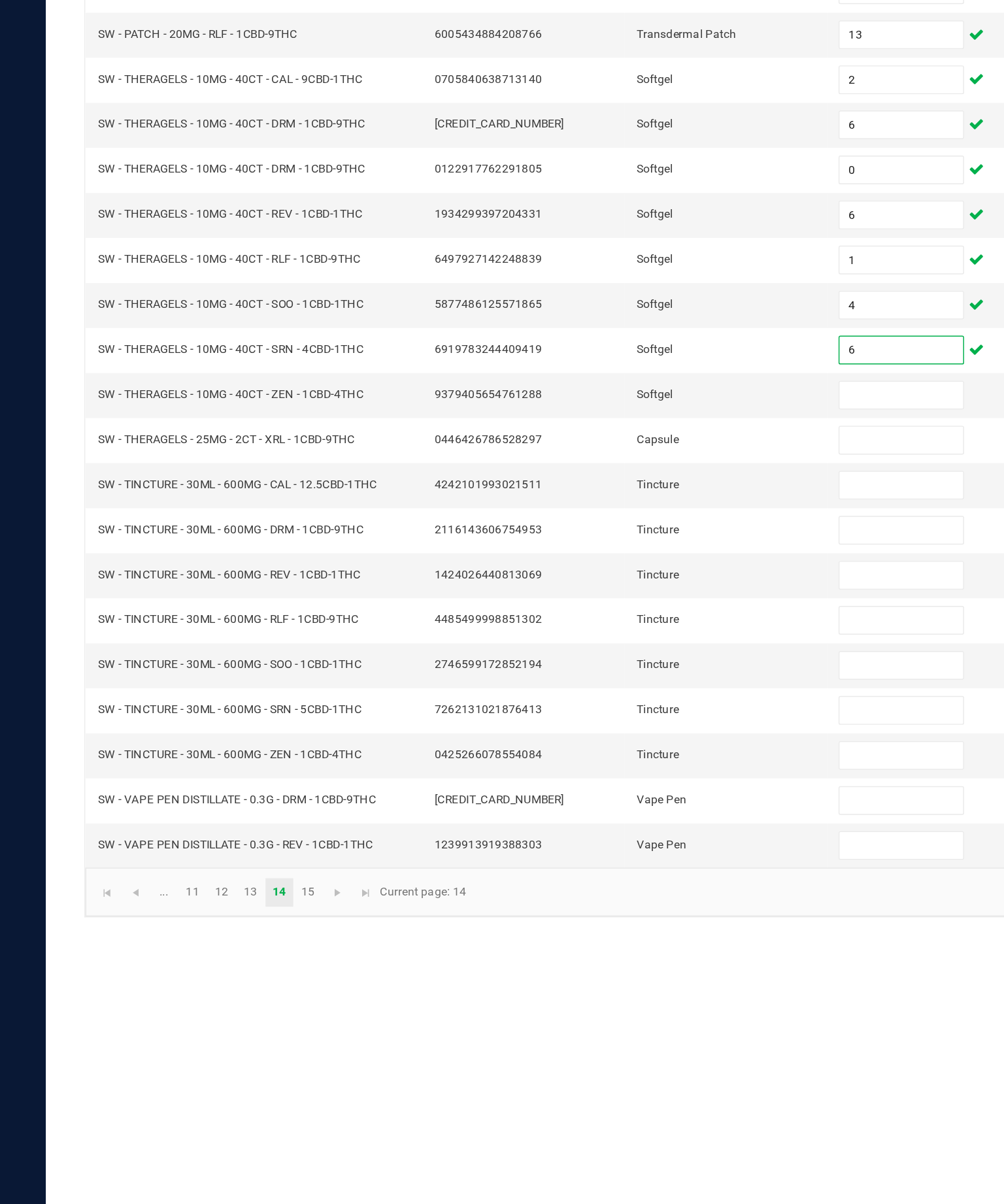
click at [588, 494] on input at bounding box center [615, 503] width 84 height 18
click at [607, 524] on input at bounding box center [615, 533] width 84 height 18
click at [608, 555] on input at bounding box center [615, 564] width 84 height 18
click at [621, 586] on input at bounding box center [615, 595] width 84 height 18
click at [612, 616] on input at bounding box center [615, 625] width 84 height 18
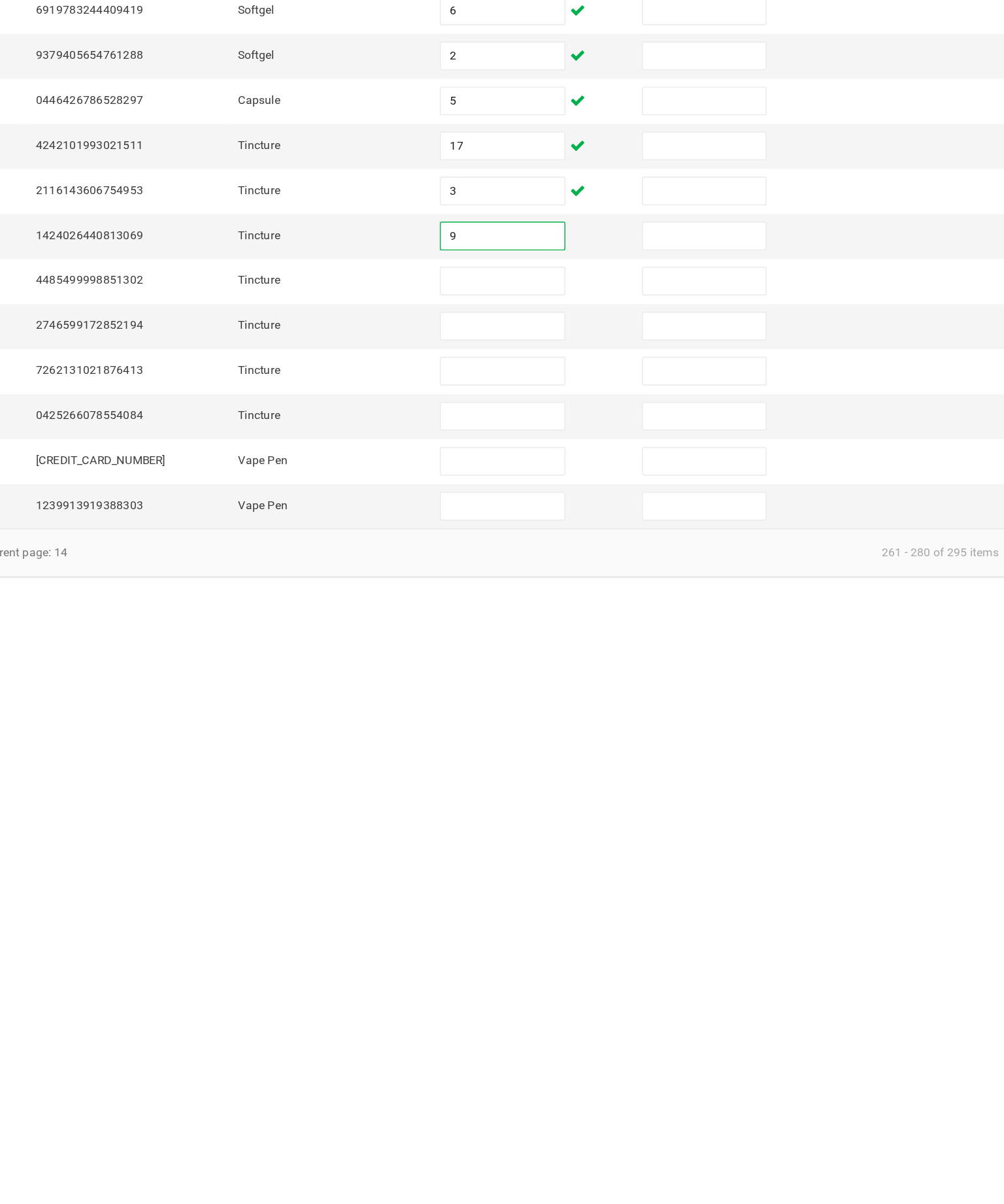
click at [573, 647] on input at bounding box center [615, 657] width 84 height 18
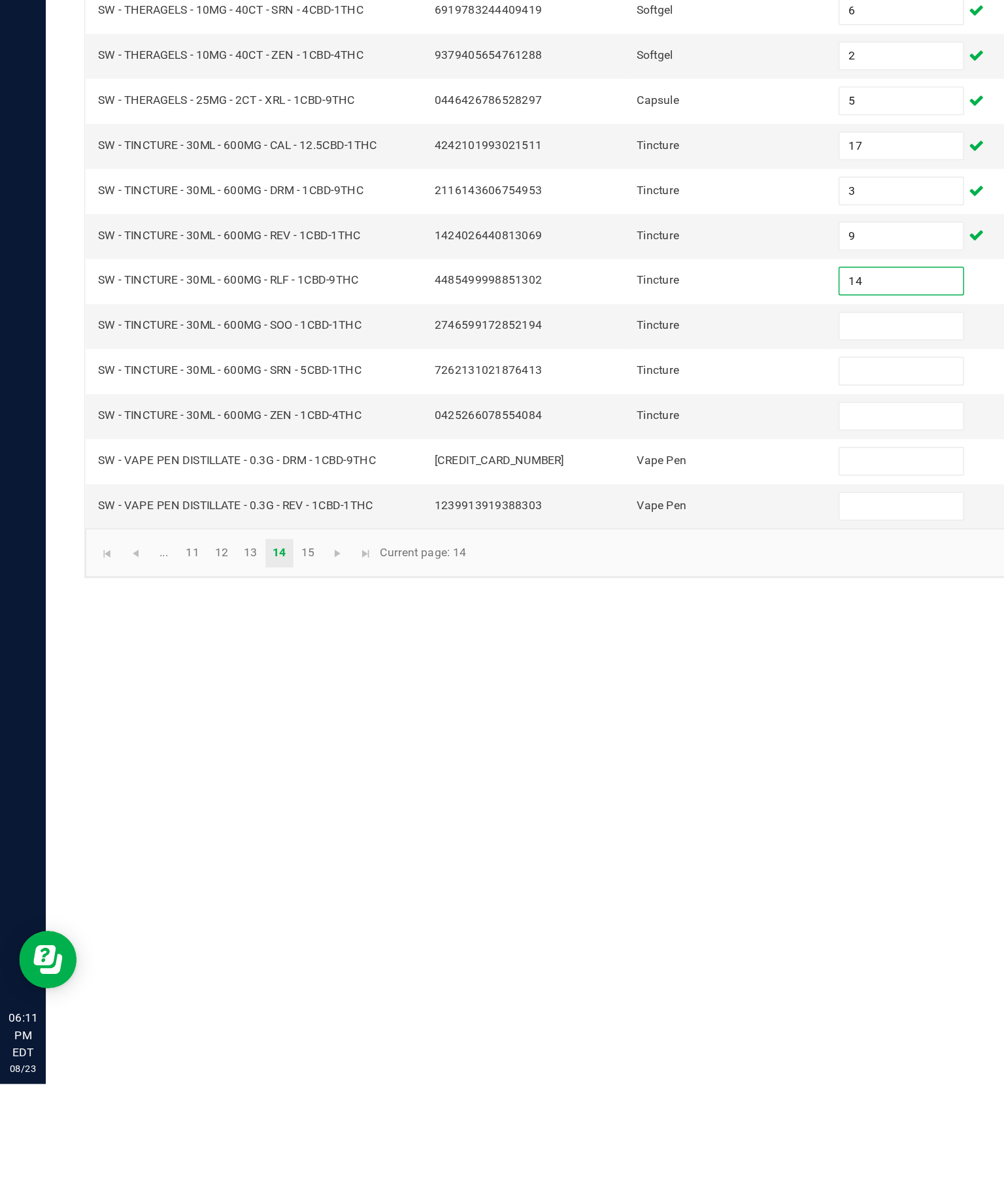
click at [601, 678] on input at bounding box center [615, 687] width 84 height 18
click at [613, 708] on input at bounding box center [615, 718] width 84 height 18
click at [622, 740] on input at bounding box center [615, 749] width 84 height 18
click at [606, 770] on input at bounding box center [615, 779] width 84 height 18
click at [616, 801] on input at bounding box center [615, 810] width 84 height 18
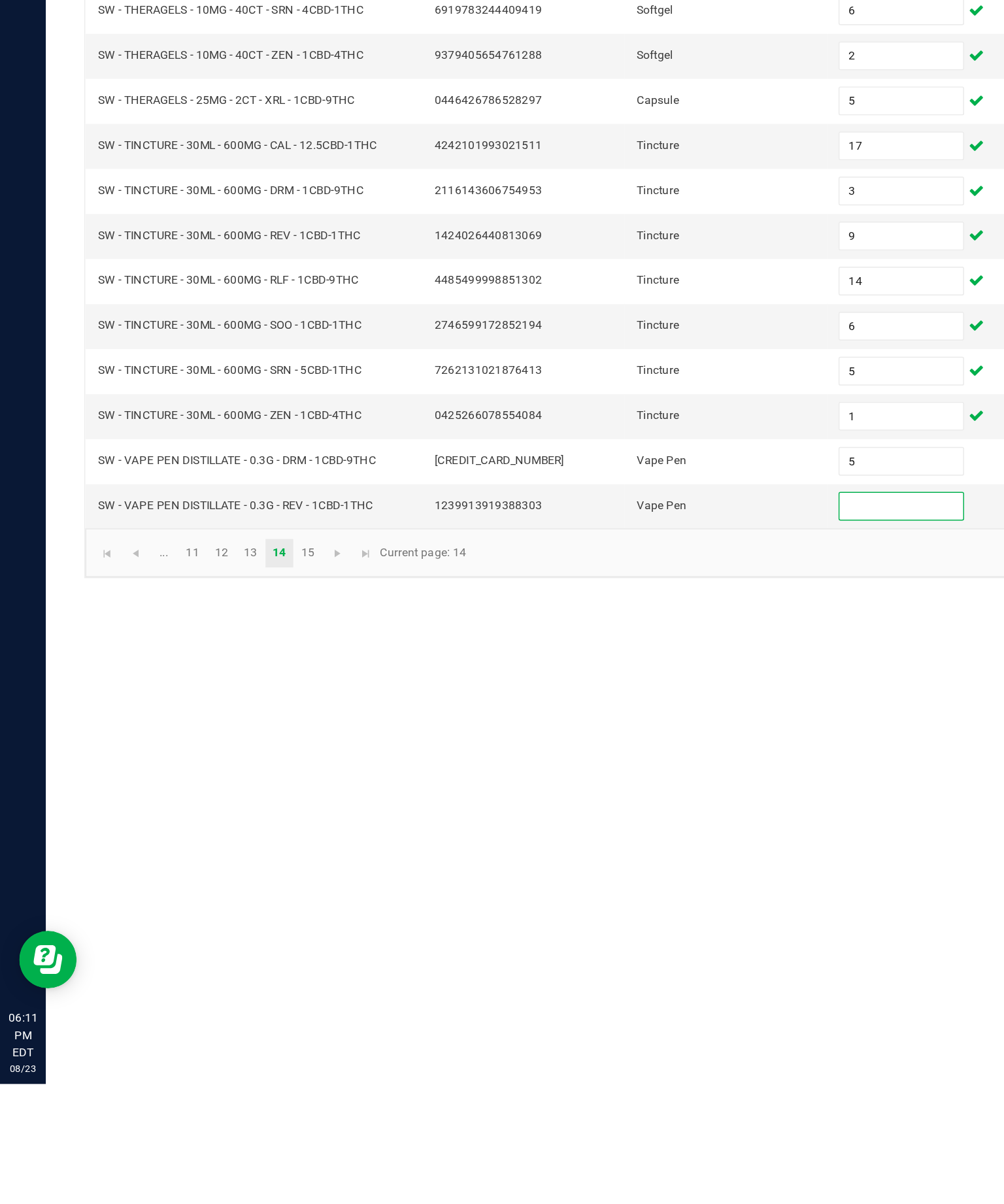
scroll to position [28, 0]
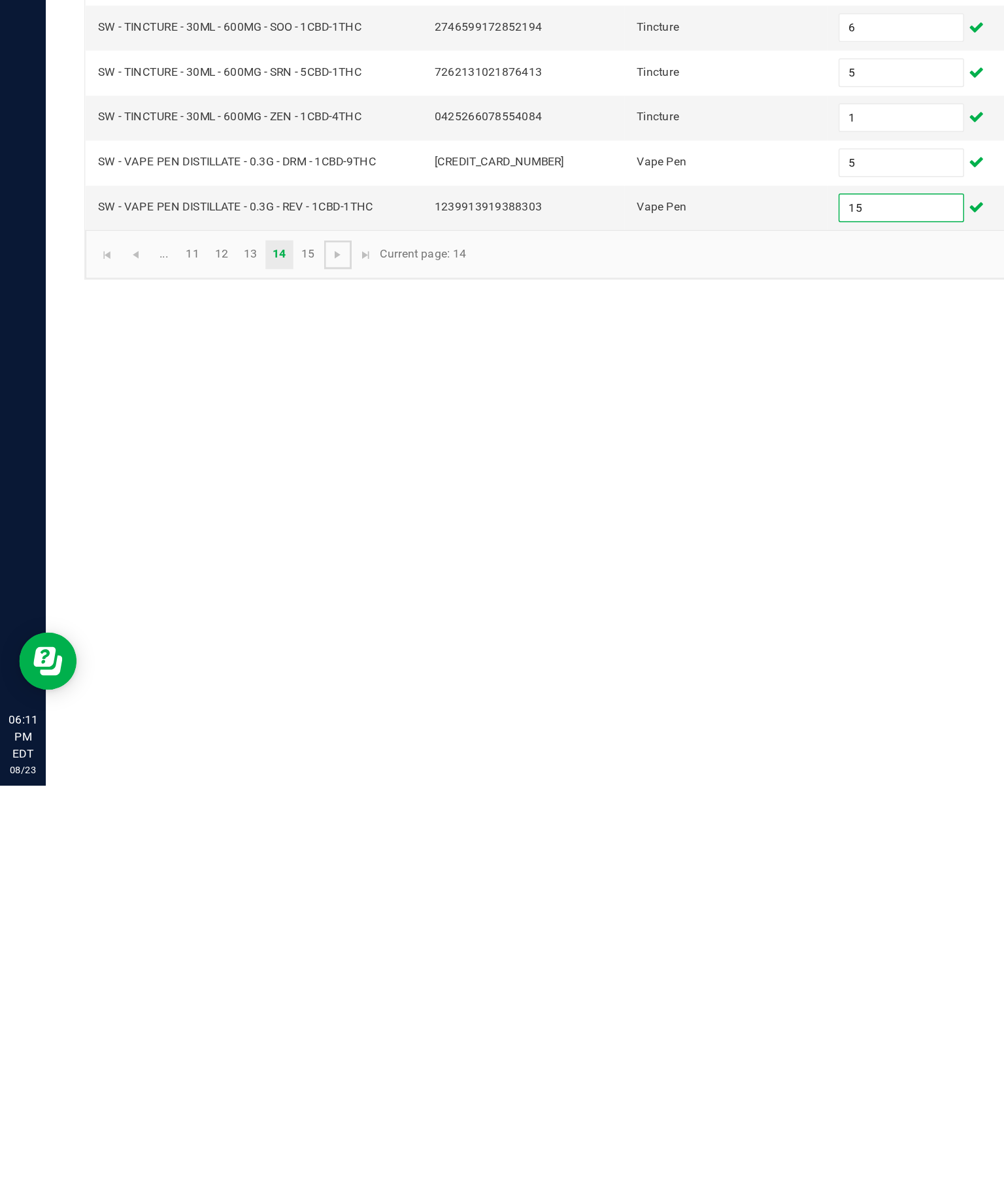
click at [236, 837] on span "Go to the next page" at bounding box center [230, 842] width 11 height 11
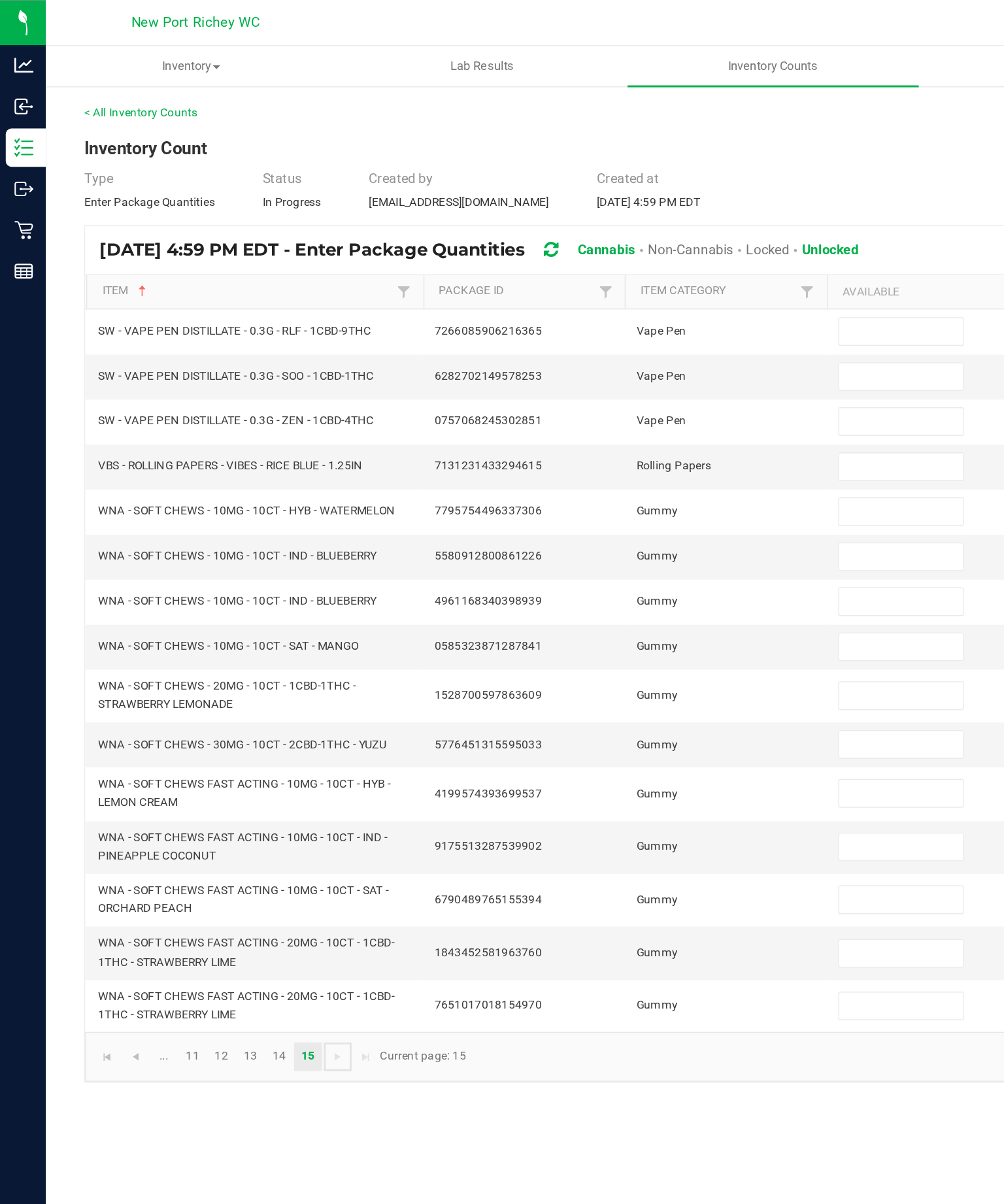
scroll to position [0, 0]
click at [610, 235] on input at bounding box center [615, 226] width 84 height 18
click at [626, 266] on input at bounding box center [615, 257] width 84 height 18
click at [623, 297] on input at bounding box center [615, 288] width 84 height 18
click at [625, 328] on input at bounding box center [615, 318] width 84 height 18
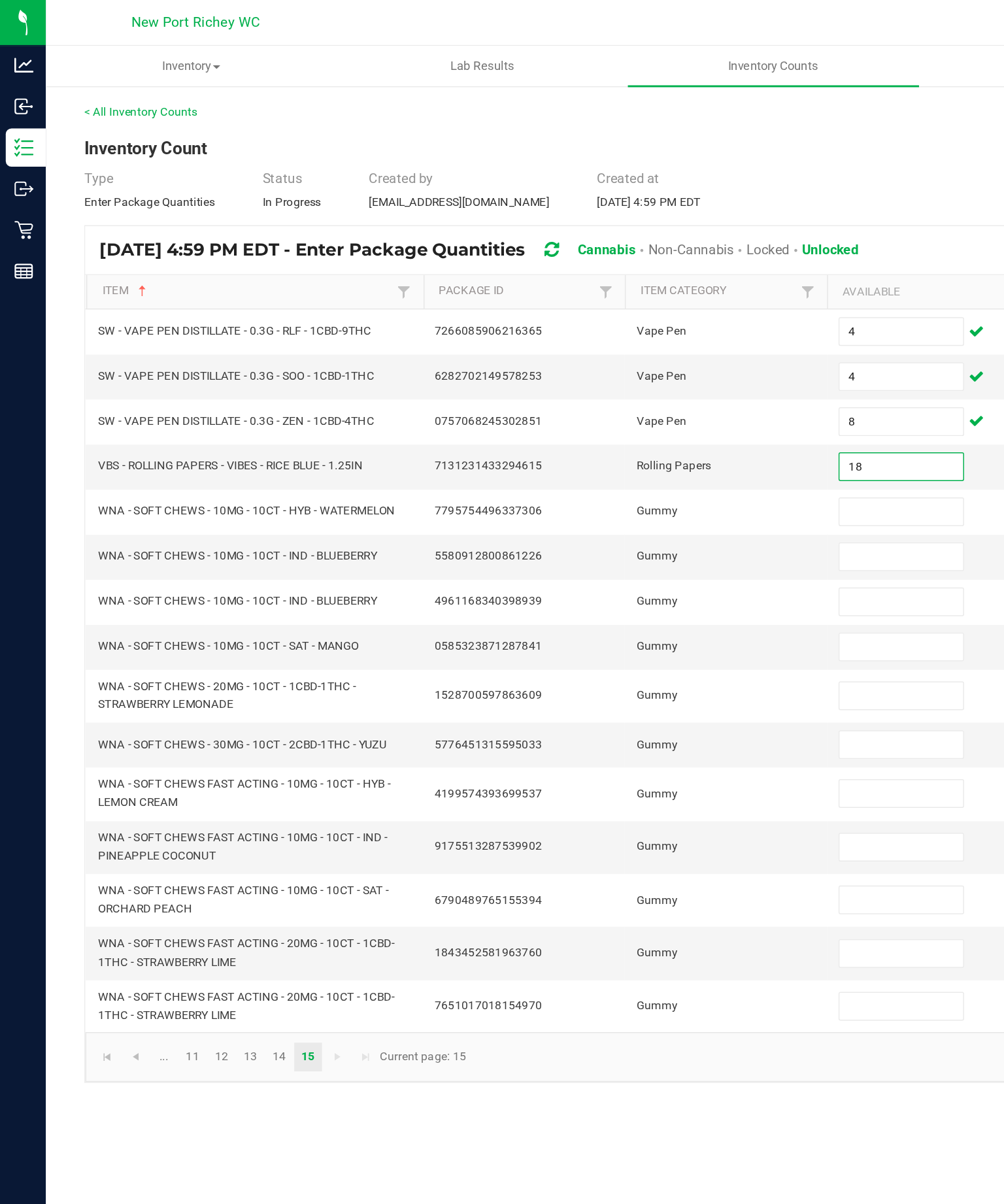
click at [615, 358] on input at bounding box center [615, 349] width 84 height 18
click at [607, 389] on input at bounding box center [615, 380] width 84 height 18
click at [602, 420] on input at bounding box center [615, 411] width 84 height 18
click at [616, 450] on input at bounding box center [615, 441] width 84 height 18
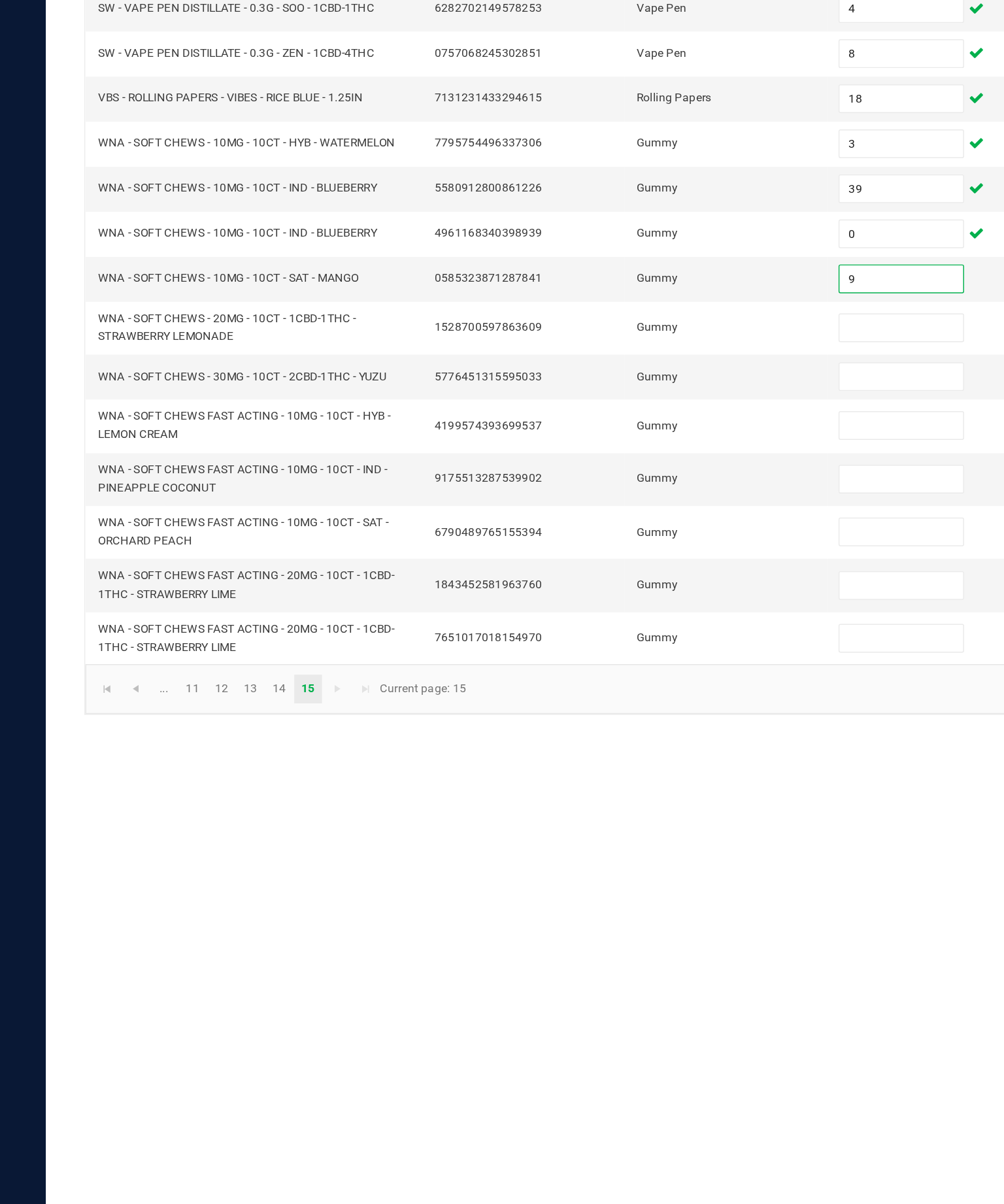
click at [623, 465] on input at bounding box center [615, 474] width 84 height 18
click at [615, 498] on input at bounding box center [615, 508] width 84 height 18
click at [601, 532] on input at bounding box center [615, 541] width 84 height 18
click at [619, 569] on input at bounding box center [615, 578] width 84 height 18
click at [628, 605] on input at bounding box center [615, 614] width 84 height 18
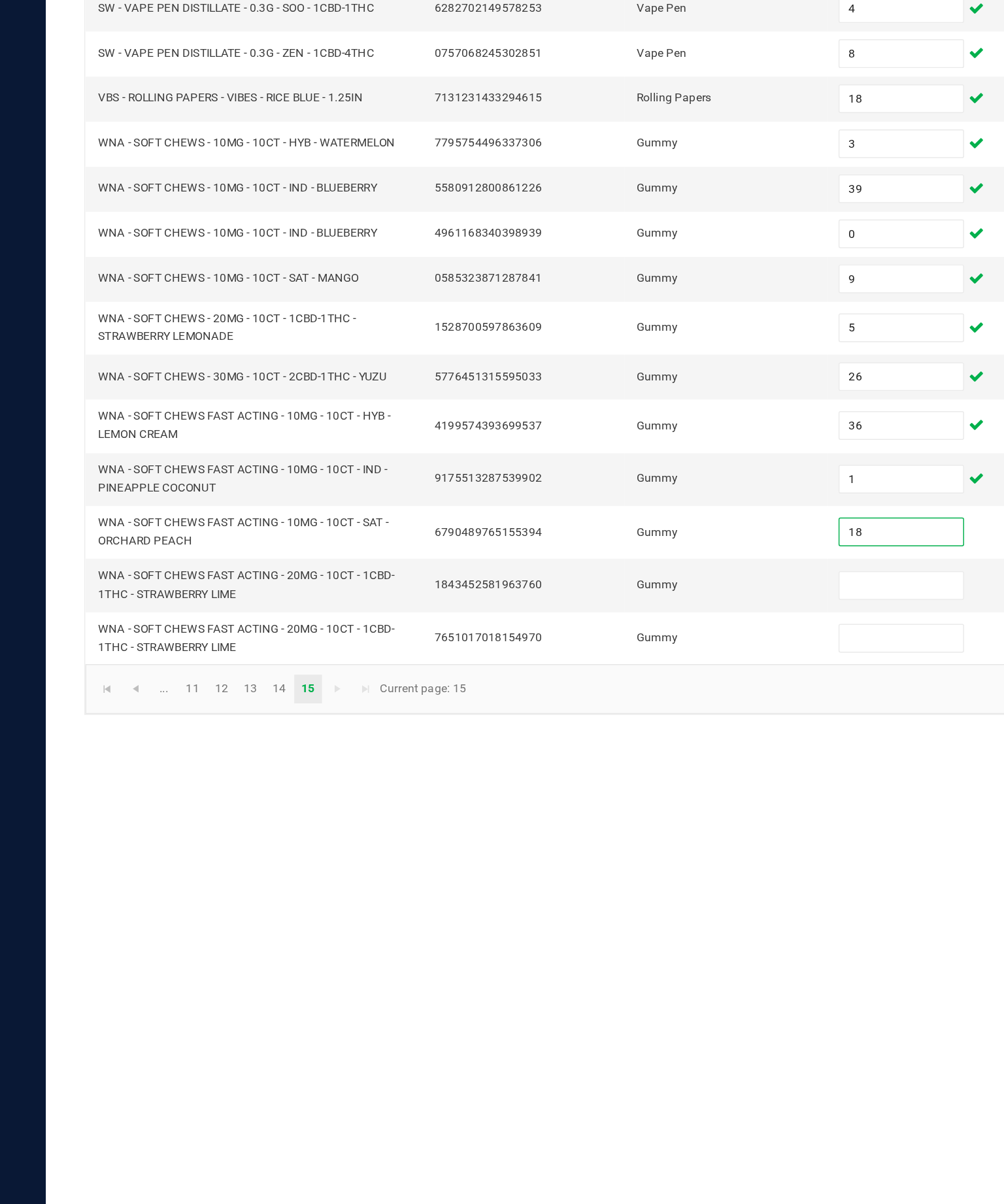
click at [606, 641] on input at bounding box center [615, 650] width 84 height 18
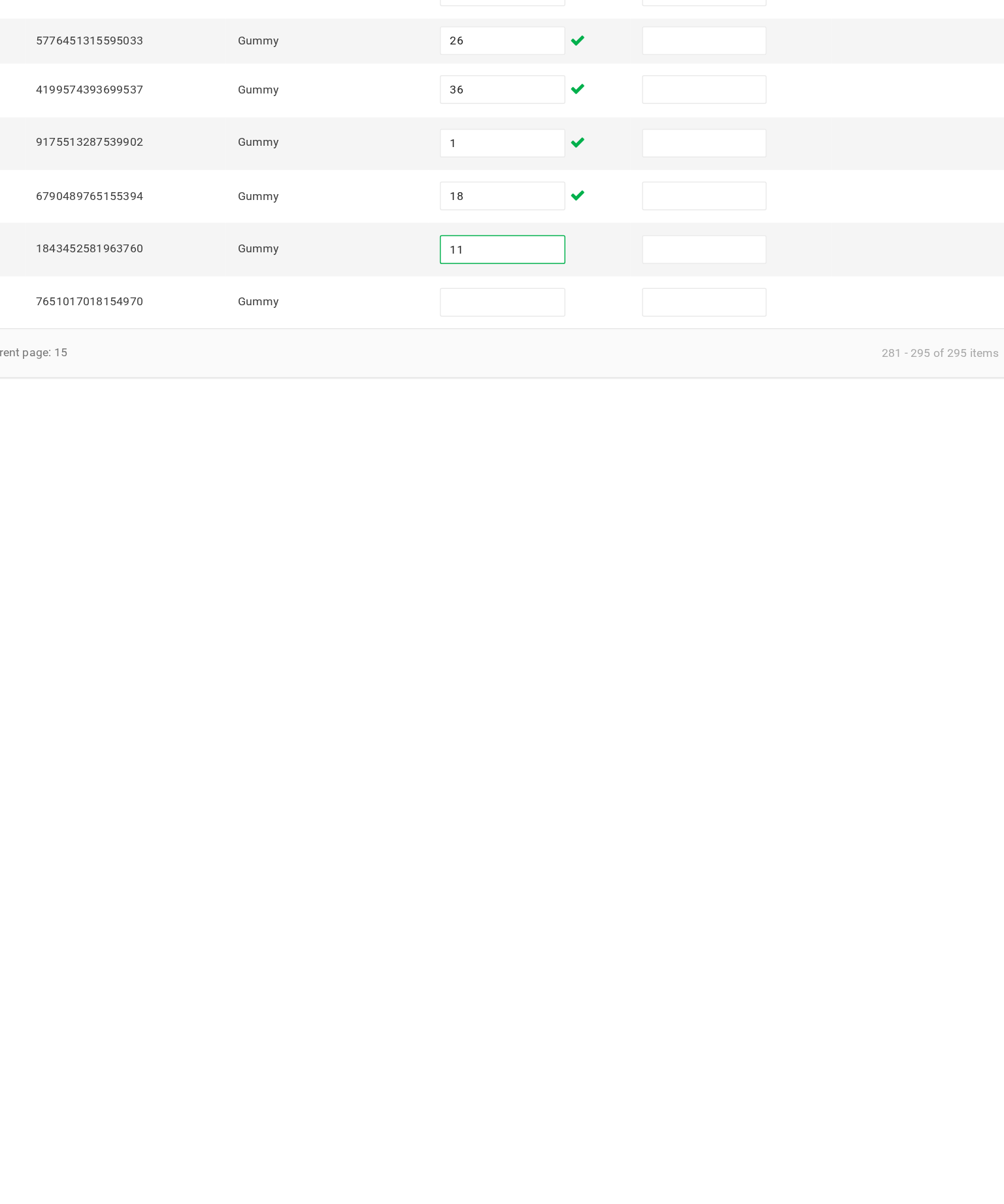
click at [573, 677] on input at bounding box center [615, 686] width 84 height 18
